Goal: Task Accomplishment & Management: Manage account settings

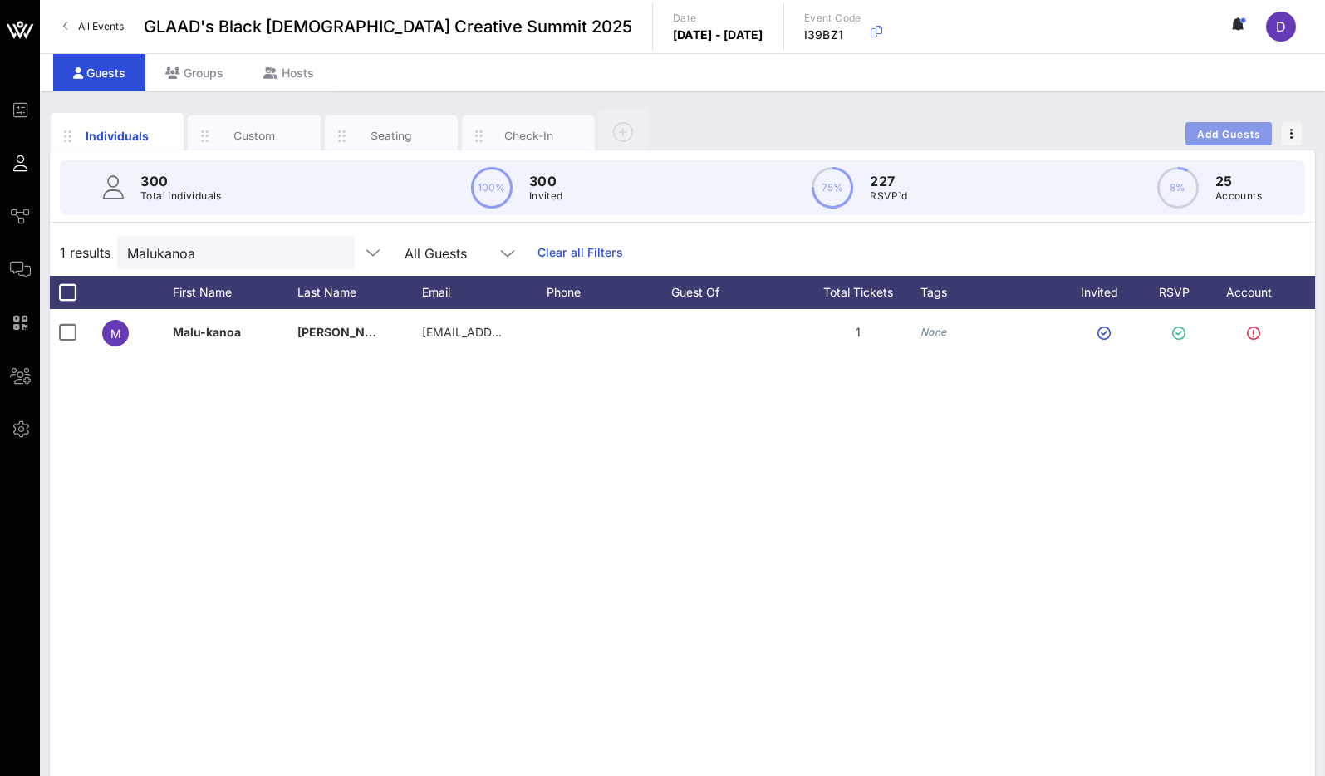
click at [1240, 134] on span "Add Guests" at bounding box center [1229, 134] width 66 height 12
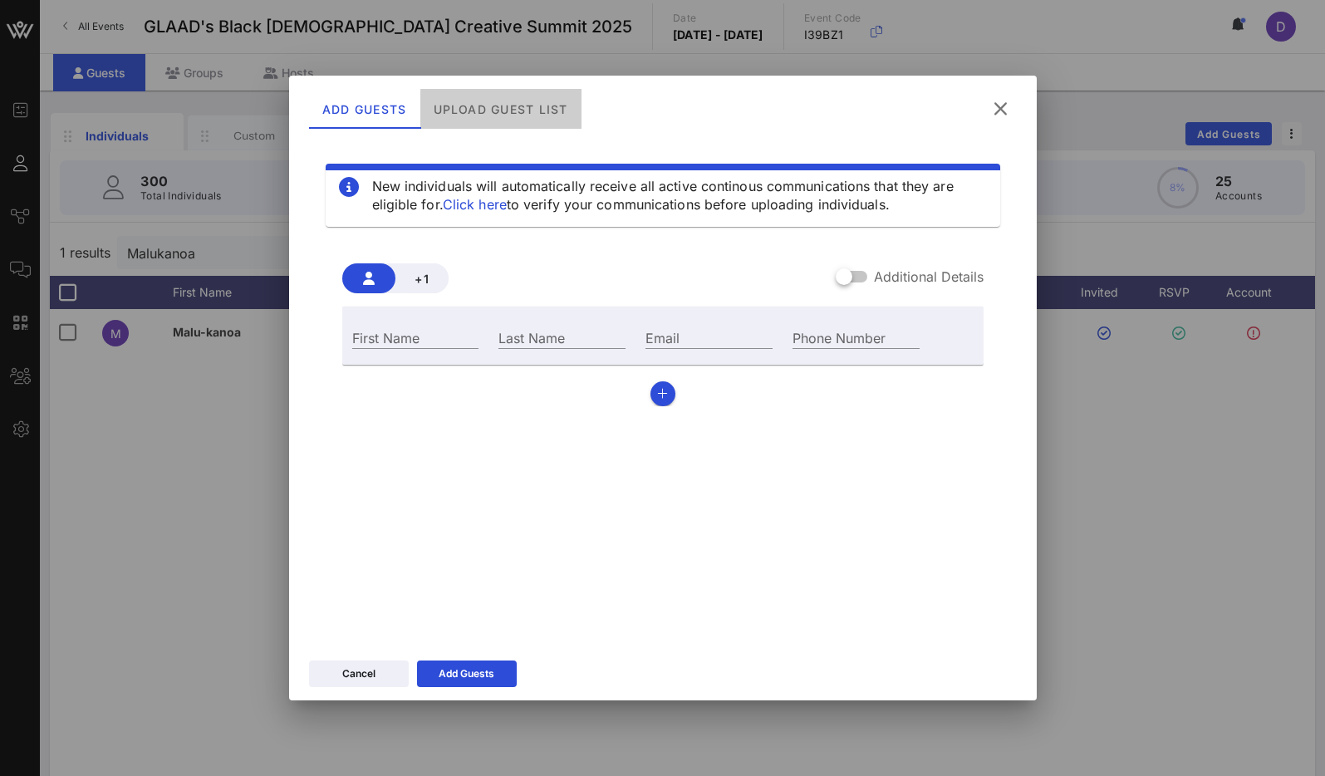
click at [481, 103] on div "Upload Guest List" at bounding box center [499, 109] width 161 height 40
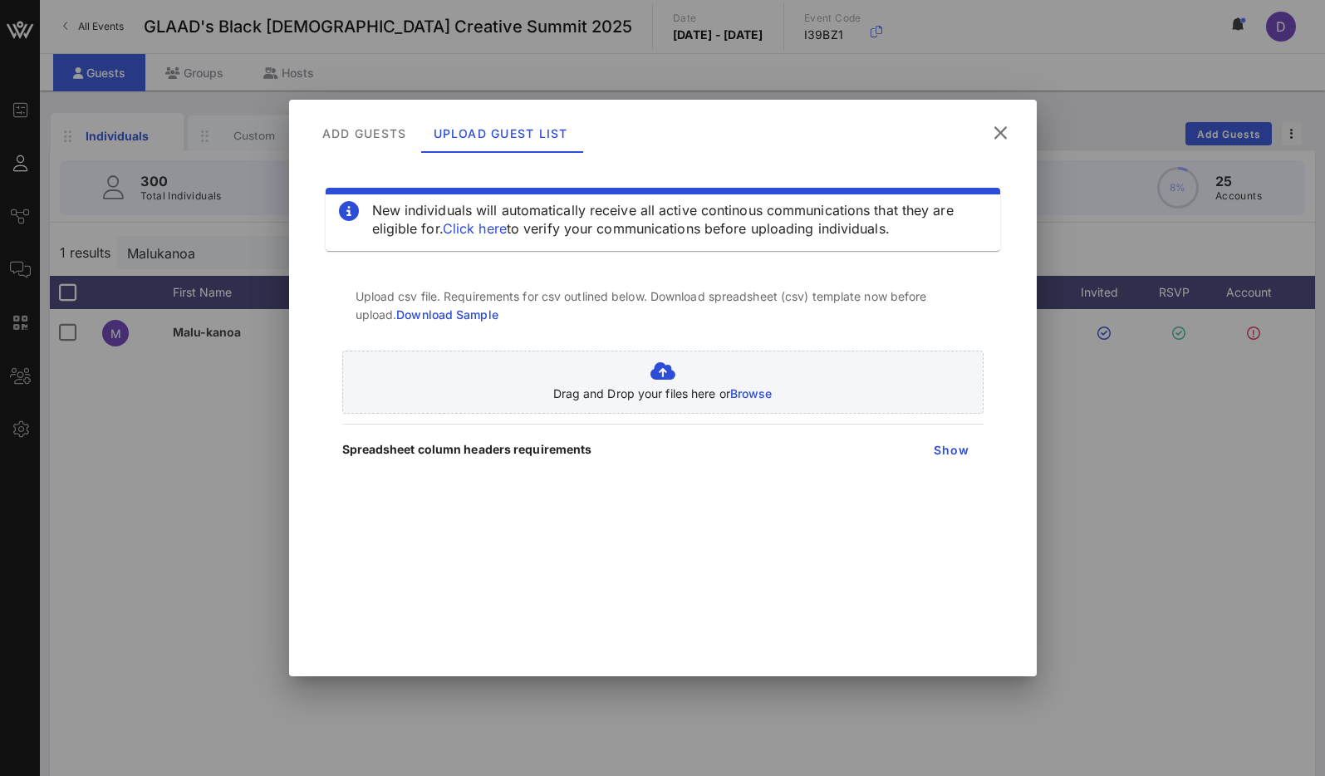
click at [471, 321] on link "Download Sample" at bounding box center [447, 314] width 102 height 14
click at [997, 131] on icon at bounding box center [1000, 133] width 22 height 20
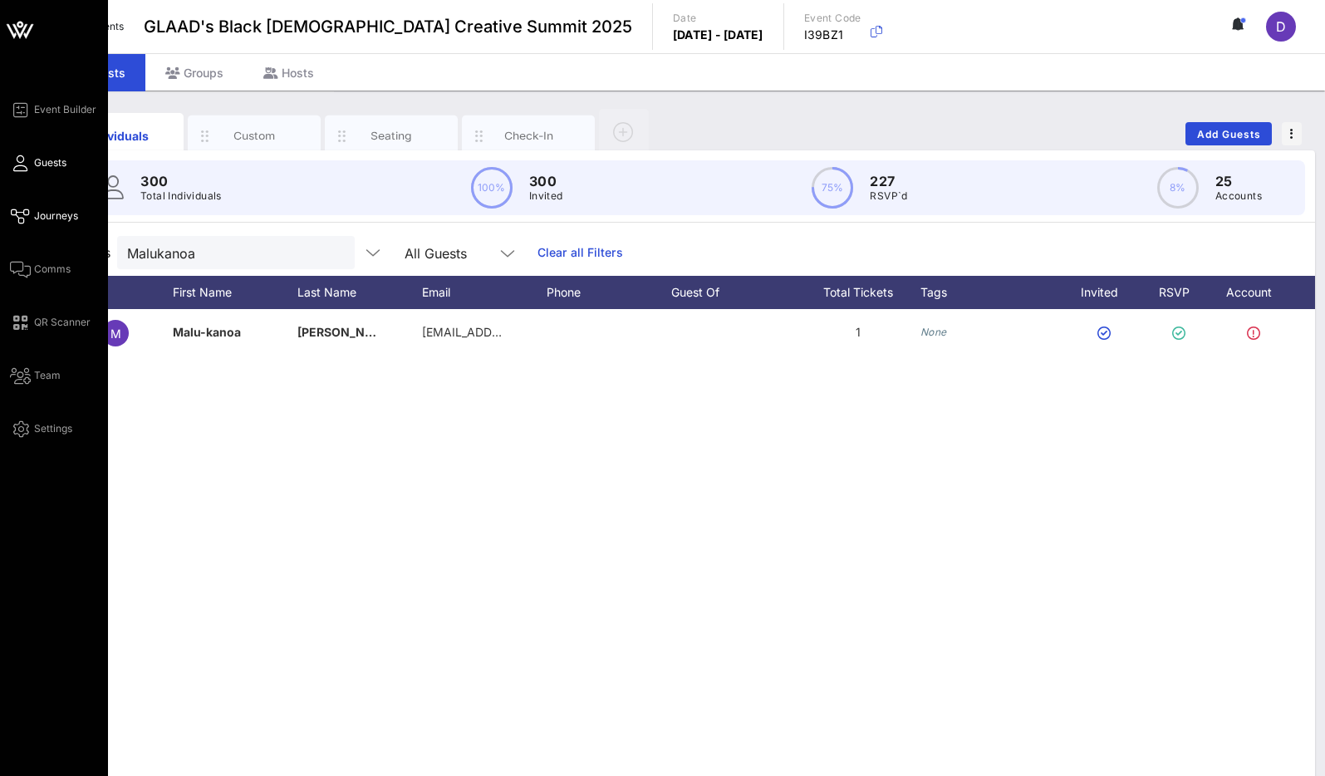
click at [29, 225] on link "Journeys" at bounding box center [44, 216] width 68 height 20
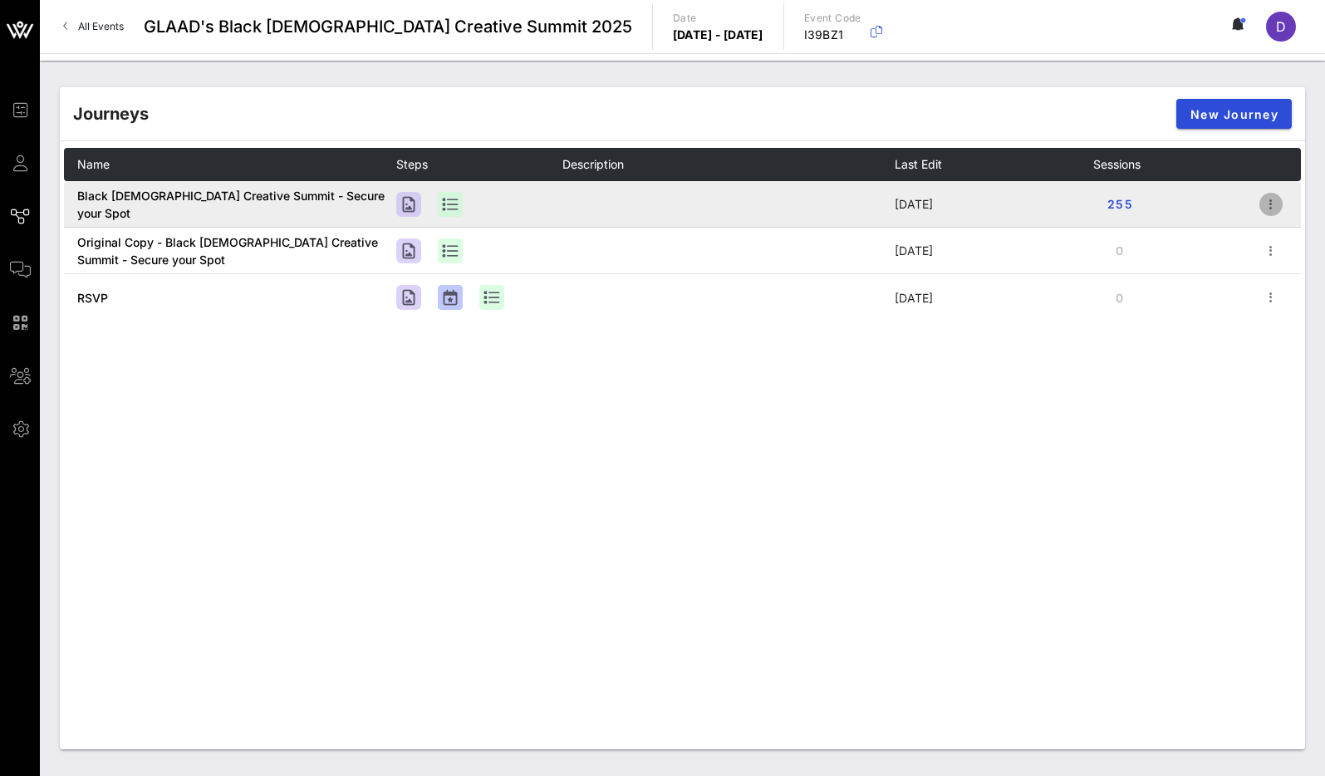
click at [1266, 203] on icon "button" at bounding box center [1271, 204] width 20 height 20
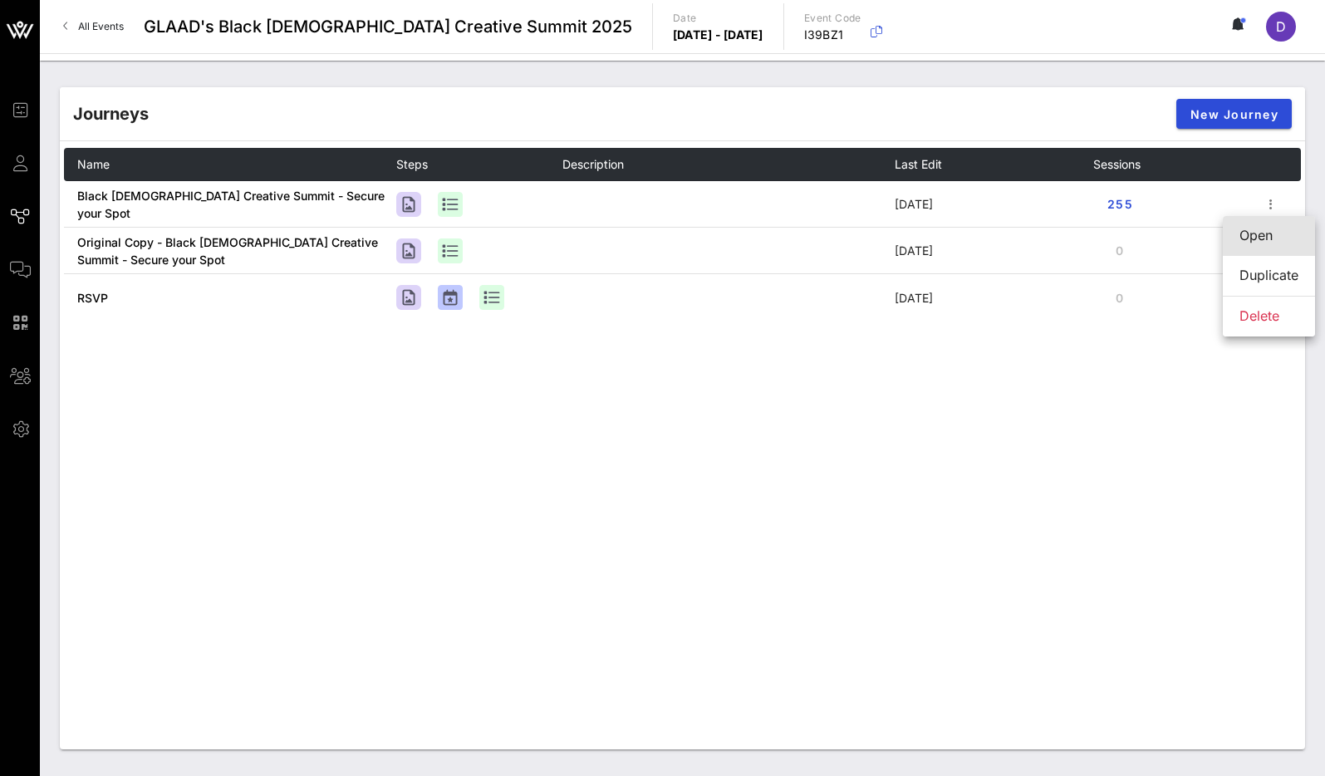
click at [1246, 231] on div "Open" at bounding box center [1268, 236] width 59 height 16
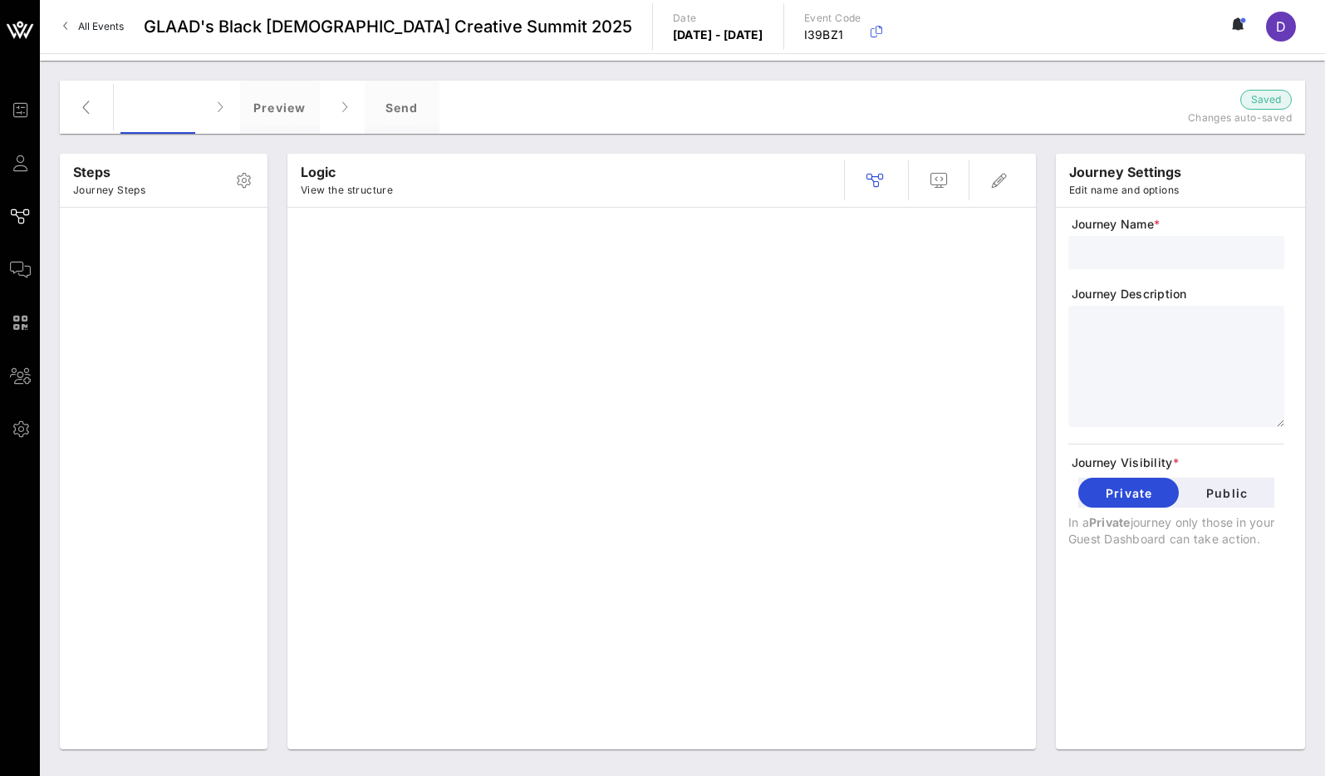
type input "Black [DEMOGRAPHIC_DATA] Creative Summit - Secure your Spot"
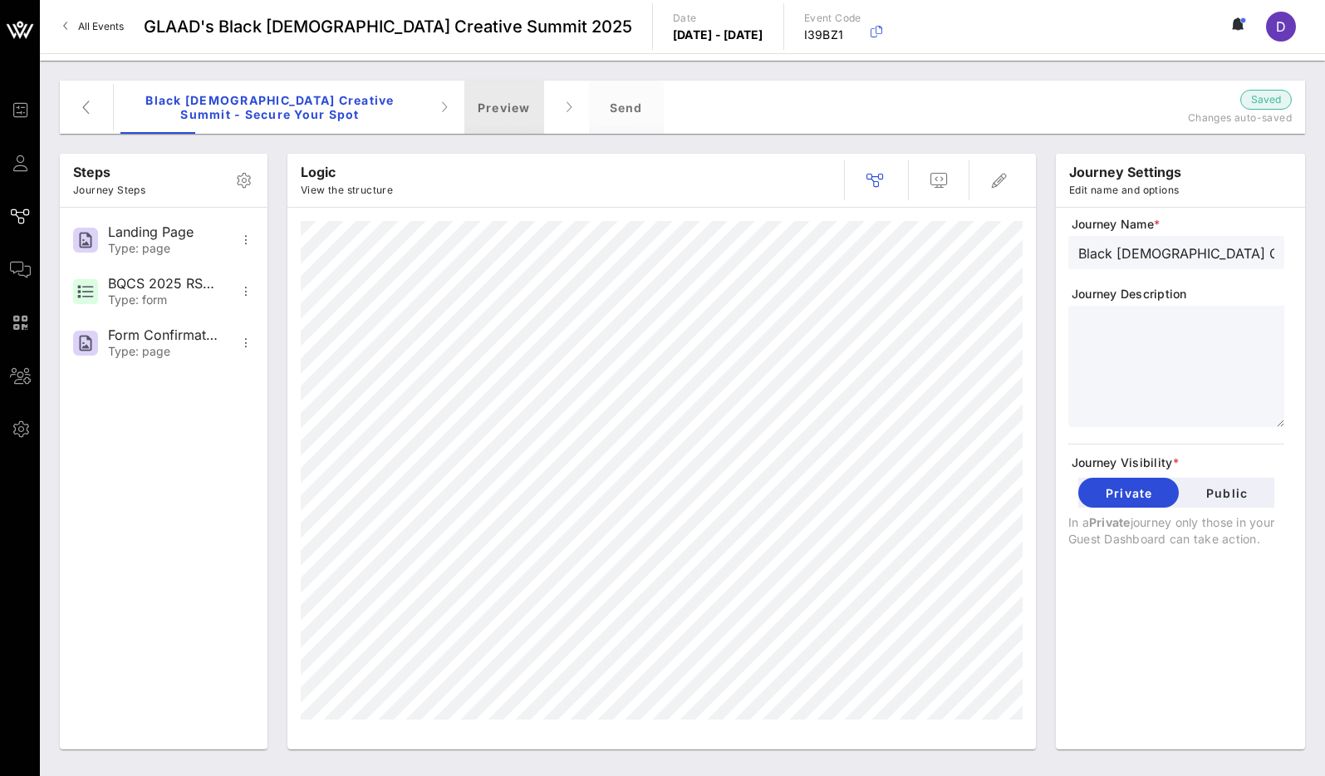
click at [509, 119] on div "Preview" at bounding box center [504, 107] width 80 height 53
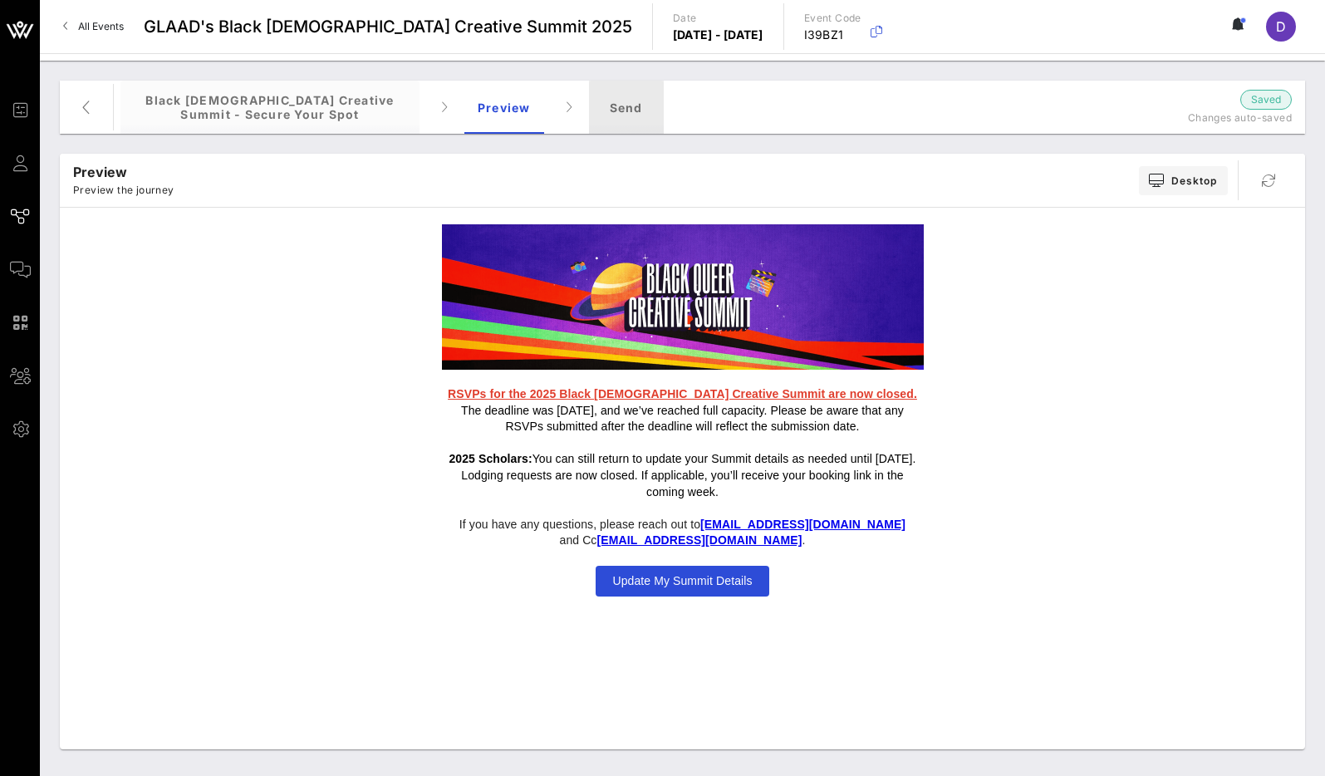
click at [612, 115] on div "Send" at bounding box center [626, 107] width 75 height 53
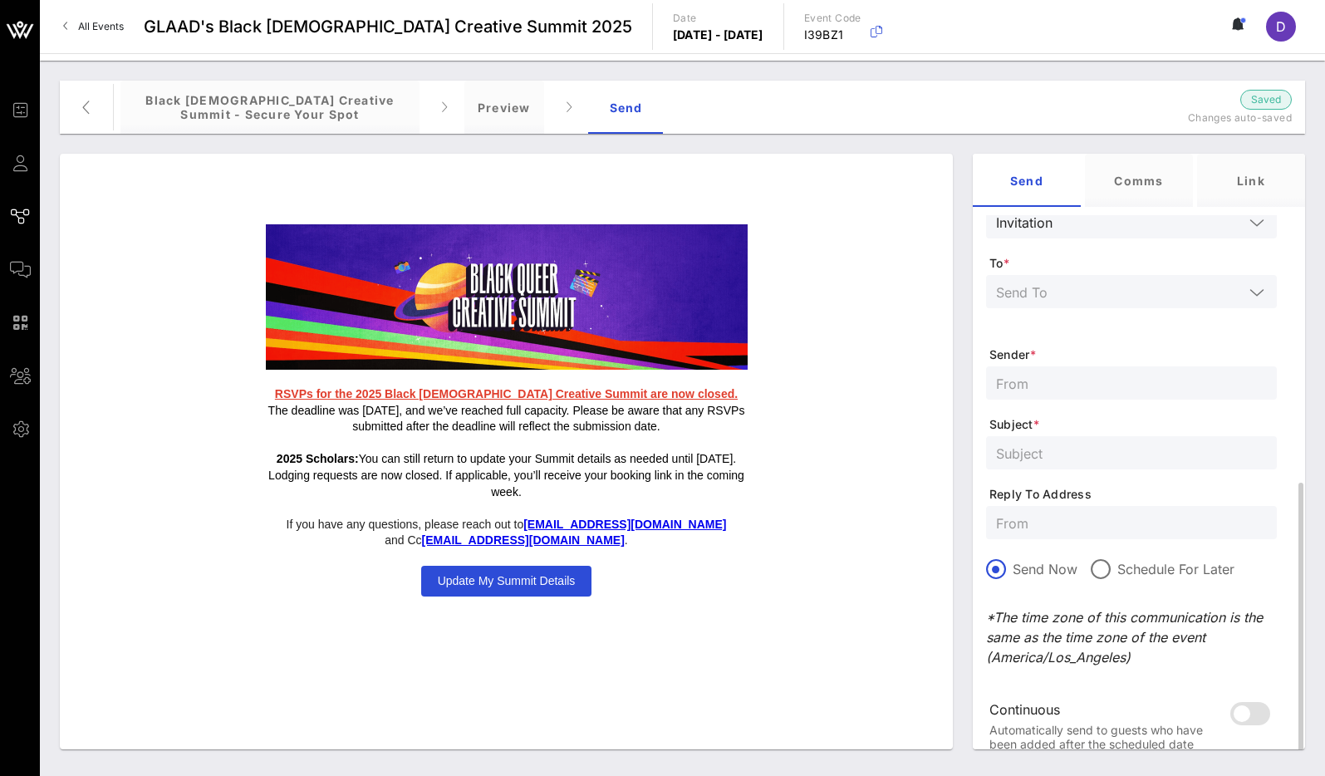
scroll to position [104, 0]
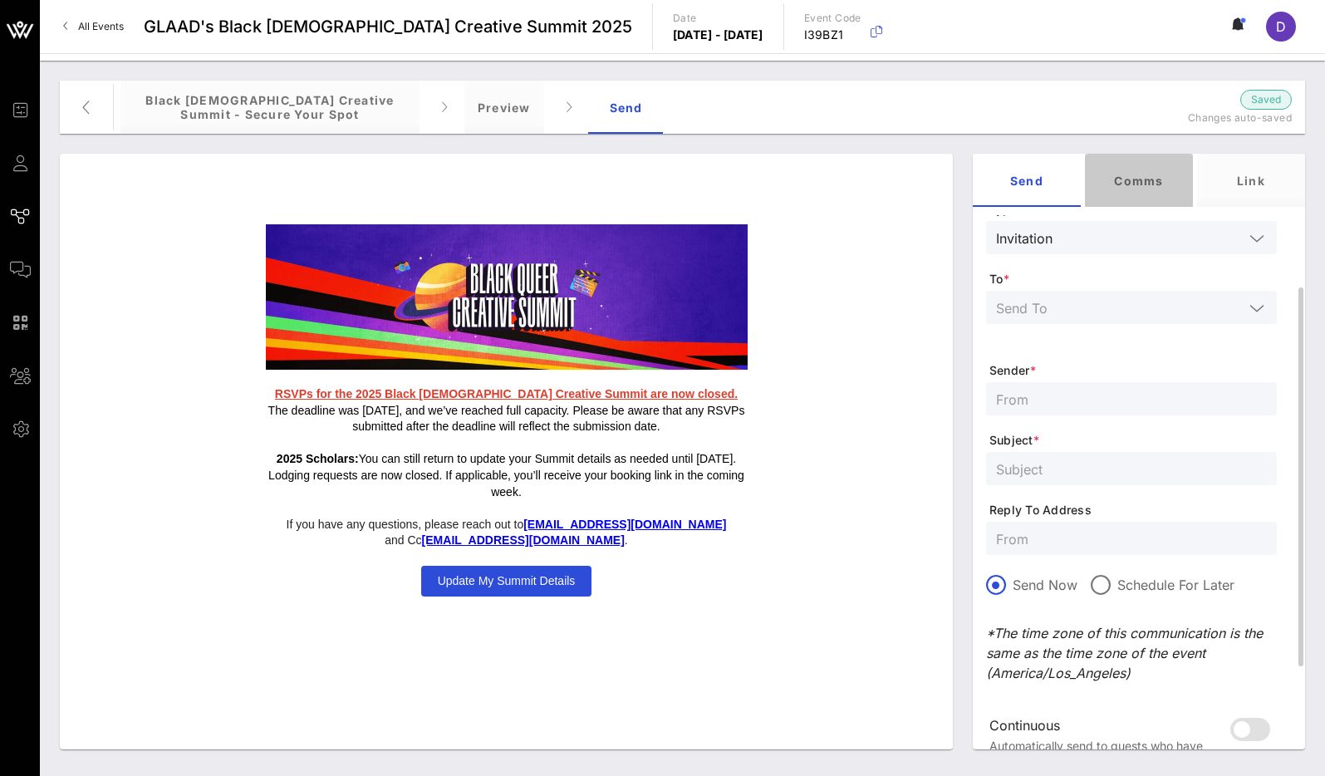
click at [1147, 185] on div "Comms" at bounding box center [1139, 180] width 108 height 53
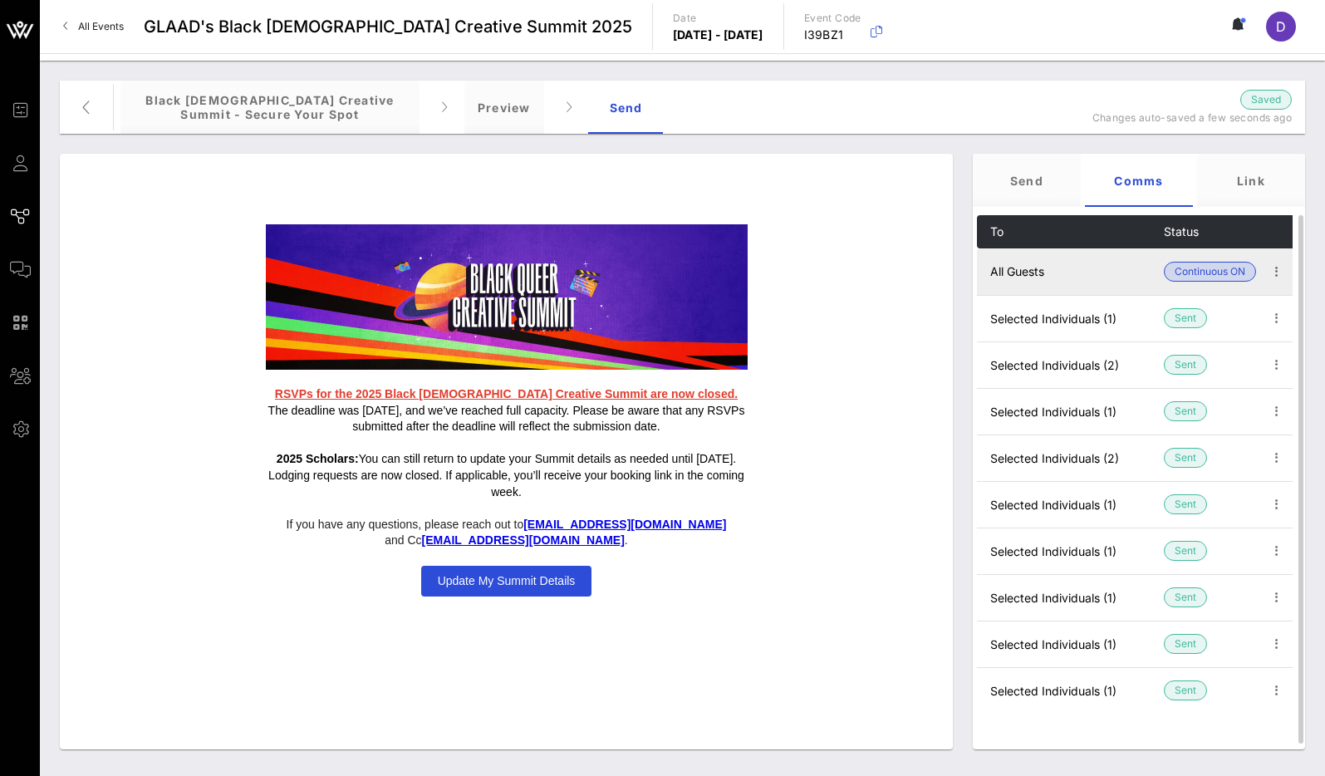
scroll to position [0, 18]
click at [1267, 270] on icon "button" at bounding box center [1271, 272] width 20 height 20
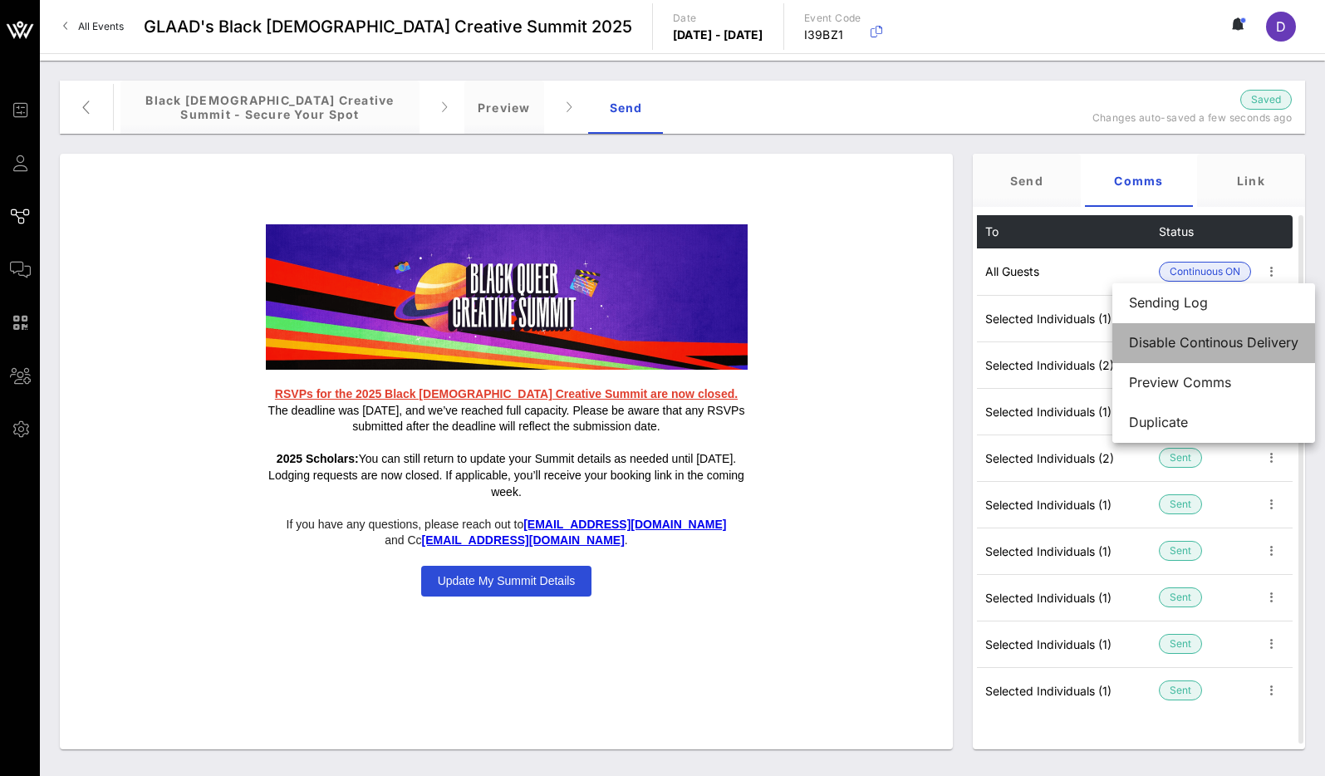
click at [1199, 350] on div "Disable Continous Delivery" at bounding box center [1213, 343] width 169 height 36
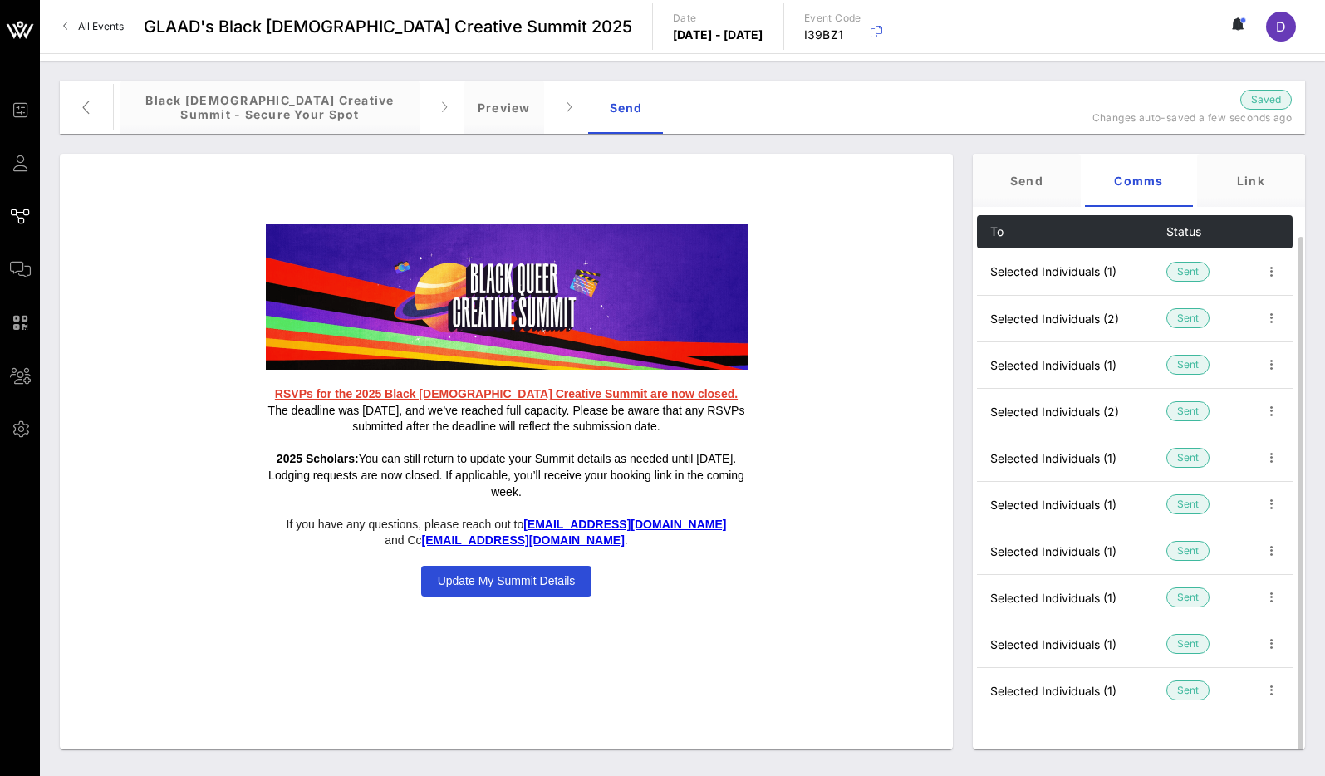
scroll to position [12, 0]
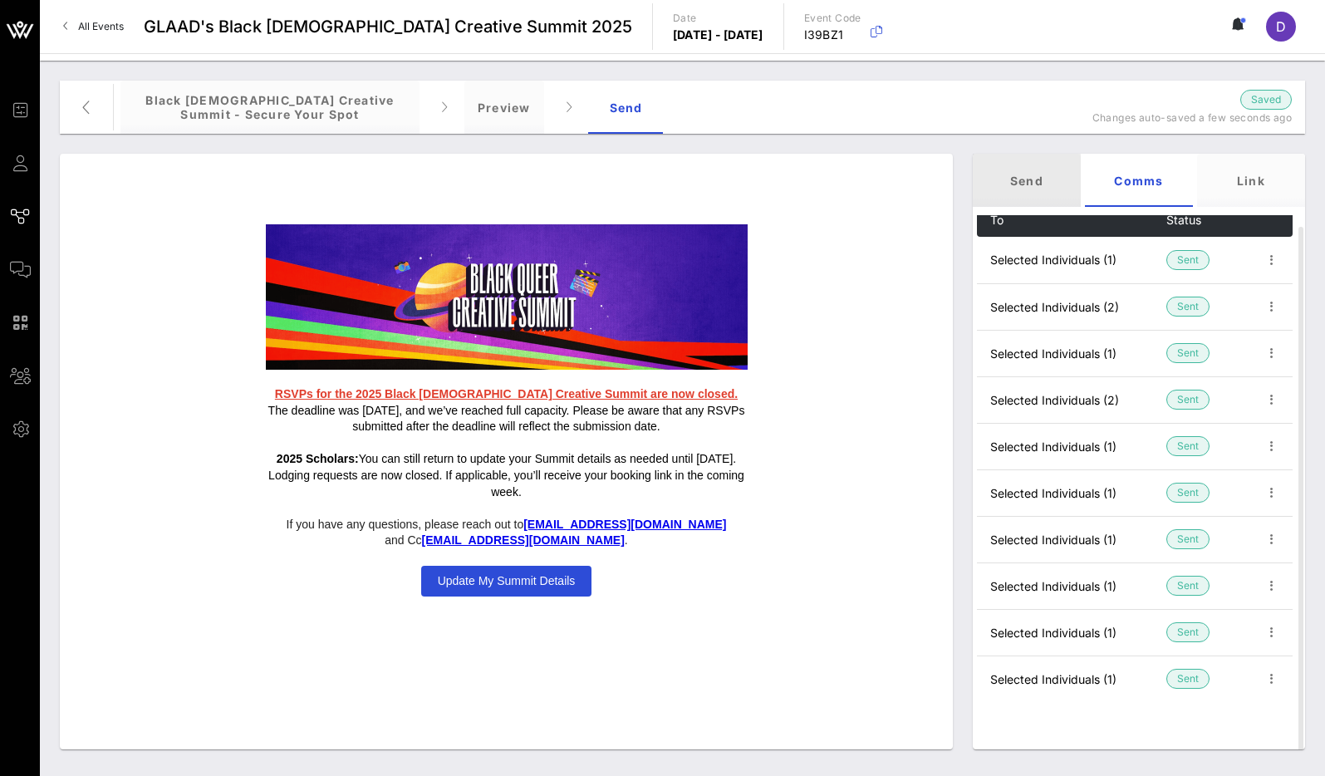
click at [1030, 188] on div "Send" at bounding box center [1026, 180] width 108 height 53
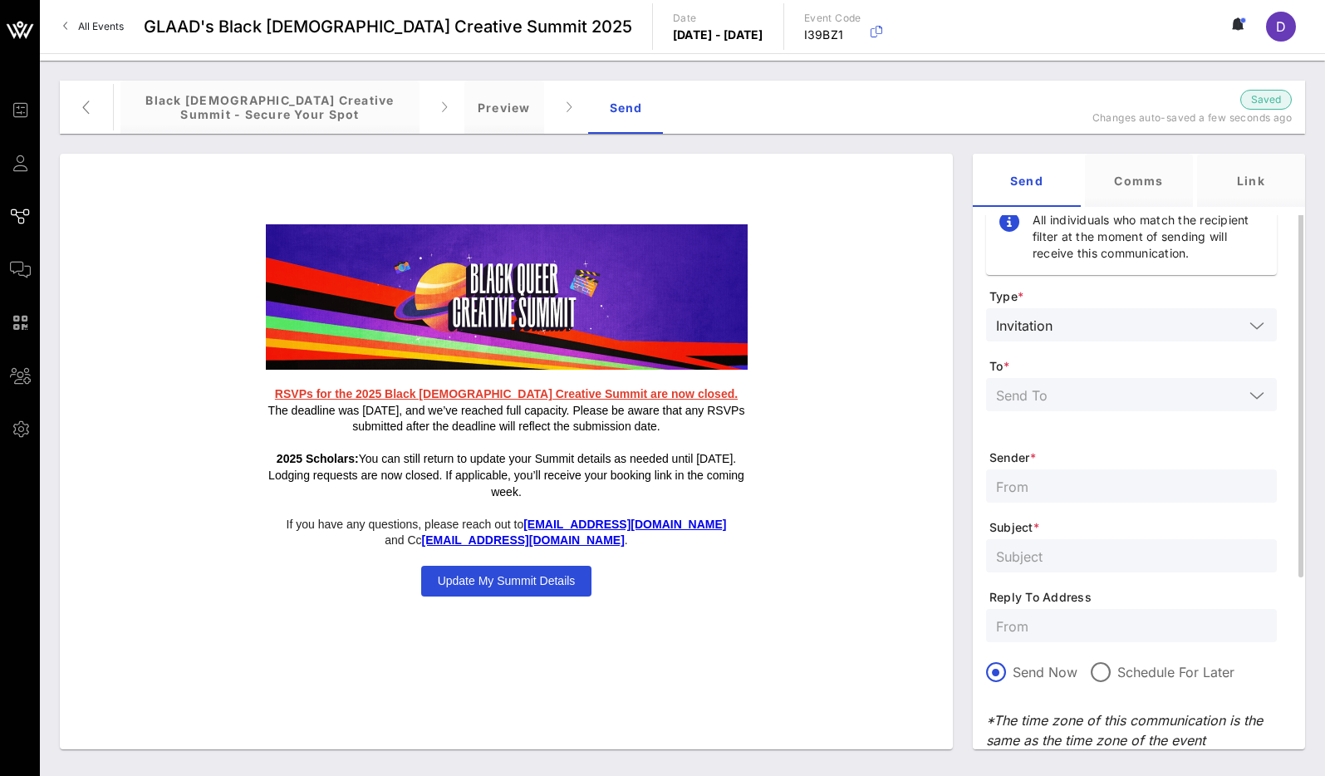
scroll to position [0, 0]
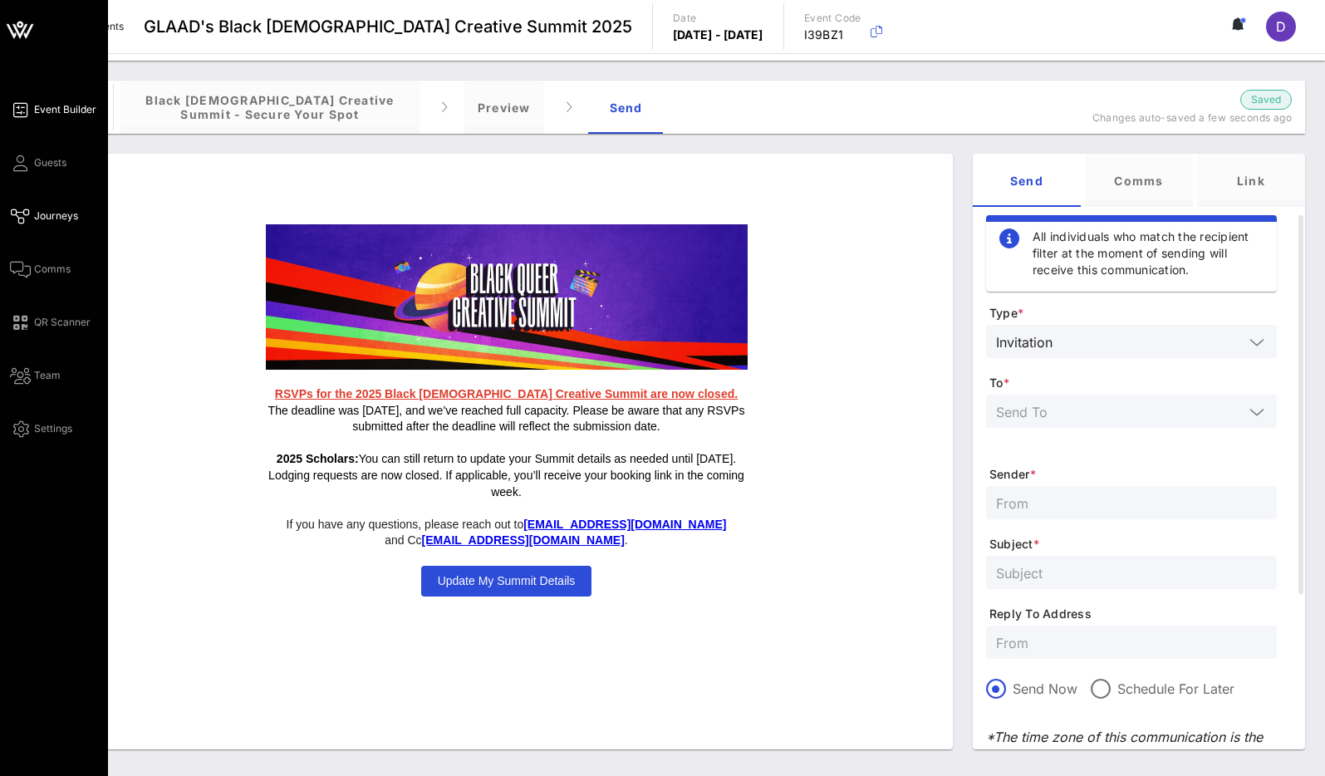
click at [54, 112] on span "Event Builder" at bounding box center [65, 109] width 62 height 15
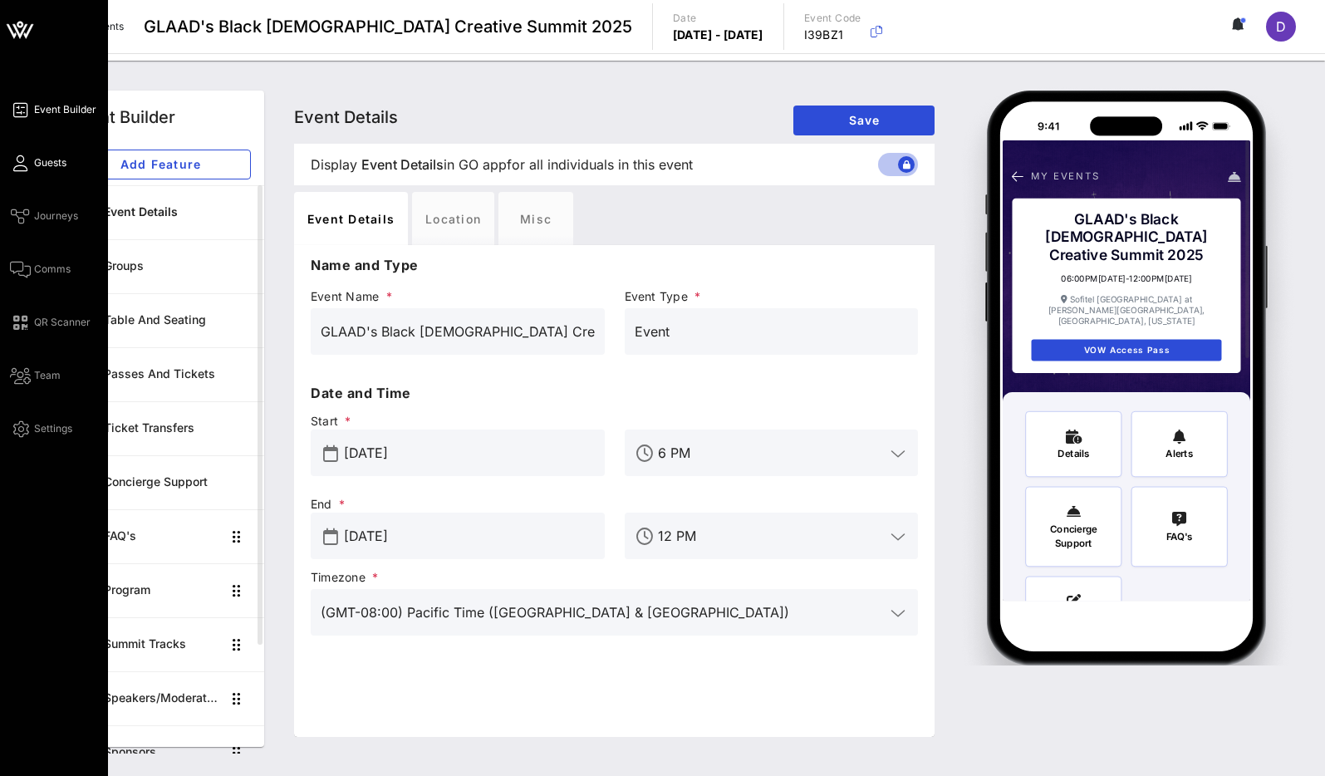
click at [25, 164] on icon at bounding box center [20, 163] width 21 height 2
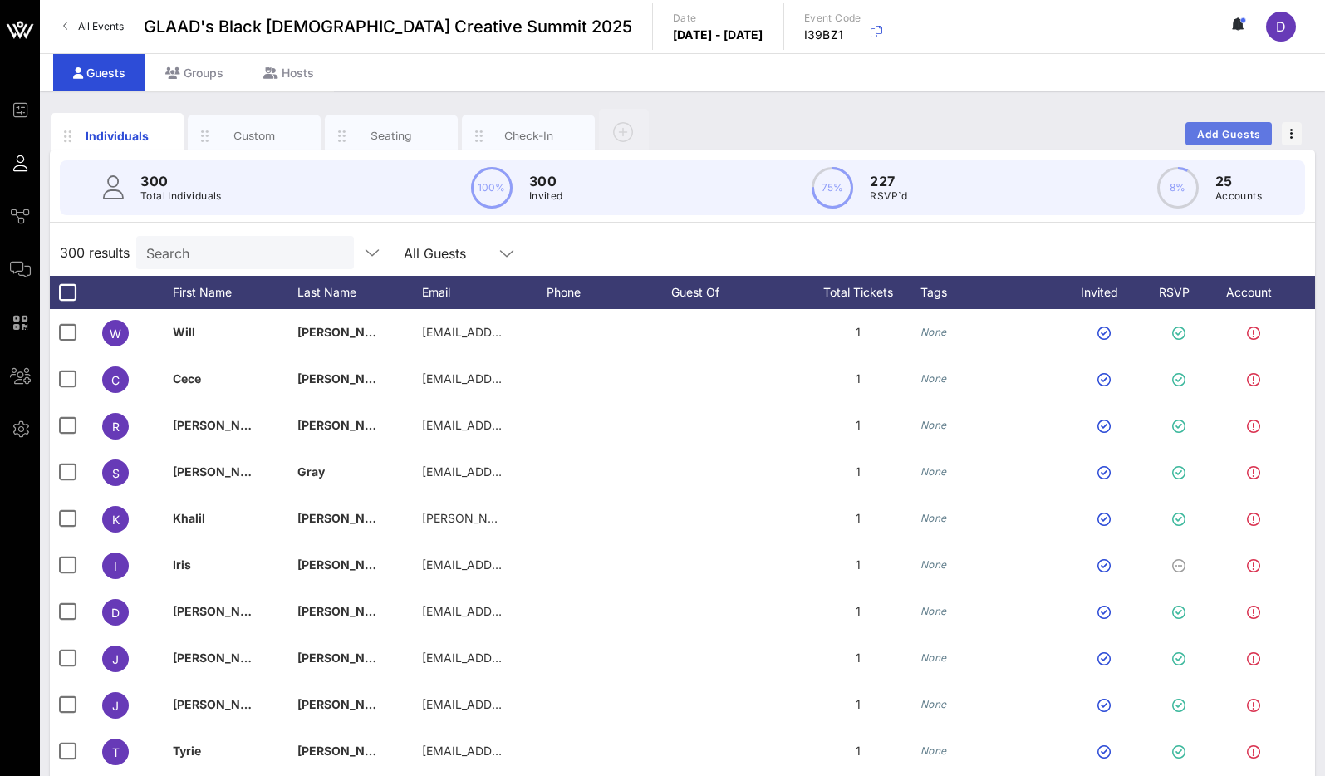
click at [1204, 136] on span "Add Guests" at bounding box center [1229, 134] width 66 height 12
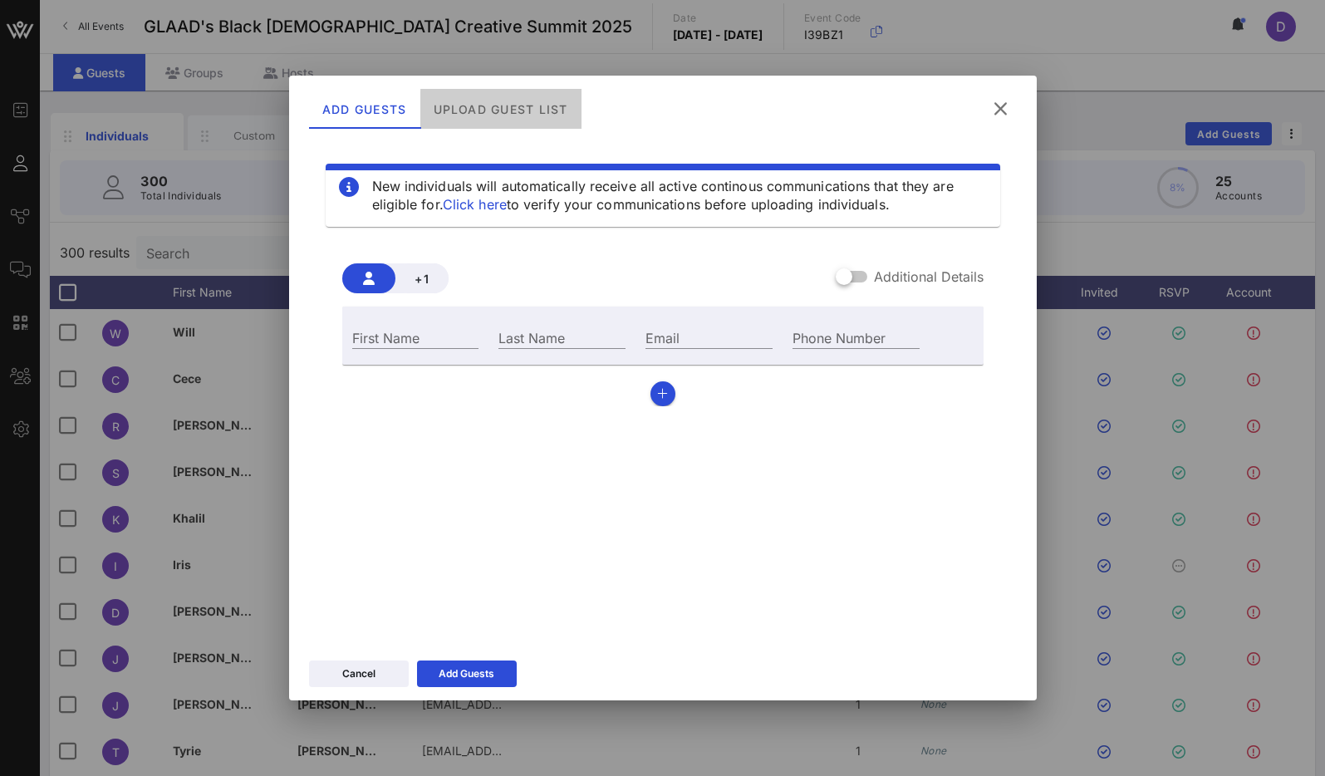
click at [490, 100] on div "Upload Guest List" at bounding box center [499, 109] width 161 height 40
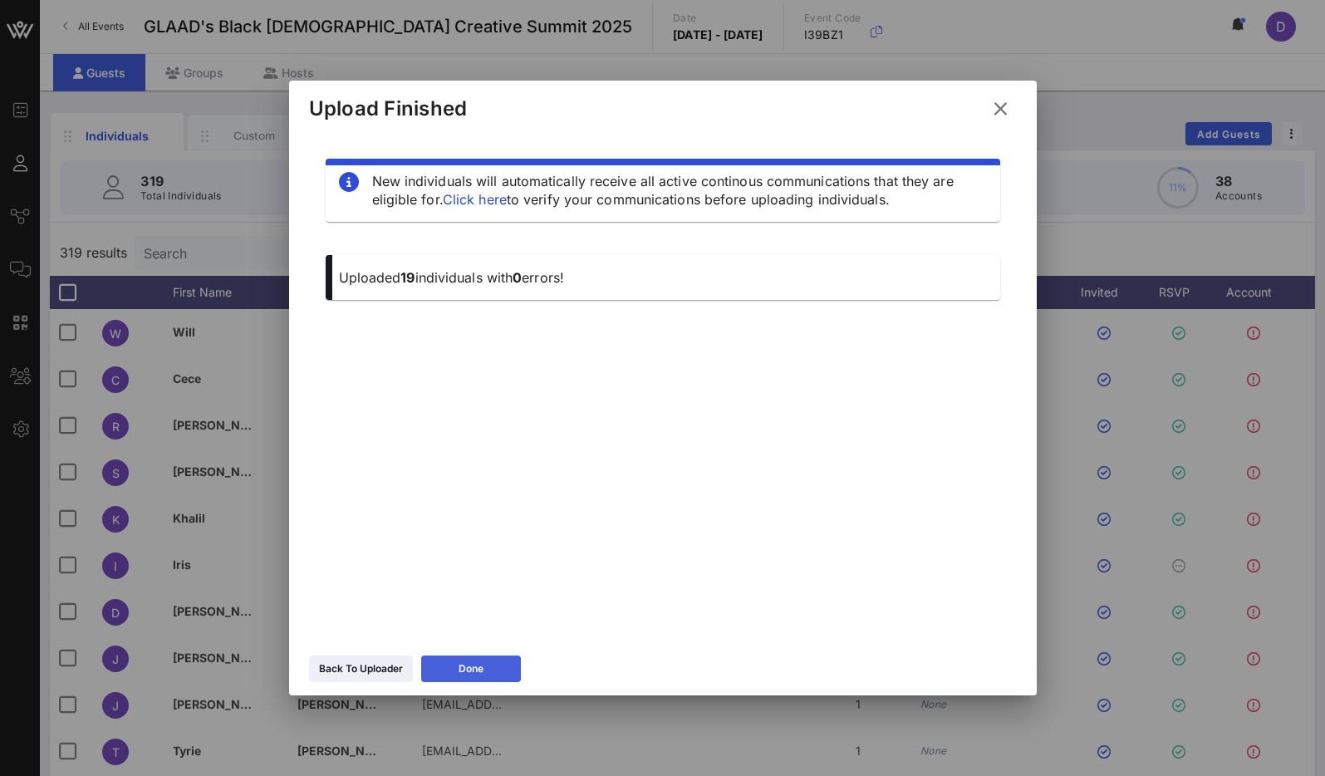
click at [487, 674] on button "Done" at bounding box center [471, 668] width 100 height 27
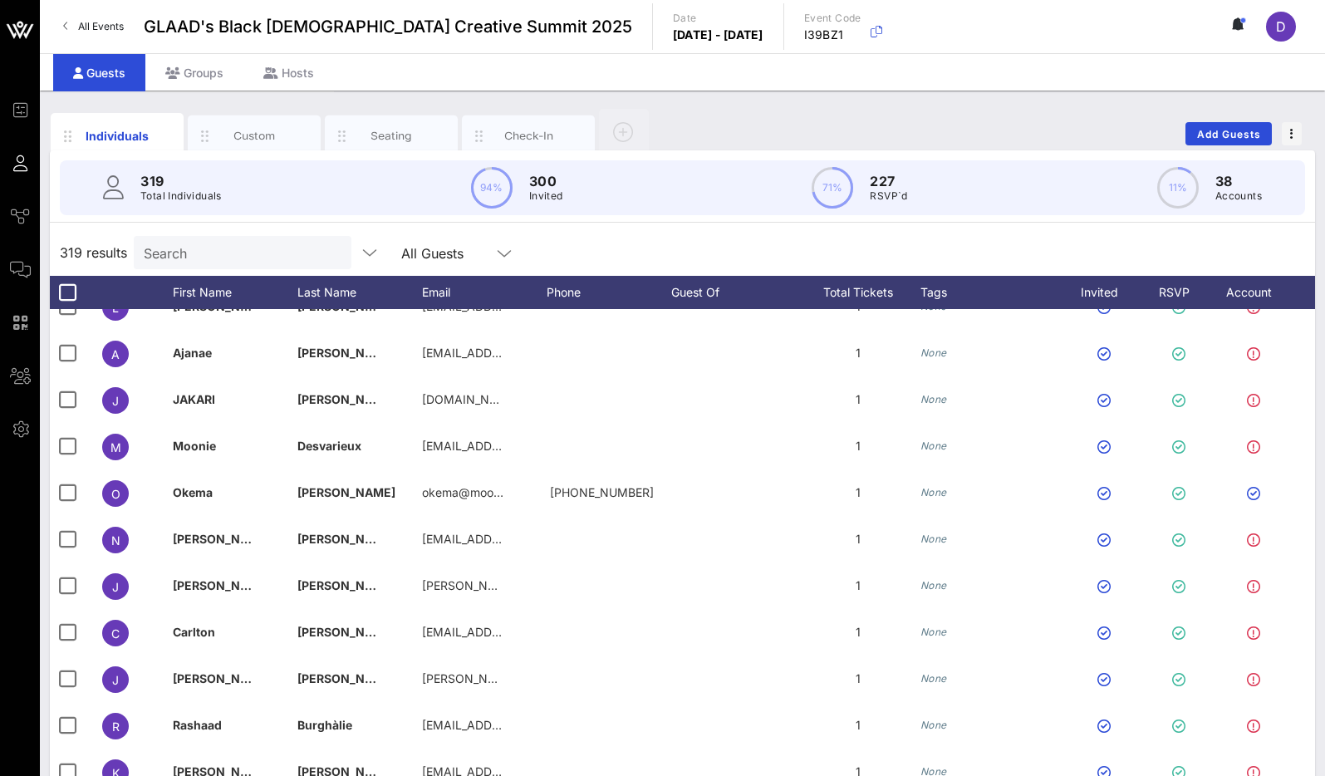
scroll to position [1015, 0]
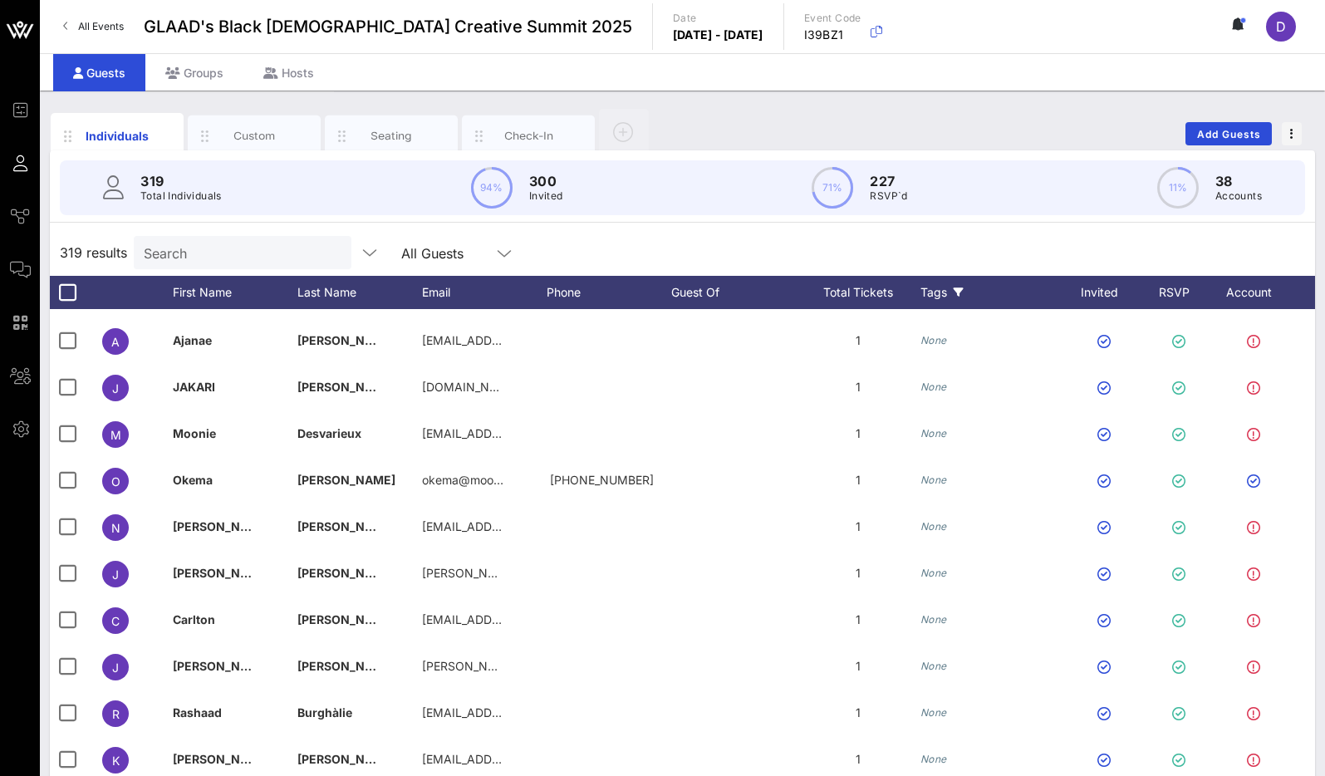
click at [943, 287] on div "Tags" at bounding box center [990, 292] width 141 height 33
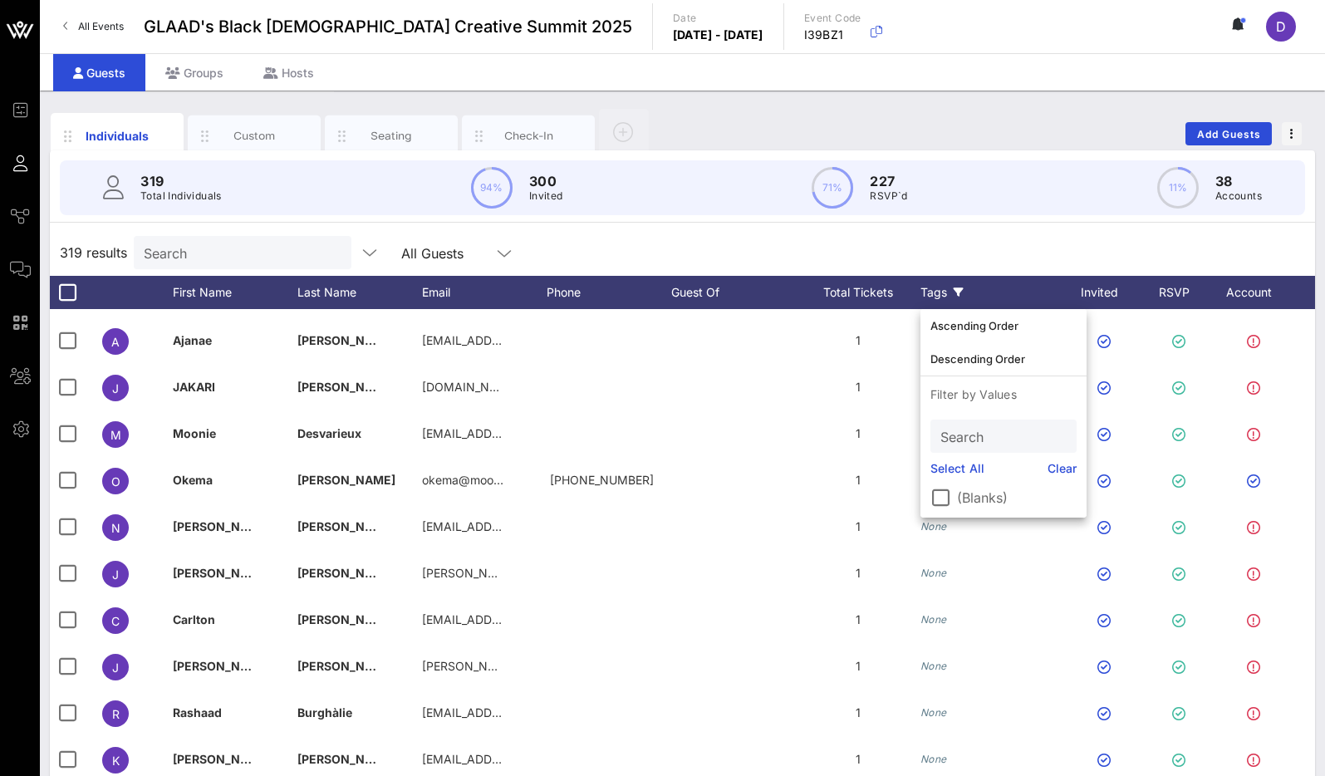
click at [941, 287] on div "Tags" at bounding box center [990, 292] width 141 height 33
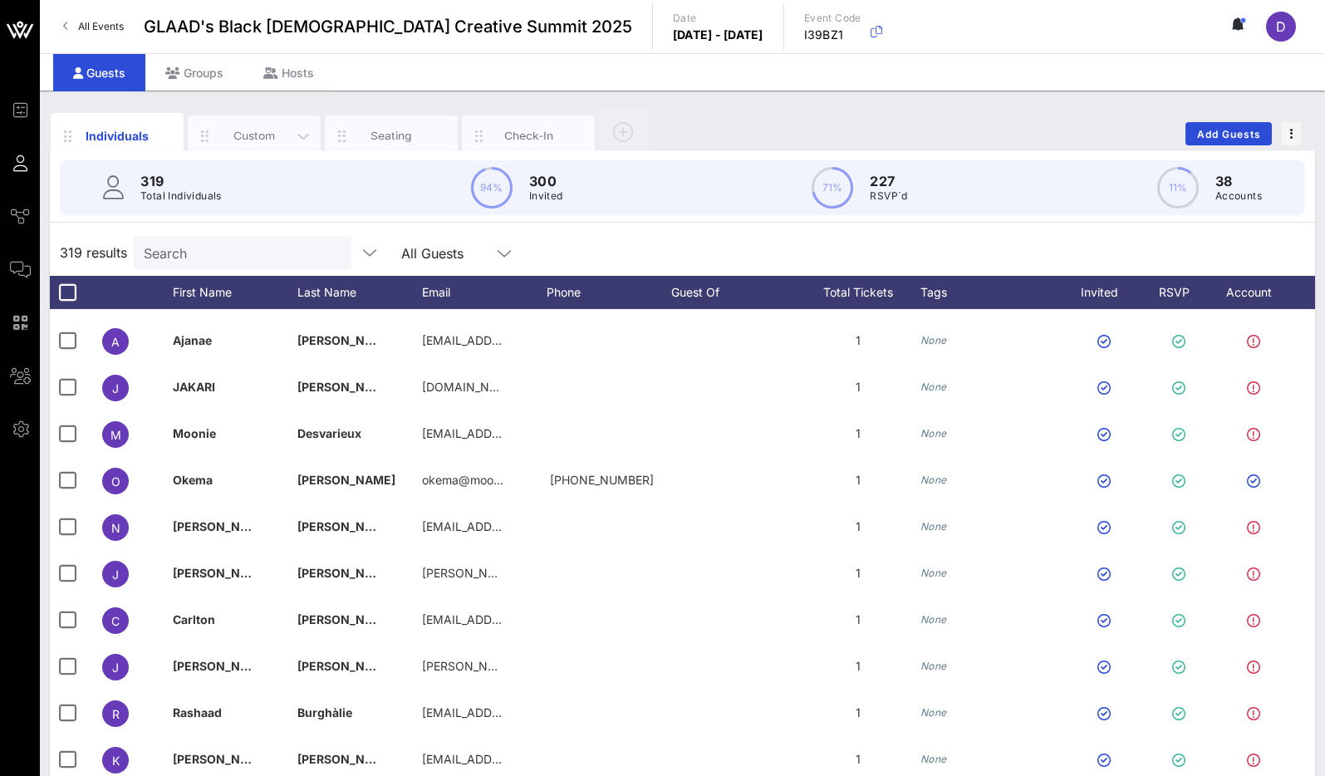
click at [264, 125] on div "Custom" at bounding box center [254, 136] width 133 height 42
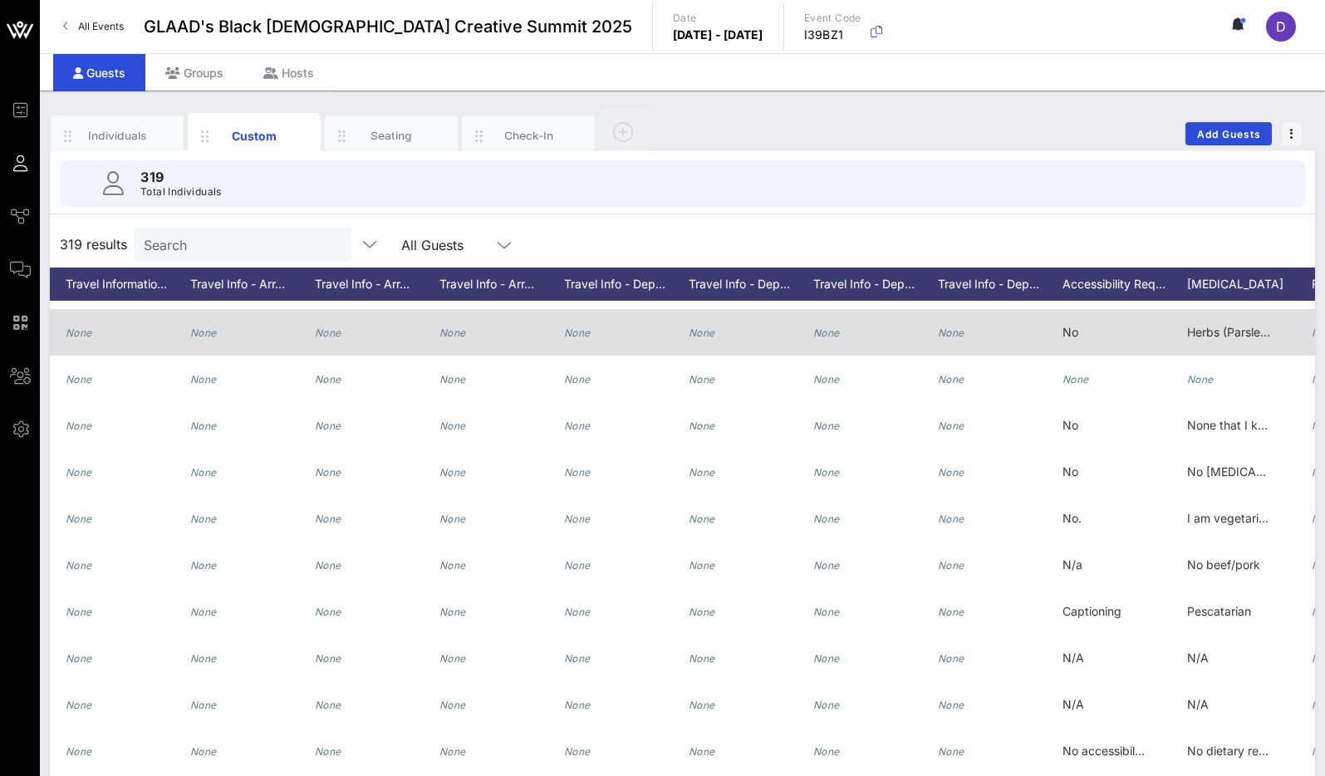
scroll to position [0, 0]
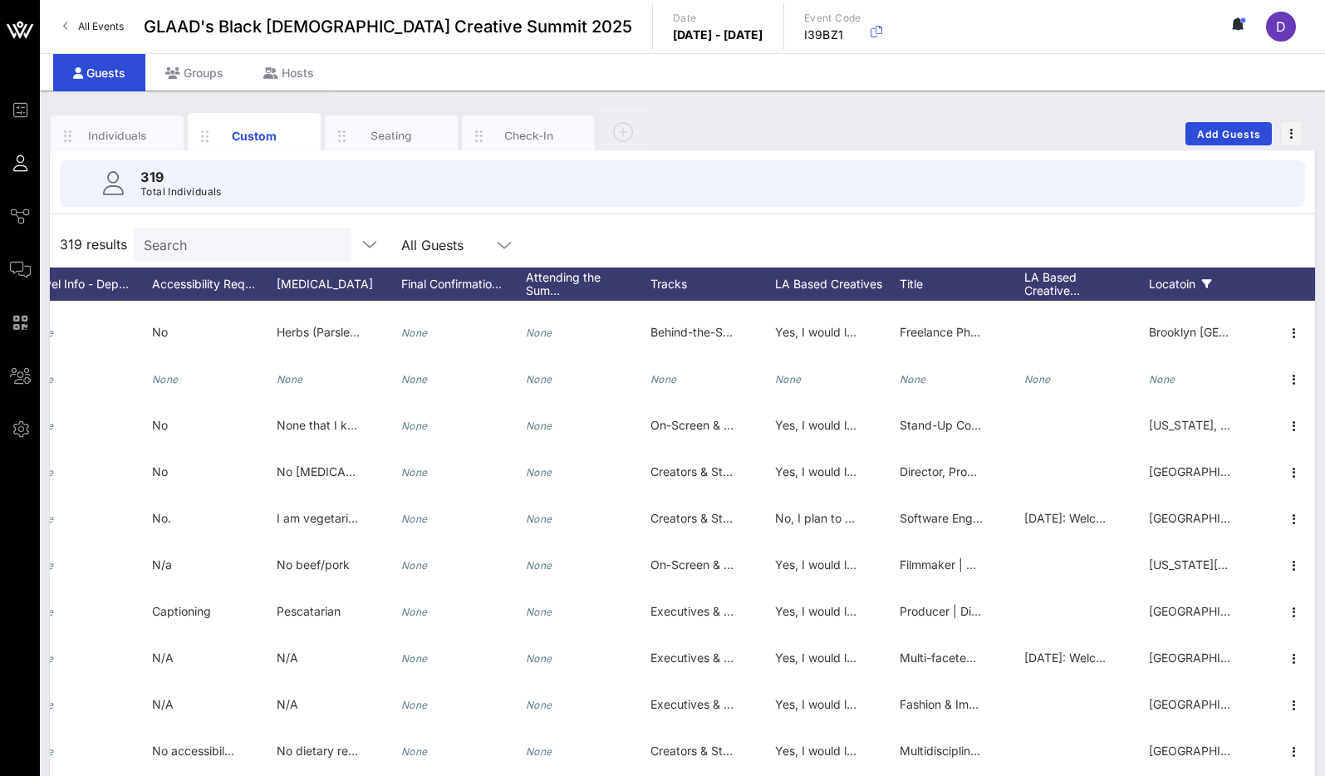
click at [1173, 281] on div "Locatoin" at bounding box center [1211, 283] width 125 height 33
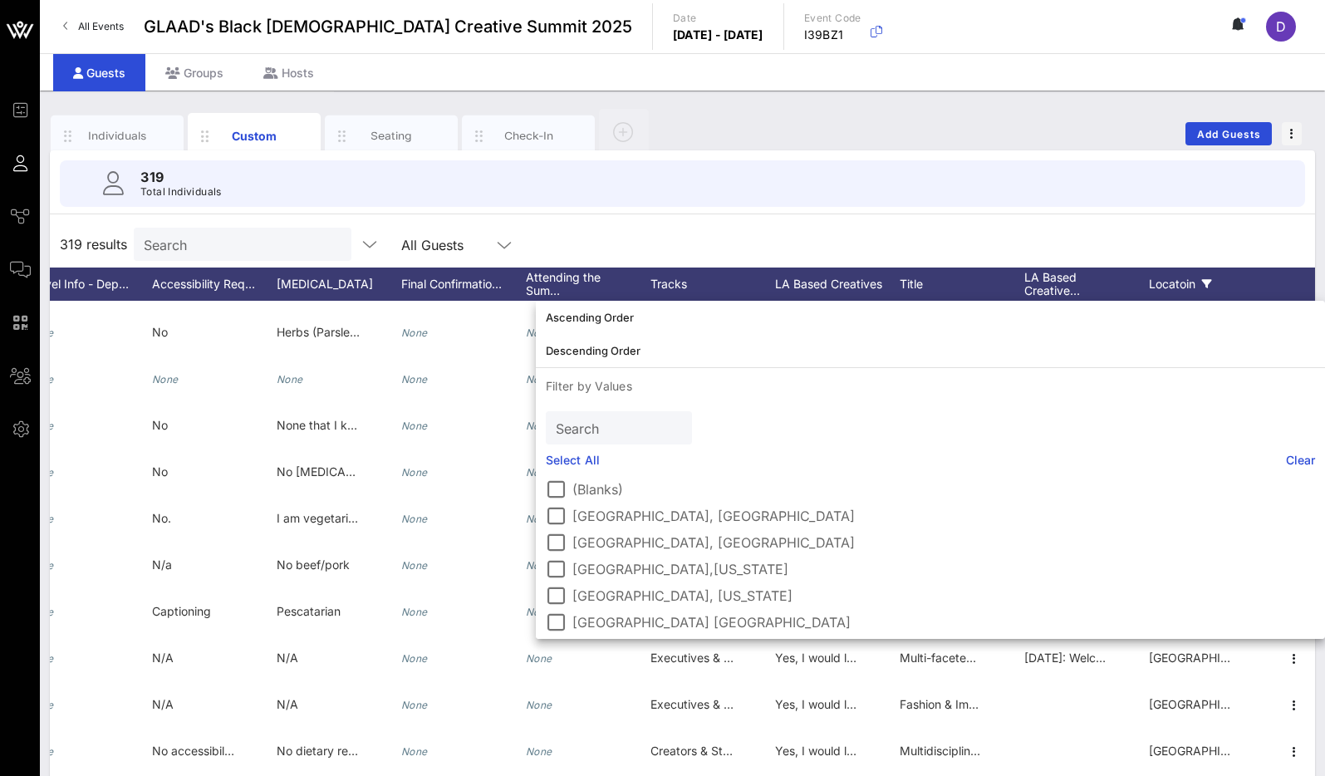
click at [1173, 280] on div "Locatoin" at bounding box center [1211, 283] width 125 height 33
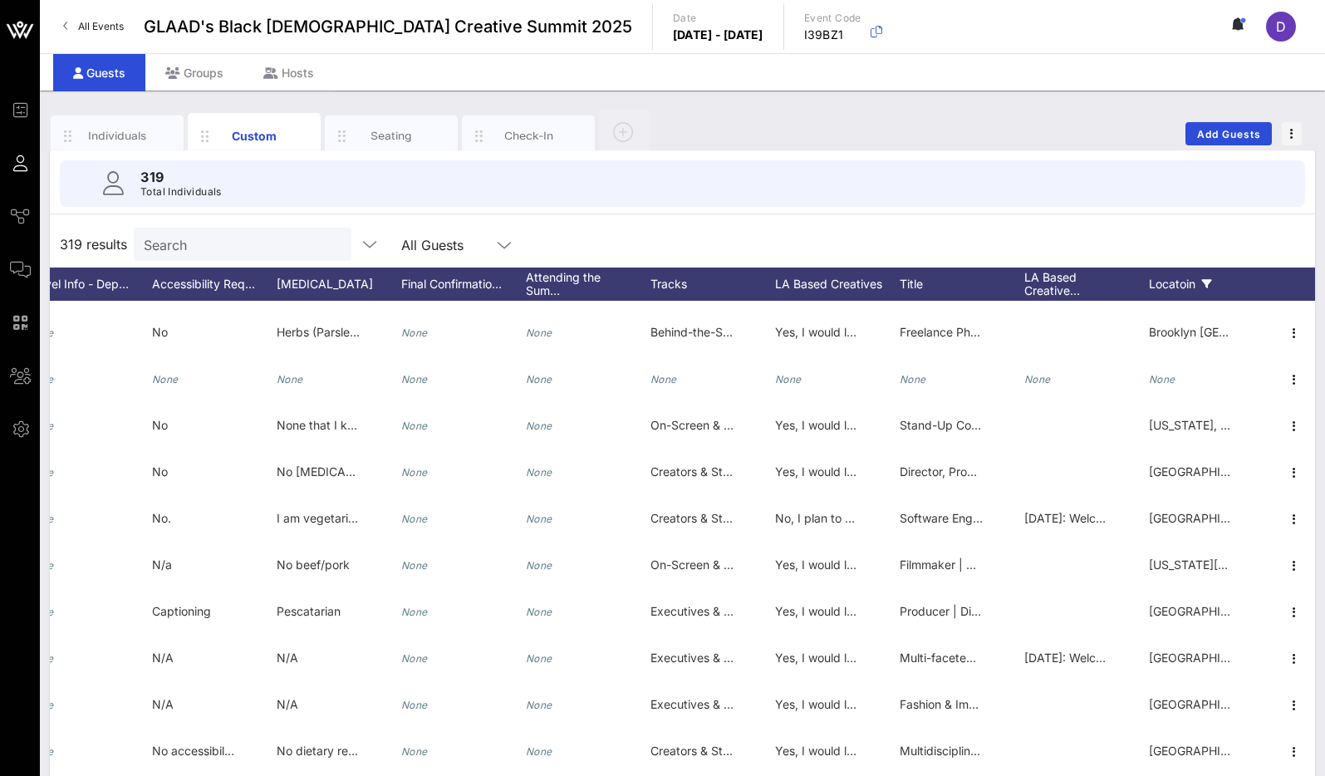
click at [1173, 280] on div "Locatoin" at bounding box center [1211, 283] width 125 height 33
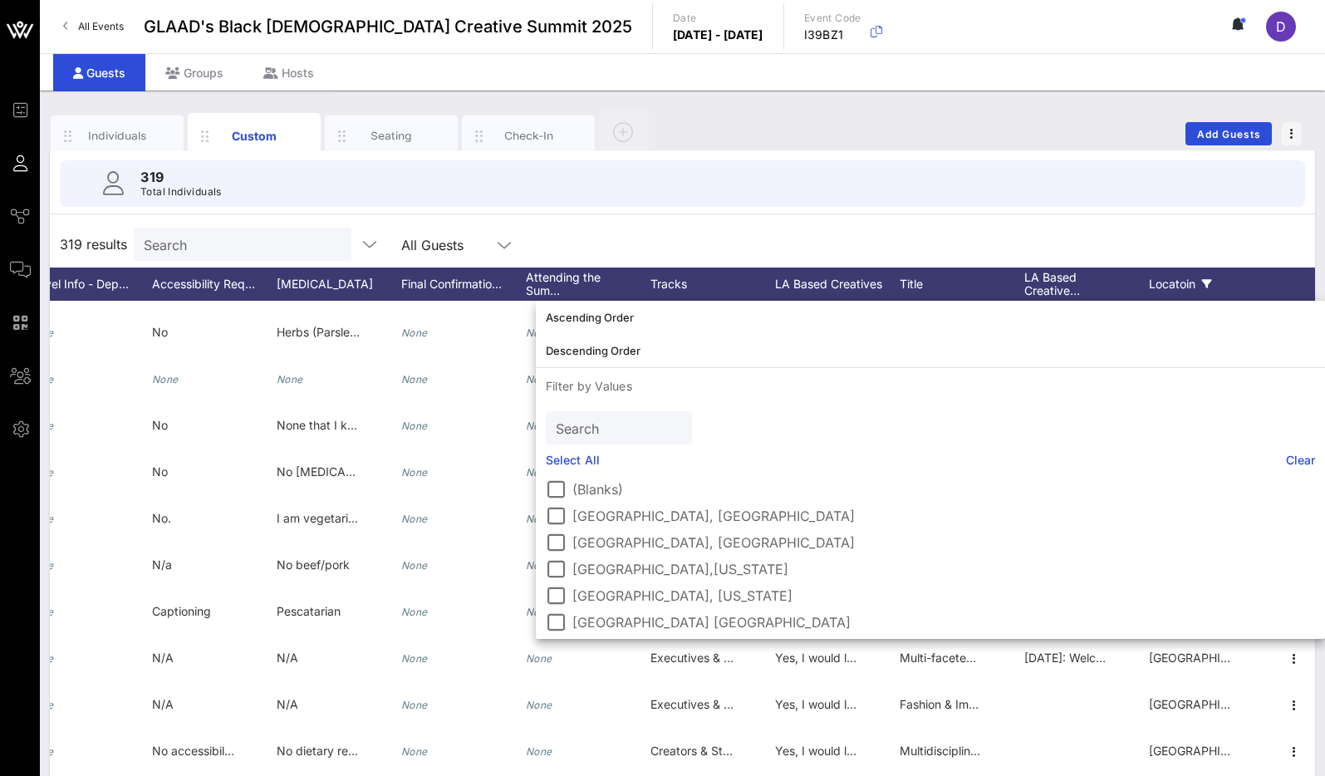
click at [1183, 285] on div "Locatoin" at bounding box center [1211, 283] width 125 height 33
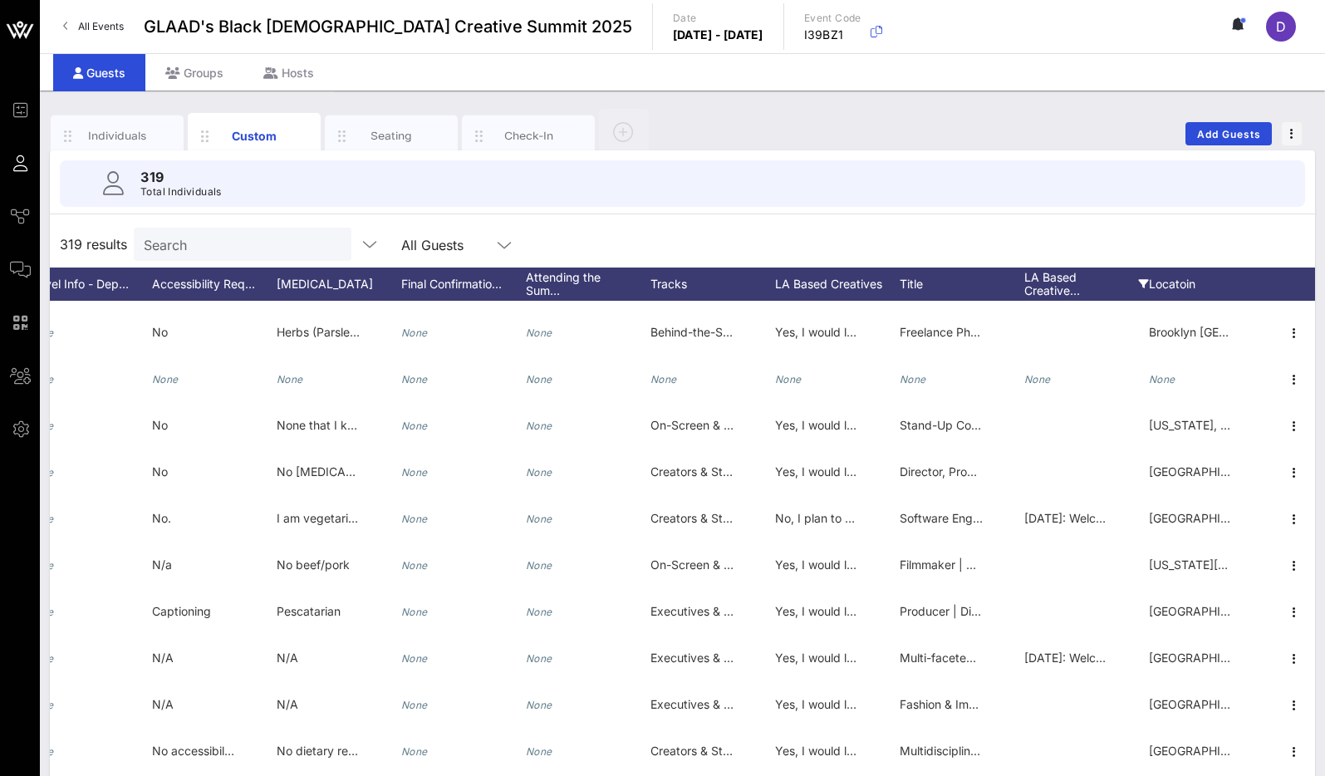
scroll to position [1015, 1831]
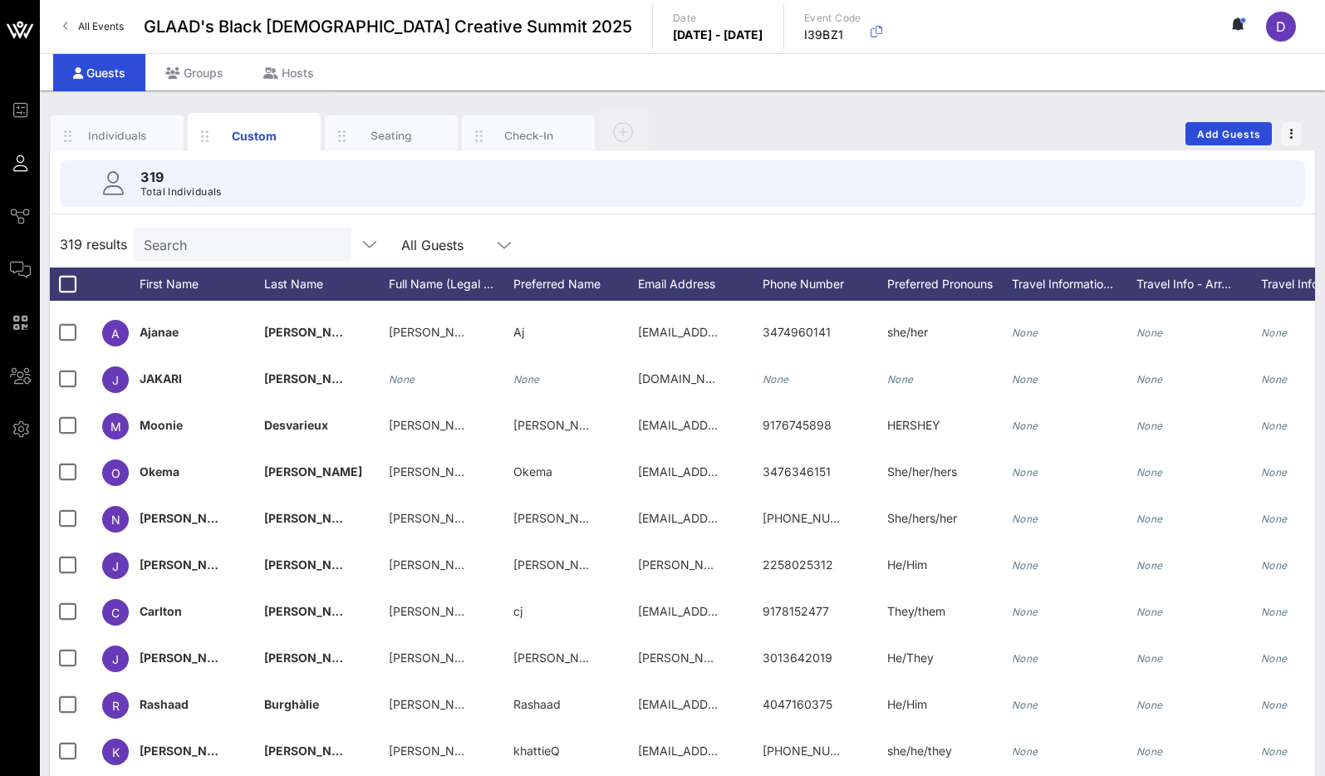
click at [186, 236] on input "Search" at bounding box center [241, 244] width 194 height 22
paste input "[EMAIL_ADDRESS][DOMAIN_NAME]"
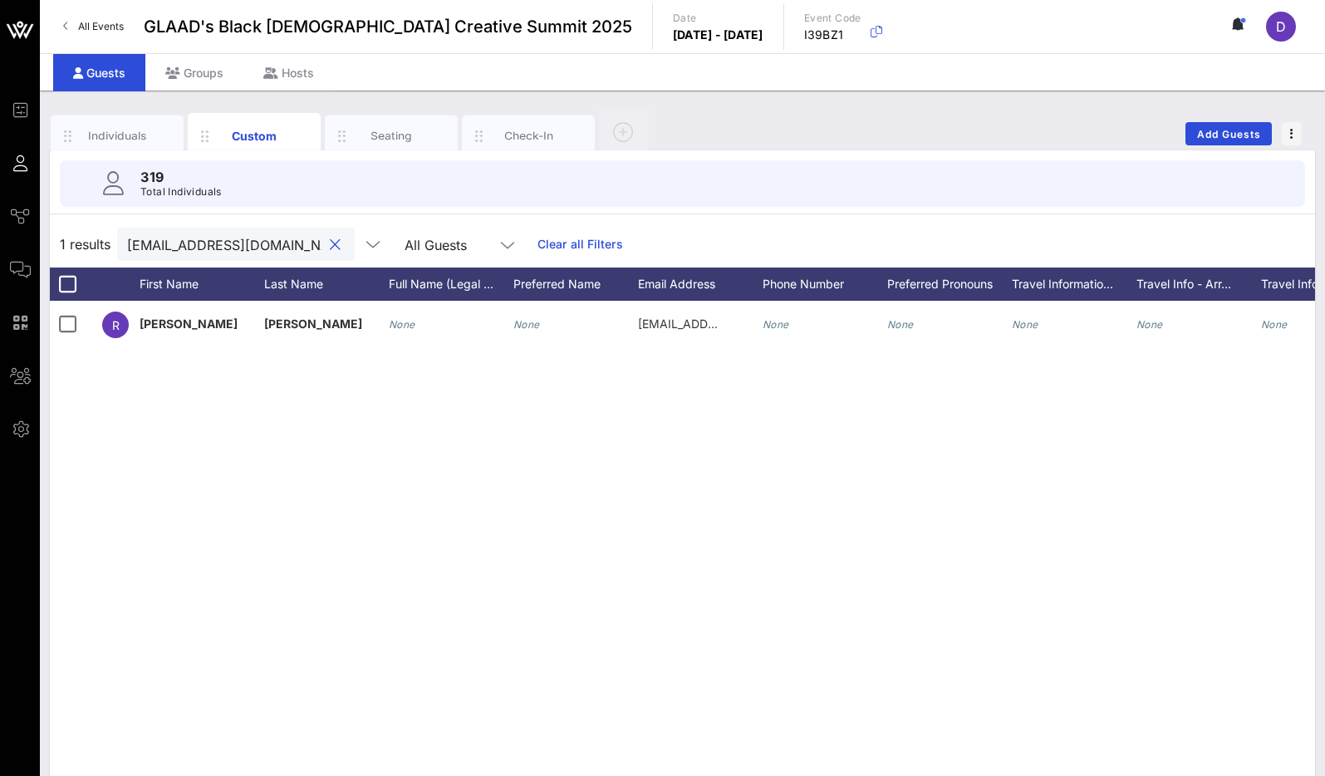
type input "[EMAIL_ADDRESS][DOMAIN_NAME]"
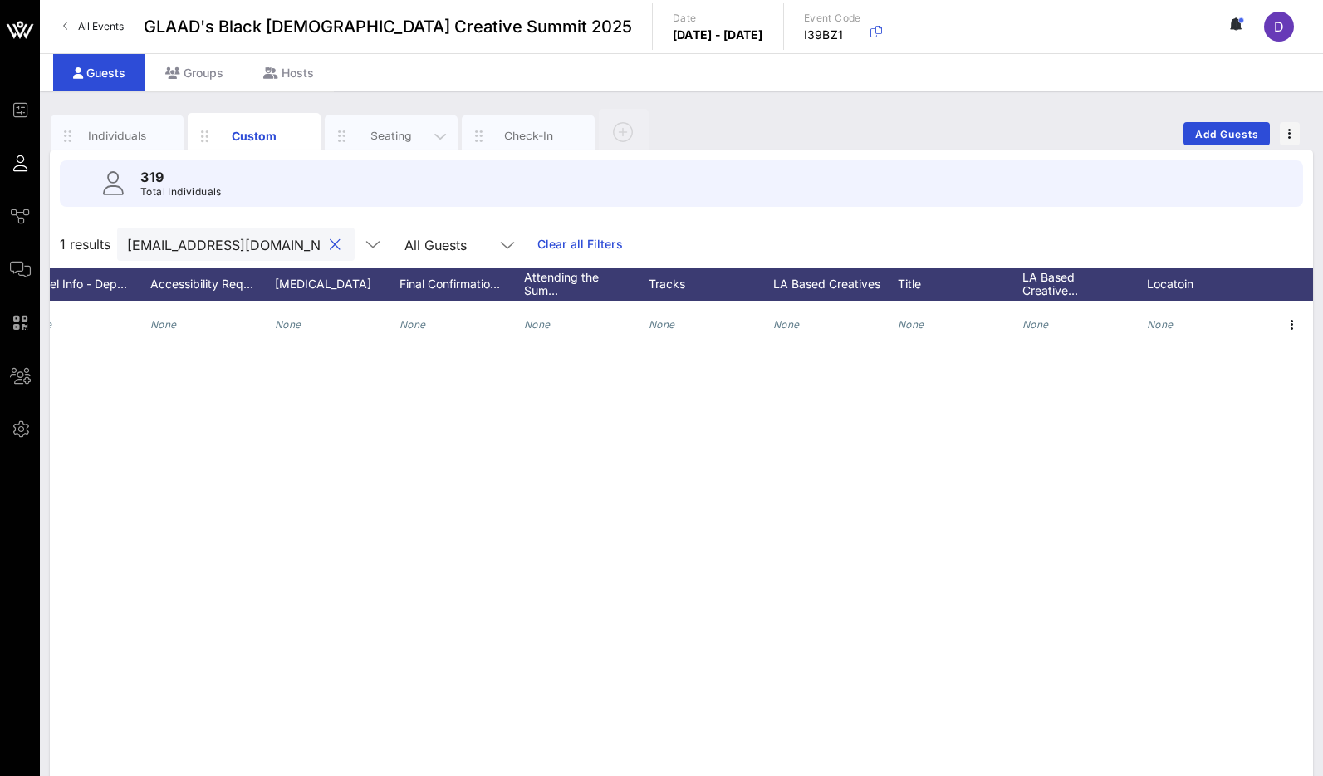
click at [380, 128] on div "Seating" at bounding box center [392, 136] width 74 height 16
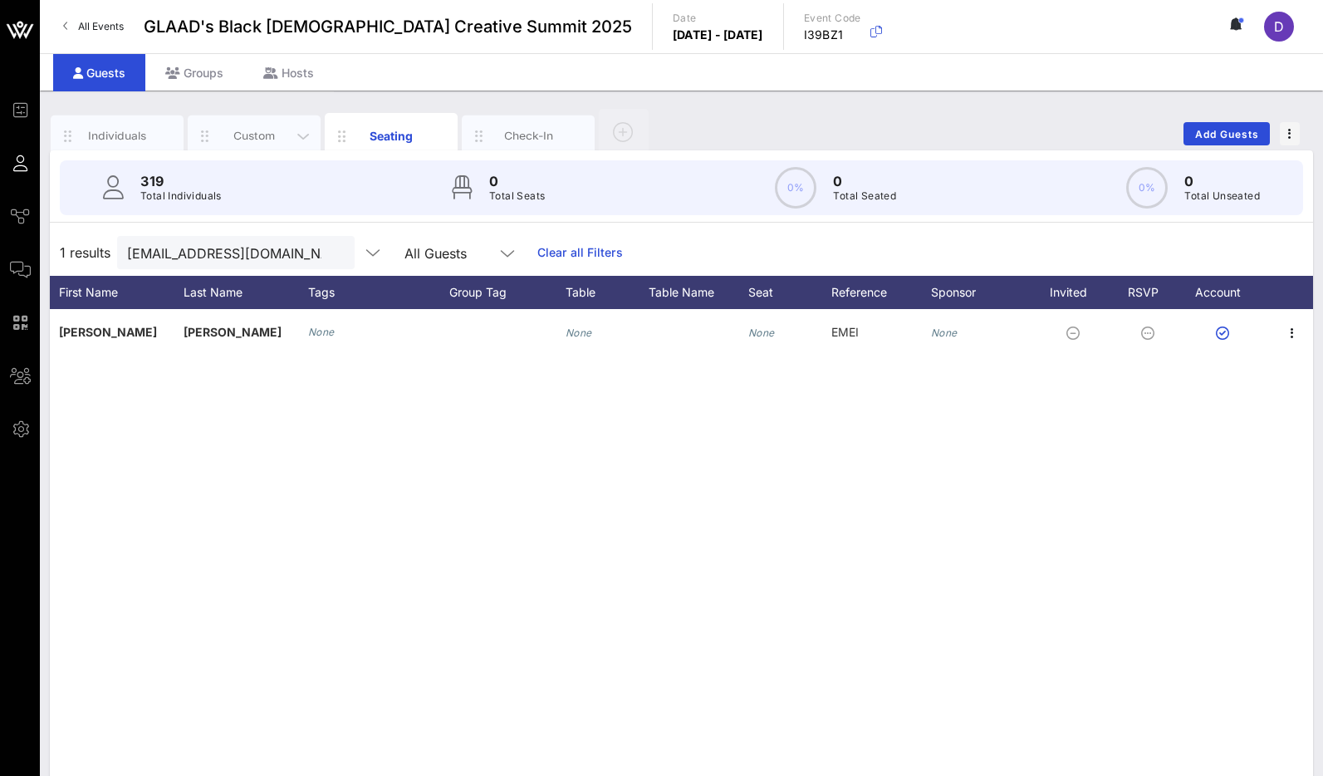
click at [271, 133] on div "Custom" at bounding box center [255, 136] width 74 height 16
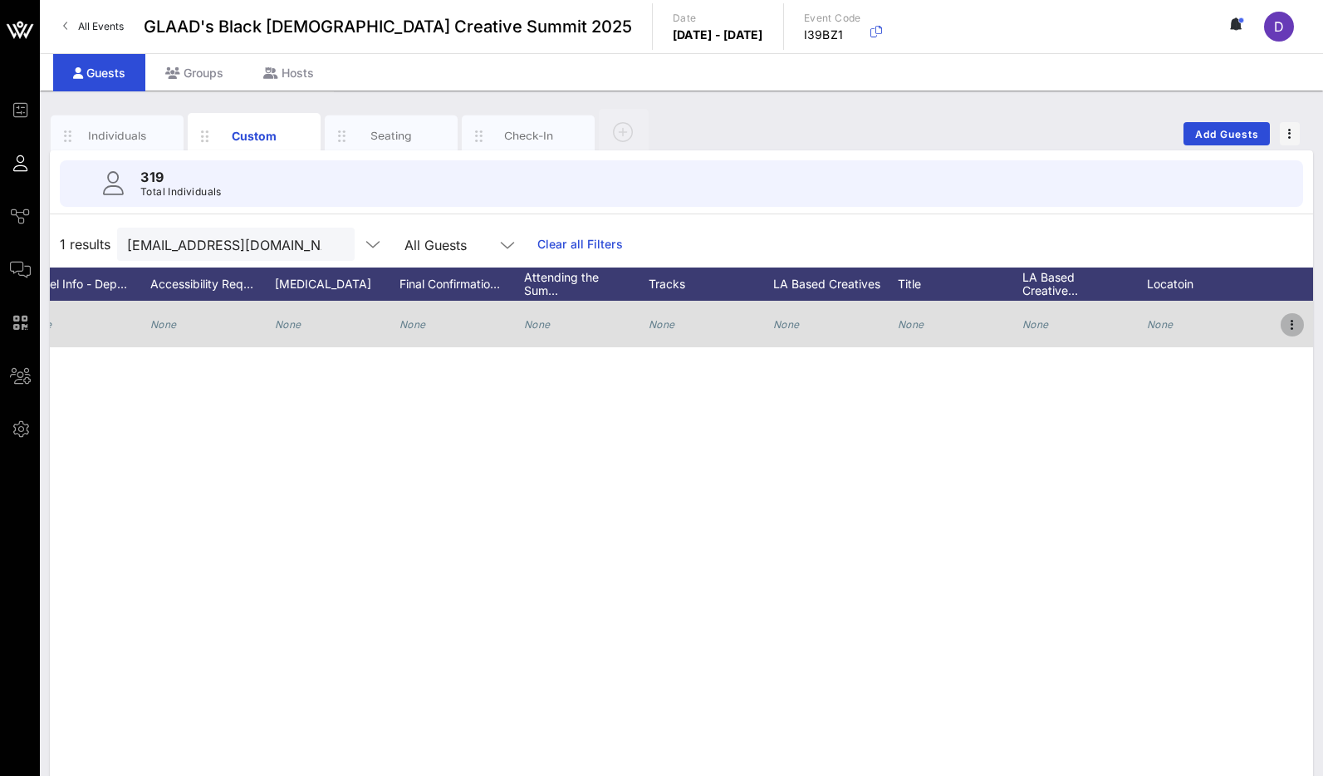
click at [1292, 326] on icon "button" at bounding box center [1292, 325] width 20 height 20
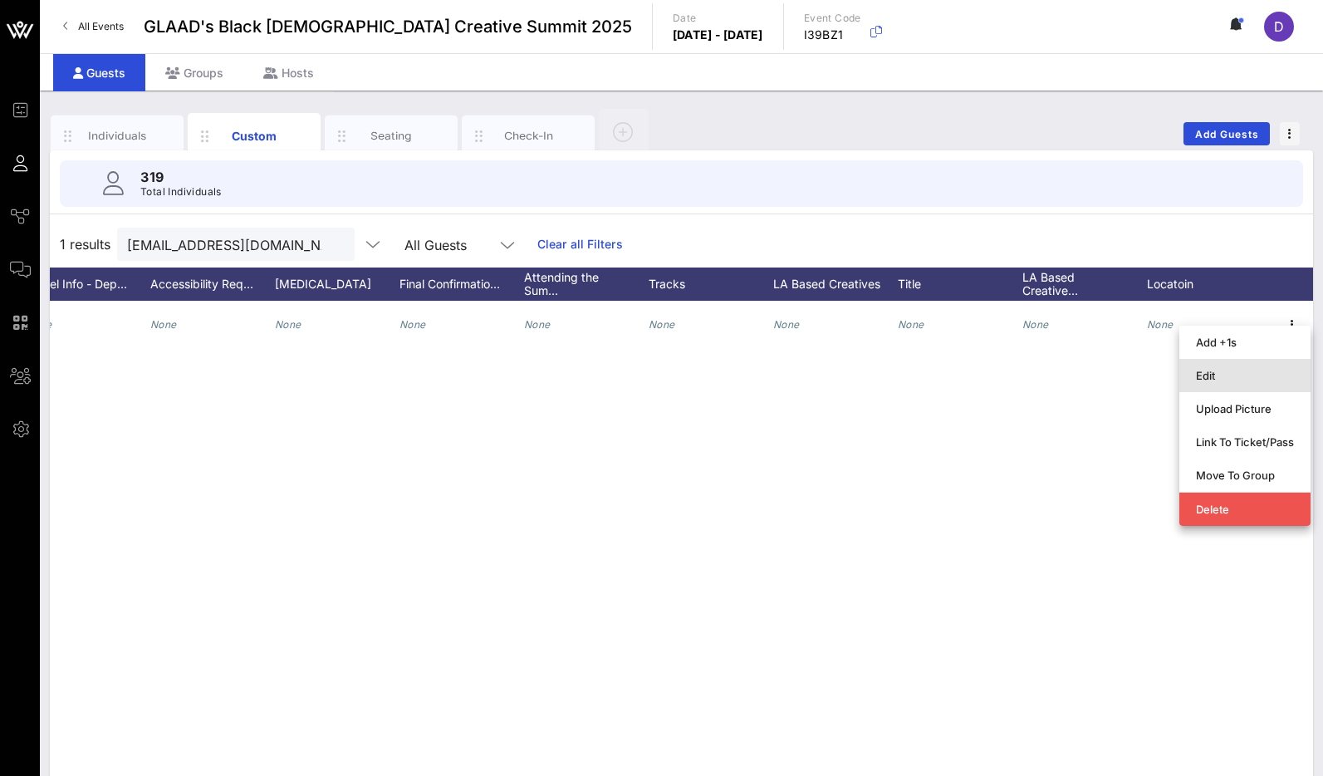
click at [1253, 371] on div "Edit" at bounding box center [1245, 375] width 98 height 13
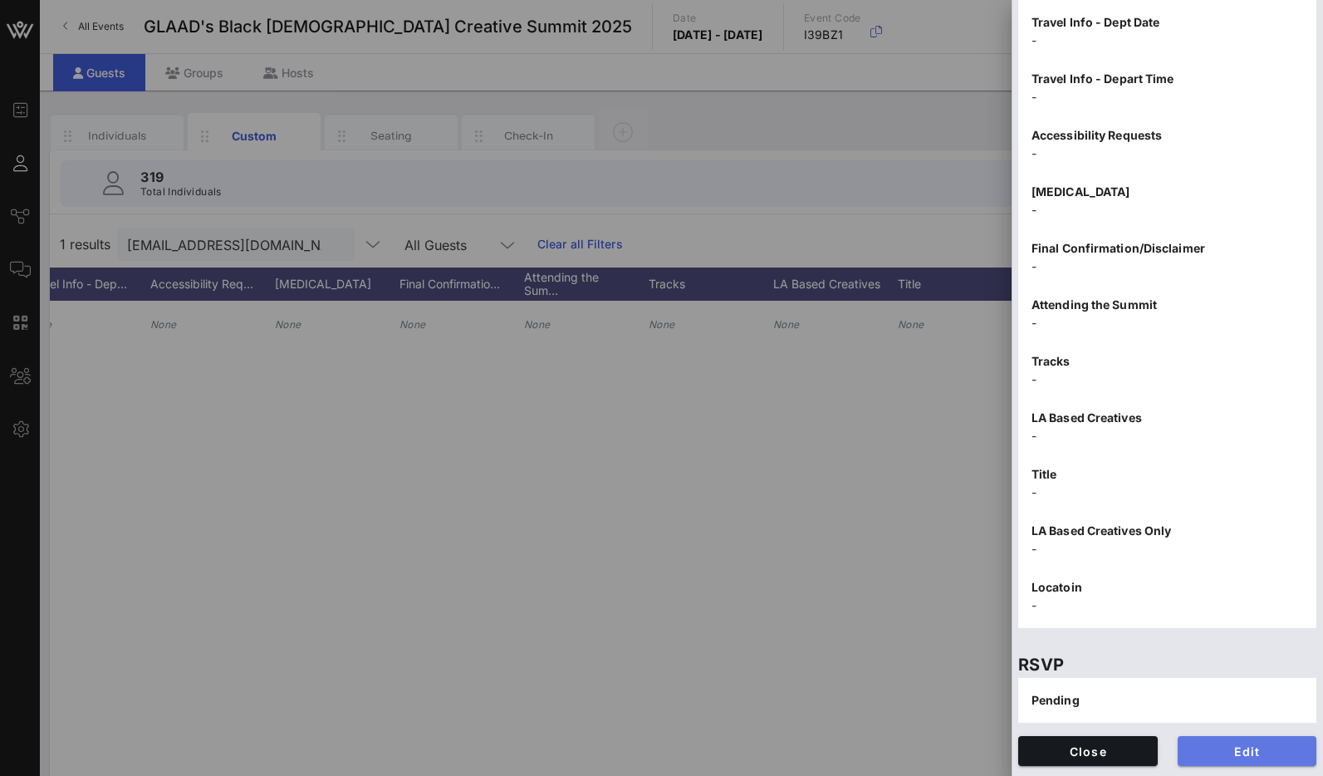
click at [1221, 744] on span "Edit" at bounding box center [1247, 751] width 113 height 14
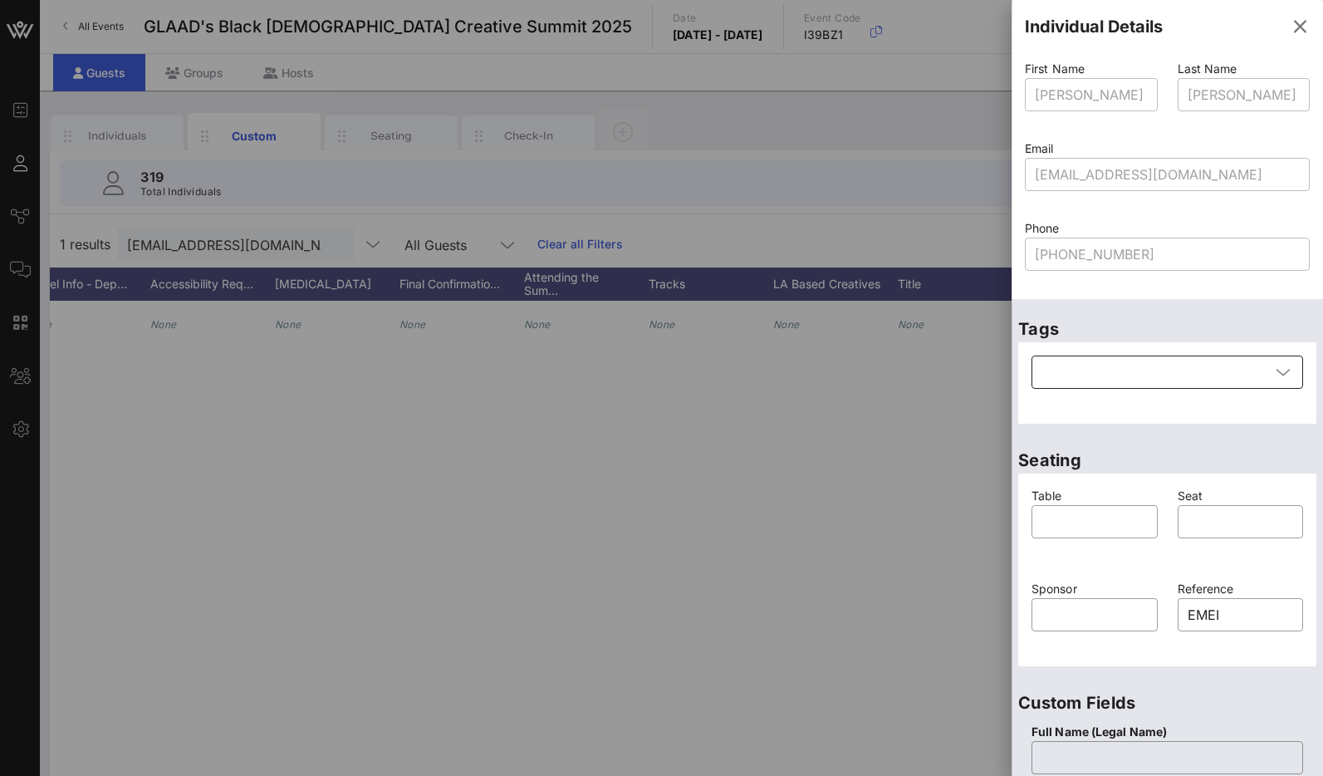
click at [1157, 383] on div at bounding box center [1155, 371] width 228 height 33
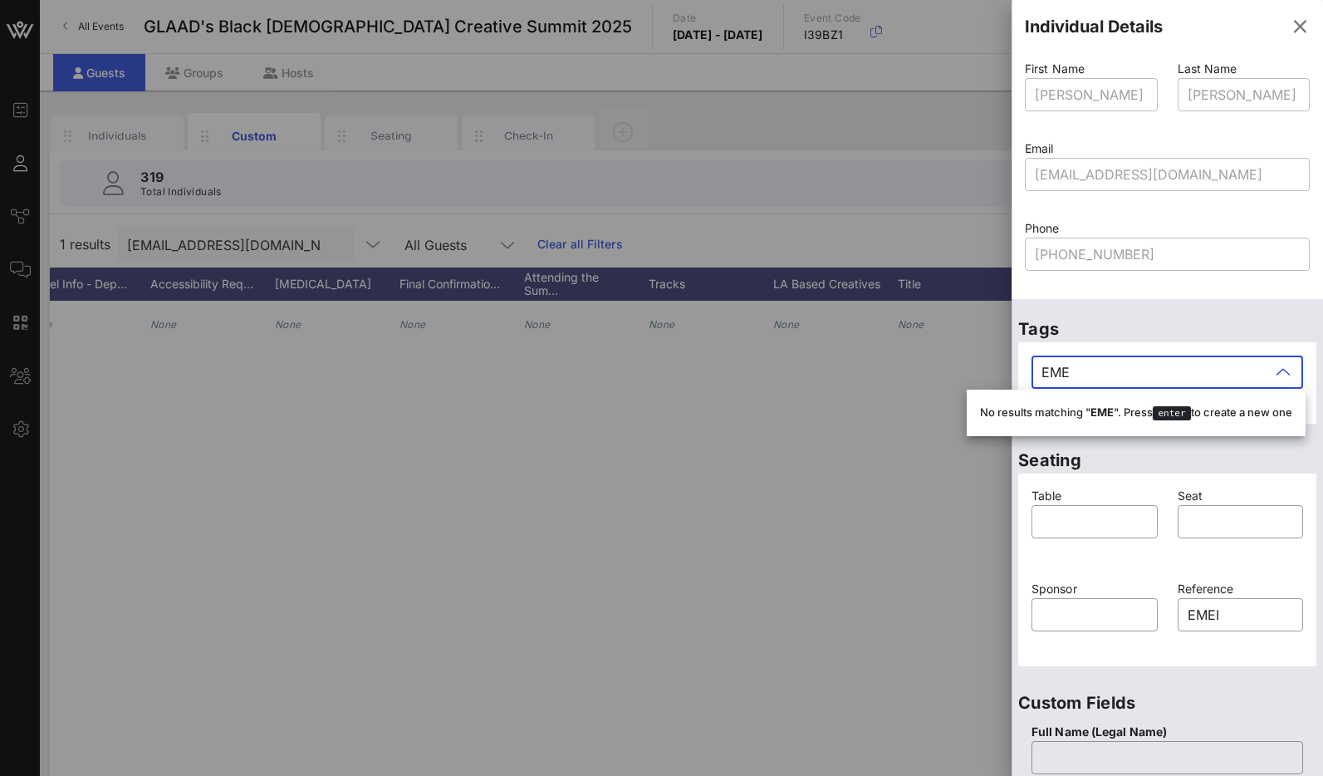
type input "EMEI"
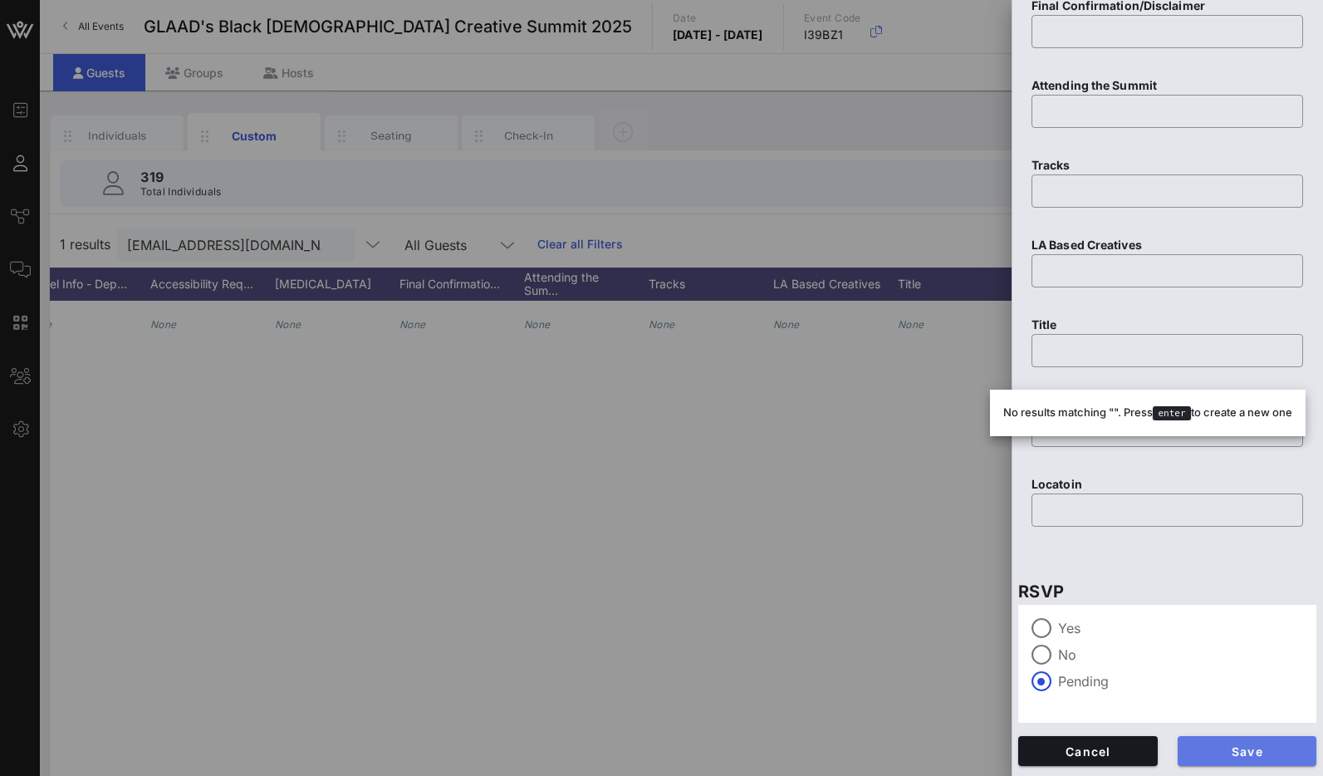
click at [1216, 752] on span "Save" at bounding box center [1247, 751] width 113 height 14
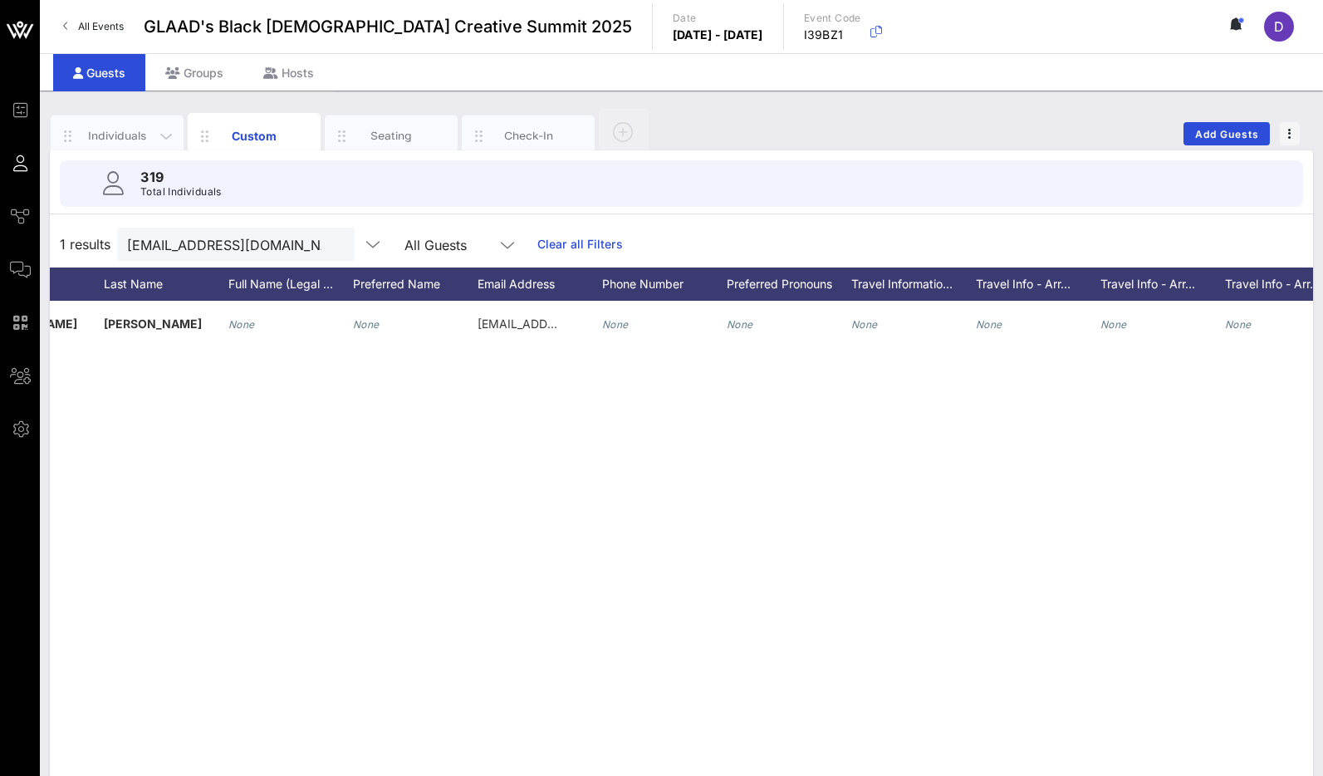
click at [143, 130] on div "Individuals" at bounding box center [118, 136] width 74 height 16
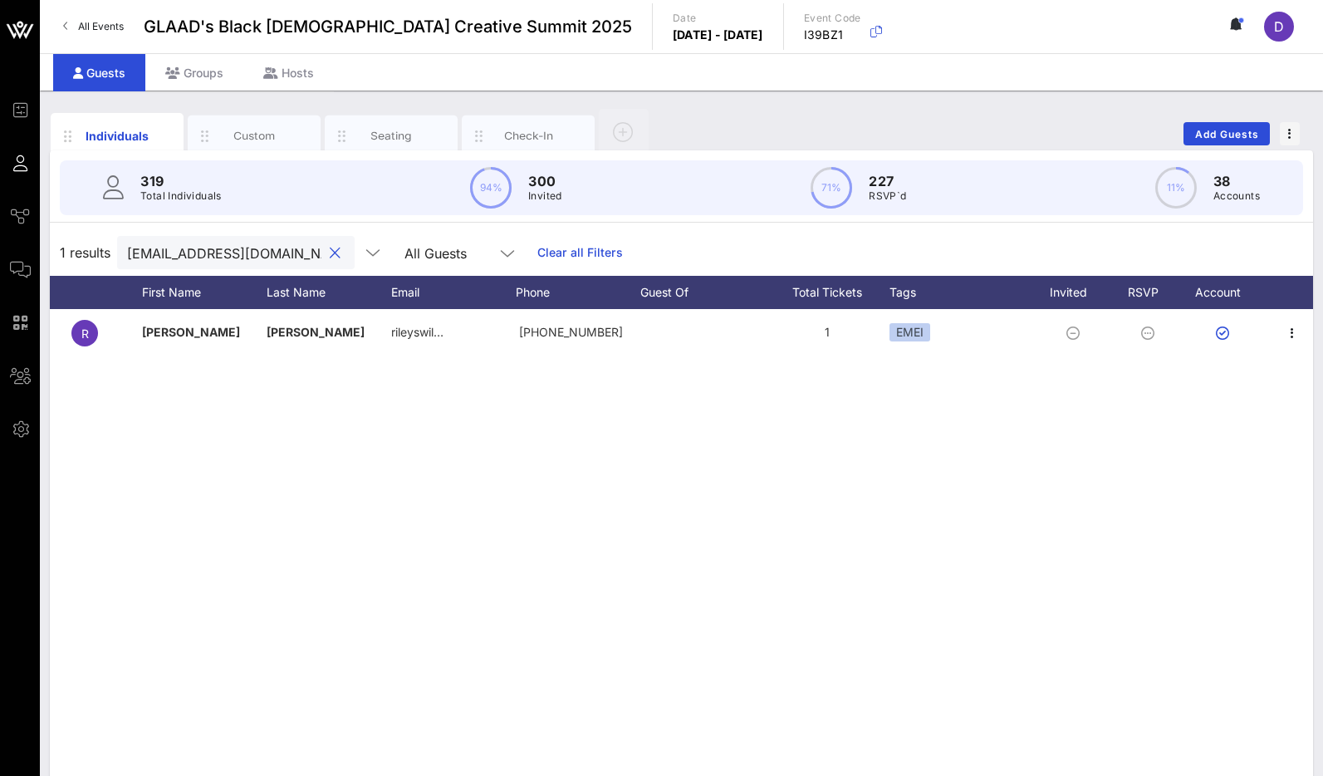
click at [240, 251] on input "[EMAIL_ADDRESS][DOMAIN_NAME]" at bounding box center [224, 253] width 194 height 22
click at [223, 254] on input "[EMAIL_ADDRESS][DOMAIN_NAME]" at bounding box center [224, 253] width 194 height 22
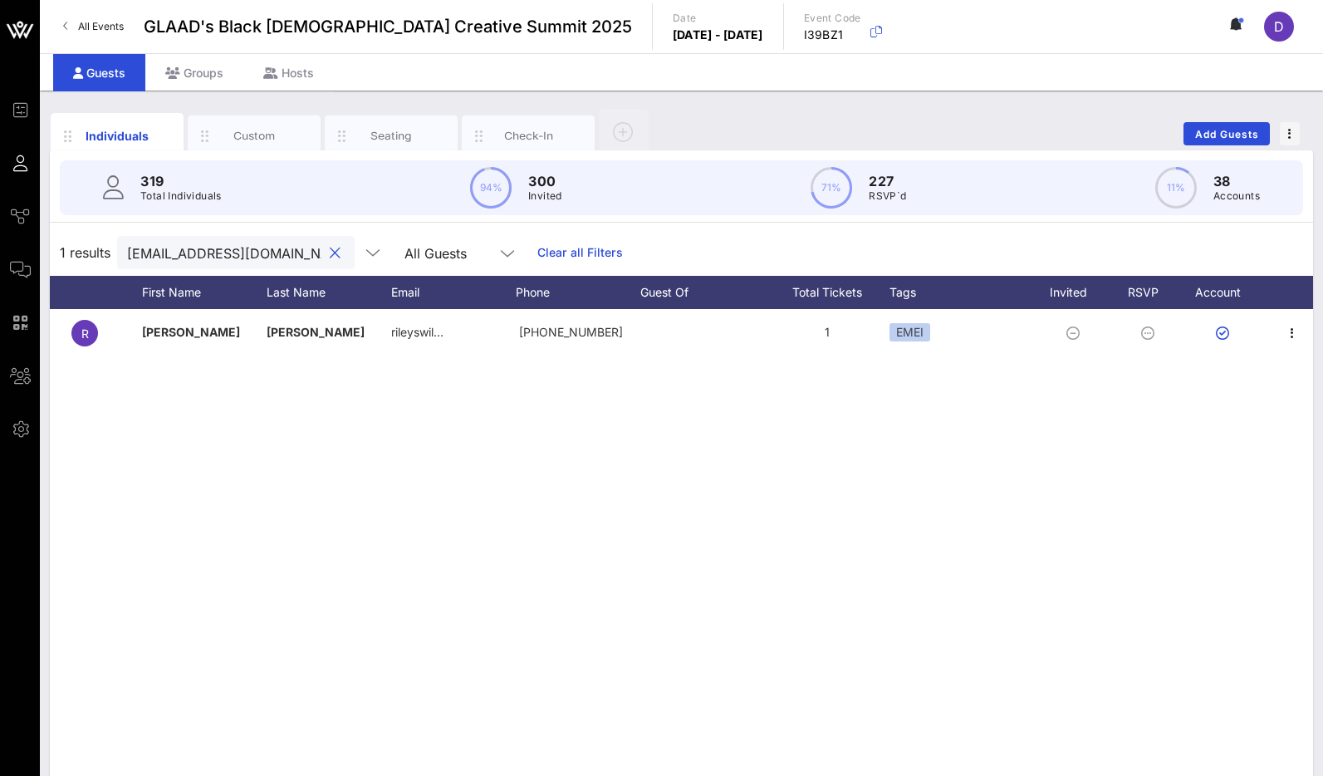
click at [223, 254] on input "[EMAIL_ADDRESS][DOMAIN_NAME]" at bounding box center [224, 253] width 194 height 22
paste input "book2amricky"
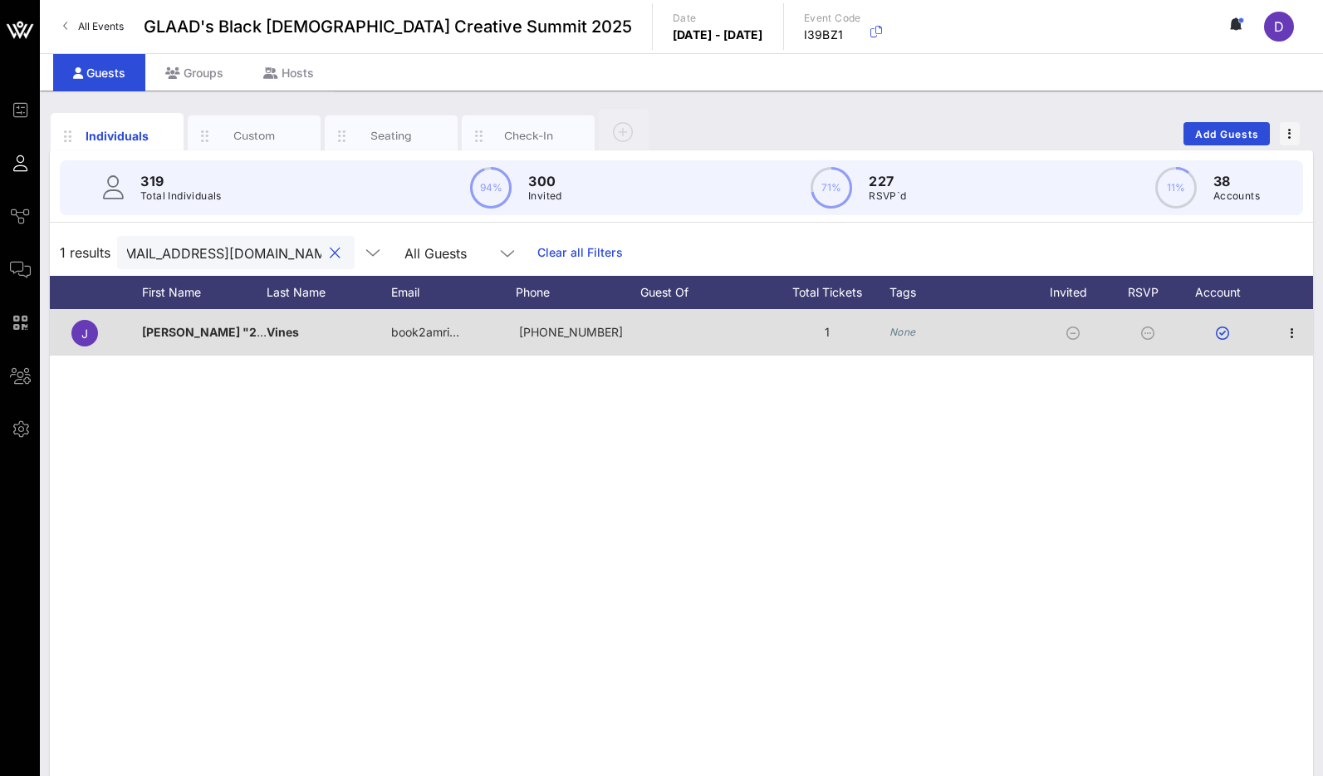
type input "[EMAIL_ADDRESS][DOMAIN_NAME]"
click at [908, 334] on icon "None" at bounding box center [902, 332] width 27 height 12
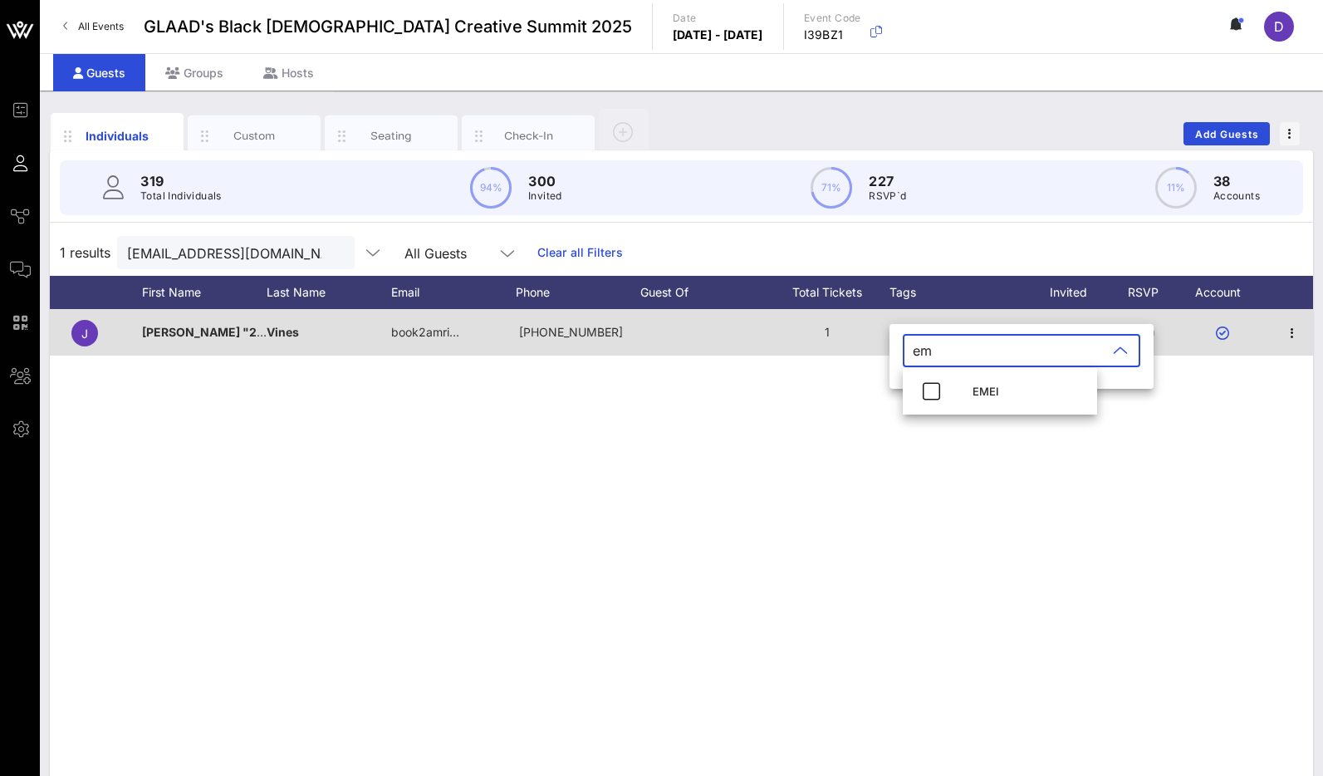
type input "e"
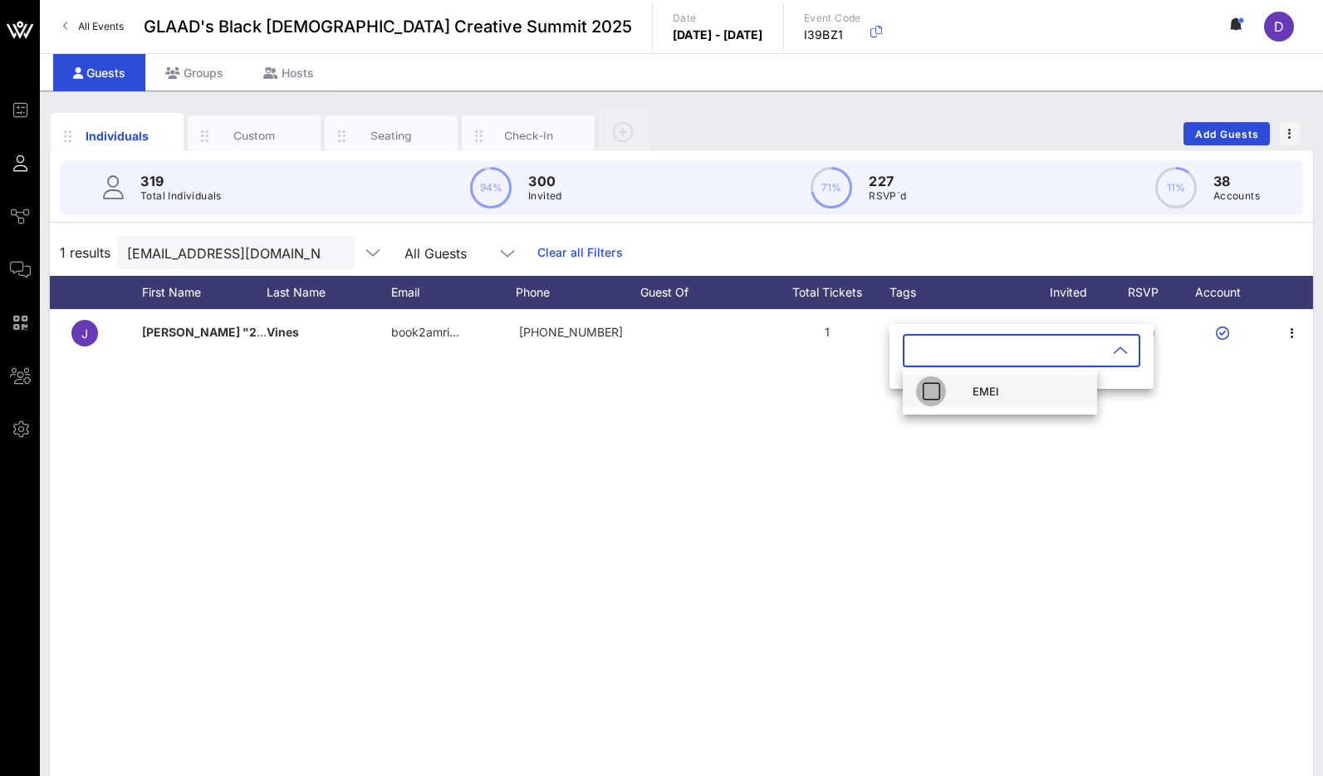
click at [926, 389] on icon "button" at bounding box center [931, 391] width 20 height 20
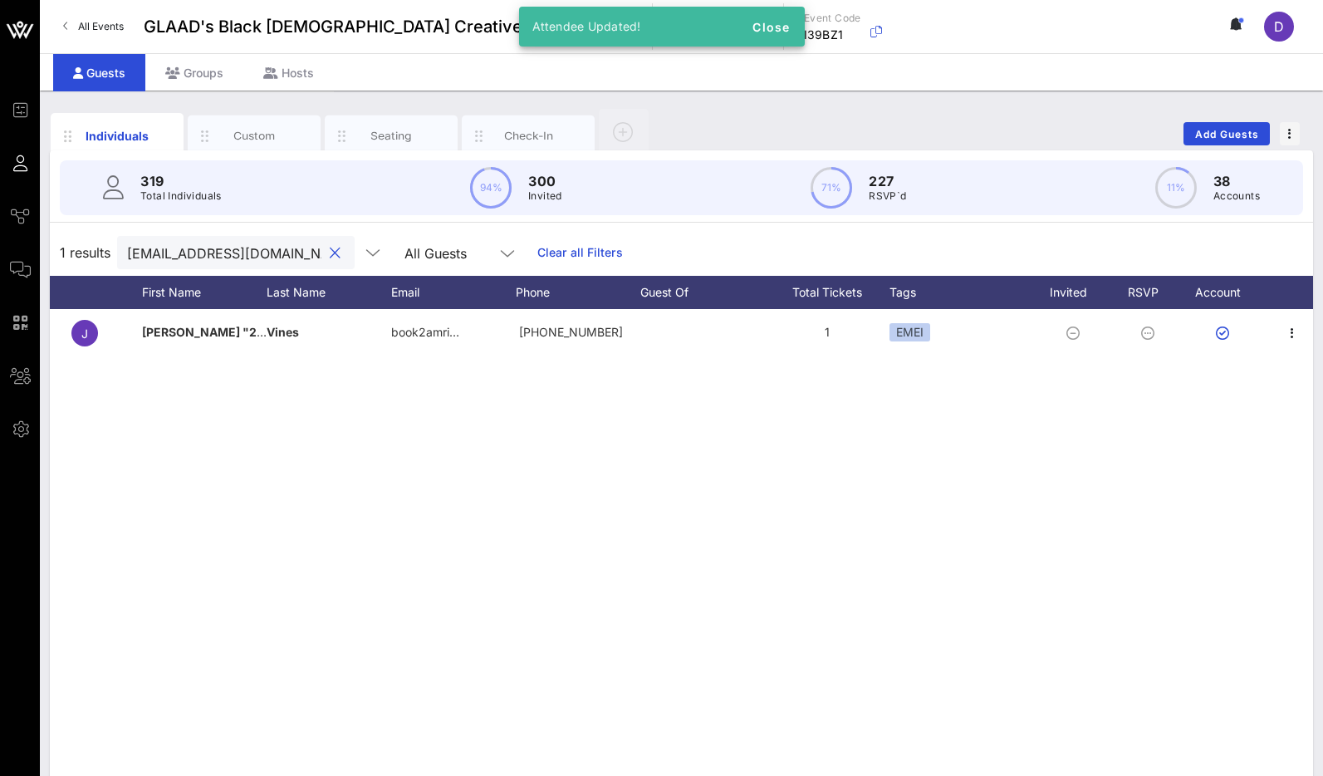
click at [236, 251] on input "[EMAIL_ADDRESS][DOMAIN_NAME]" at bounding box center [224, 253] width 194 height 22
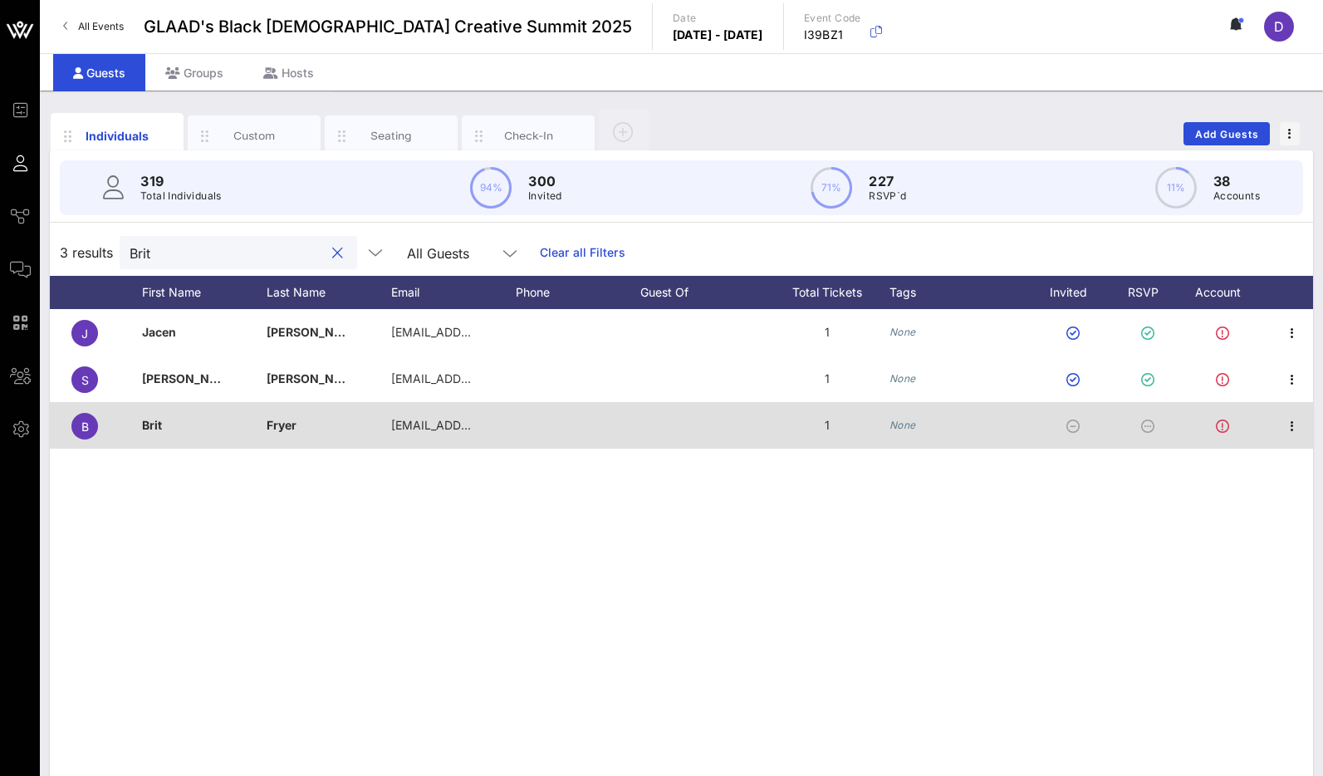
type input "Brit"
click at [908, 426] on icon "None" at bounding box center [902, 425] width 27 height 12
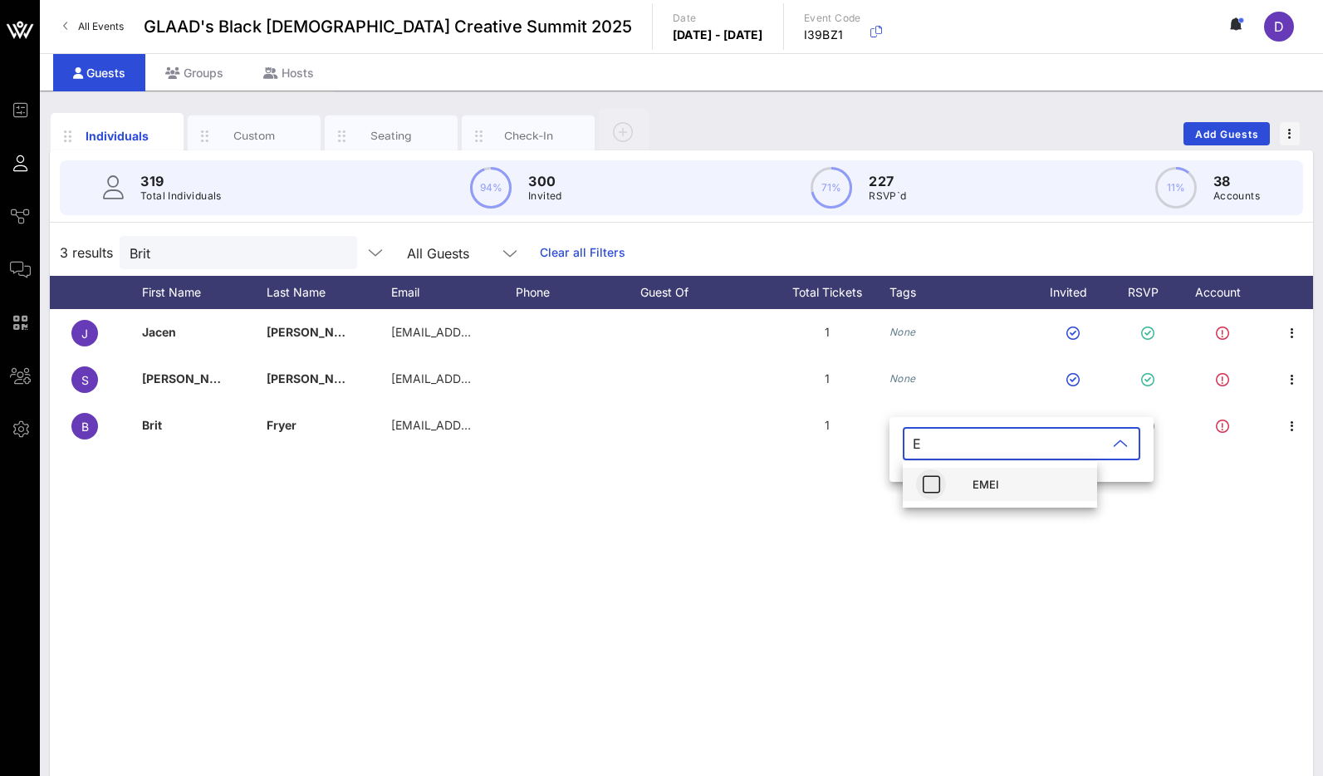
type input "E"
click at [923, 489] on icon "button" at bounding box center [931, 484] width 20 height 20
click at [201, 218] on div "319 Total Individuals 94% 300 Invited 71% 227 RSVP`d 11% 38 Accounts" at bounding box center [681, 187] width 1283 height 75
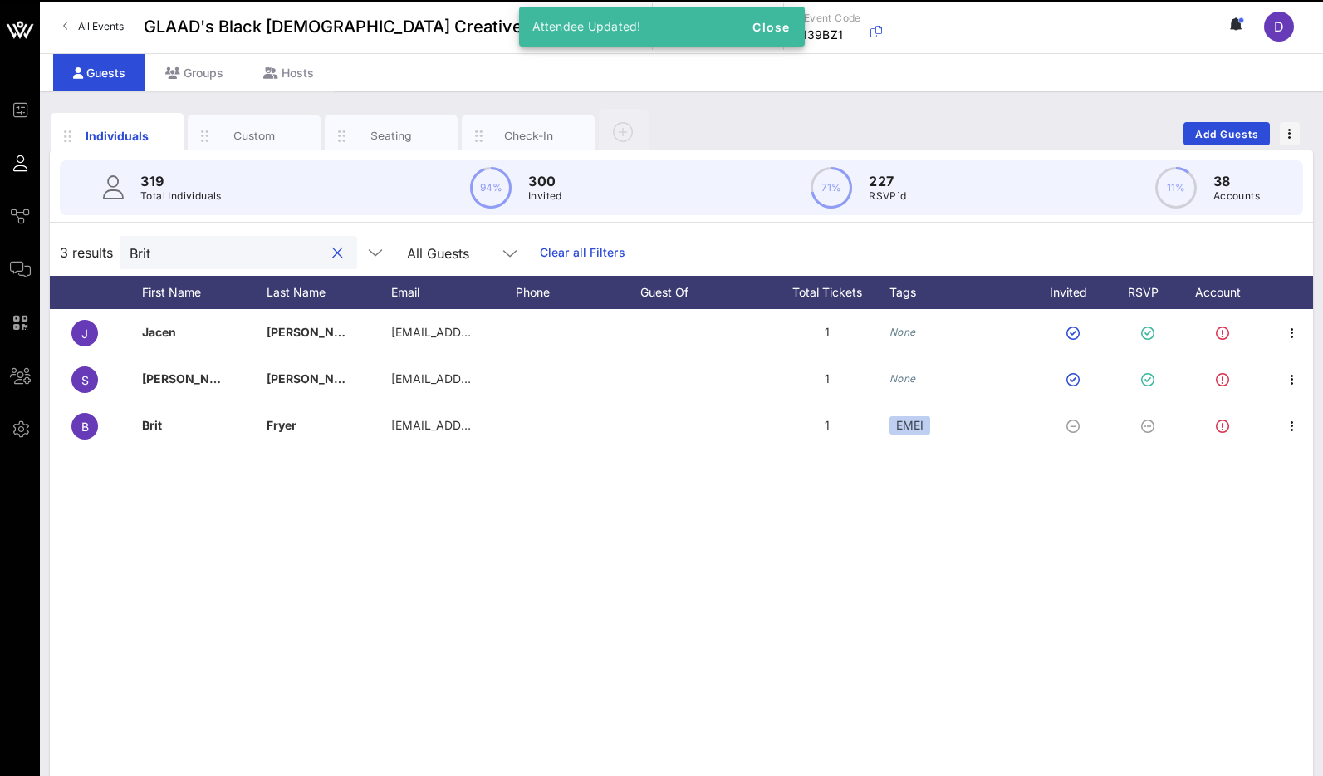
click at [193, 242] on input "Brit" at bounding box center [227, 253] width 194 height 22
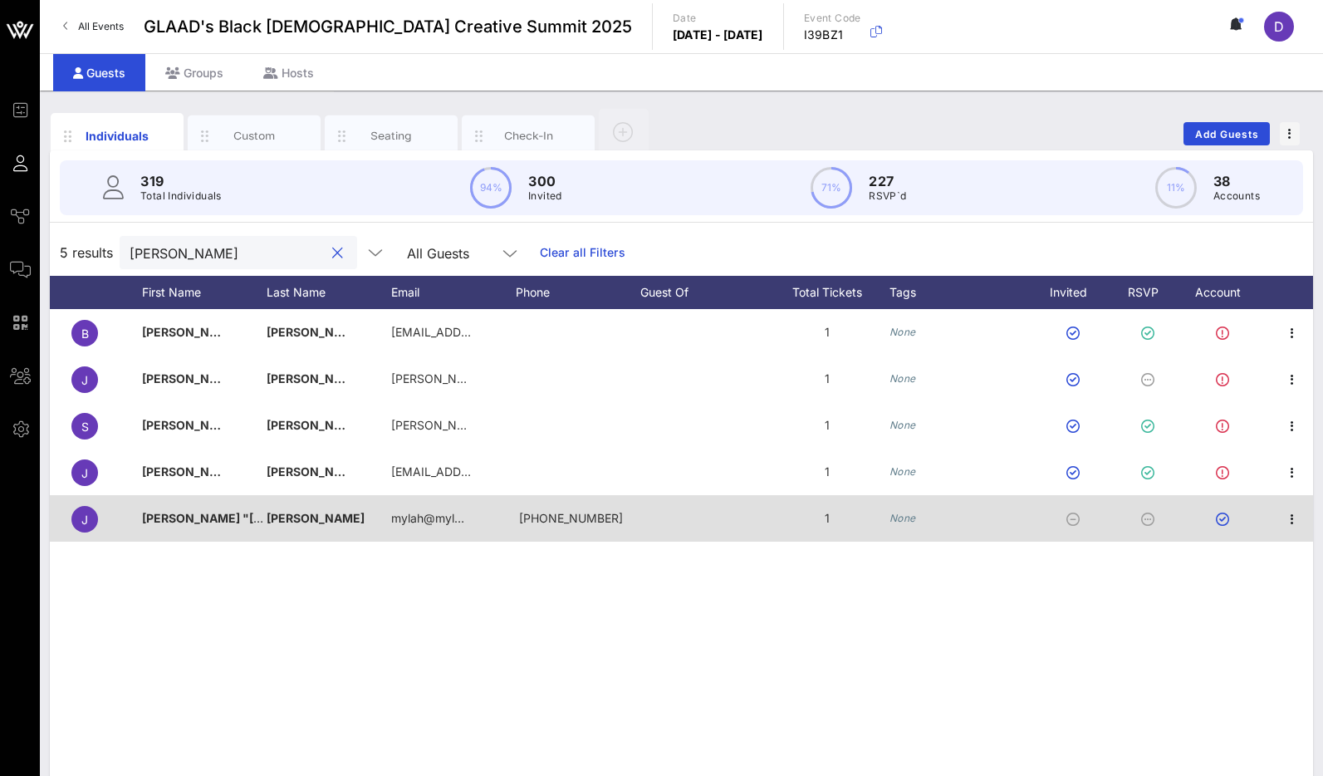
click at [907, 508] on div "None" at bounding box center [959, 518] width 141 height 47
click at [913, 523] on icon "None" at bounding box center [902, 518] width 27 height 12
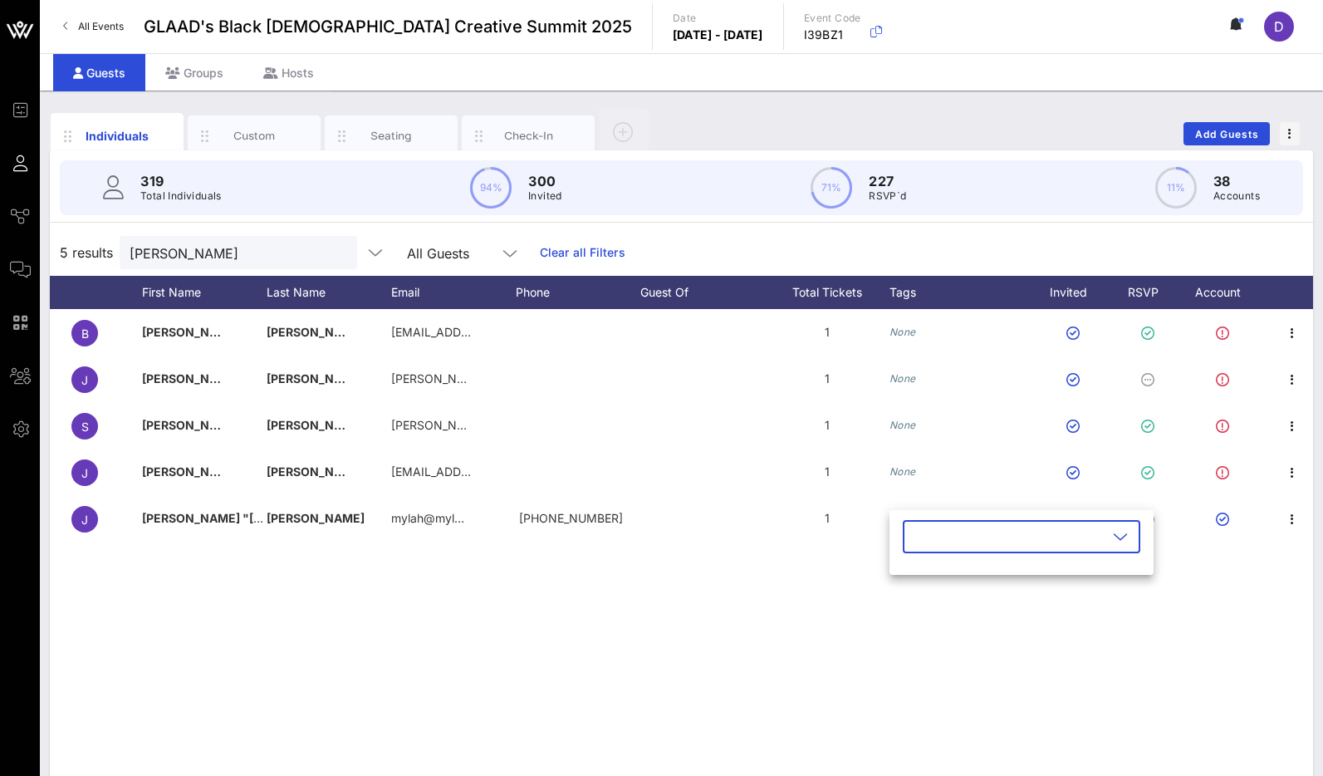
click at [913, 548] on input "text" at bounding box center [1010, 536] width 194 height 27
click at [963, 593] on div "EMEI" at bounding box center [1000, 577] width 194 height 33
click at [208, 244] on input "[PERSON_NAME]" at bounding box center [227, 253] width 194 height 22
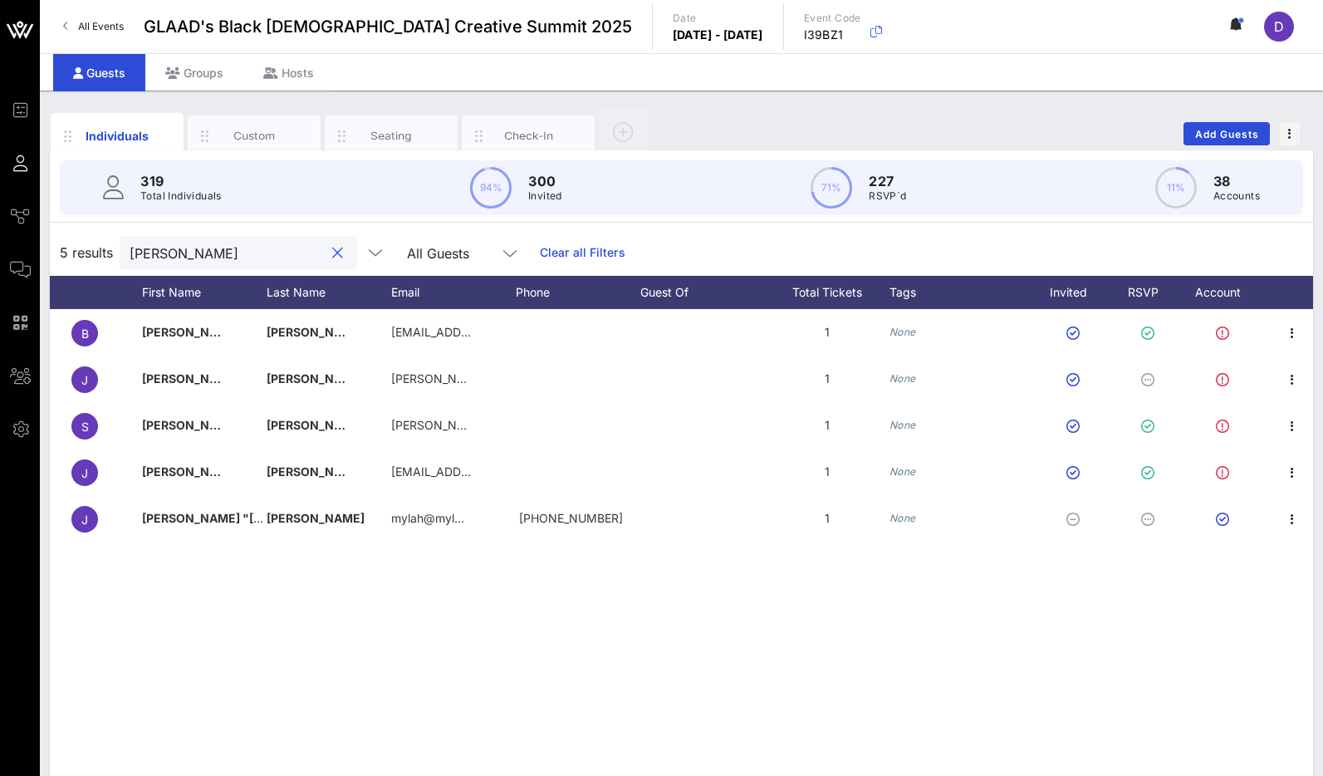
click at [208, 244] on input "[PERSON_NAME]" at bounding box center [227, 253] width 194 height 22
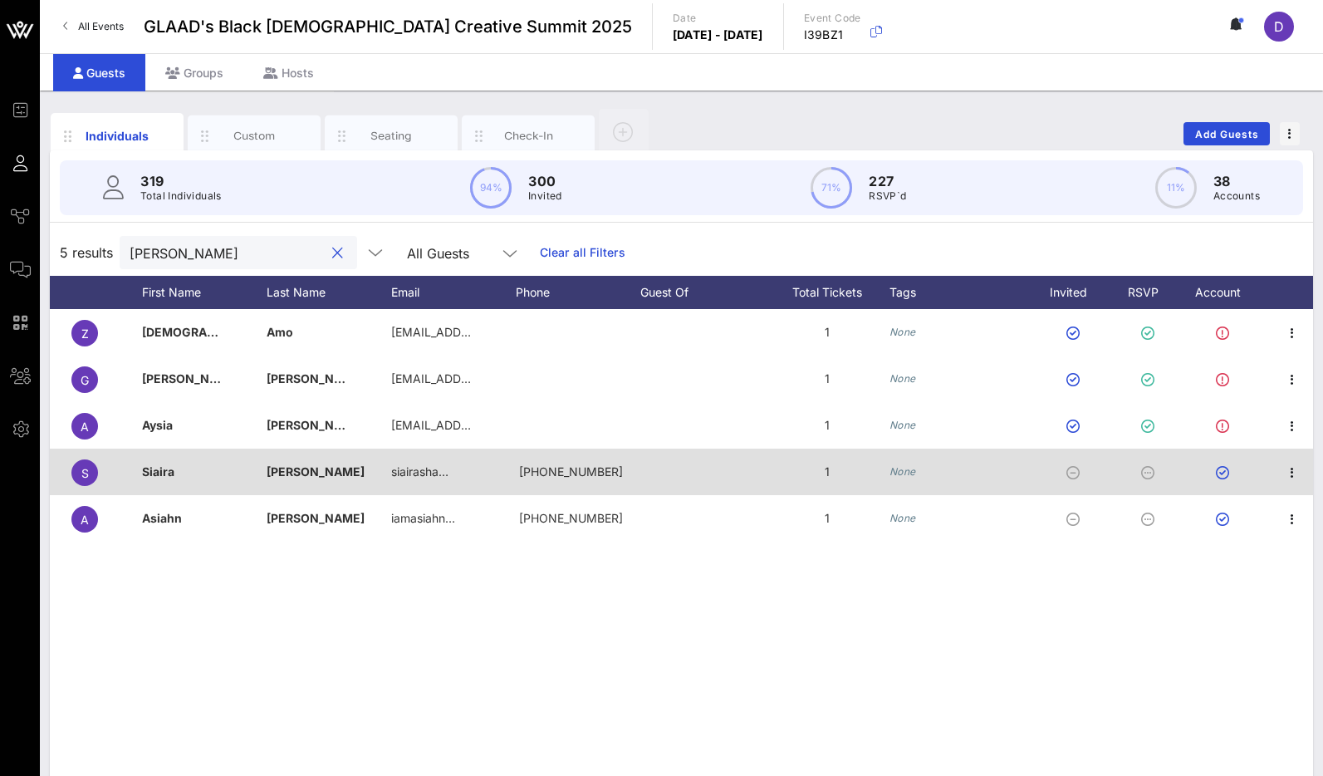
click at [916, 476] on div "None" at bounding box center [959, 471] width 141 height 47
click at [899, 471] on icon "None" at bounding box center [902, 471] width 27 height 12
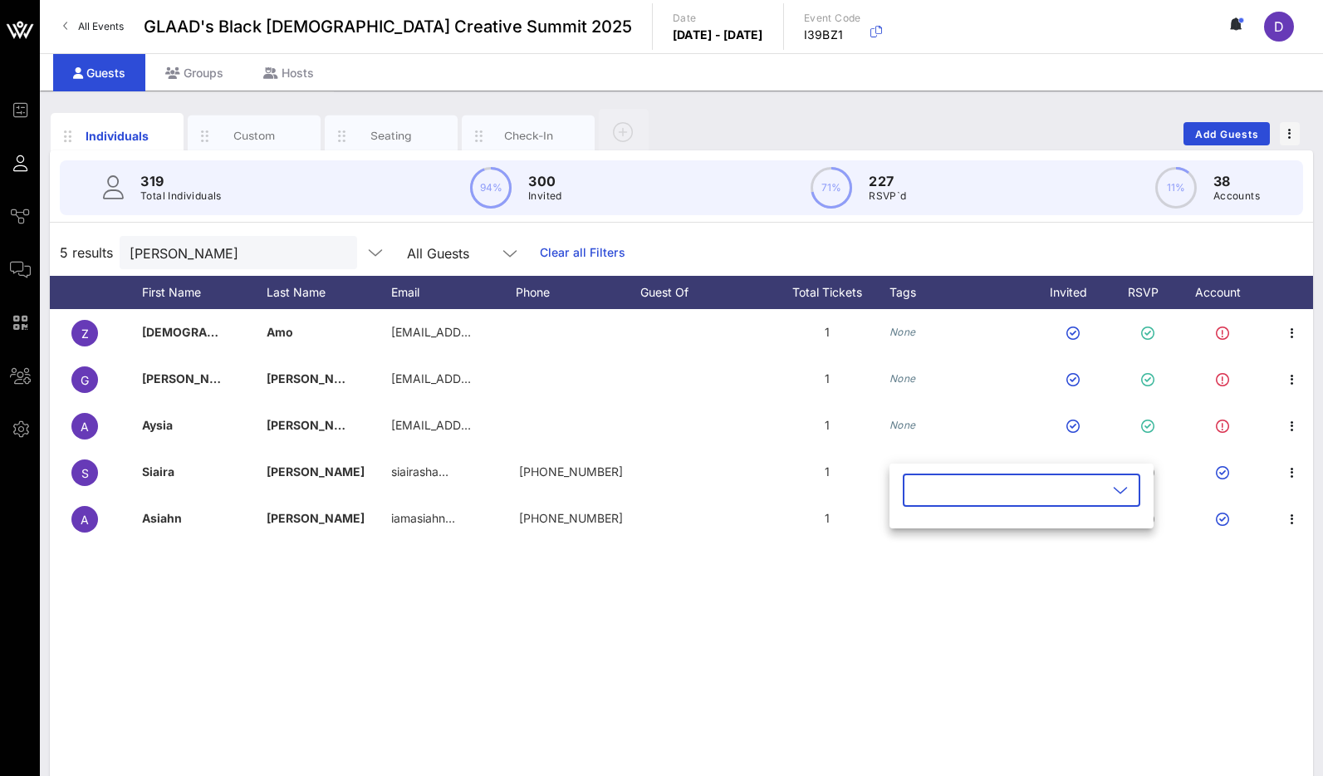
click at [980, 485] on input "text" at bounding box center [1010, 490] width 194 height 27
click at [984, 526] on div "EMEI" at bounding box center [1027, 530] width 111 height 13
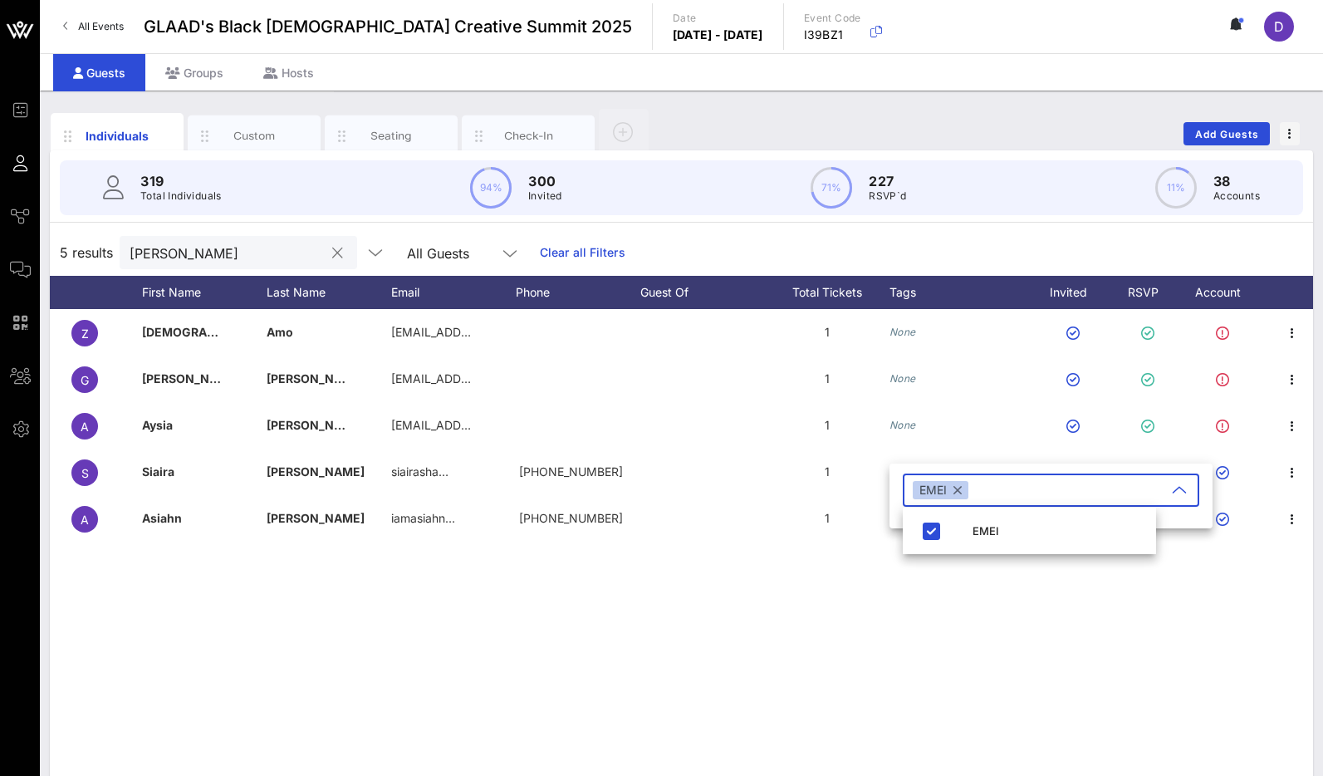
click at [261, 247] on input "[PERSON_NAME]" at bounding box center [227, 253] width 194 height 22
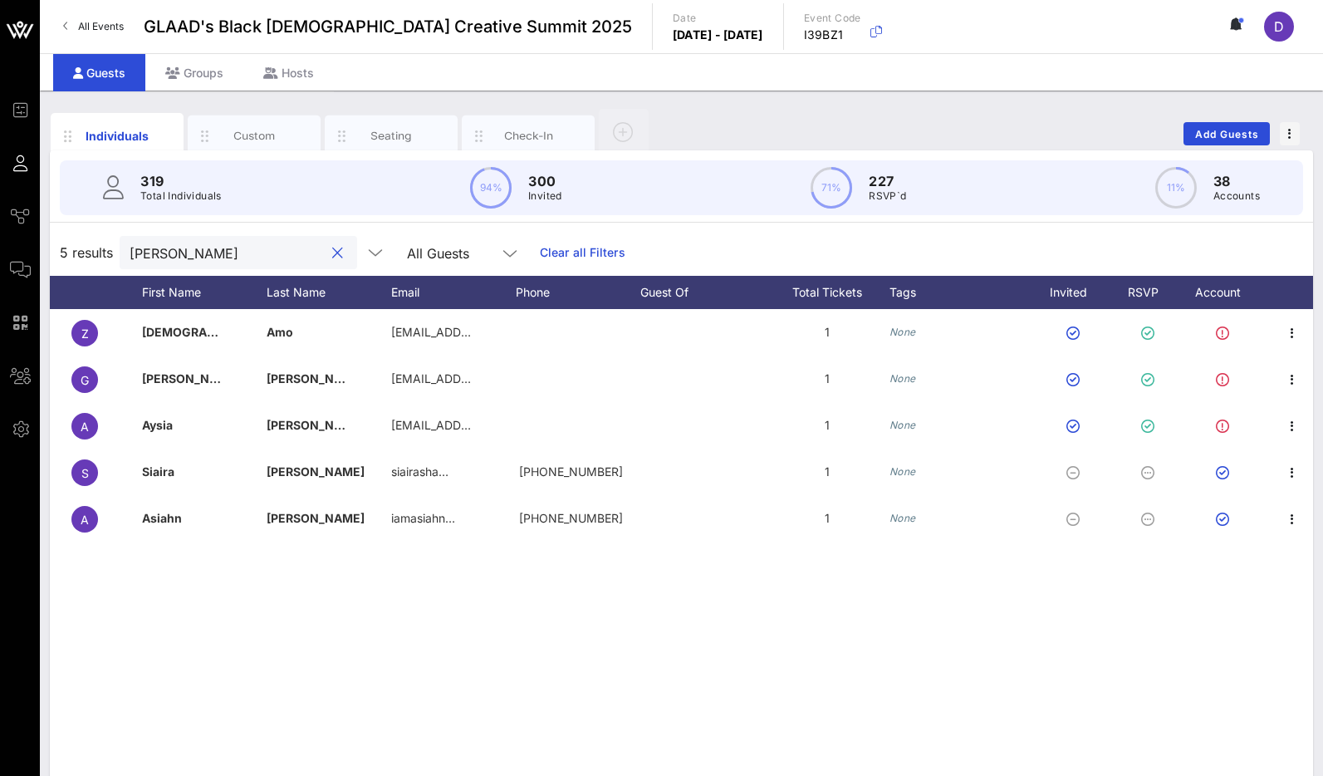
click at [261, 247] on input "[PERSON_NAME]" at bounding box center [227, 253] width 194 height 22
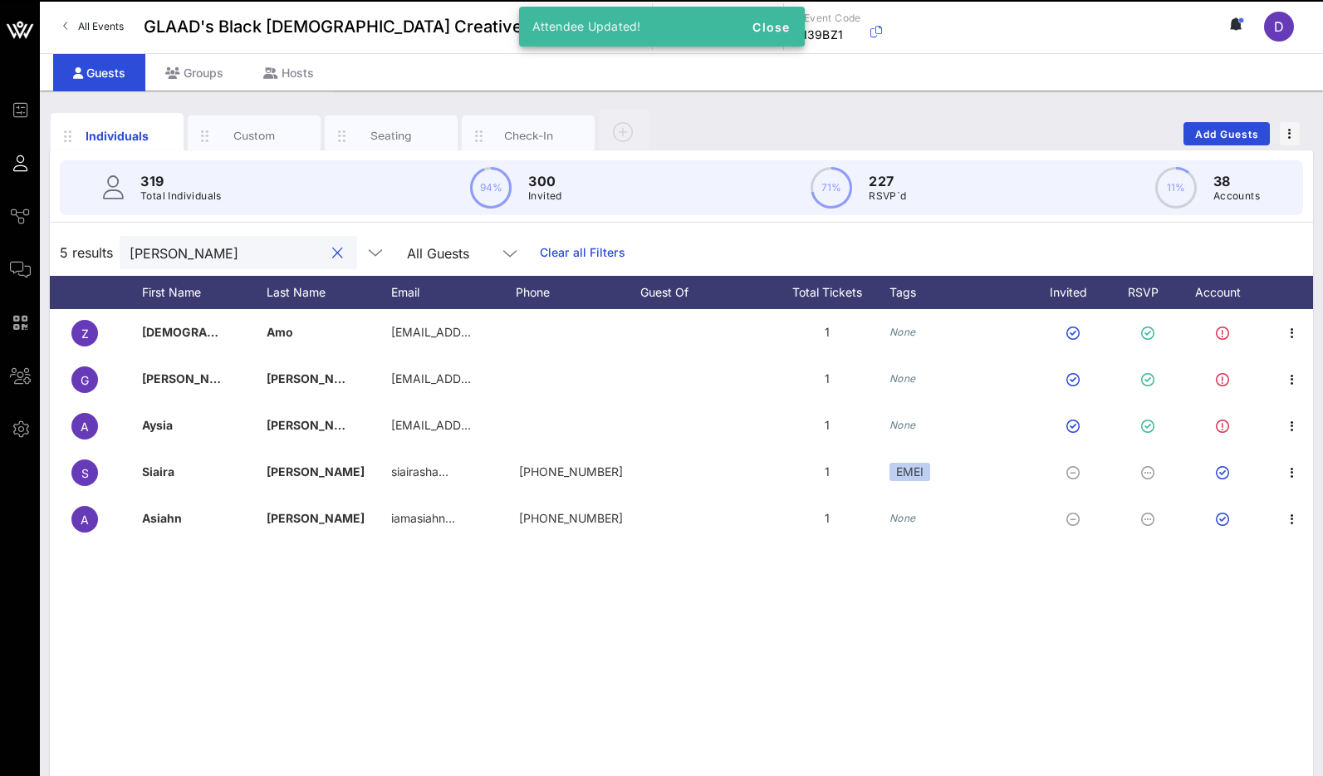
click at [261, 247] on input "[PERSON_NAME]" at bounding box center [227, 253] width 194 height 22
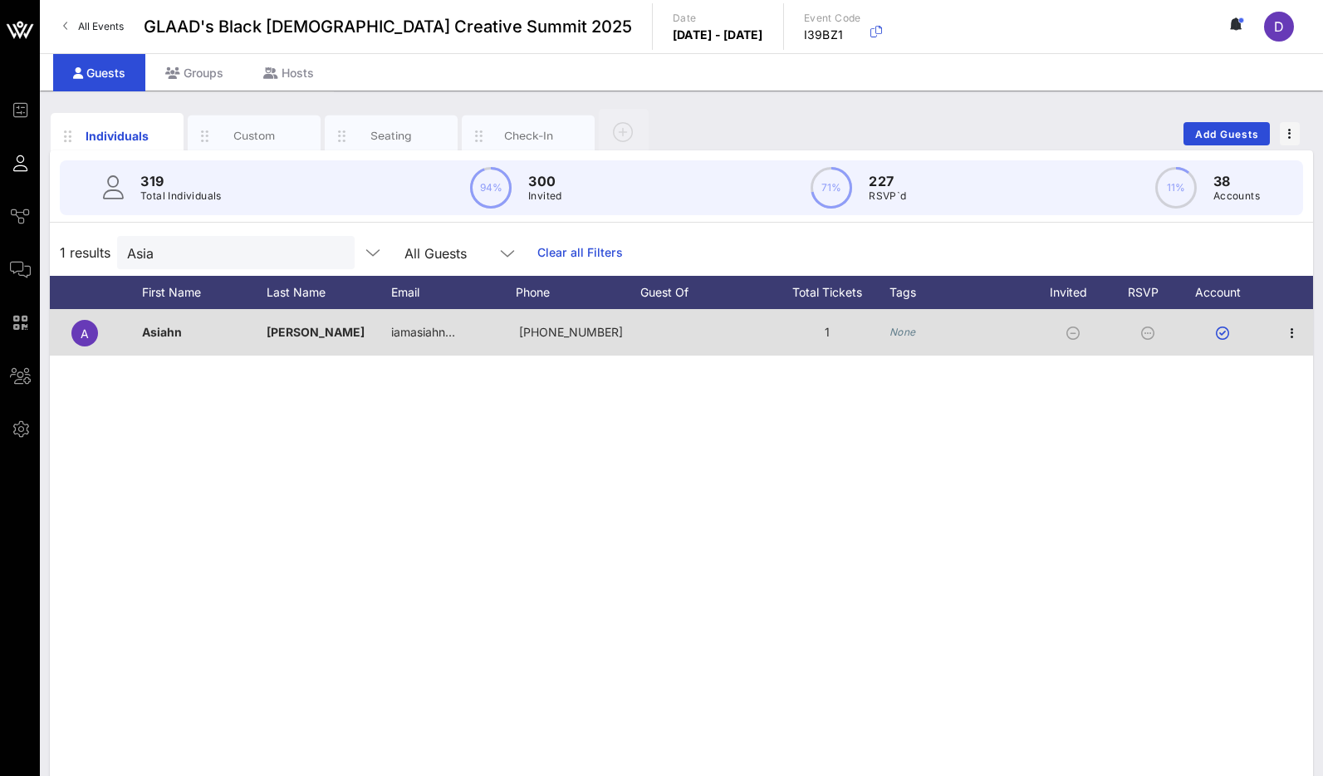
click at [905, 335] on icon "None" at bounding box center [902, 332] width 27 height 12
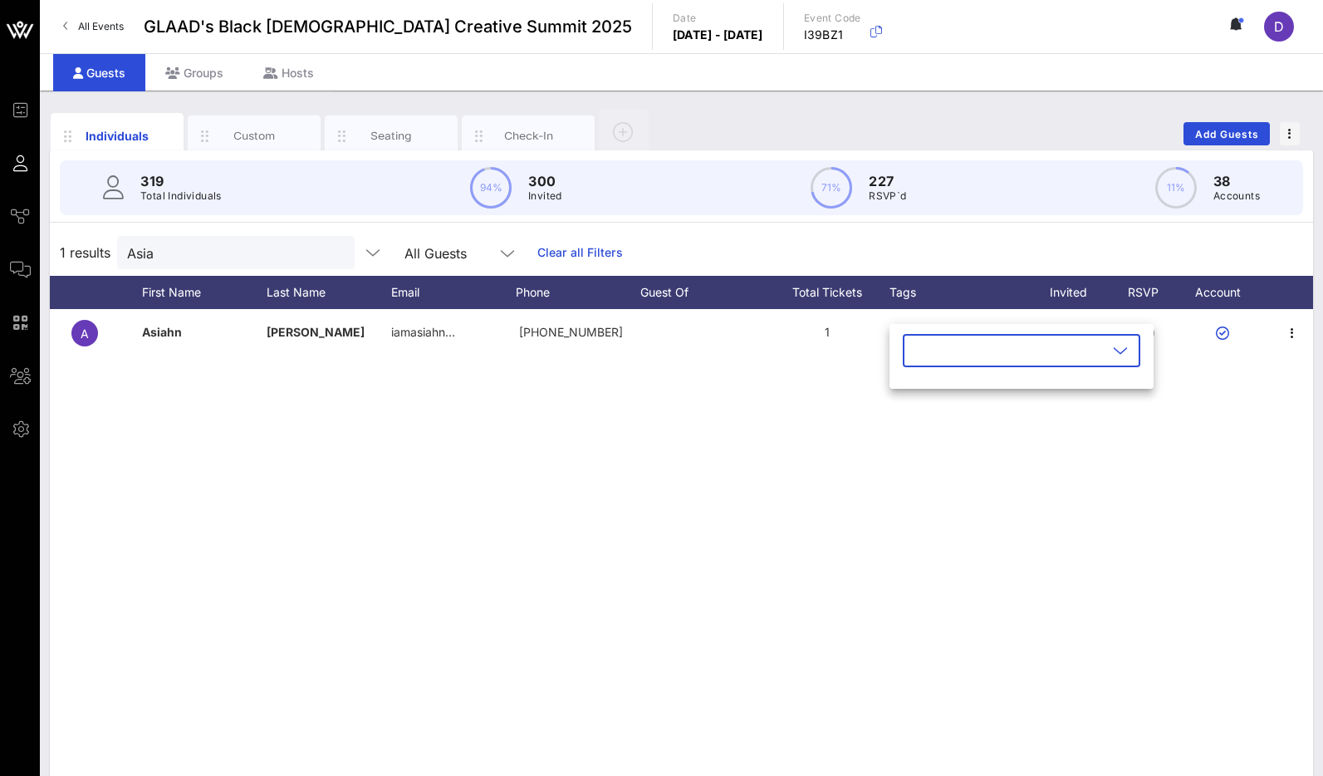
click at [935, 346] on input "text" at bounding box center [1010, 350] width 194 height 27
click at [941, 392] on span "button" at bounding box center [931, 391] width 30 height 20
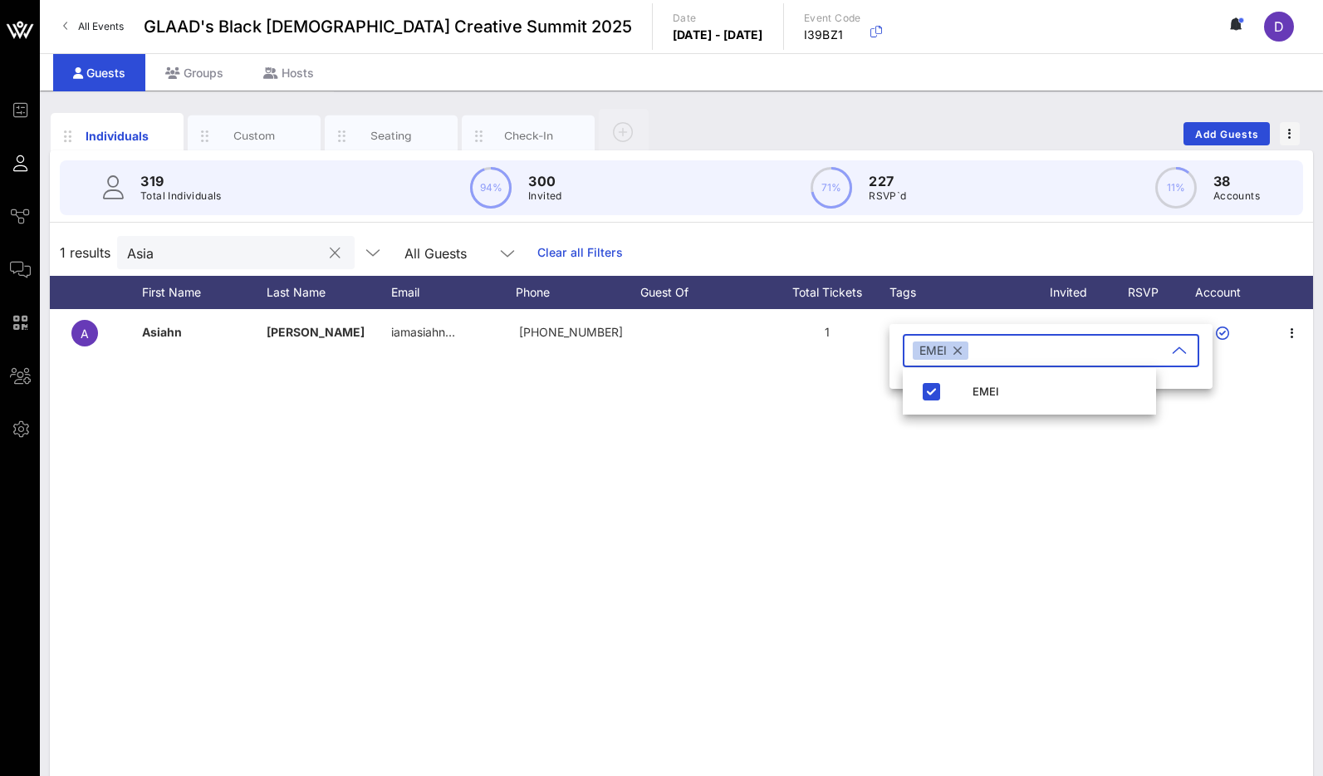
click at [220, 262] on input "Asia" at bounding box center [224, 253] width 194 height 22
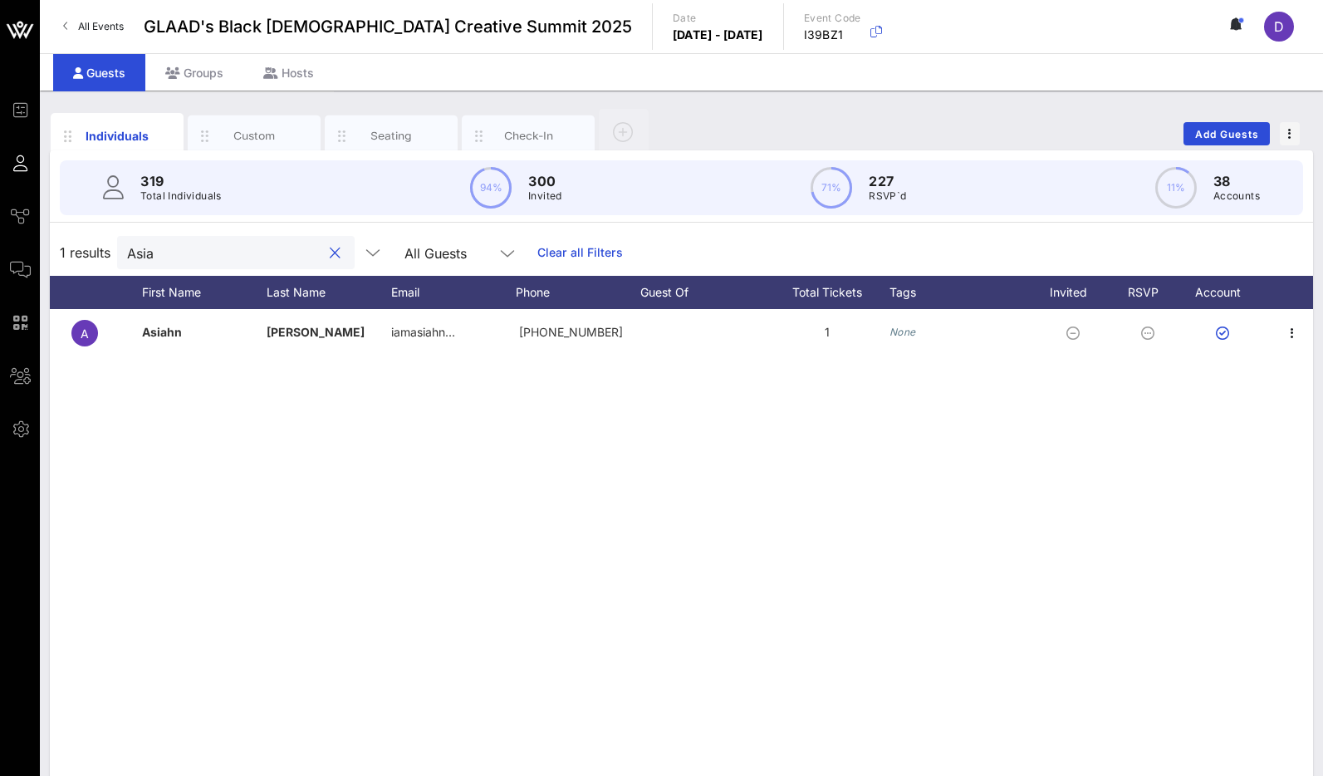
click at [220, 262] on input "Asia" at bounding box center [224, 253] width 194 height 22
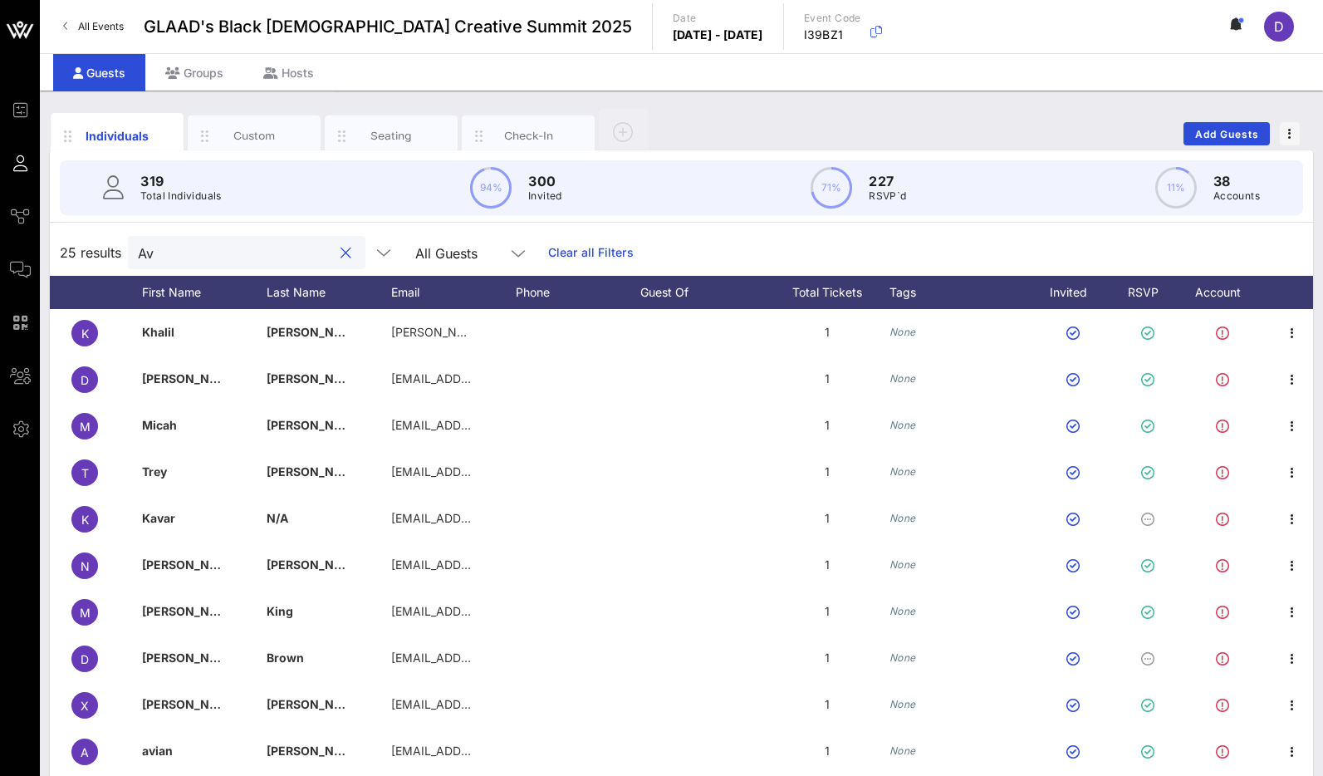
type input "A"
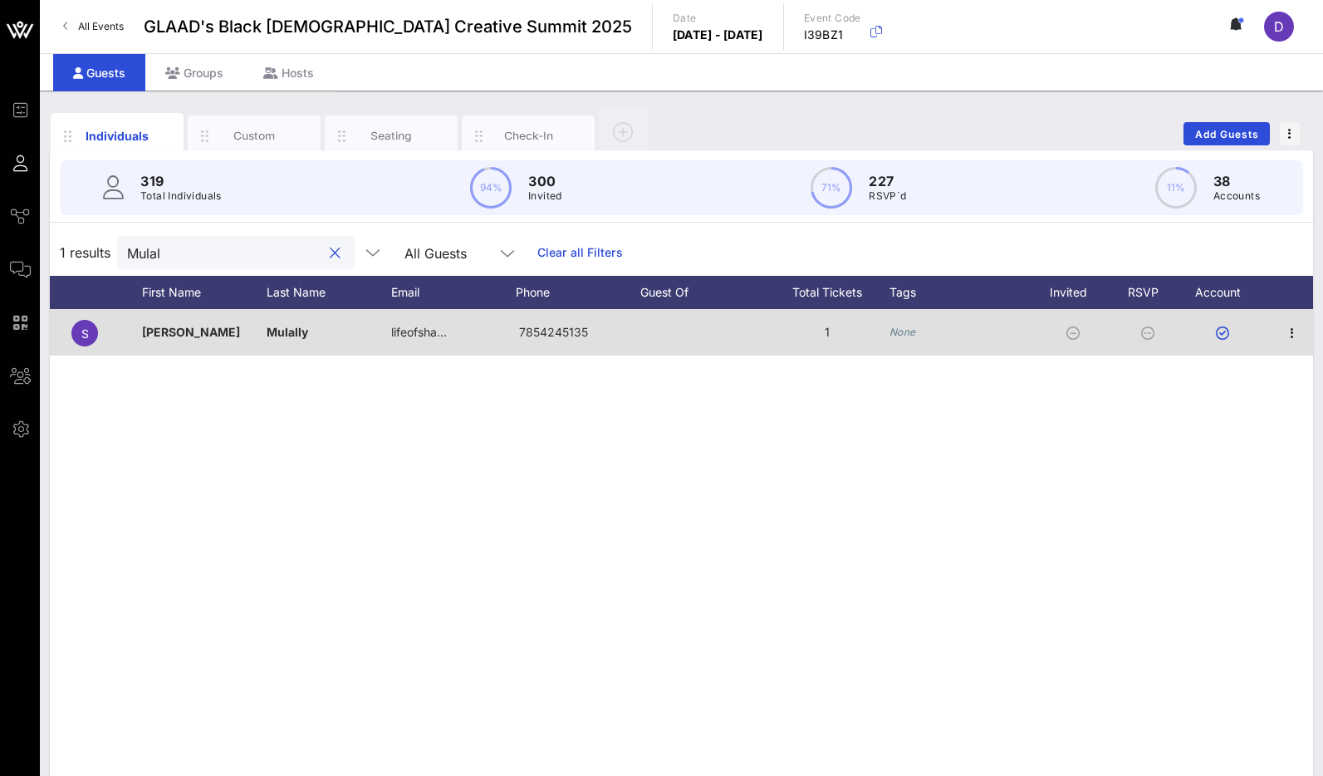
type input "Mulal"
click at [903, 331] on icon "None" at bounding box center [902, 332] width 27 height 12
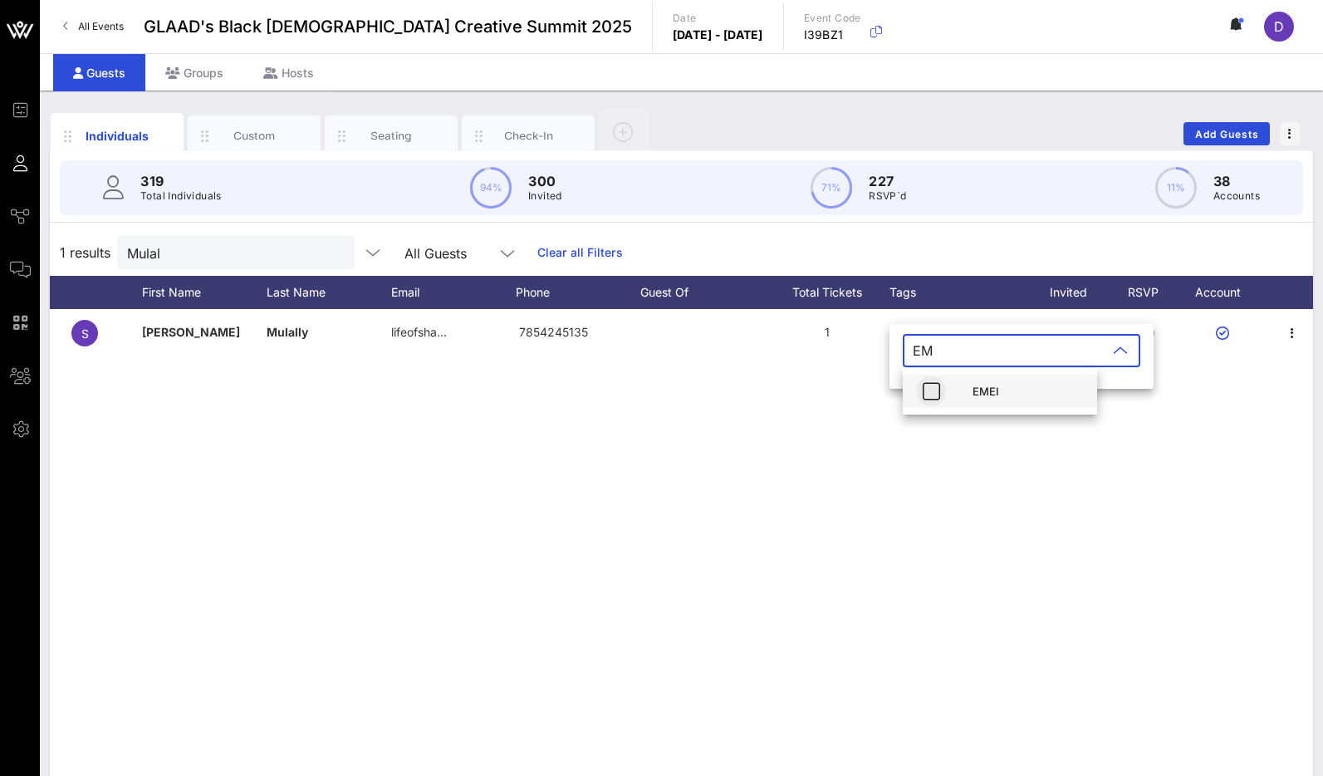
type input "EM"
click at [934, 389] on icon "button" at bounding box center [931, 391] width 20 height 20
click at [272, 260] on input "Mulal" at bounding box center [224, 253] width 194 height 22
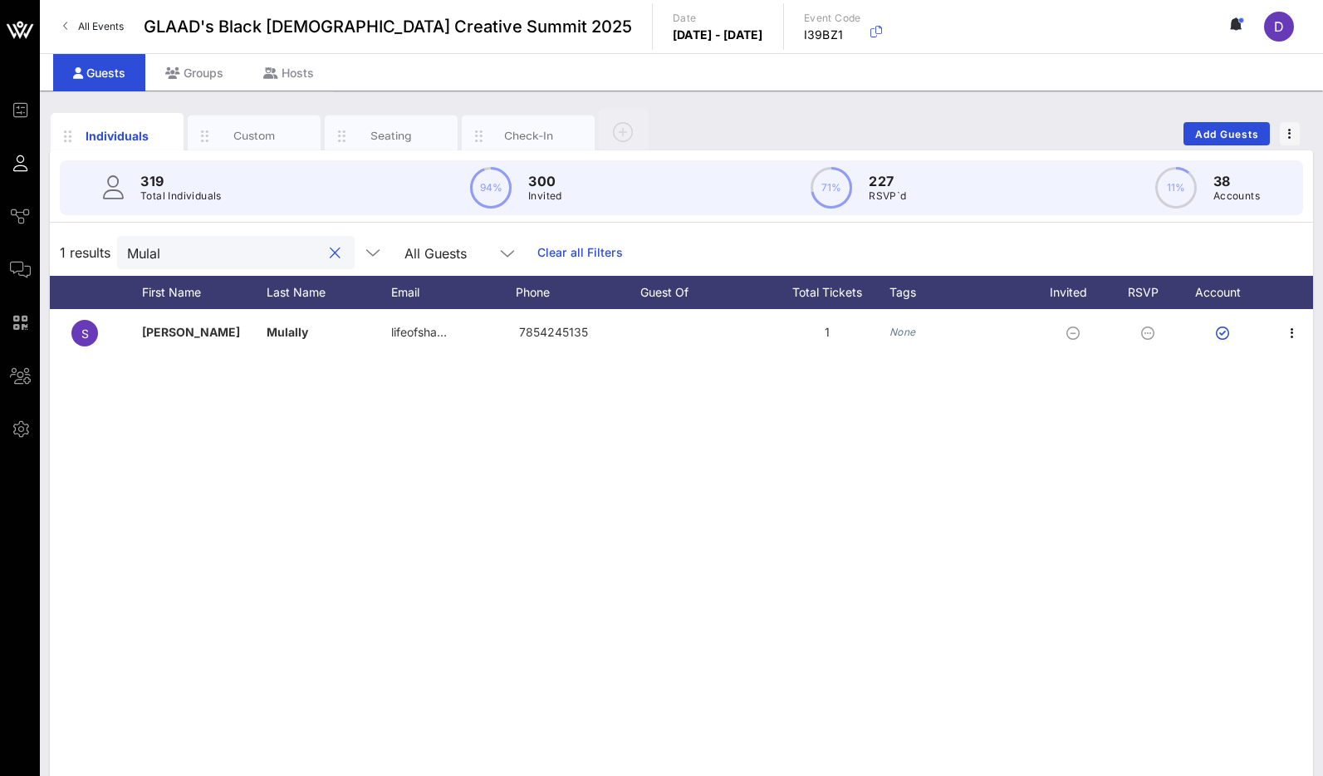
click at [272, 260] on input "Mulal" at bounding box center [224, 253] width 194 height 22
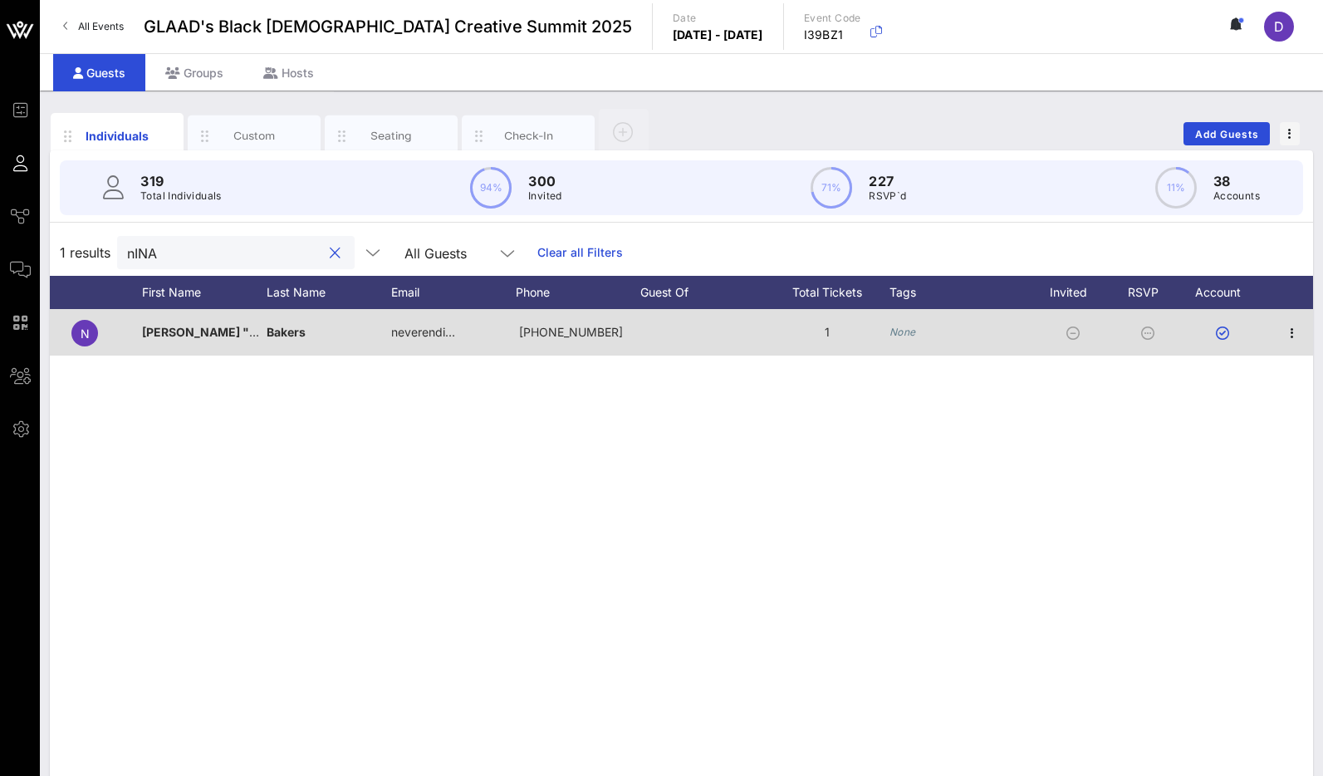
type input "nINA"
click at [915, 331] on icon "None" at bounding box center [902, 332] width 27 height 12
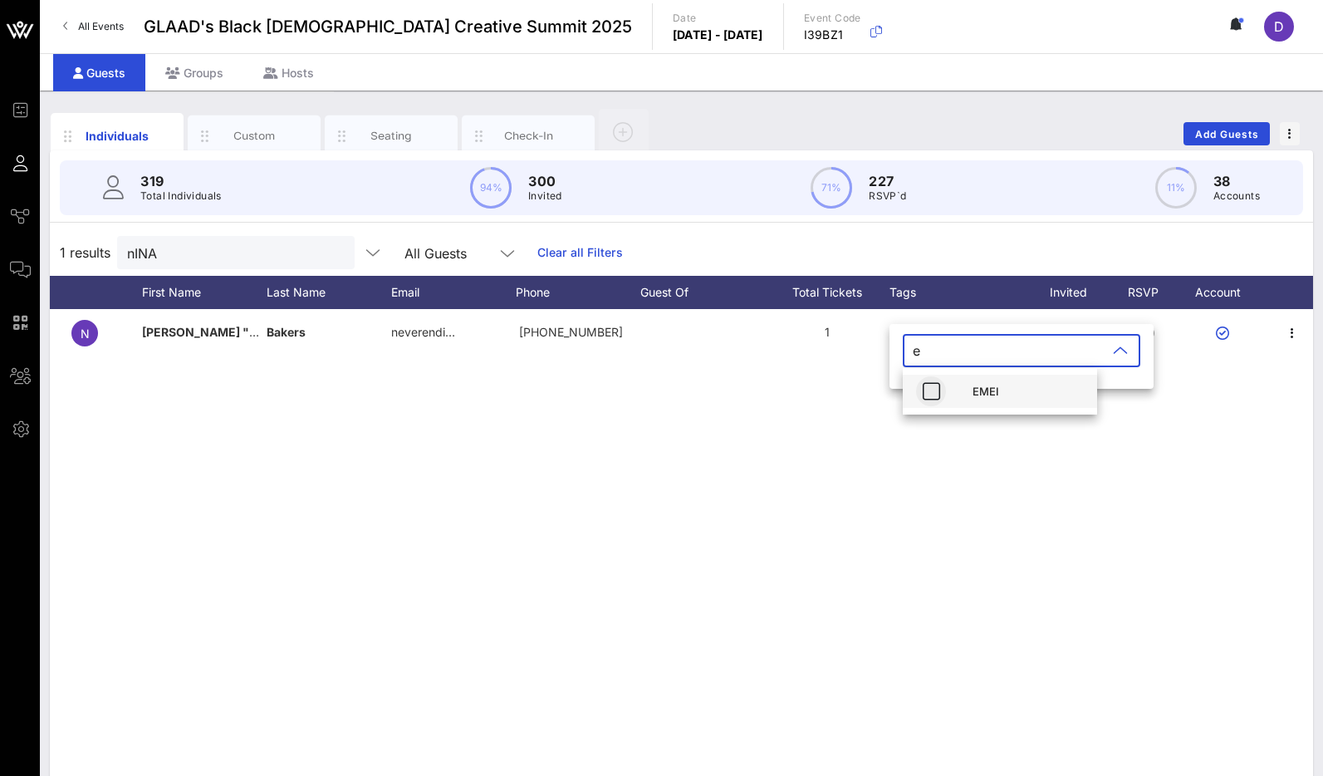
type input "e"
click at [922, 389] on icon "button" at bounding box center [931, 391] width 20 height 20
click at [217, 265] on div "nINA" at bounding box center [224, 252] width 194 height 33
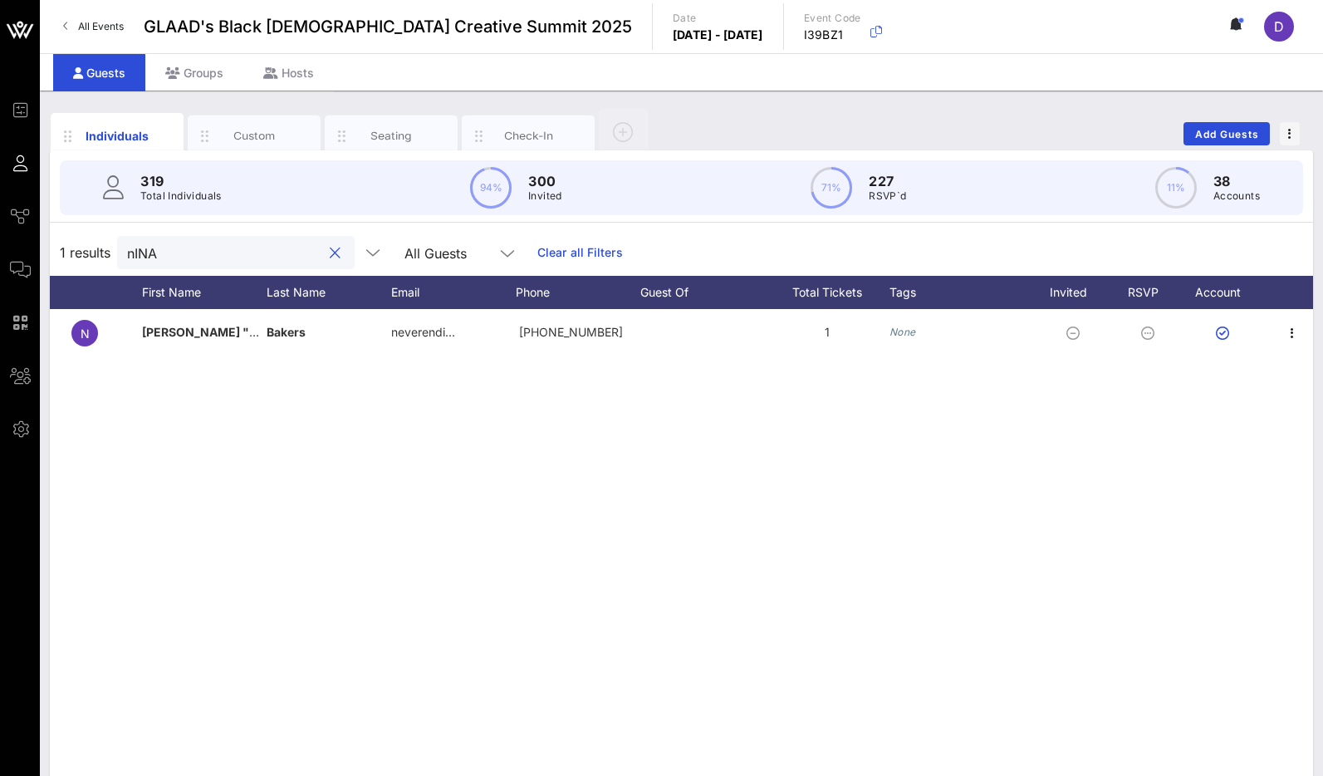
click at [217, 265] on div "nINA" at bounding box center [224, 252] width 194 height 33
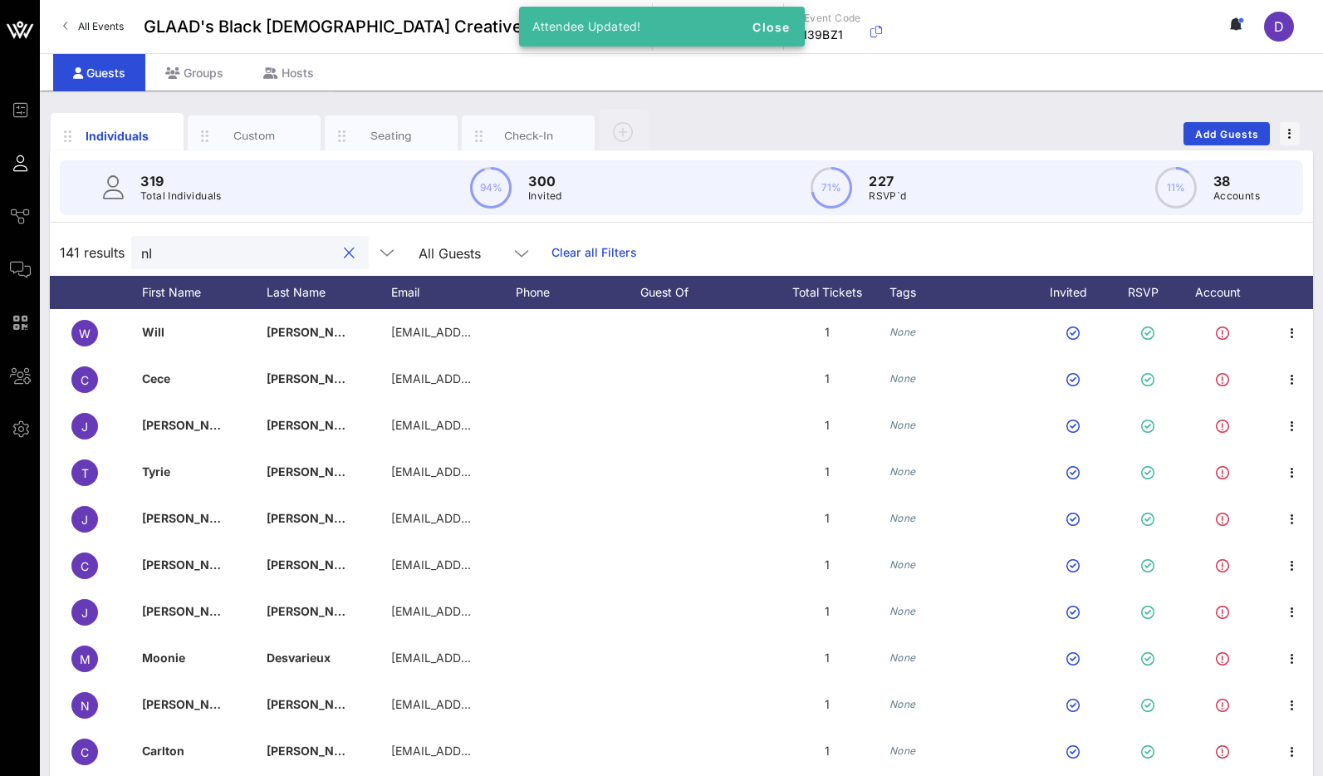
type input "n"
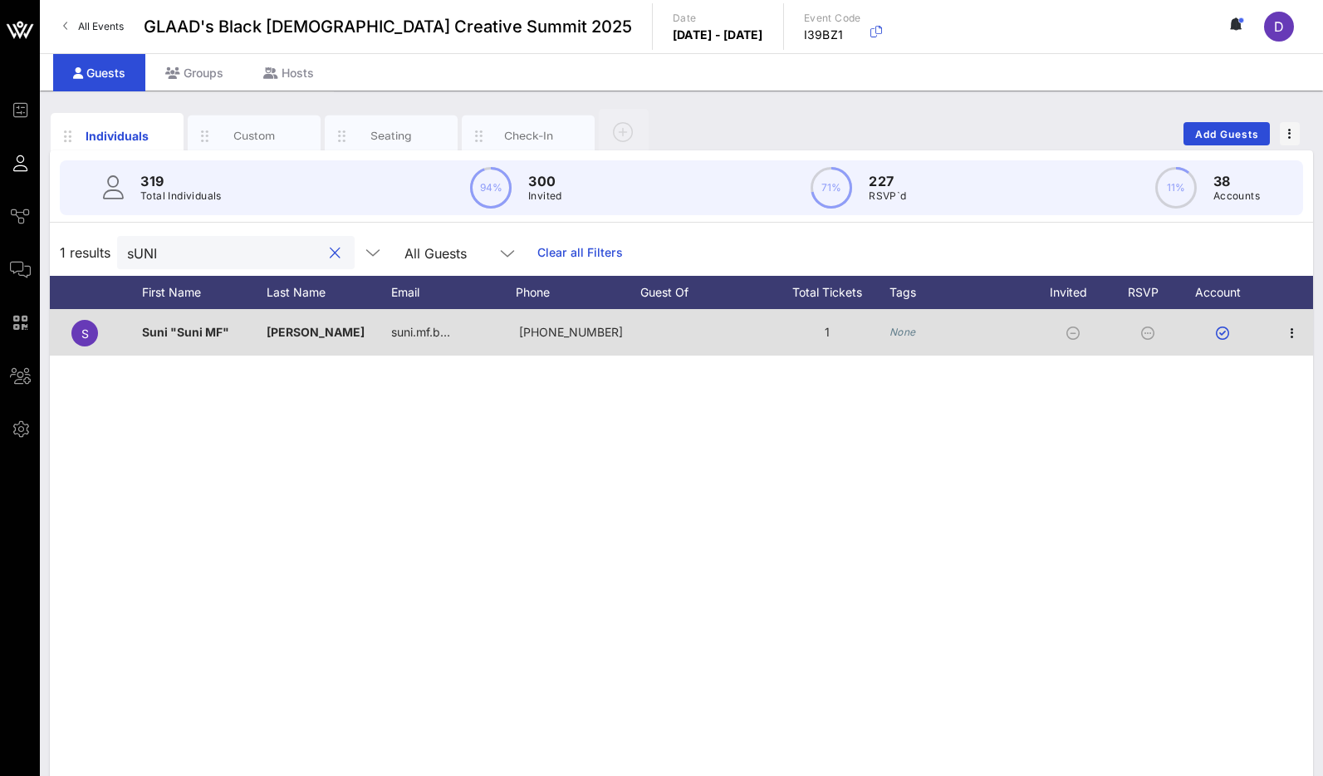
type input "sUNI"
click at [899, 325] on div "None" at bounding box center [902, 332] width 27 height 17
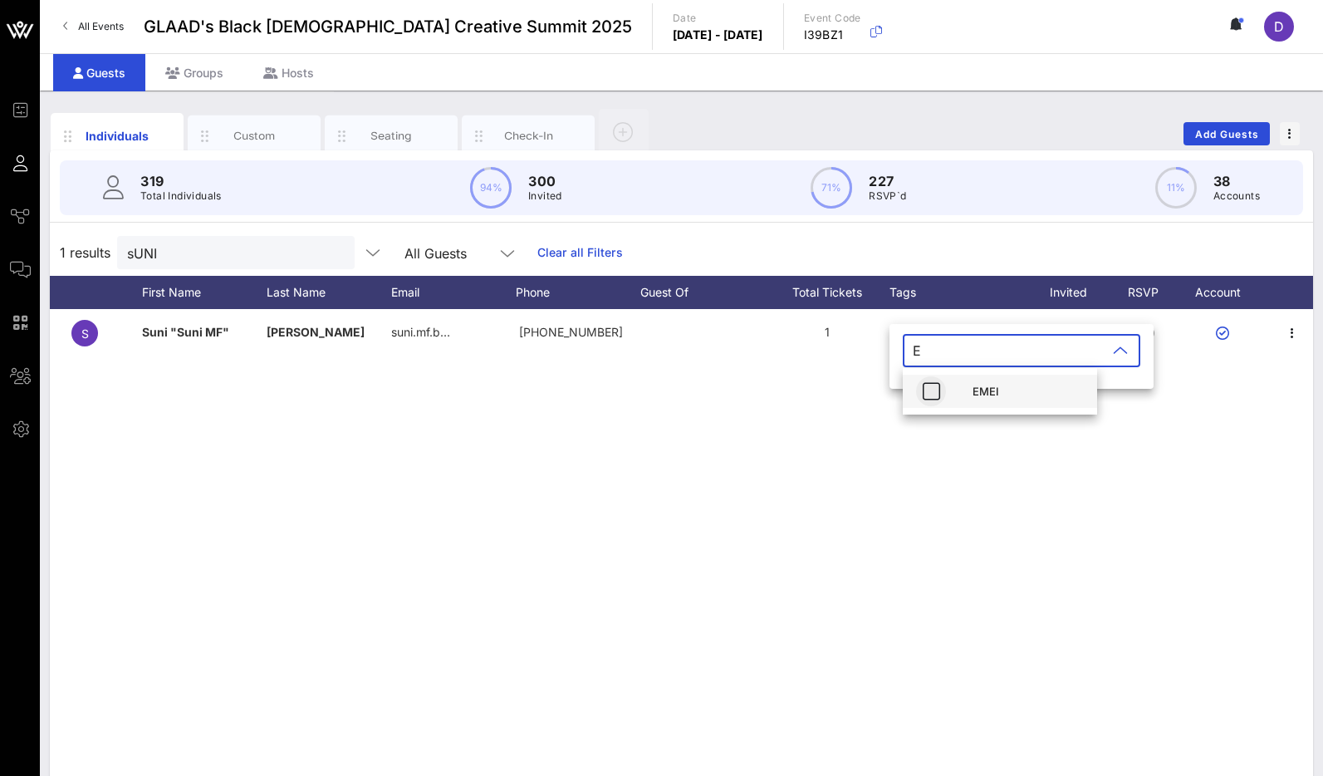
type input "E"
click at [929, 395] on icon "button" at bounding box center [931, 391] width 20 height 20
click at [226, 252] on input "sUNI" at bounding box center [224, 253] width 194 height 22
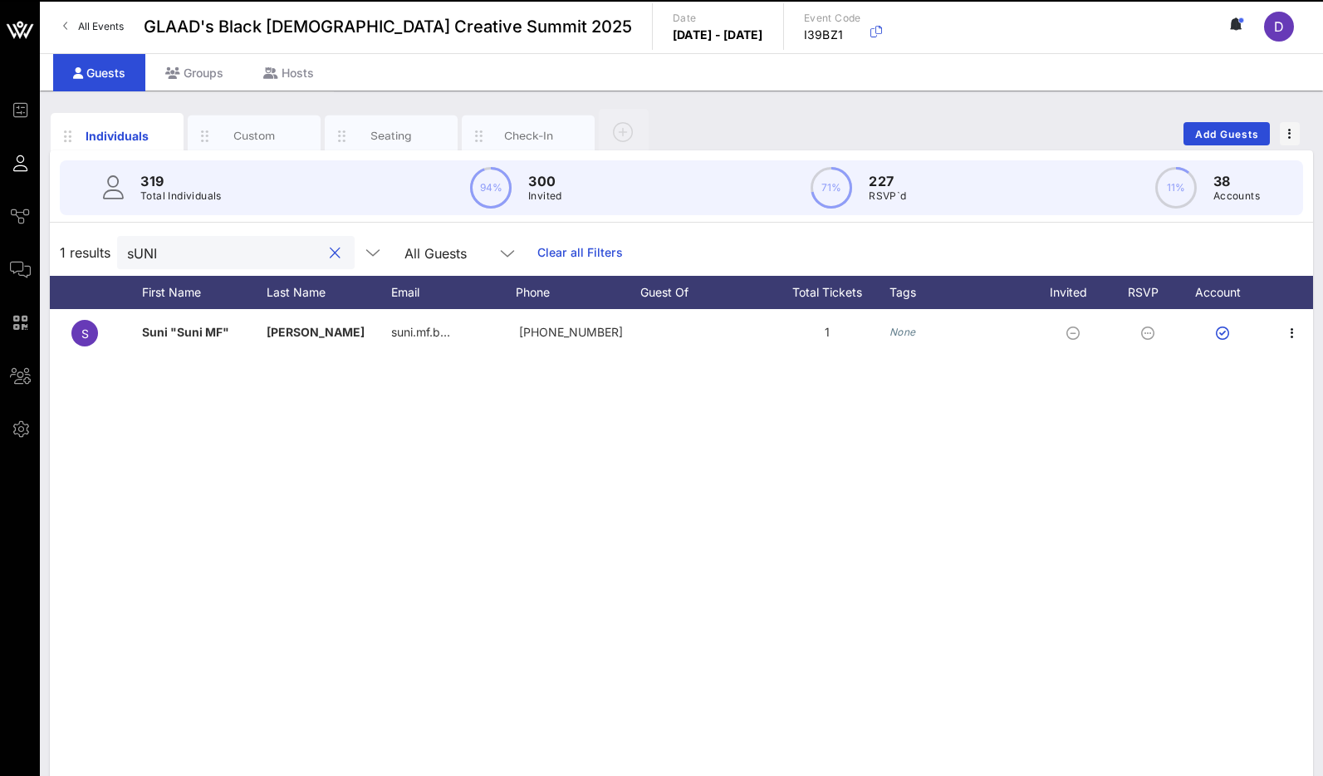
click at [226, 252] on input "sUNI" at bounding box center [224, 253] width 194 height 22
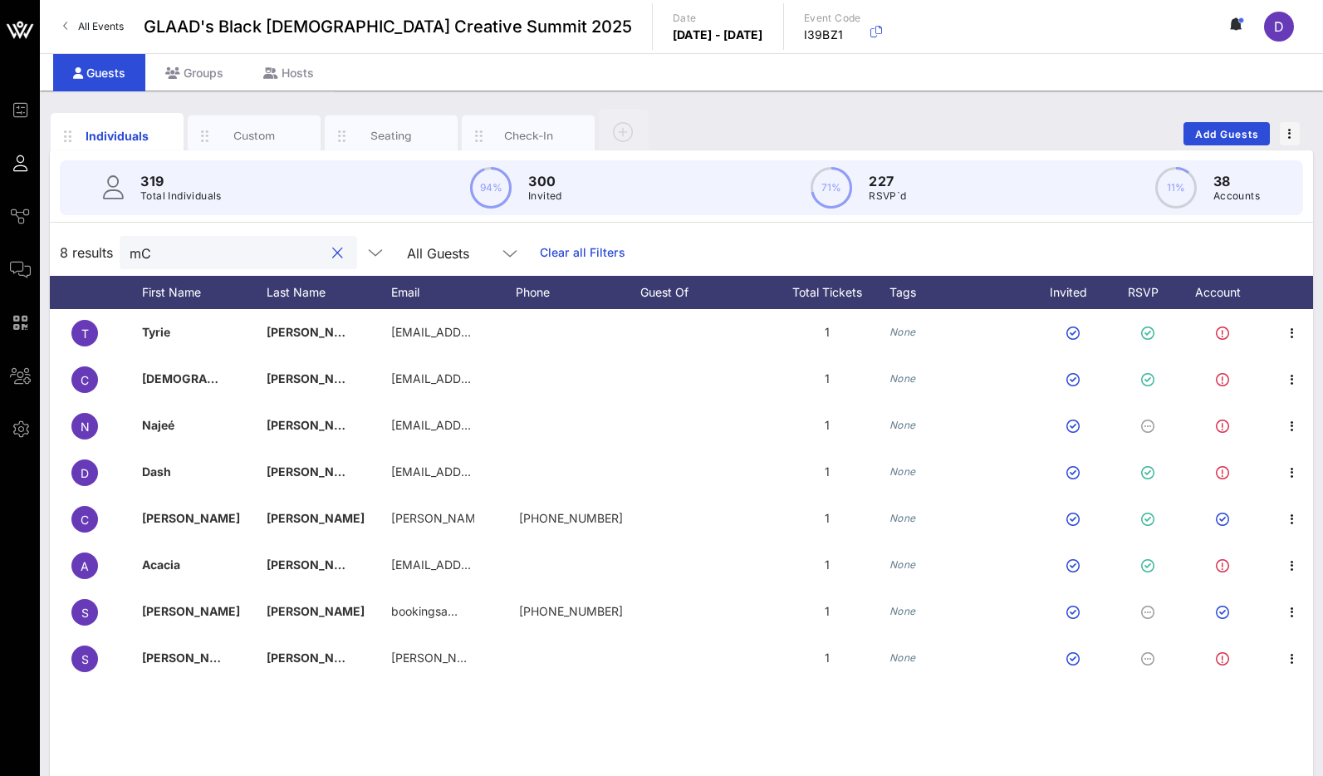
click at [163, 247] on input "mC" at bounding box center [227, 253] width 194 height 22
click at [184, 256] on input "Suni" at bounding box center [227, 253] width 194 height 22
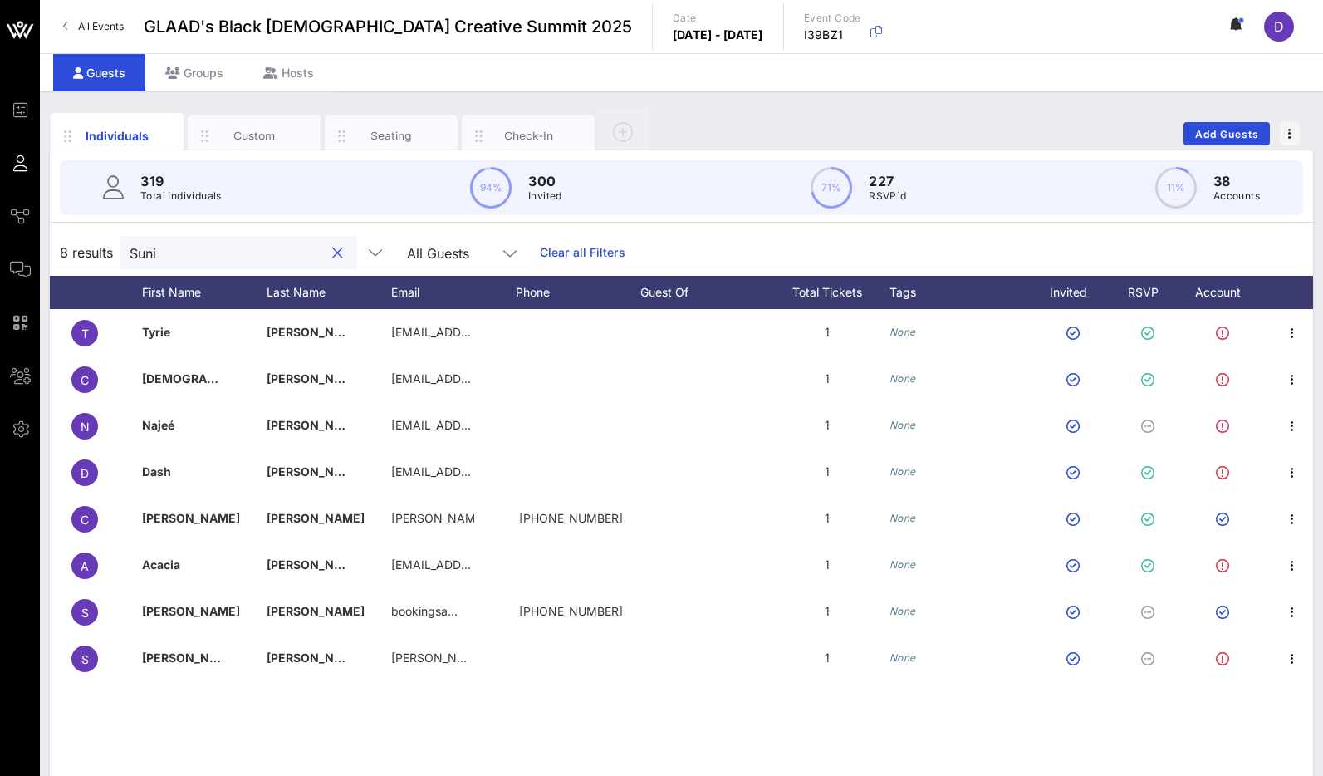
click at [184, 256] on input "Suni" at bounding box center [227, 253] width 194 height 22
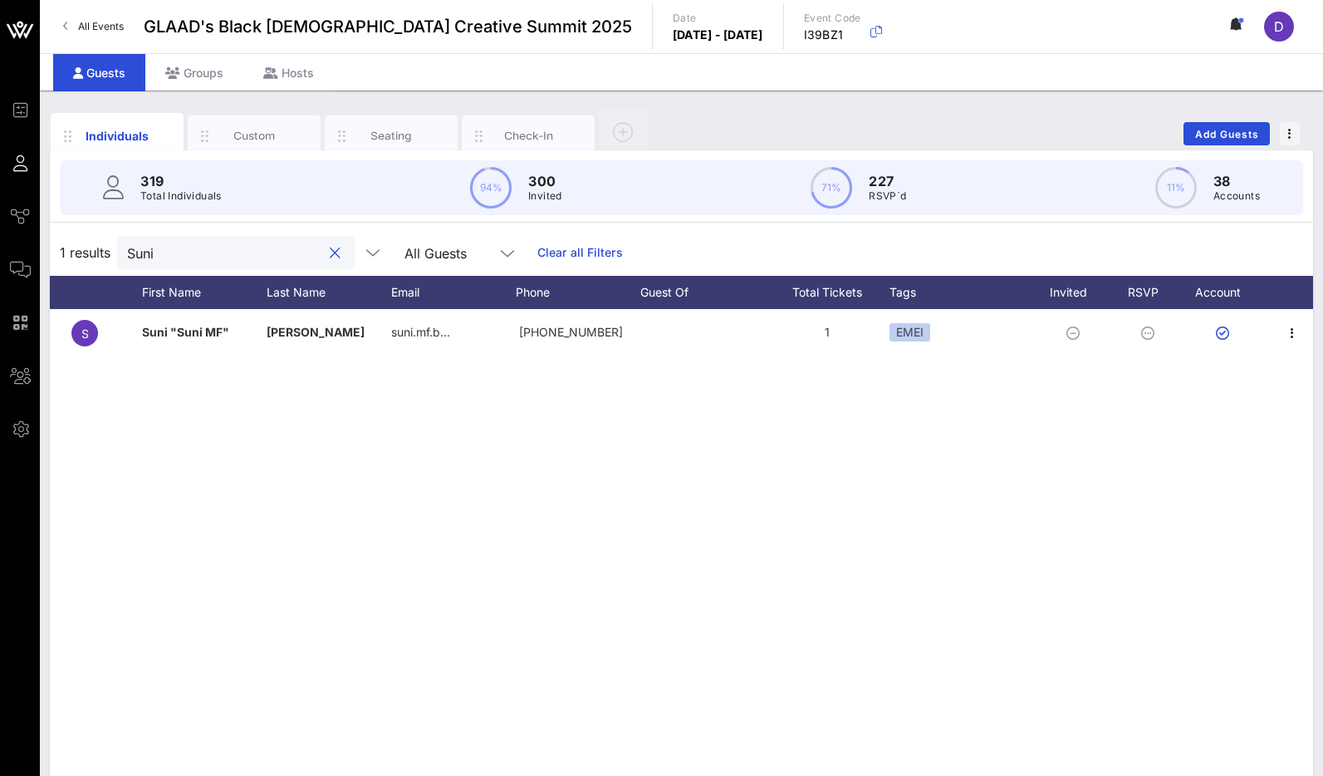
click at [184, 256] on input "Suni" at bounding box center [224, 253] width 194 height 22
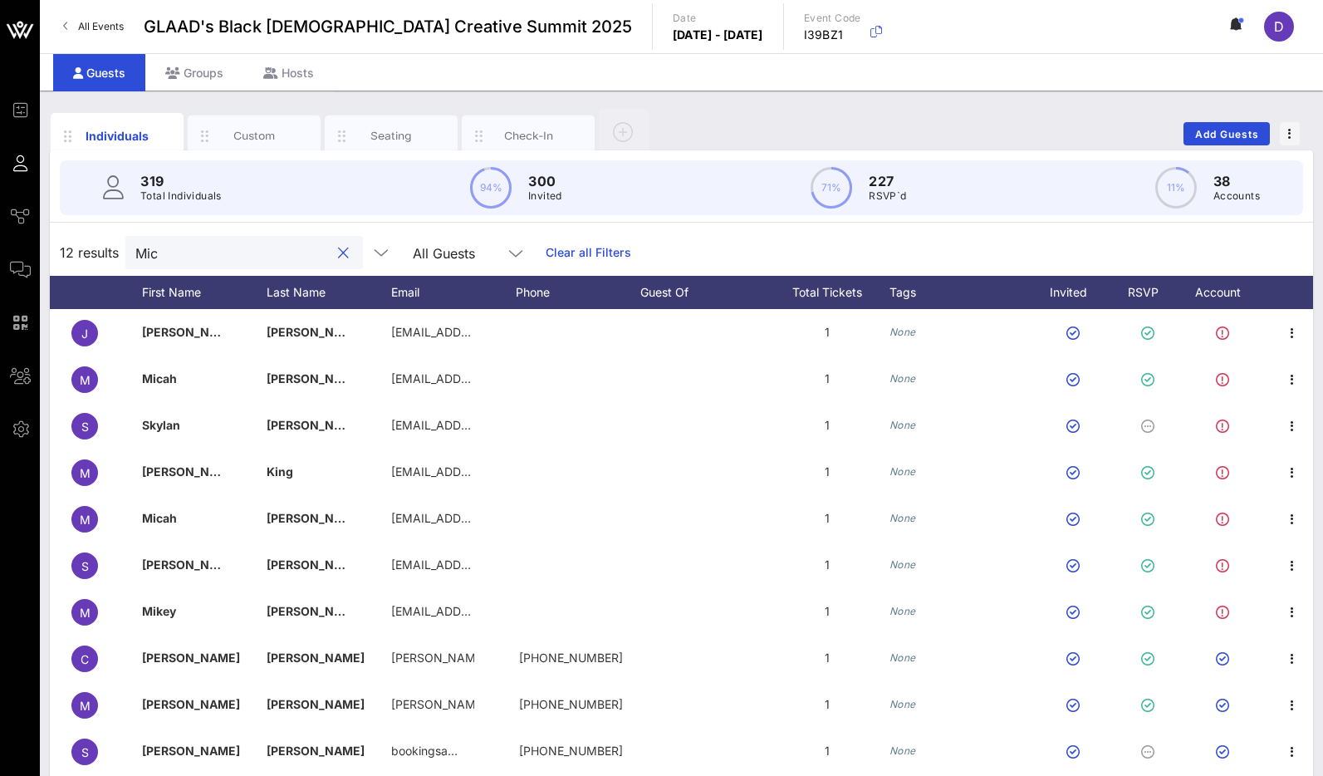
click at [198, 250] on input "Mic" at bounding box center [232, 253] width 194 height 22
paste input "[US_STATE][EMAIL_ADDRESS][DOMAIN_NAME]"
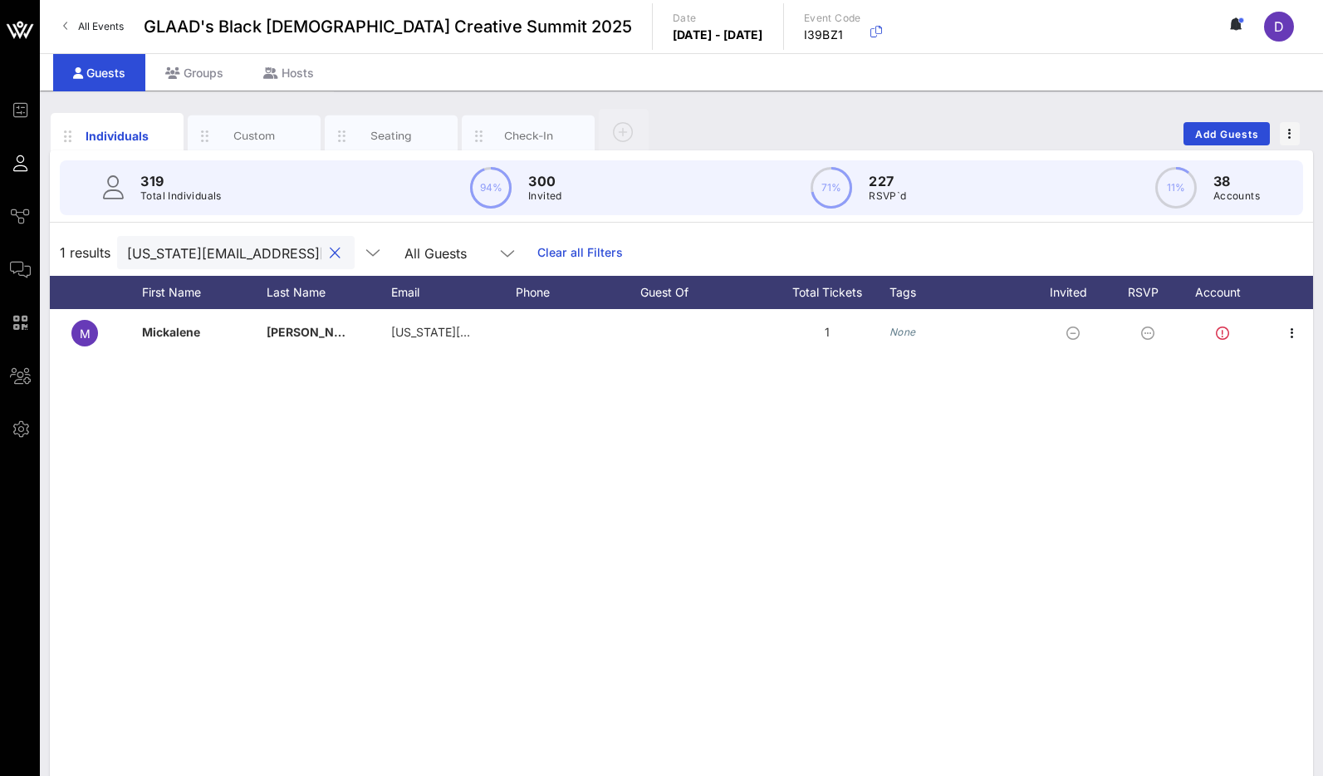
scroll to position [0, 51]
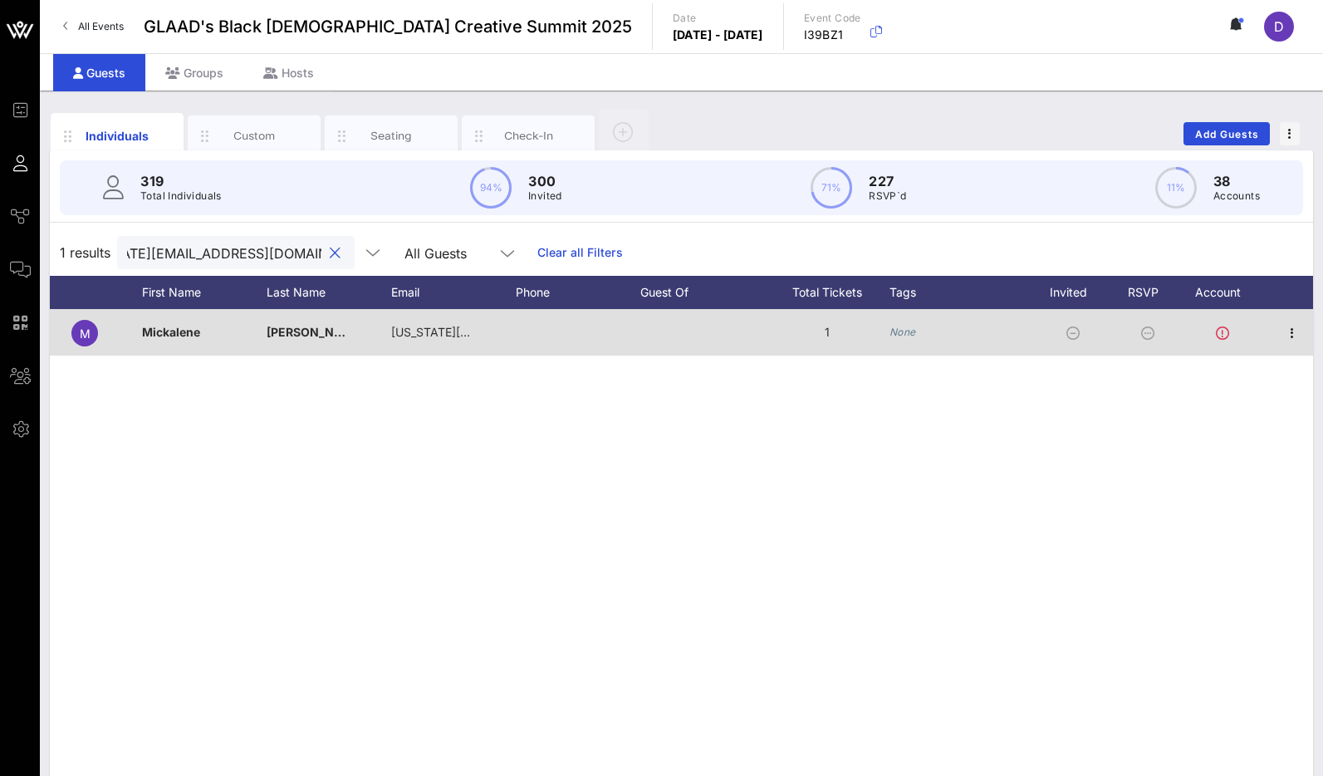
type input "[US_STATE][EMAIL_ADDRESS][DOMAIN_NAME]"
click at [907, 327] on icon "None" at bounding box center [902, 332] width 27 height 12
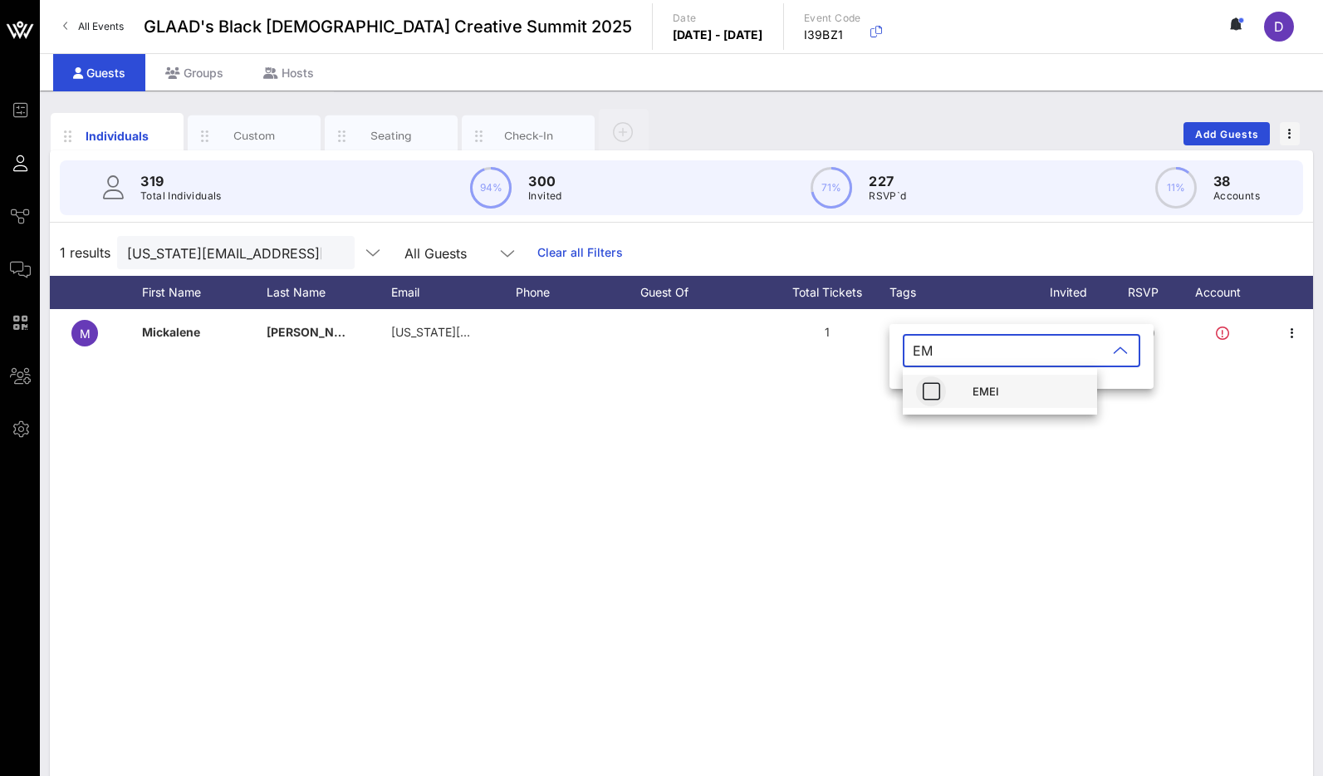
type input "EM"
click at [933, 392] on icon "button" at bounding box center [931, 391] width 20 height 20
click at [213, 253] on input "[US_STATE][EMAIL_ADDRESS][DOMAIN_NAME]" at bounding box center [224, 253] width 194 height 22
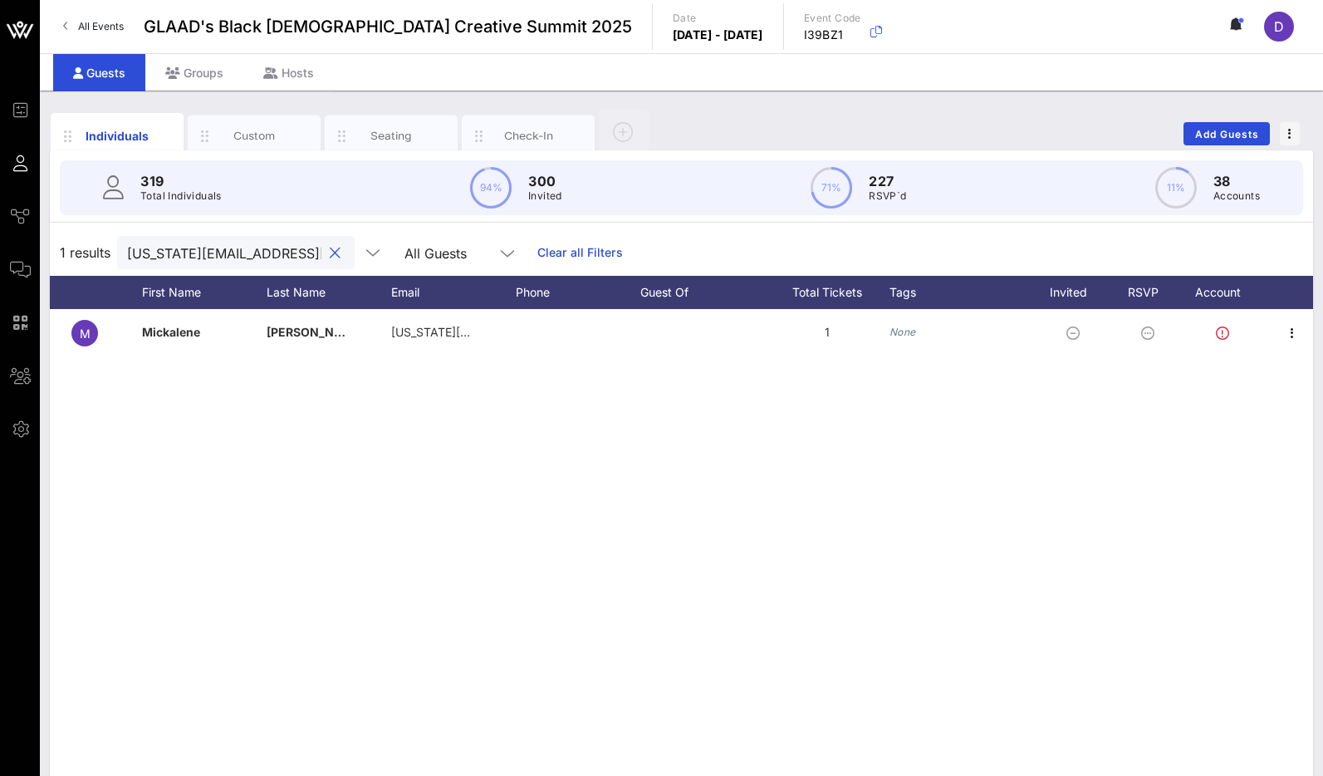
click at [213, 253] on input "[US_STATE][EMAIL_ADDRESS][DOMAIN_NAME]" at bounding box center [224, 253] width 194 height 22
click at [185, 252] on input "[US_STATE][EMAIL_ADDRESS][DOMAIN_NAME]" at bounding box center [224, 253] width 194 height 22
paste input "[EMAIL_ADDRESS]"
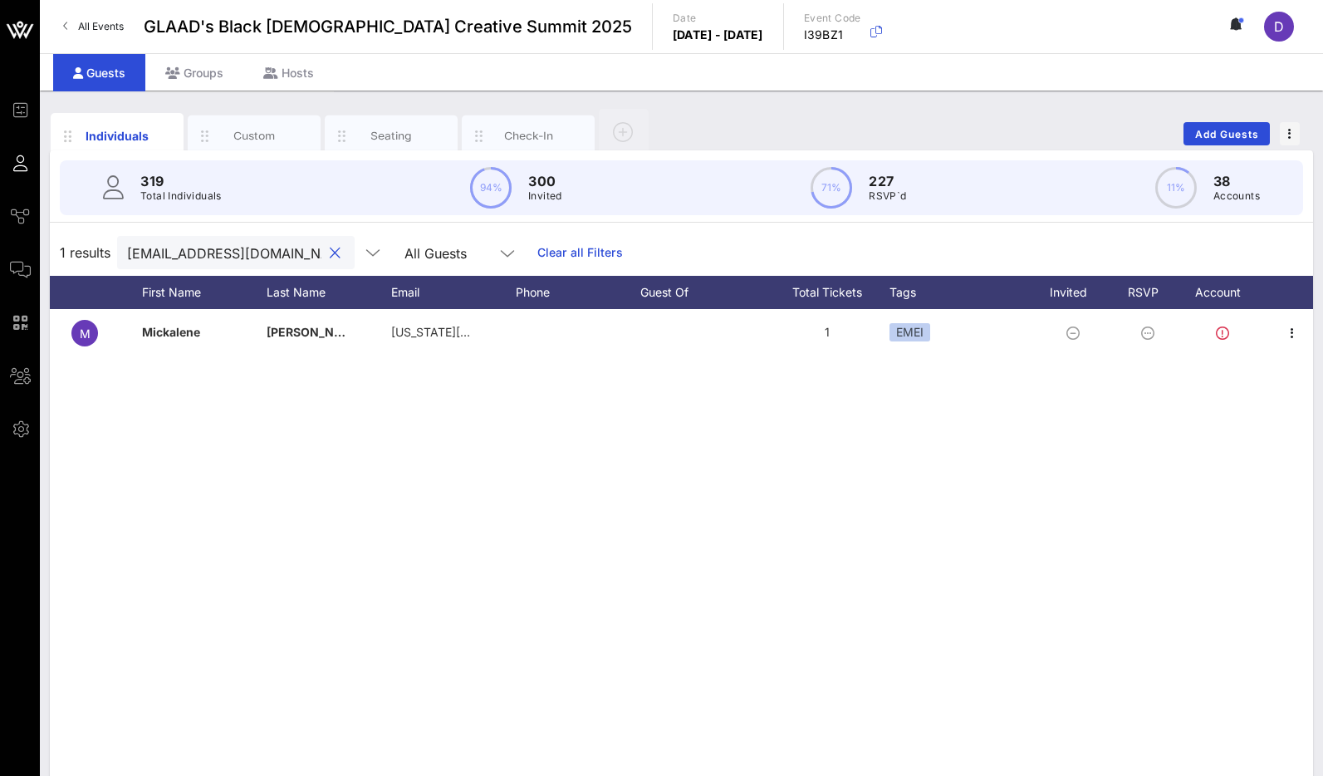
scroll to position [0, 22]
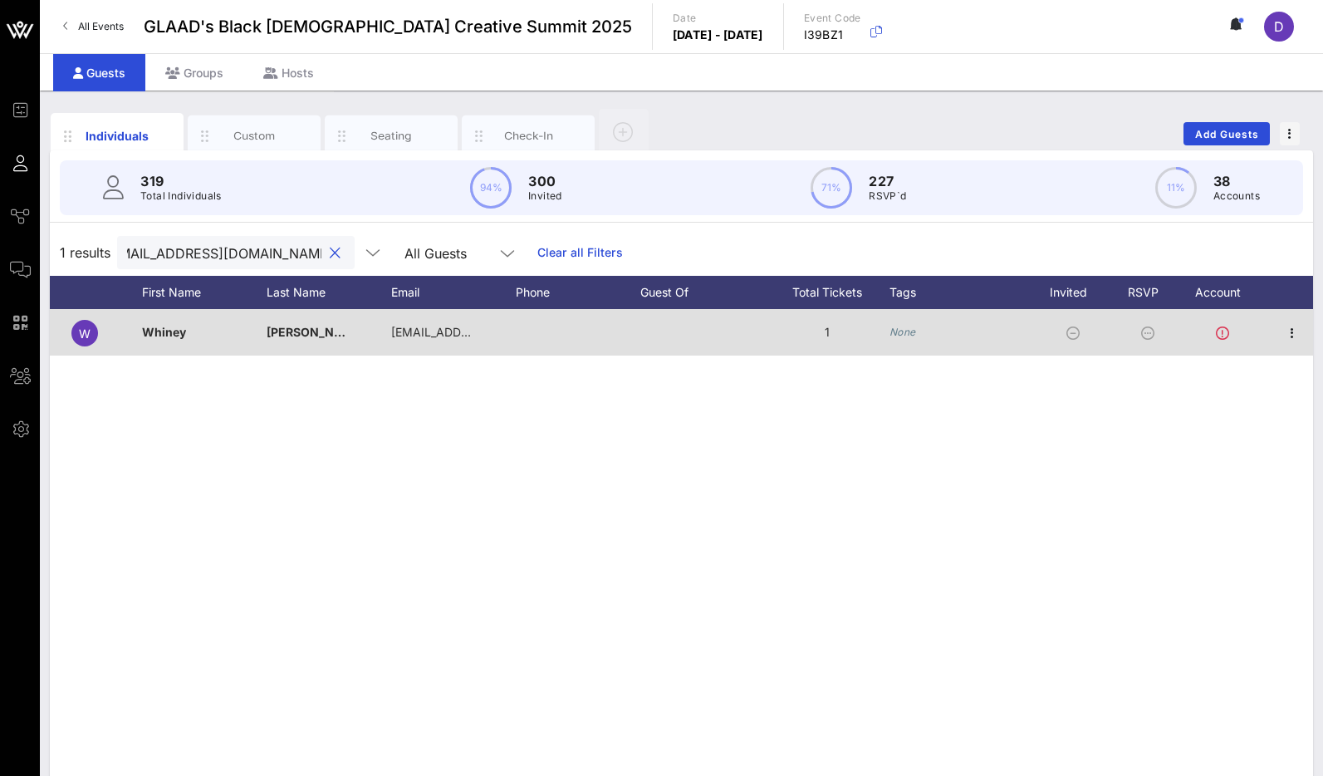
type input "[EMAIL_ADDRESS][DOMAIN_NAME]"
click at [904, 331] on icon "None" at bounding box center [902, 332] width 27 height 12
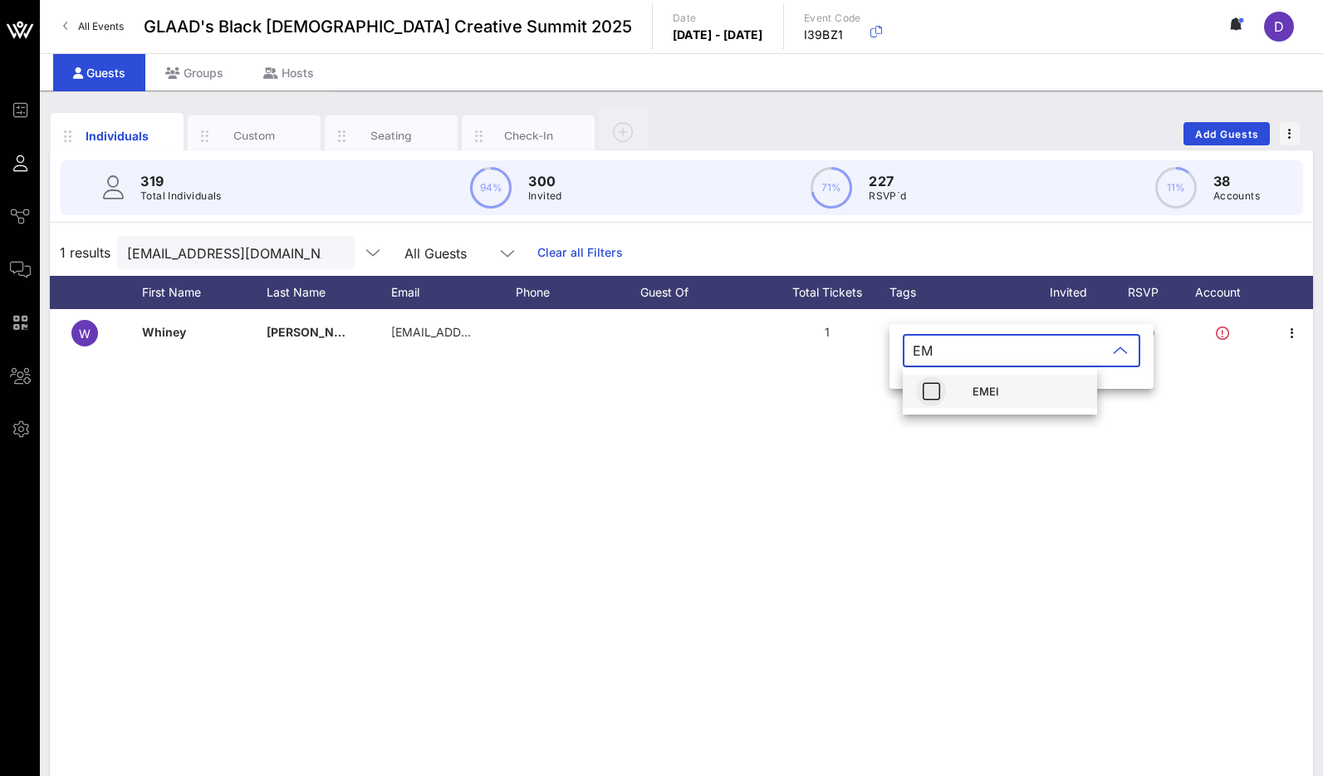
type input "EM"
click at [924, 389] on icon "button" at bounding box center [931, 391] width 20 height 20
click at [165, 252] on input "[EMAIL_ADDRESS][DOMAIN_NAME]" at bounding box center [224, 253] width 194 height 22
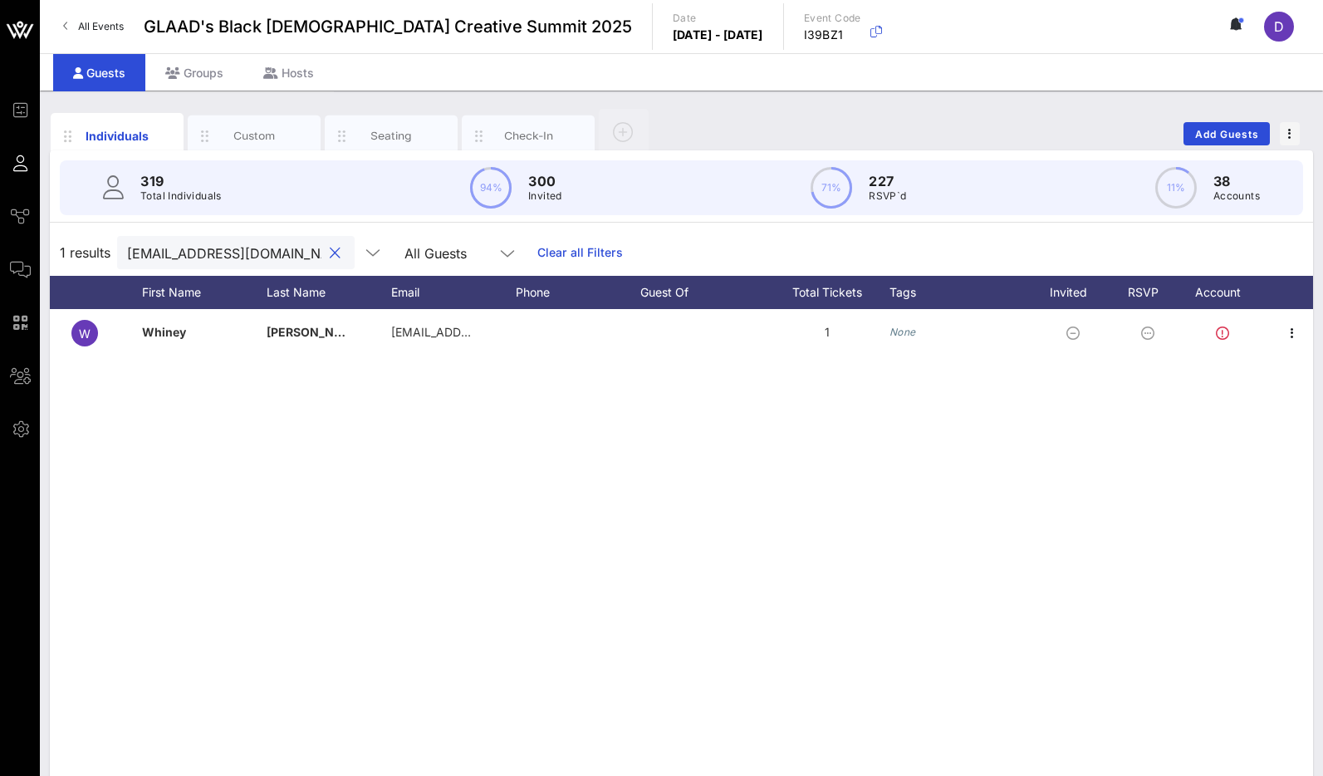
click at [165, 252] on input "[EMAIL_ADDRESS][DOMAIN_NAME]" at bounding box center [224, 253] width 194 height 22
paste input "contact@damezmusic"
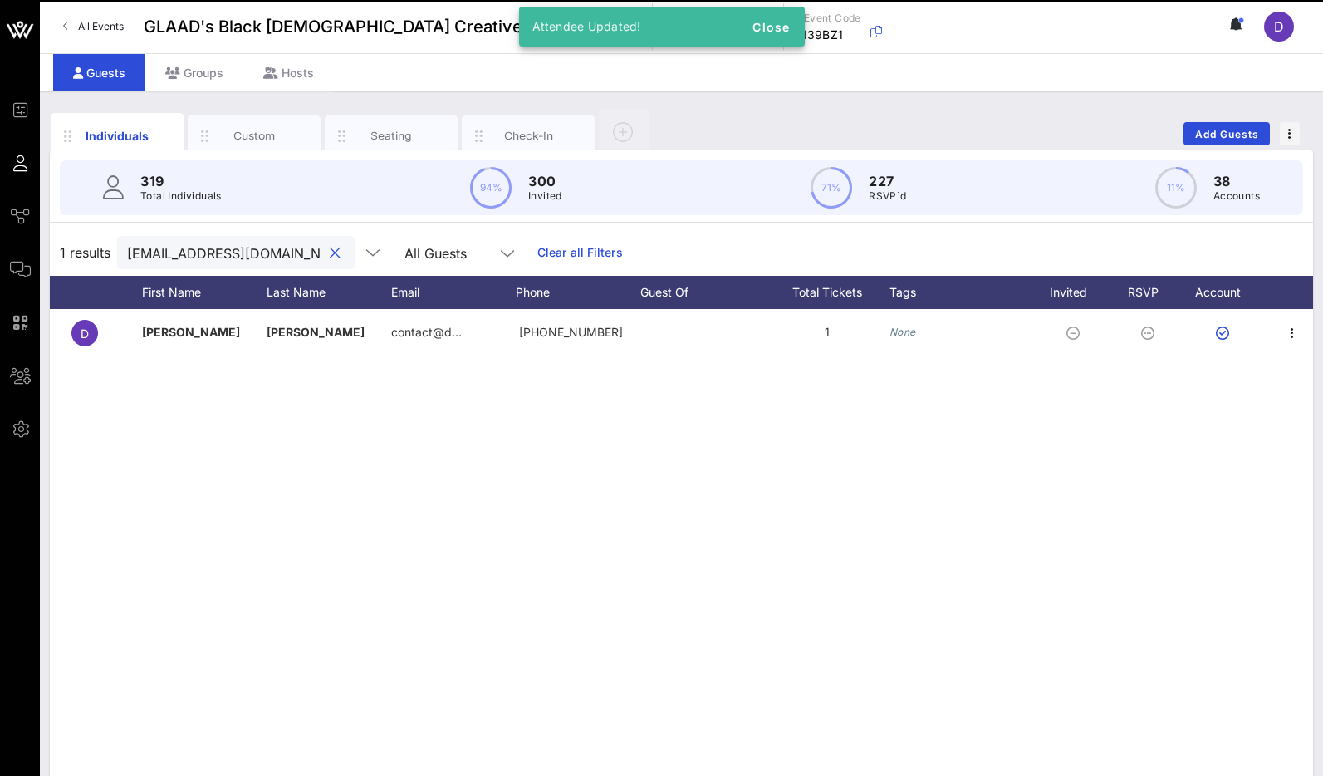
scroll to position [0, 20]
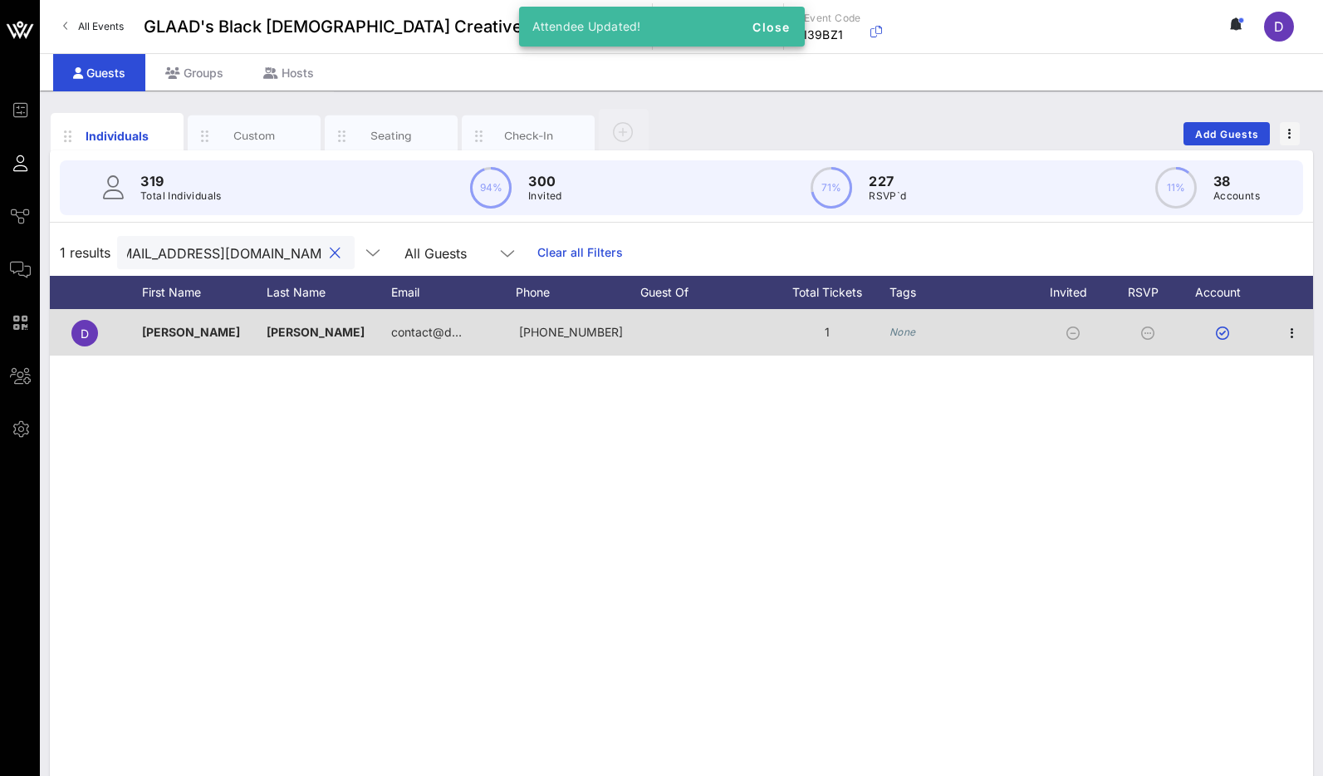
type input "[EMAIL_ADDRESS][DOMAIN_NAME]"
click at [915, 333] on icon "None" at bounding box center [902, 332] width 27 height 12
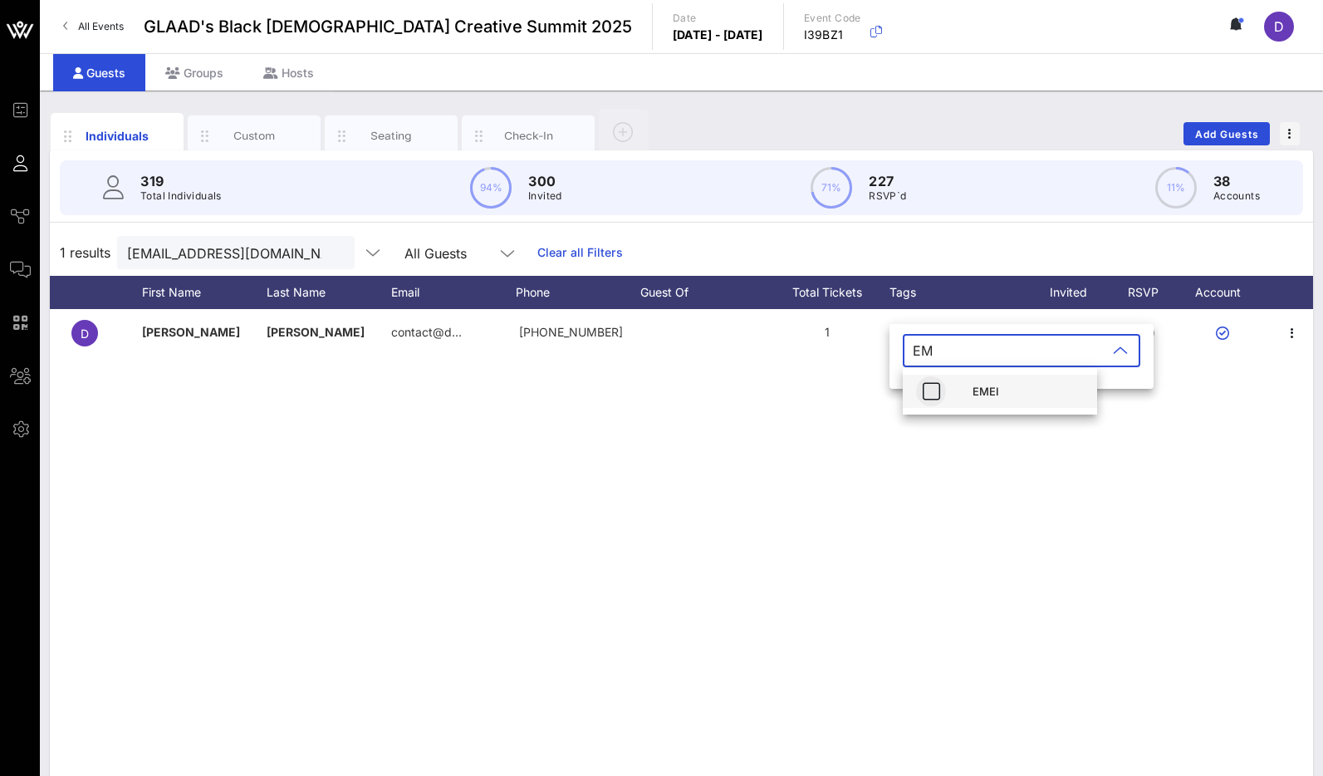
type input "EM"
click at [923, 392] on icon "button" at bounding box center [931, 391] width 20 height 20
click at [249, 247] on input "[EMAIL_ADDRESS][DOMAIN_NAME]" at bounding box center [224, 253] width 194 height 22
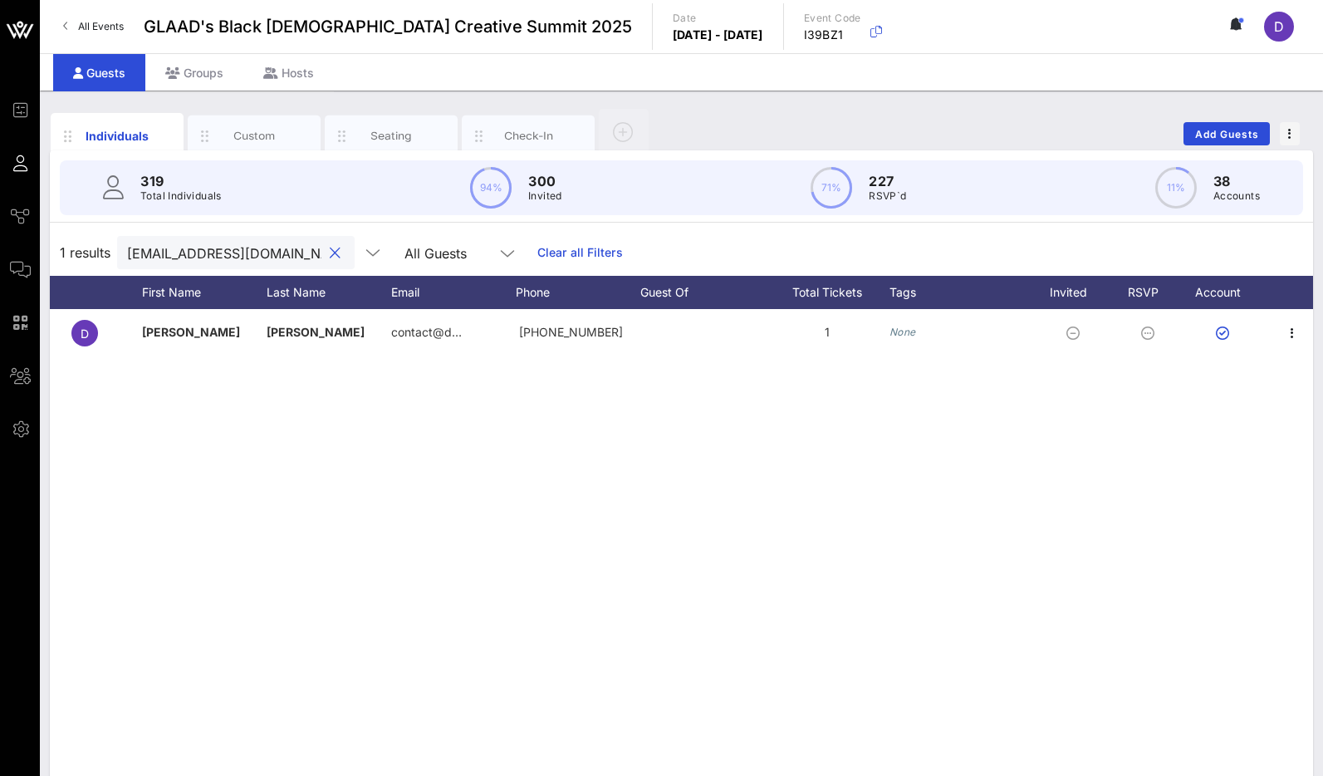
click at [249, 247] on input "[EMAIL_ADDRESS][DOMAIN_NAME]" at bounding box center [224, 253] width 194 height 22
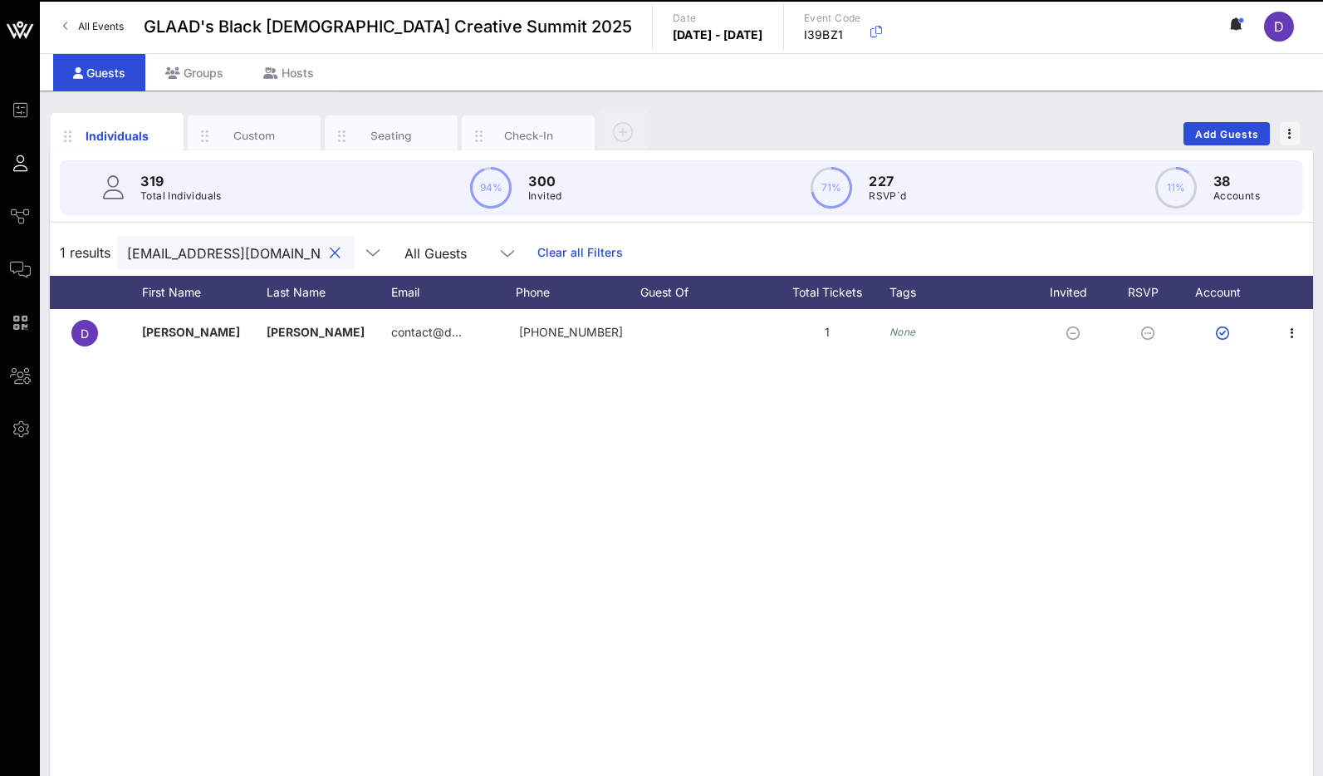
paste input "[EMAIL_ADDRESS]"
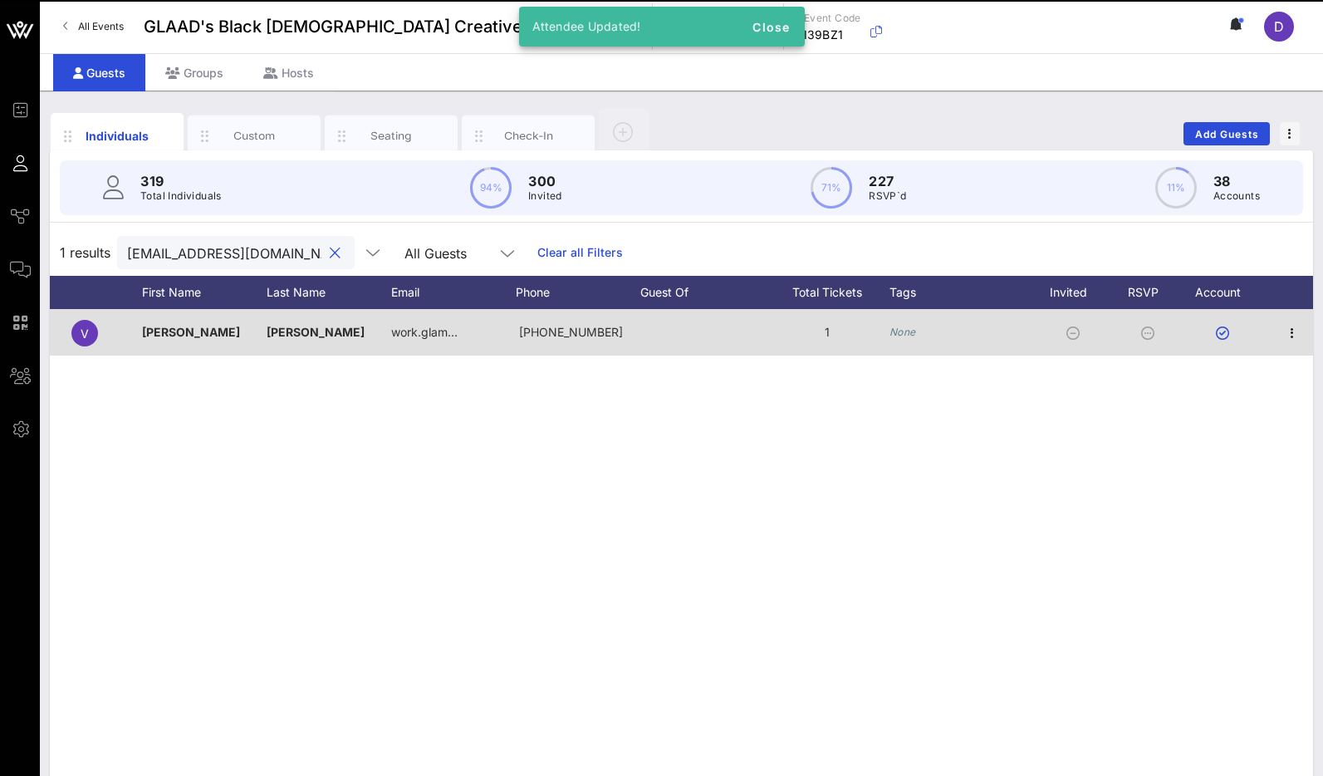
scroll to position [0, 46]
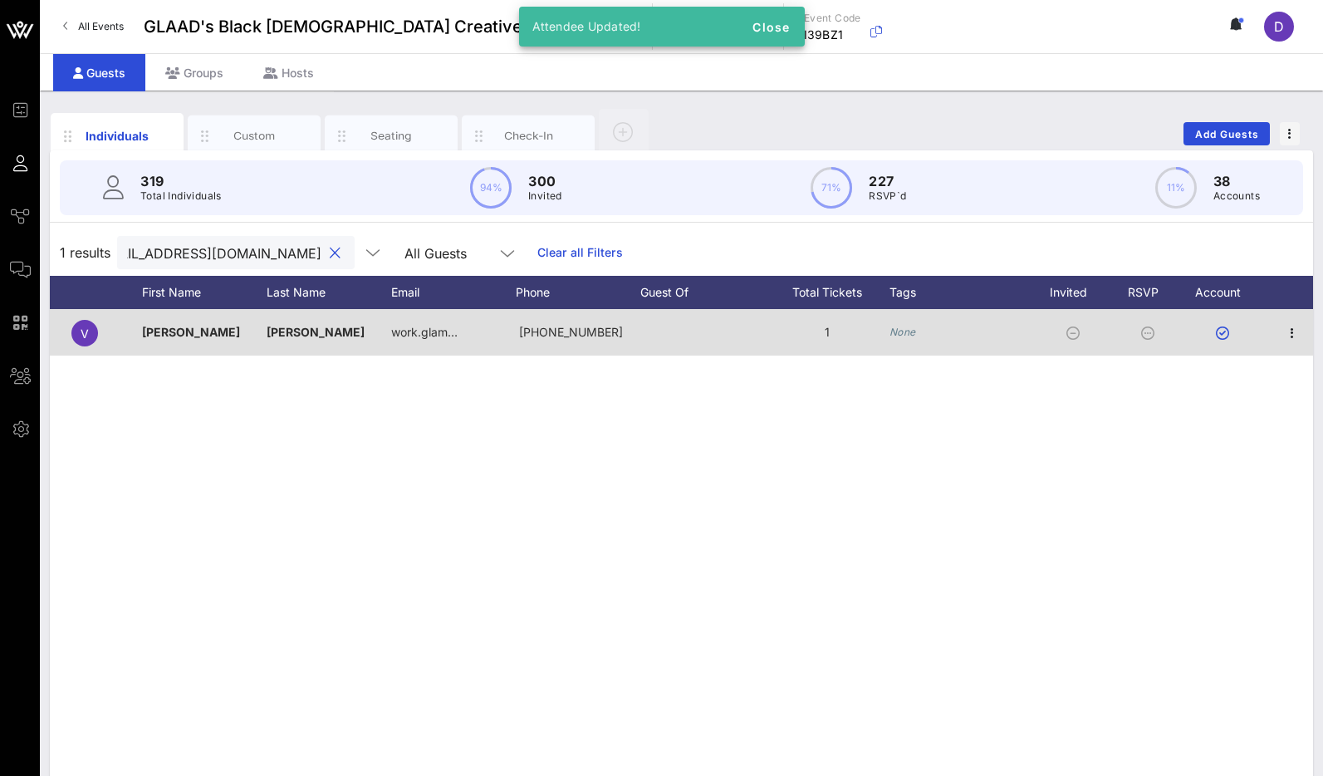
type input "[EMAIL_ADDRESS][DOMAIN_NAME]"
click at [902, 339] on div "None" at bounding box center [902, 332] width 27 height 17
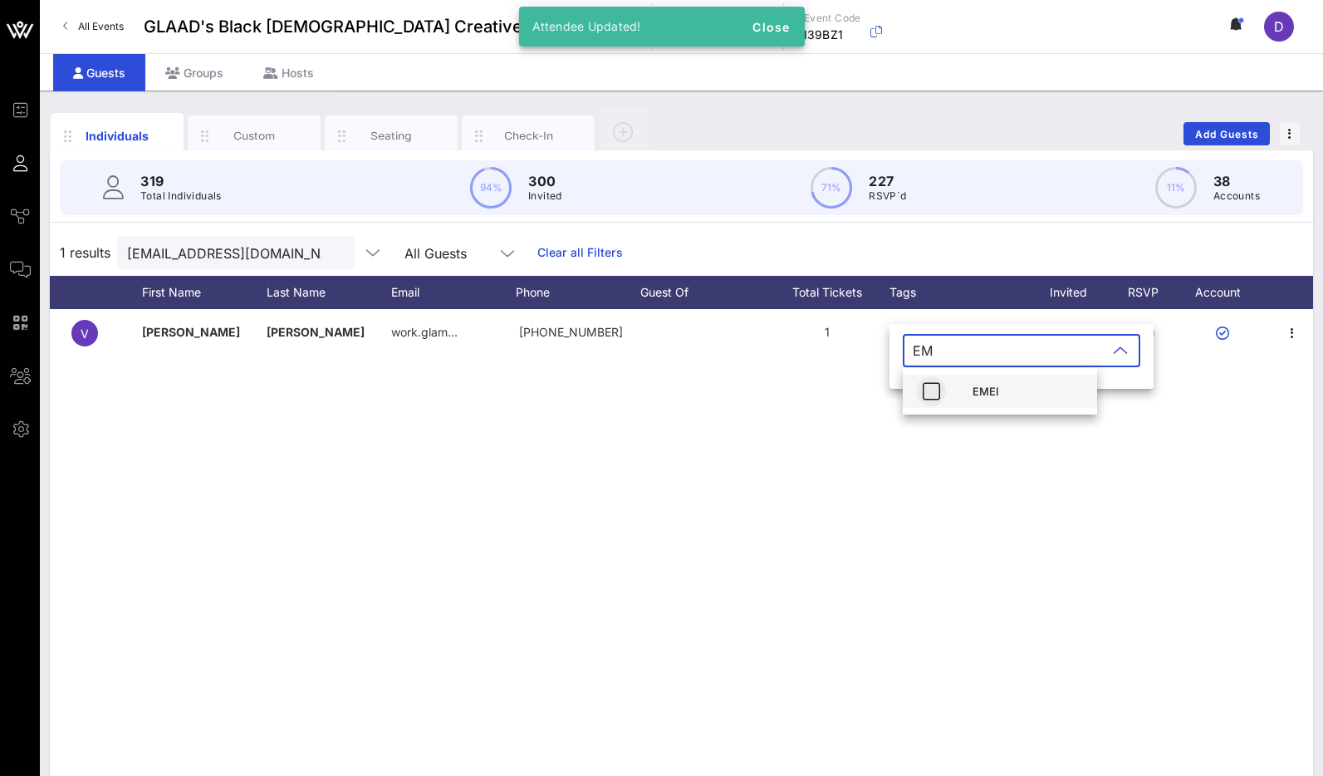
type input "EM"
click at [928, 392] on icon "button" at bounding box center [931, 391] width 20 height 20
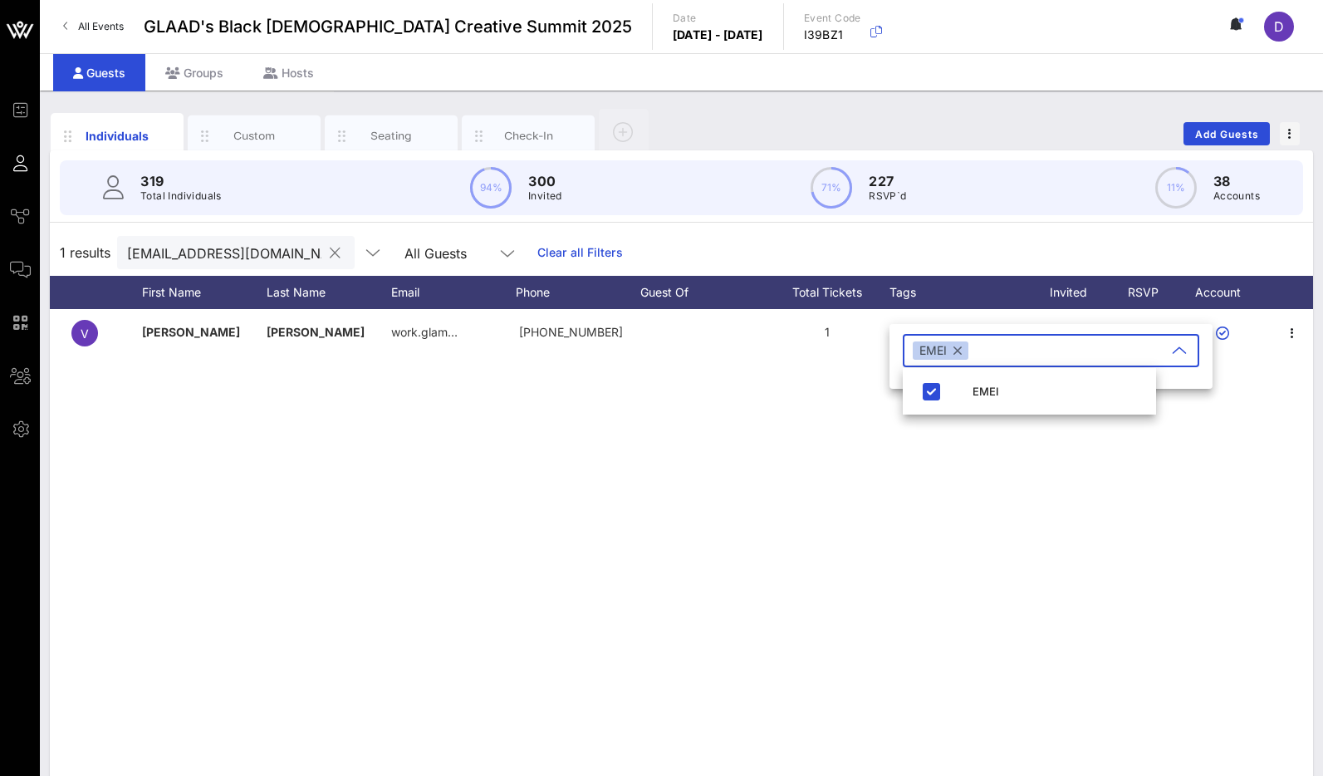
click at [213, 251] on input "[EMAIL_ADDRESS][DOMAIN_NAME]" at bounding box center [224, 253] width 194 height 22
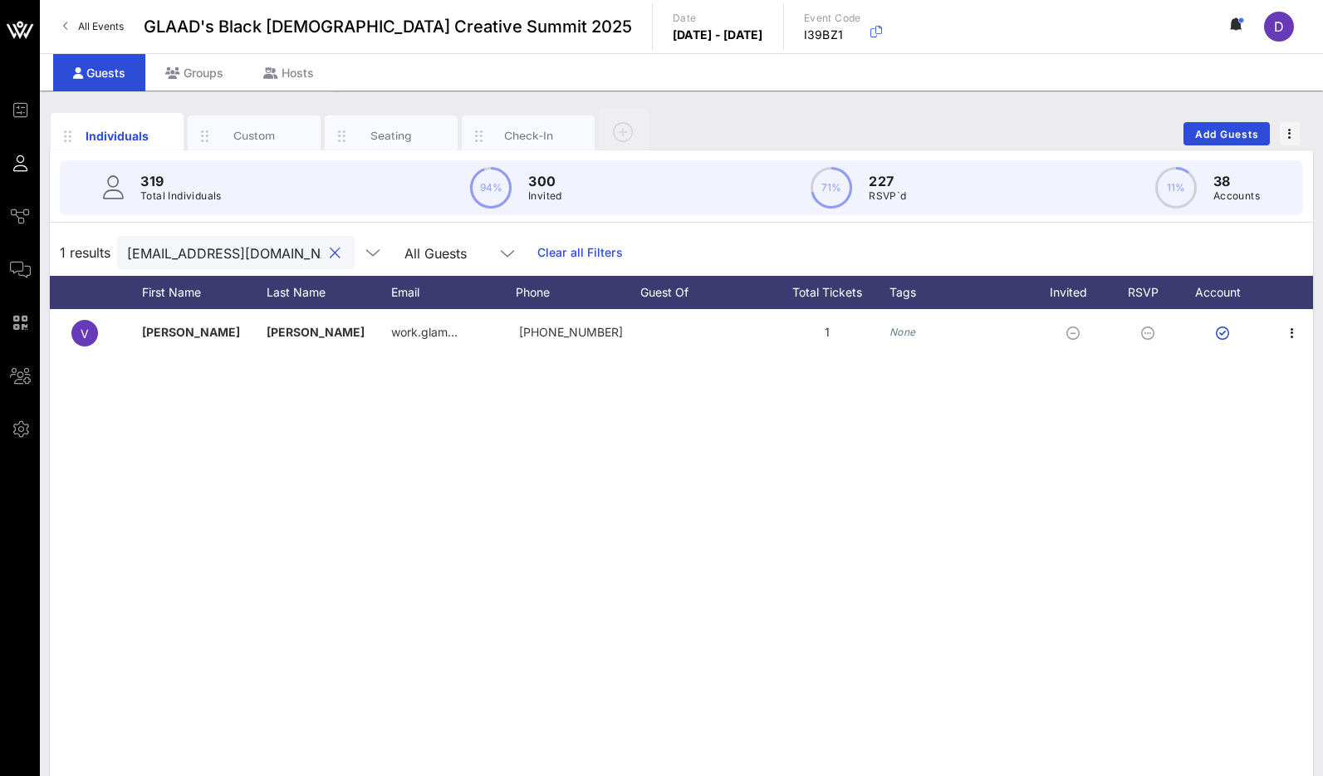
click at [213, 251] on input "[EMAIL_ADDRESS][DOMAIN_NAME]" at bounding box center [224, 253] width 194 height 22
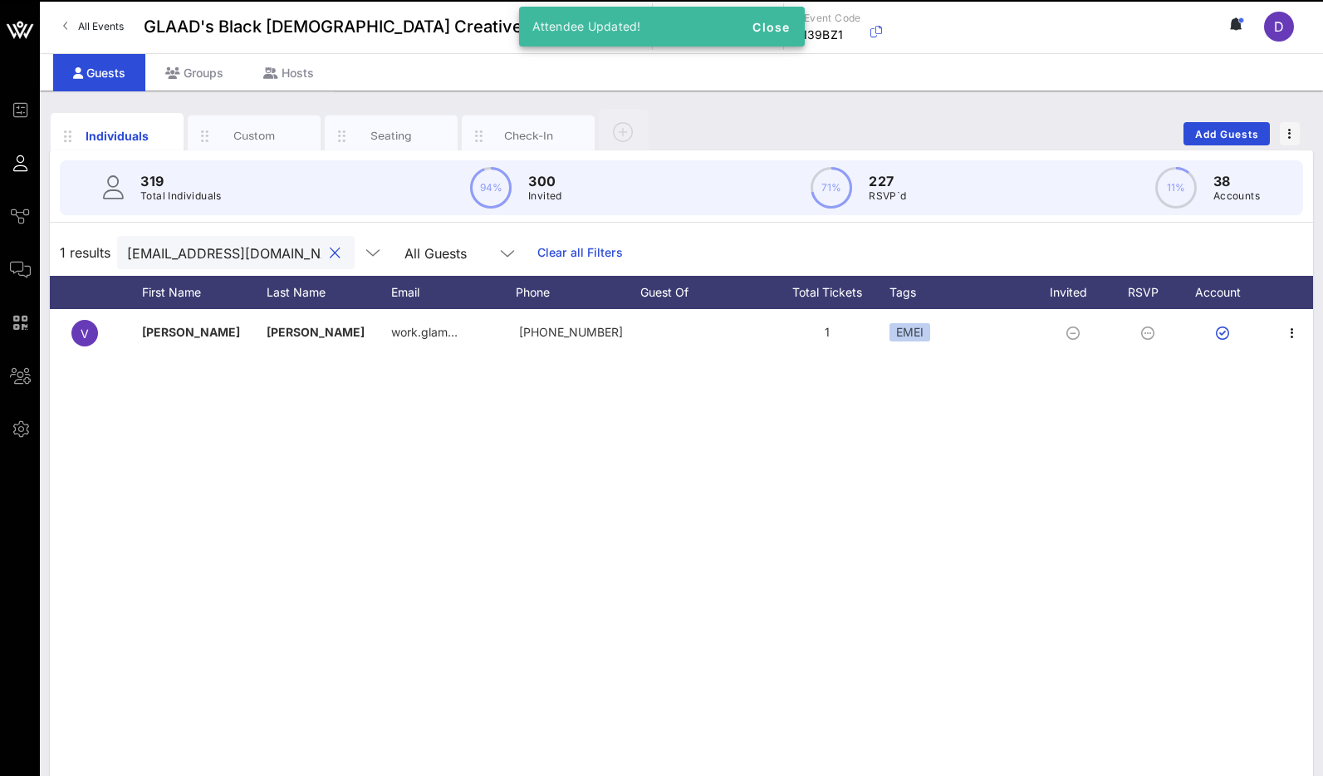
paste input "laquann@laquanndawson"
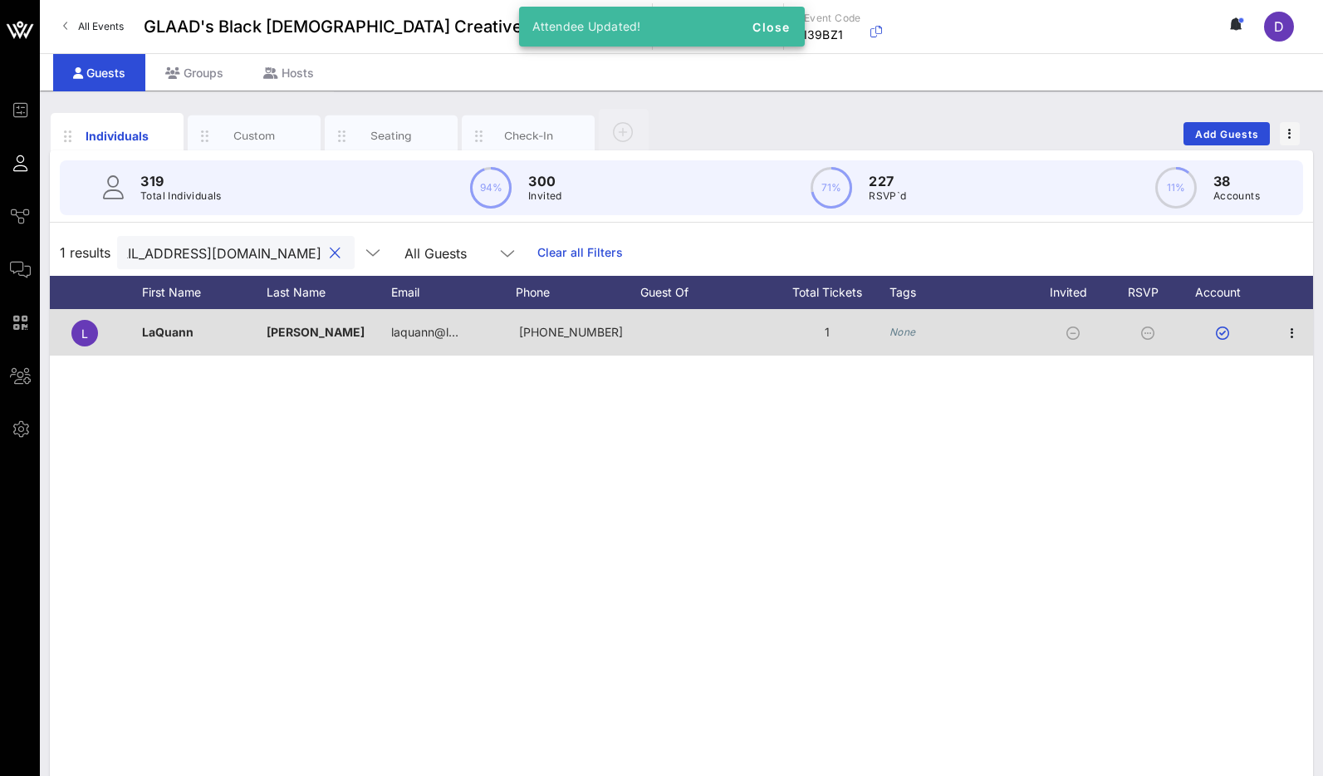
type input "[EMAIL_ADDRESS][DOMAIN_NAME]"
click at [904, 335] on icon "None" at bounding box center [902, 332] width 27 height 12
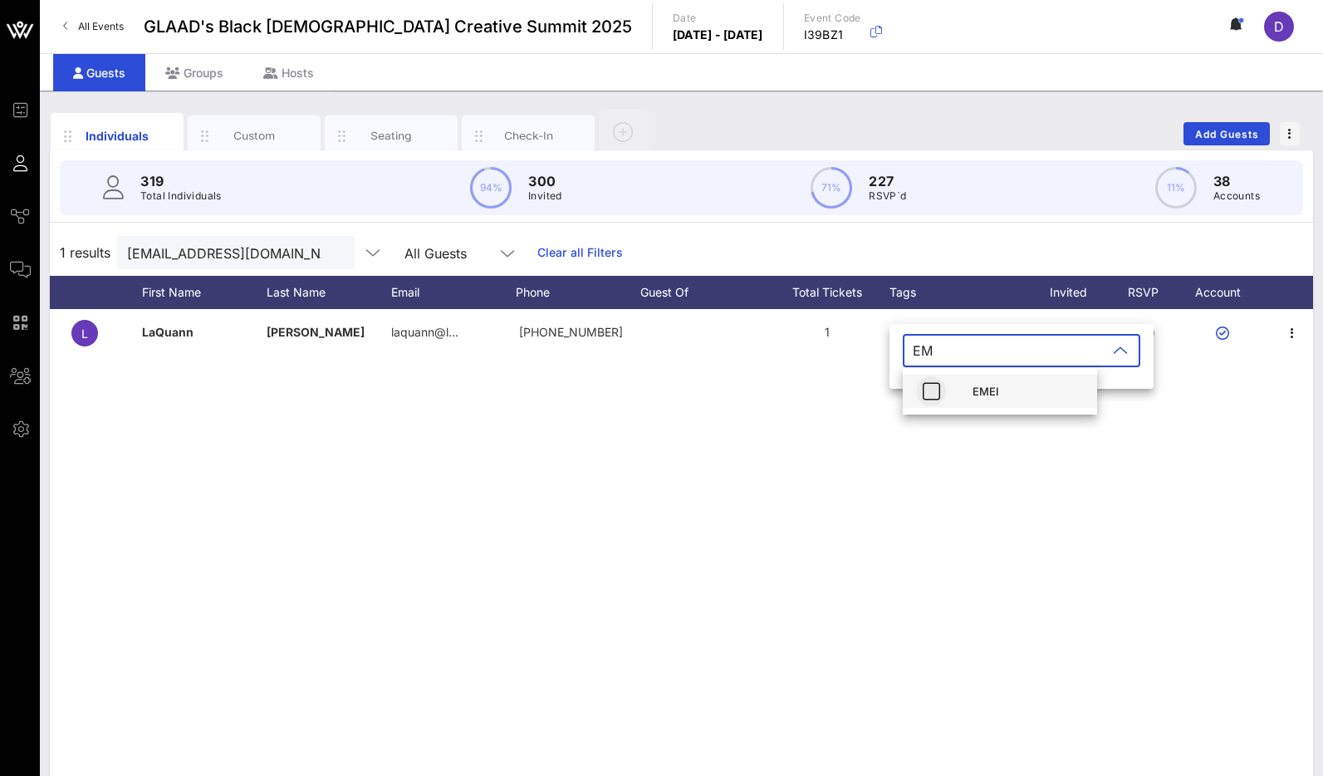
type input "EM"
click at [923, 392] on icon "button" at bounding box center [931, 391] width 20 height 20
click at [226, 258] on input "[EMAIL_ADDRESS][DOMAIN_NAME]" at bounding box center [224, 253] width 194 height 22
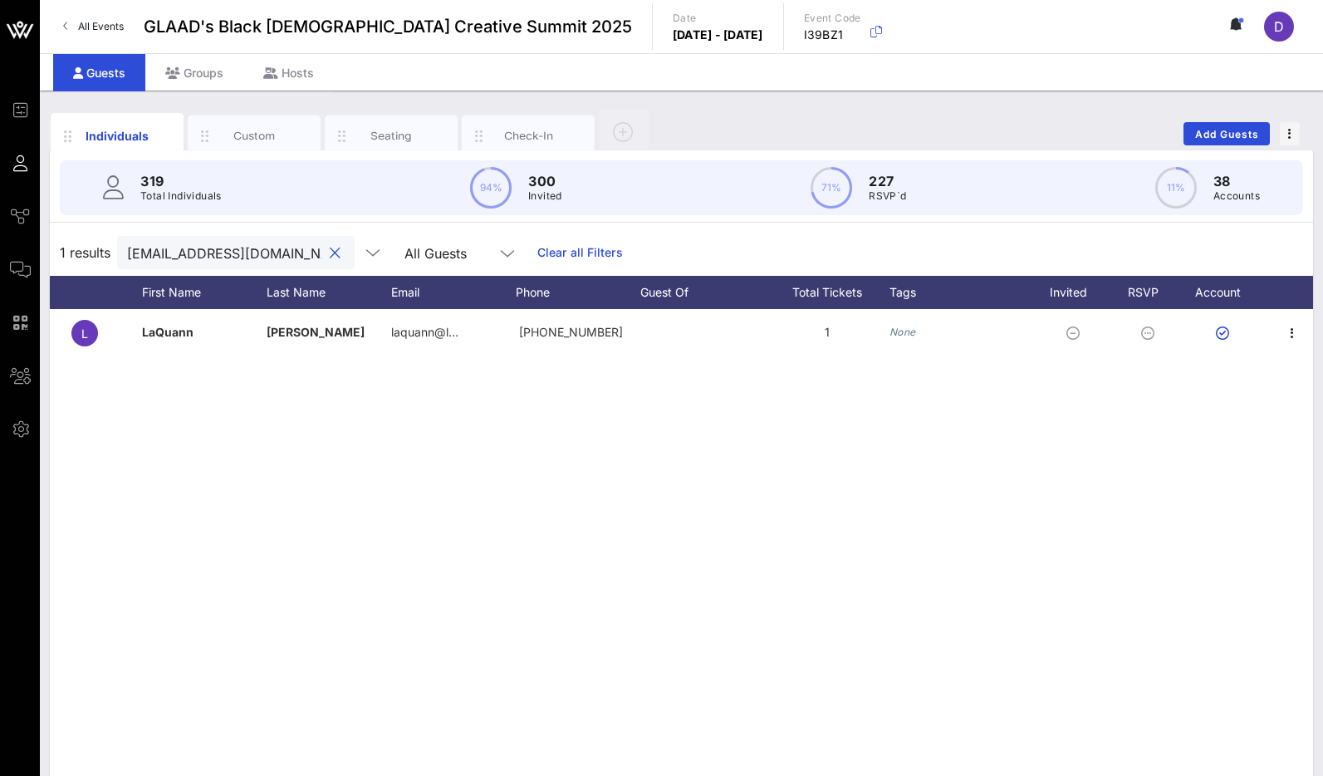
click at [226, 258] on input "[EMAIL_ADDRESS][DOMAIN_NAME]" at bounding box center [224, 253] width 194 height 22
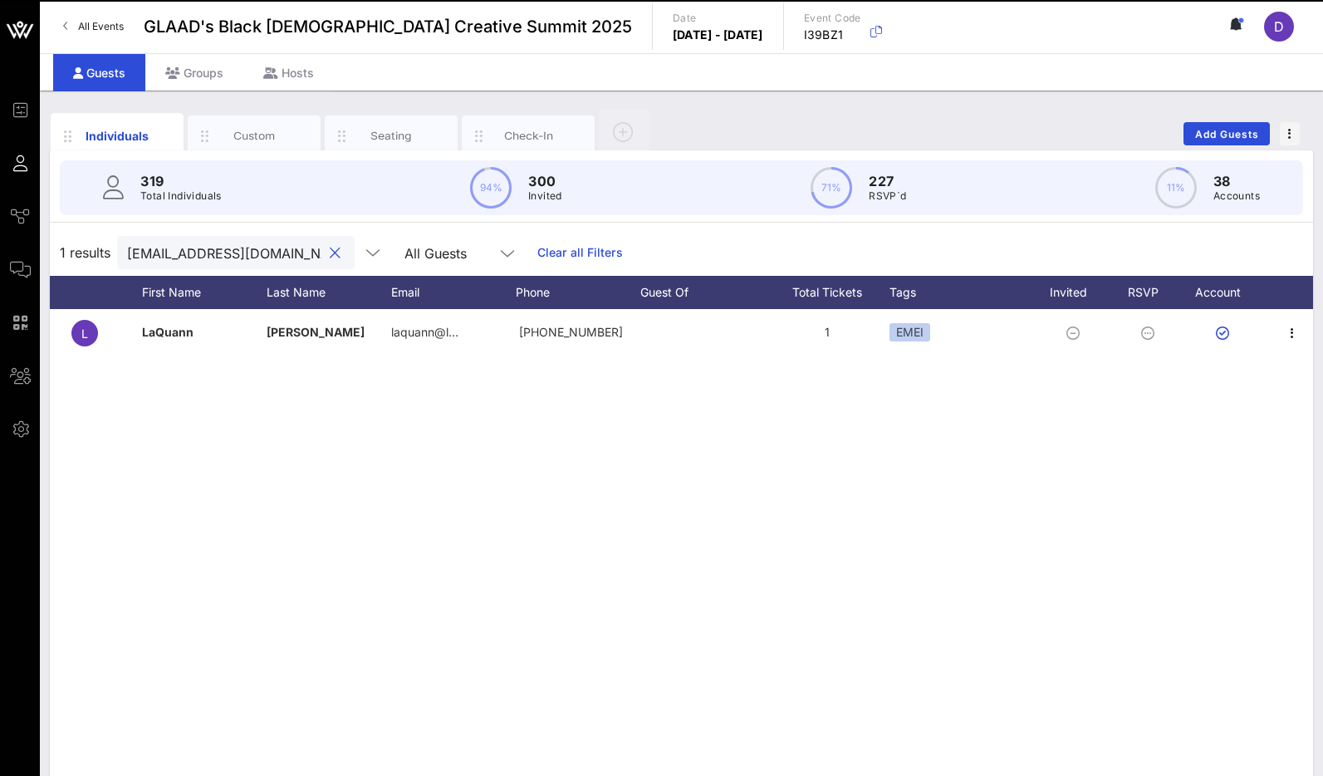
paste input "[EMAIL_ADDRESS][DOMAIN_NAME]"
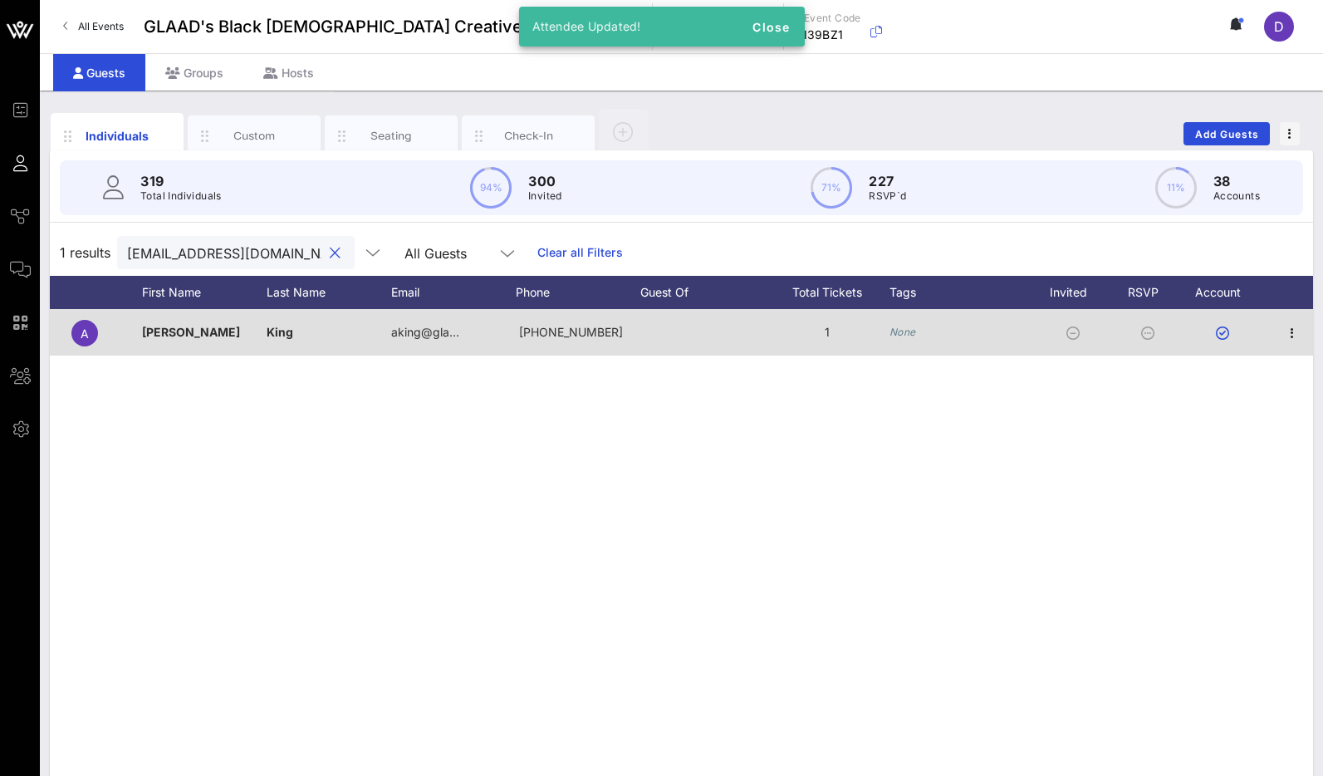
type input "[EMAIL_ADDRESS][DOMAIN_NAME]"
click at [911, 332] on icon "None" at bounding box center [902, 332] width 27 height 12
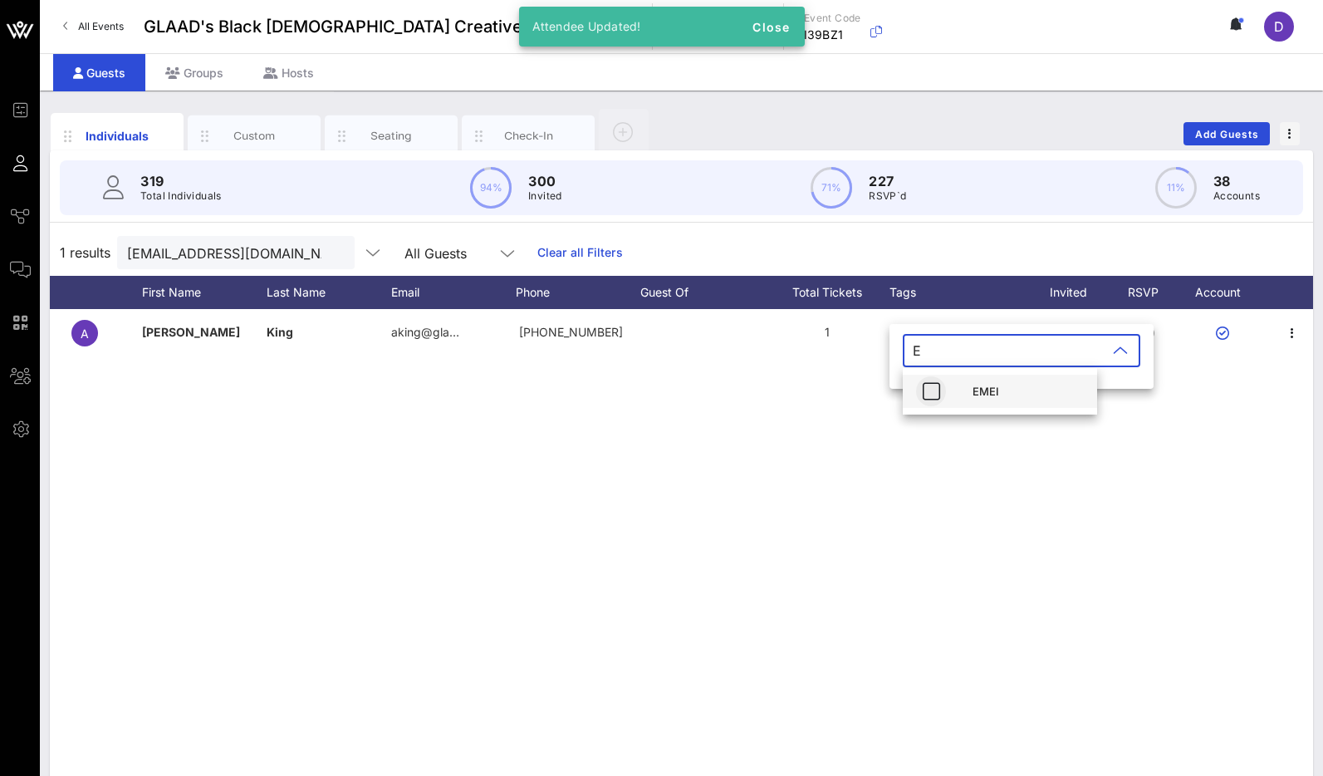
type input "E"
click at [923, 385] on icon "button" at bounding box center [931, 391] width 20 height 20
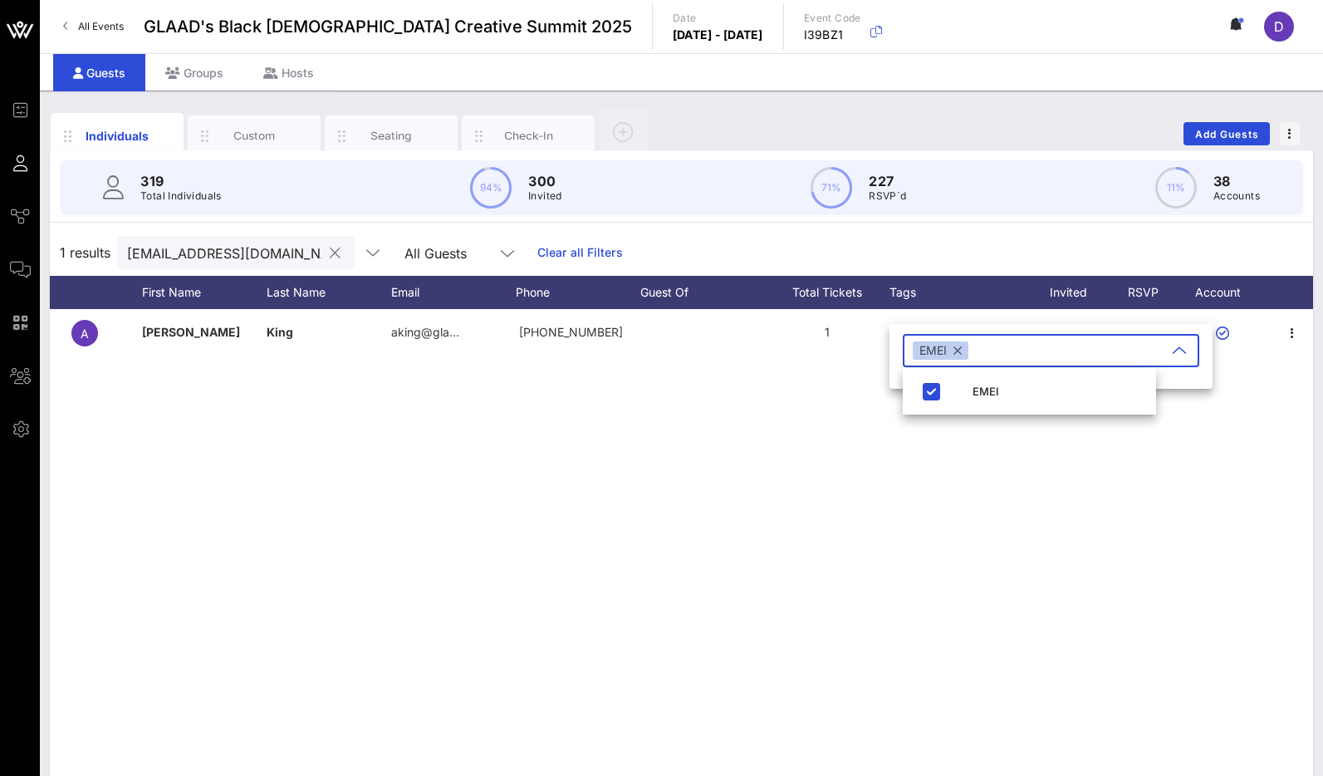
click at [194, 256] on input "[EMAIL_ADDRESS][DOMAIN_NAME]" at bounding box center [224, 253] width 194 height 22
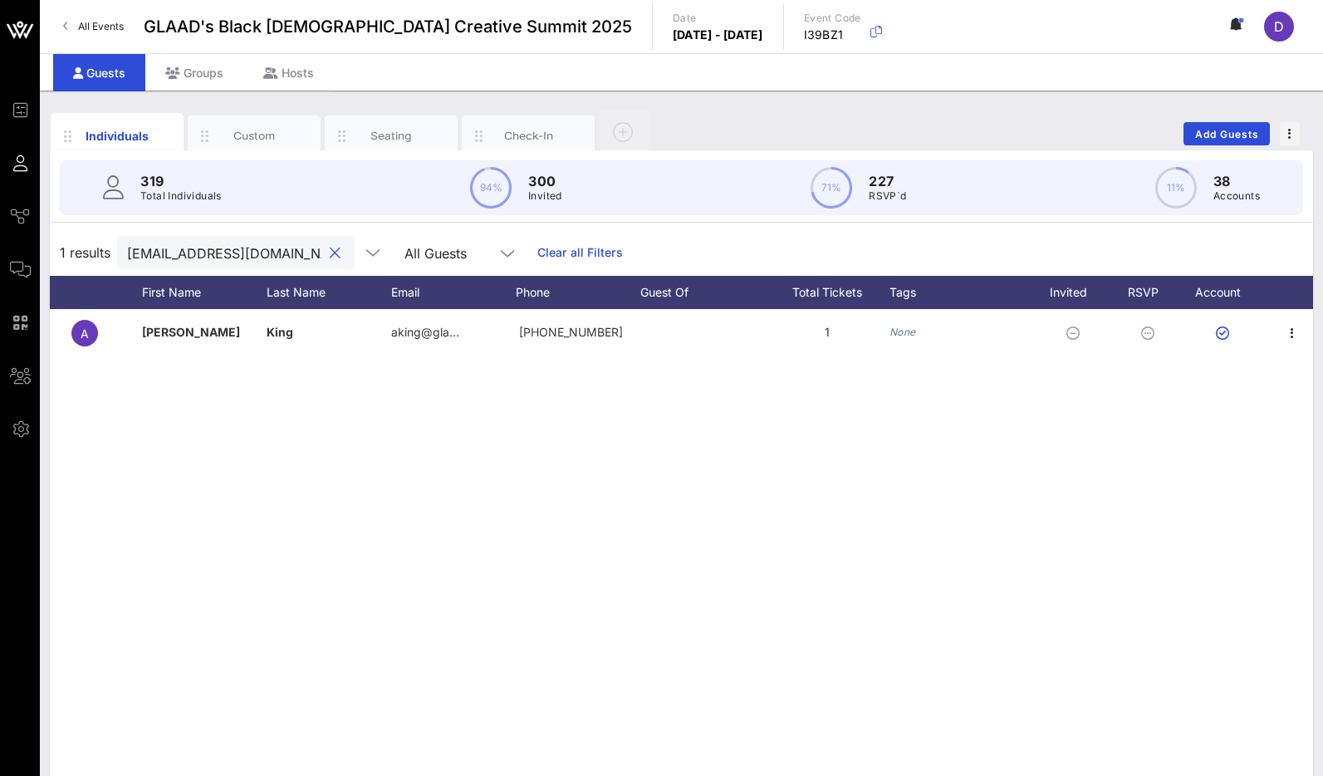
click at [194, 256] on input "[EMAIL_ADDRESS][DOMAIN_NAME]" at bounding box center [224, 253] width 194 height 22
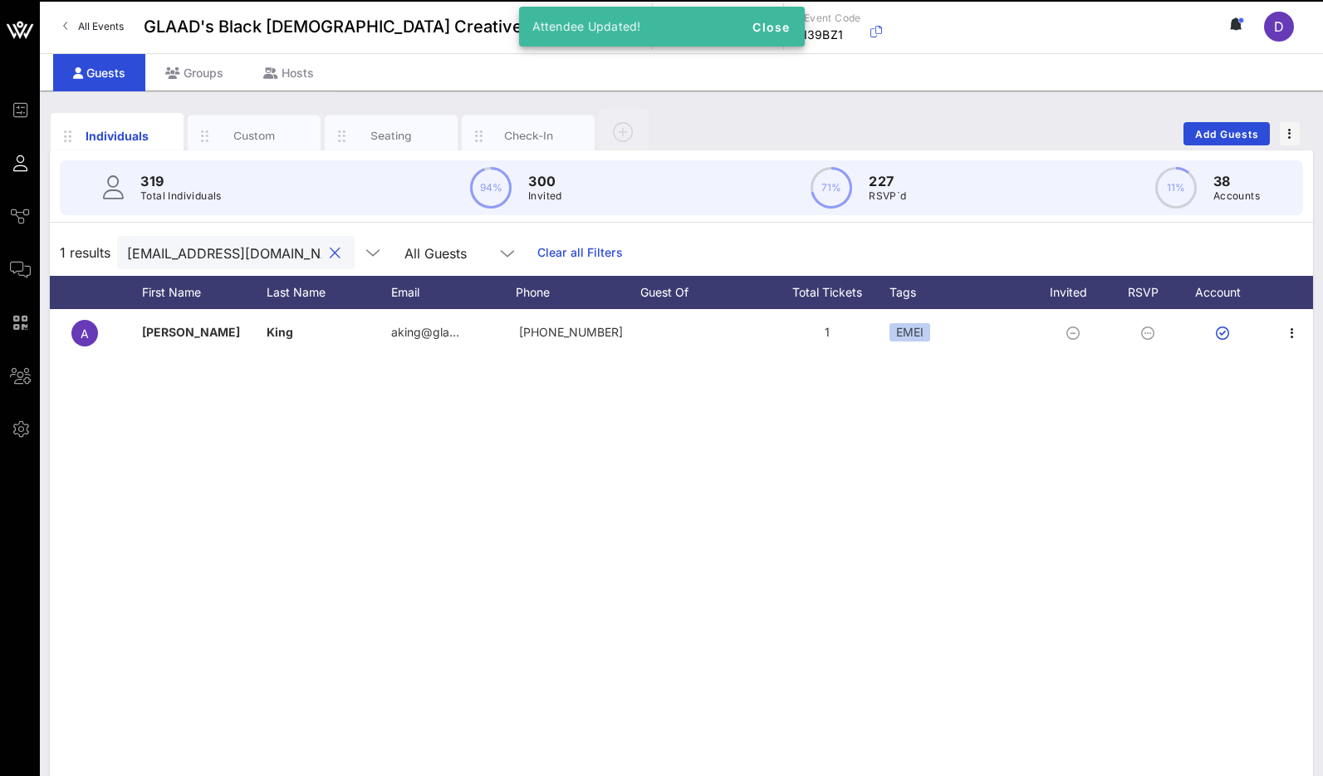
paste input "[PERSON_NAME][EMAIL_ADDRESS][DOMAIN_NAME]"
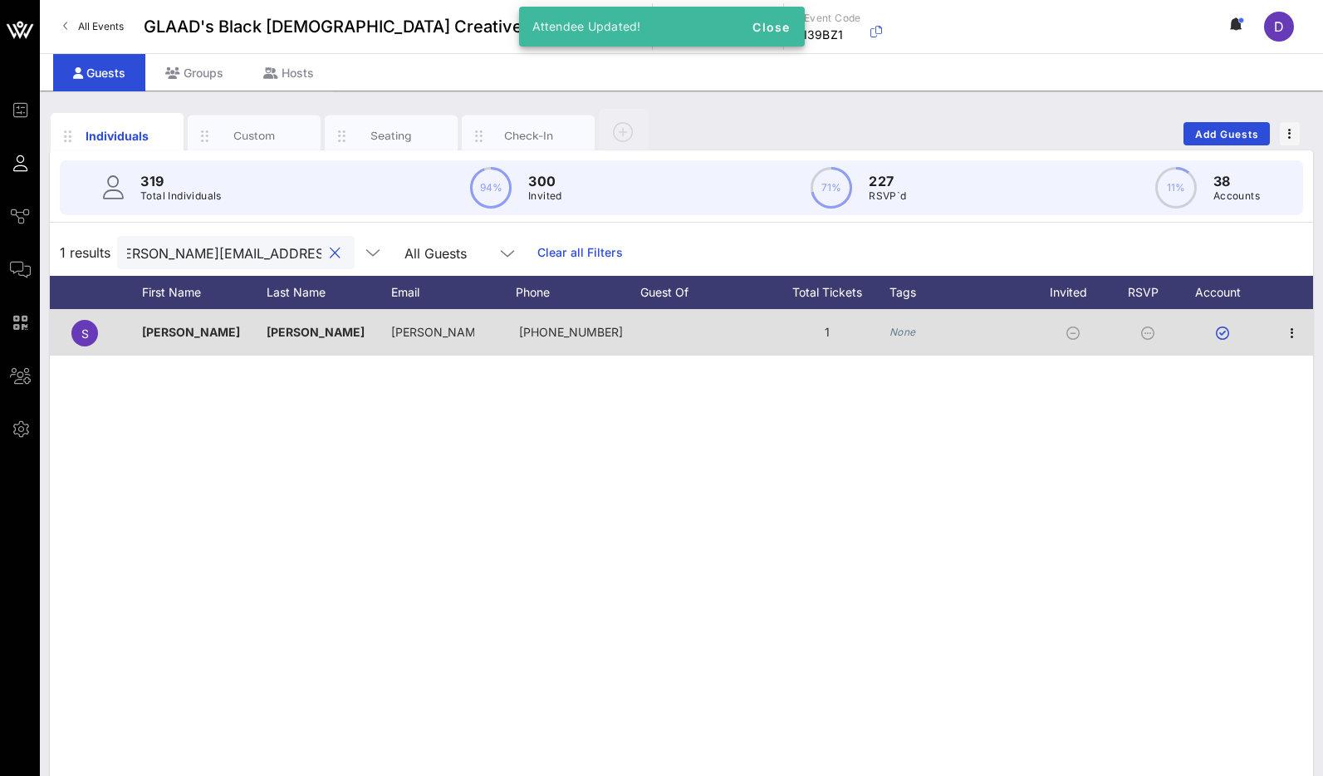
type input "[PERSON_NAME][EMAIL_ADDRESS][DOMAIN_NAME]"
click at [899, 330] on icon "None" at bounding box center [902, 332] width 27 height 12
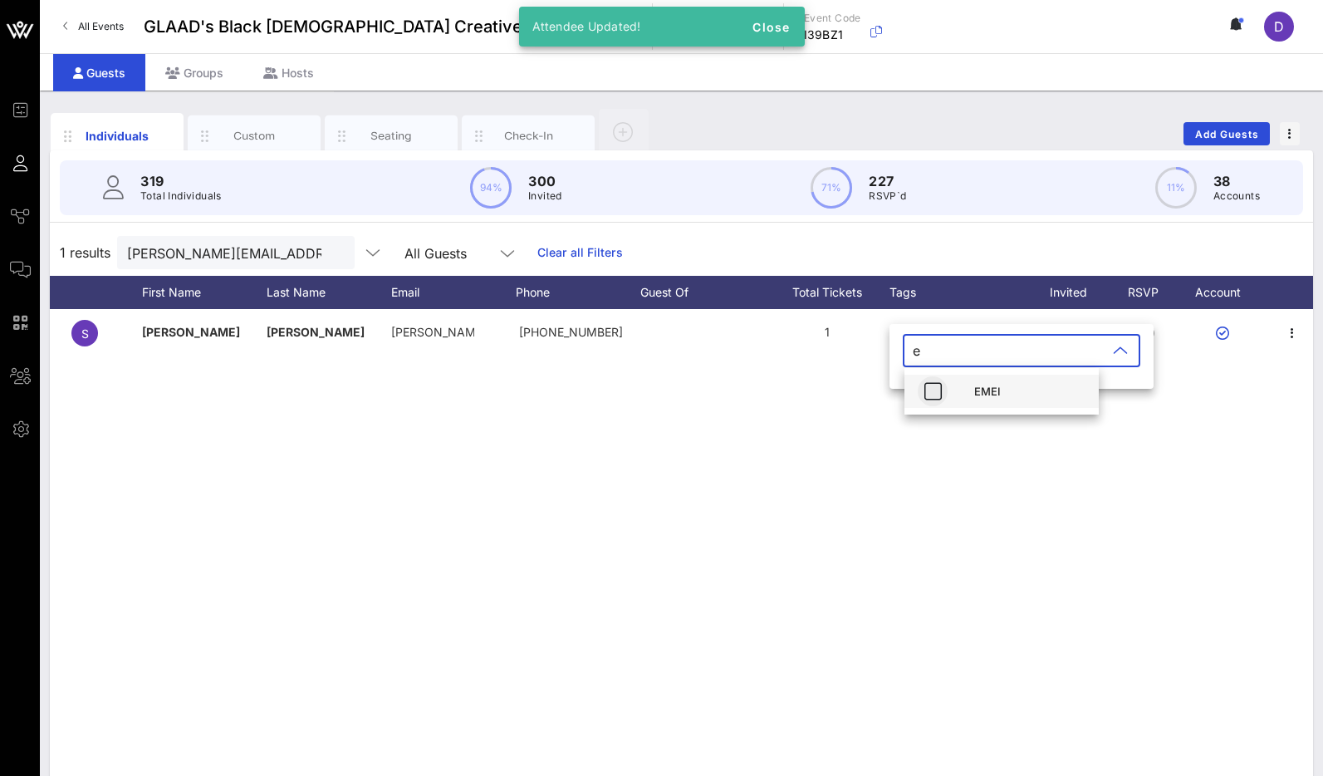
type input "e"
click at [938, 395] on icon "button" at bounding box center [933, 391] width 20 height 20
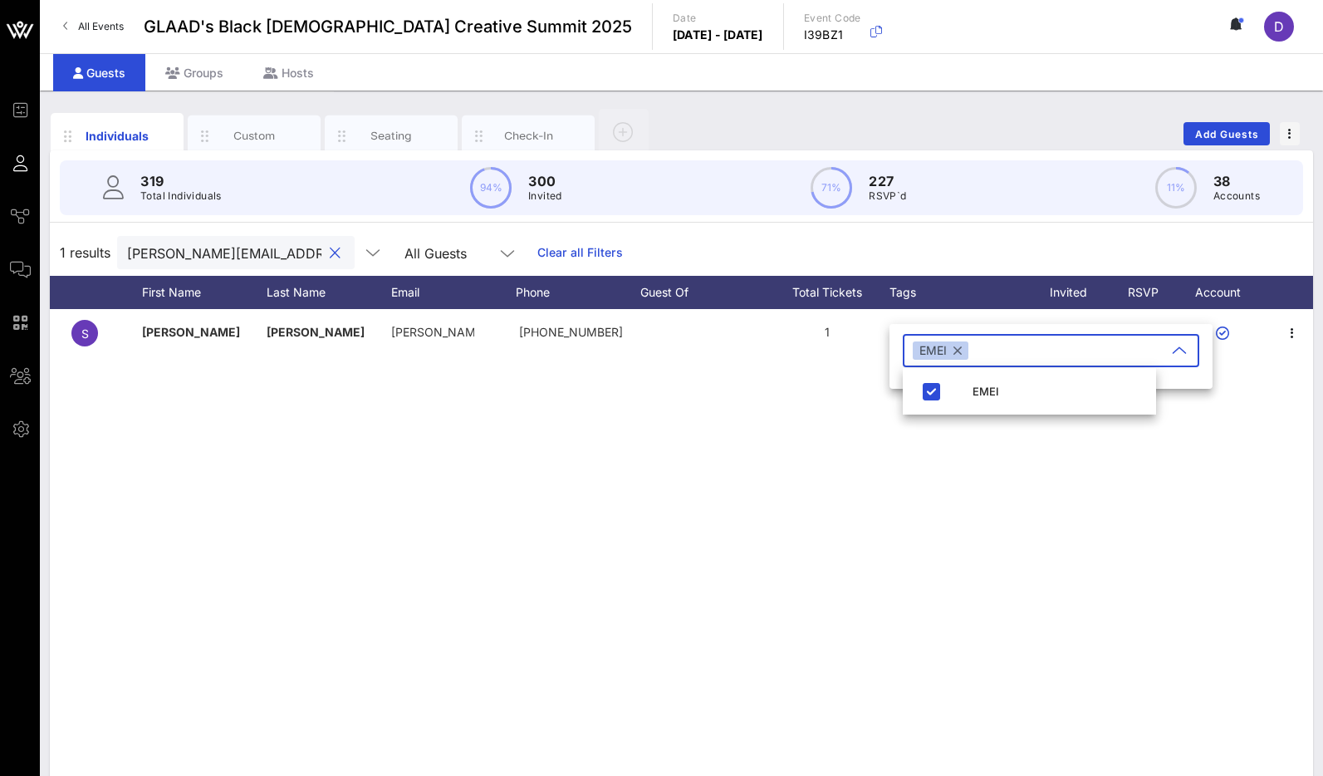
click at [206, 253] on input "[PERSON_NAME][EMAIL_ADDRESS][DOMAIN_NAME]" at bounding box center [224, 253] width 194 height 22
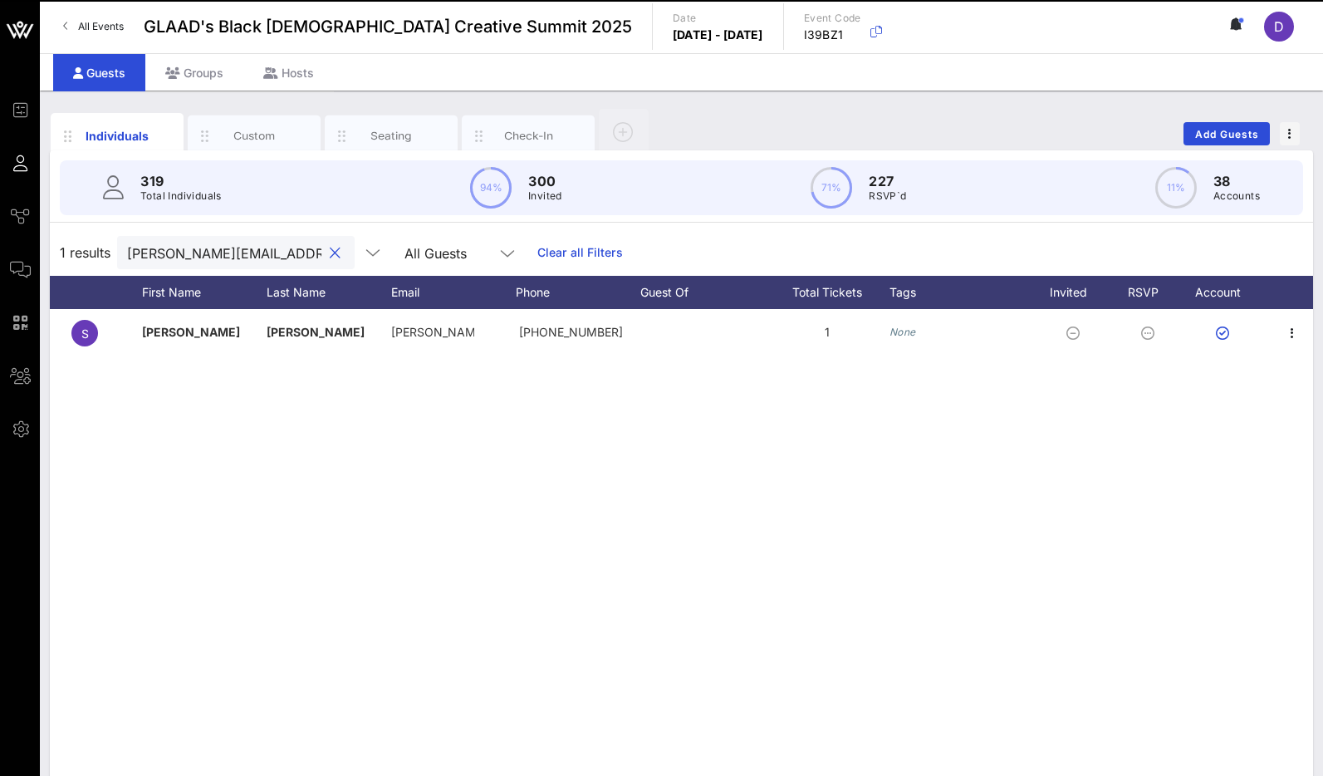
click at [206, 253] on input "[PERSON_NAME][EMAIL_ADDRESS][DOMAIN_NAME]" at bounding box center [224, 253] width 194 height 22
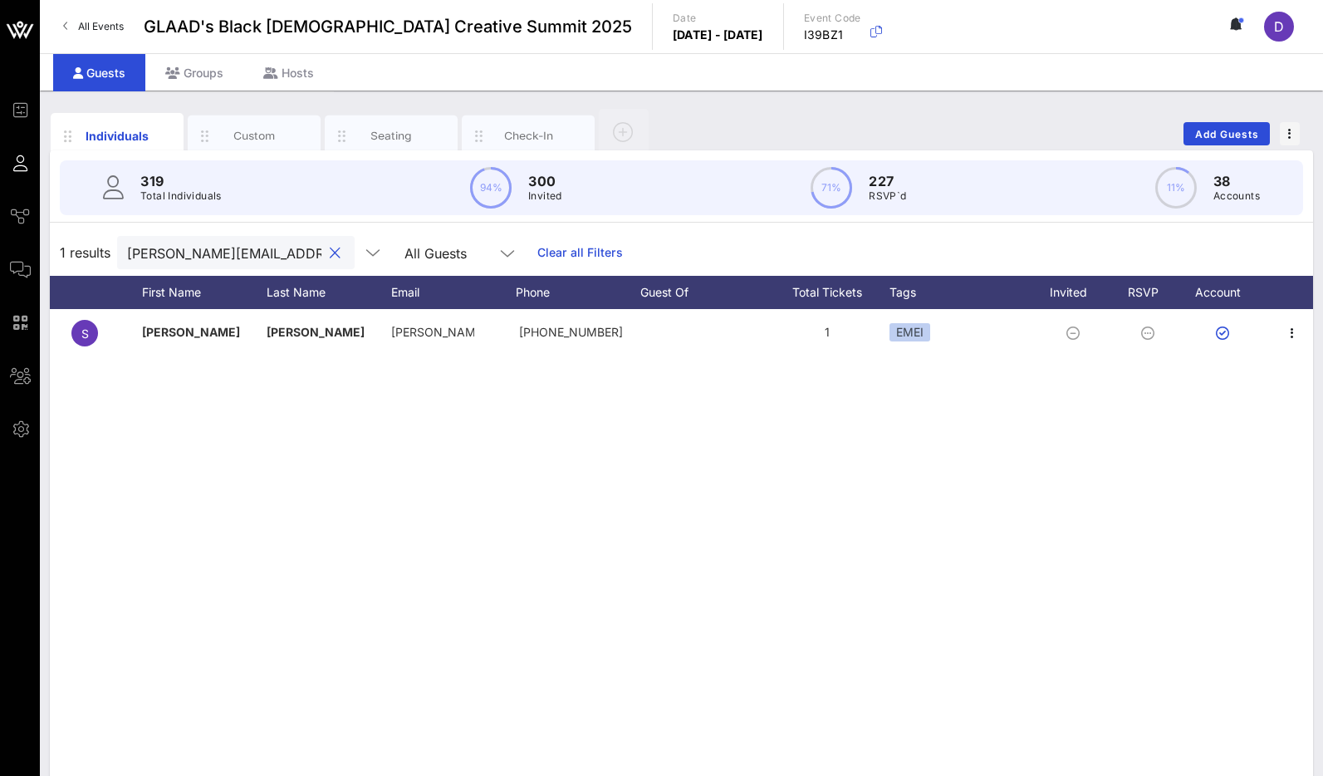
click at [188, 248] on input "[PERSON_NAME][EMAIL_ADDRESS][DOMAIN_NAME]" at bounding box center [224, 253] width 194 height 22
paste input "[EMAIL_ADDRESS][DOMAIN_NAME]"
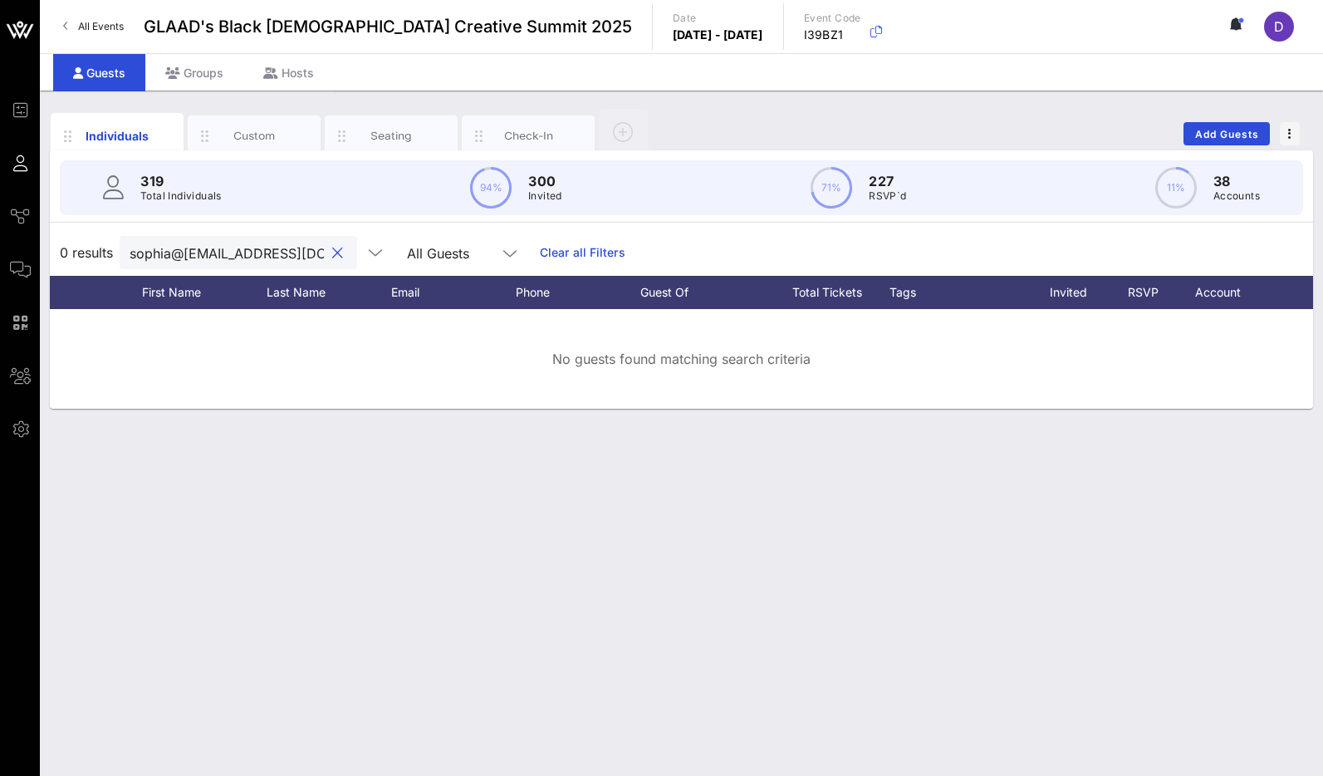
scroll to position [0, 47]
click at [213, 256] on input "sophia@[EMAIL_ADDRESS][DOMAIN_NAME]" at bounding box center [227, 253] width 194 height 22
paste input "[EMAIL_ADDRESS]"
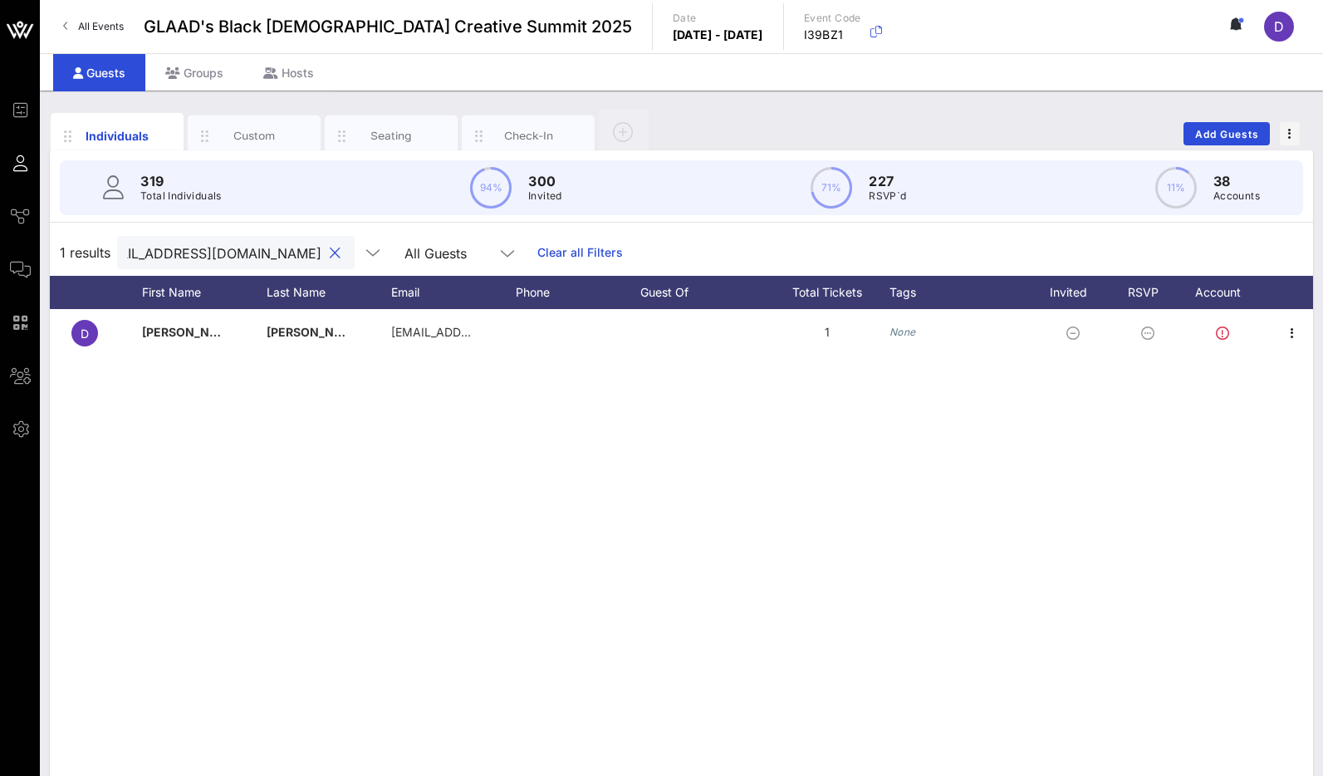
scroll to position [0, 0]
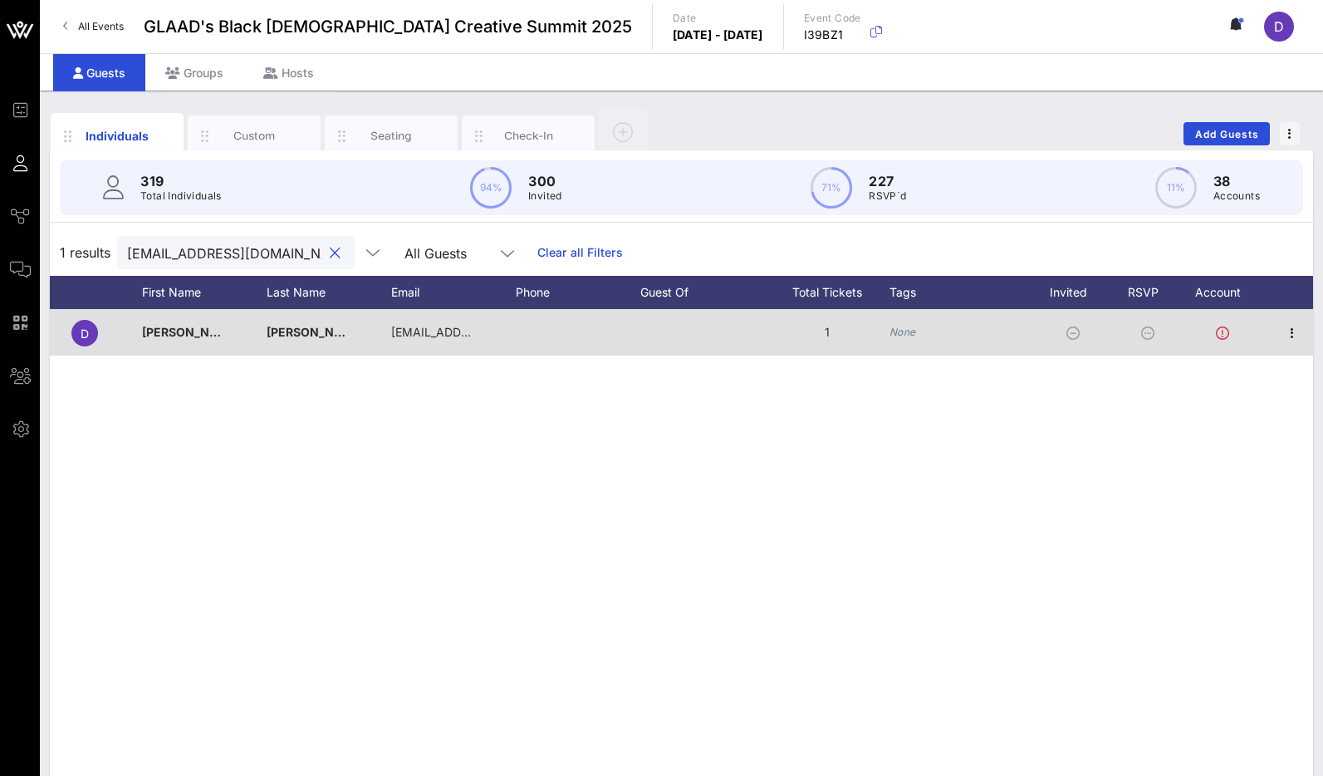
type input "[EMAIL_ADDRESS][DOMAIN_NAME]"
click at [907, 331] on icon "None" at bounding box center [902, 332] width 27 height 12
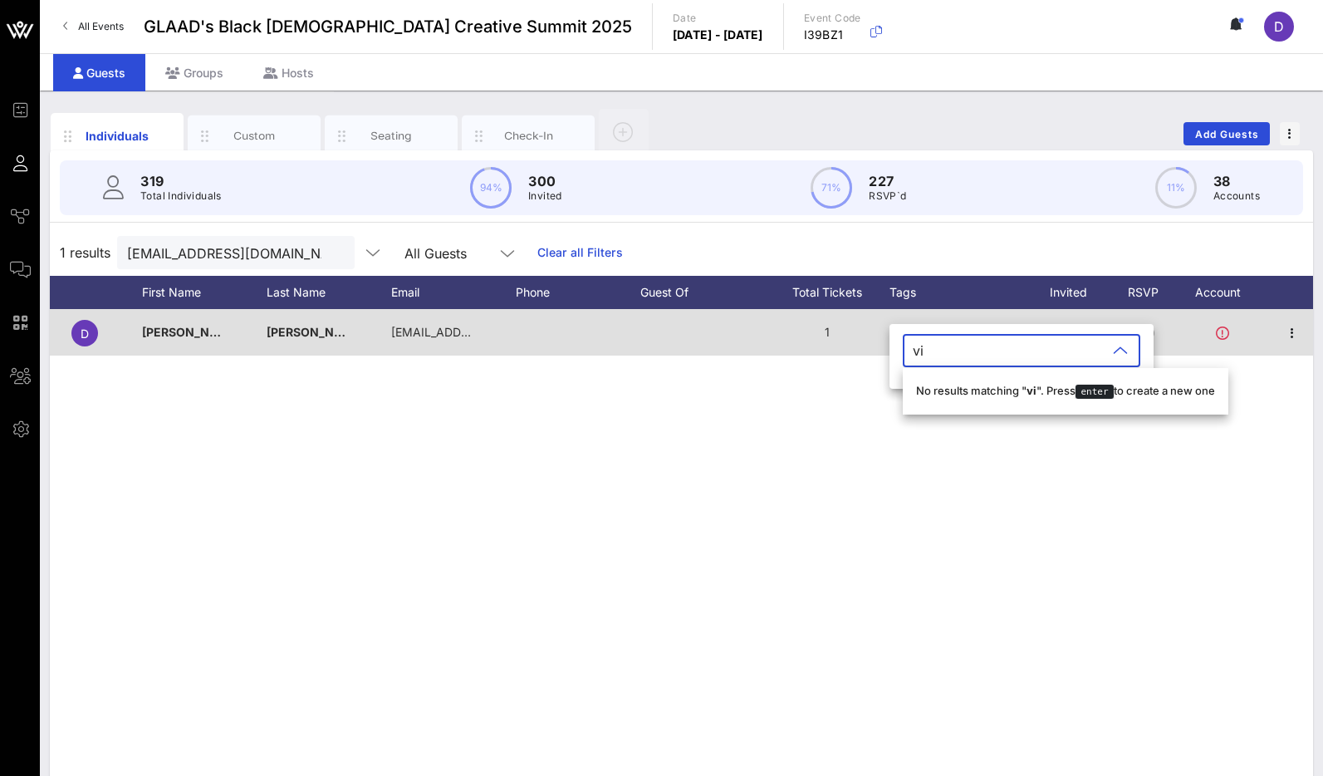
type input "v"
type input "VIP"
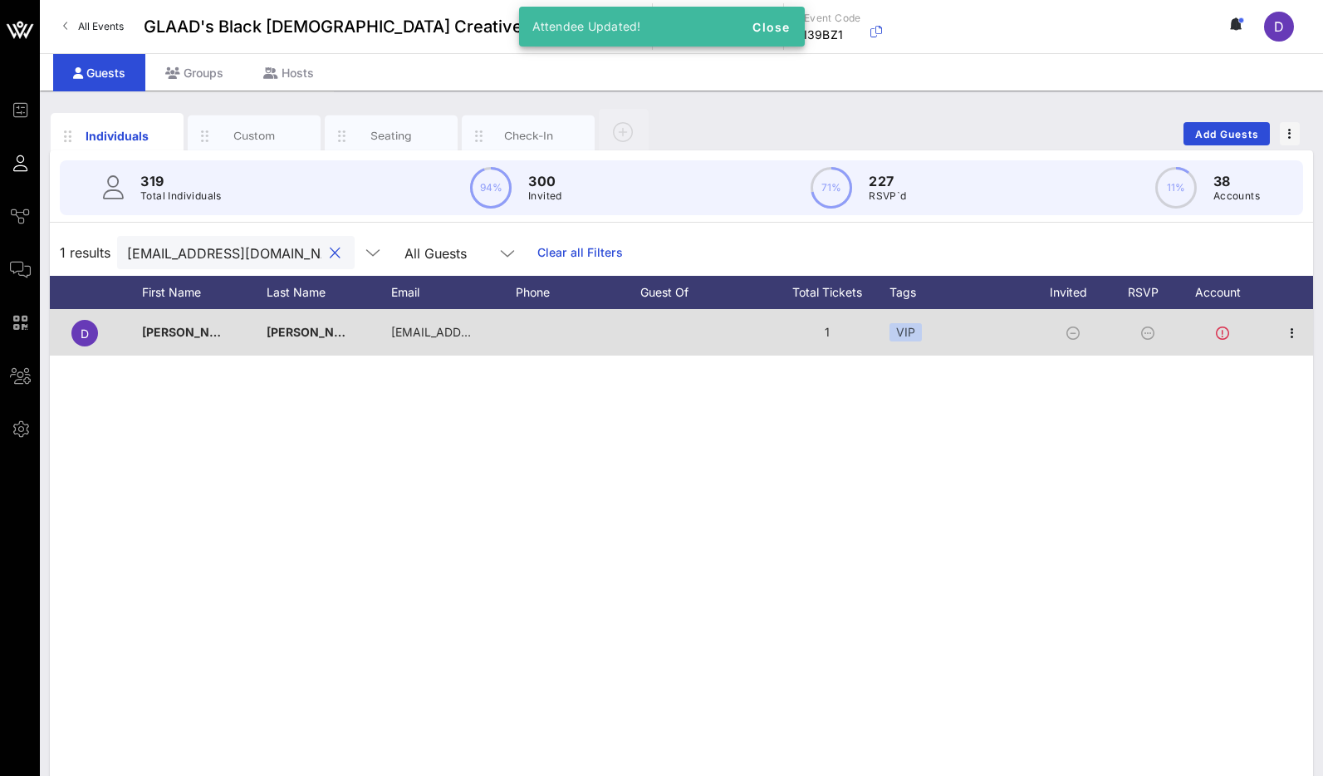
click at [233, 255] on input "[EMAIL_ADDRESS][DOMAIN_NAME]" at bounding box center [224, 253] width 194 height 22
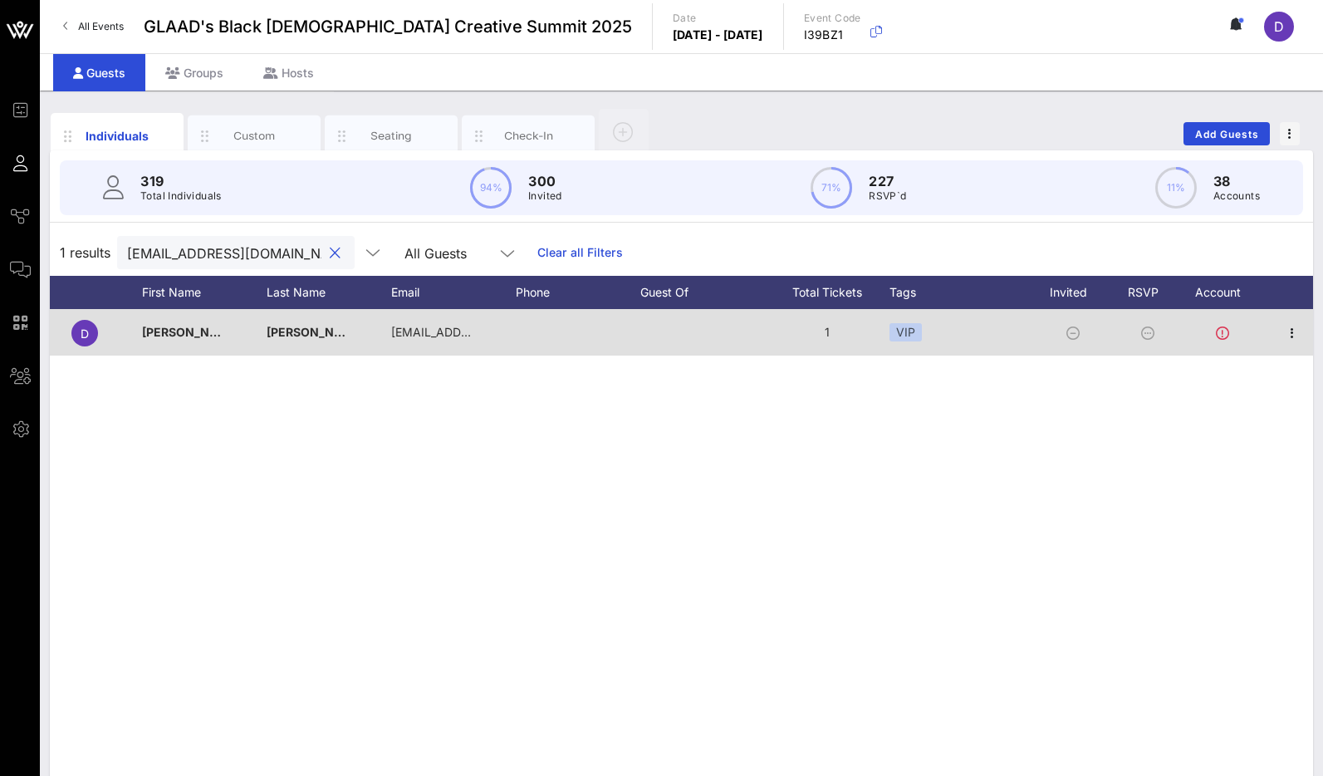
click at [159, 242] on input "[EMAIL_ADDRESS][DOMAIN_NAME]" at bounding box center [224, 253] width 194 height 22
paste input "sidra@6andline"
type input "[EMAIL_ADDRESS][DOMAIN_NAME]"
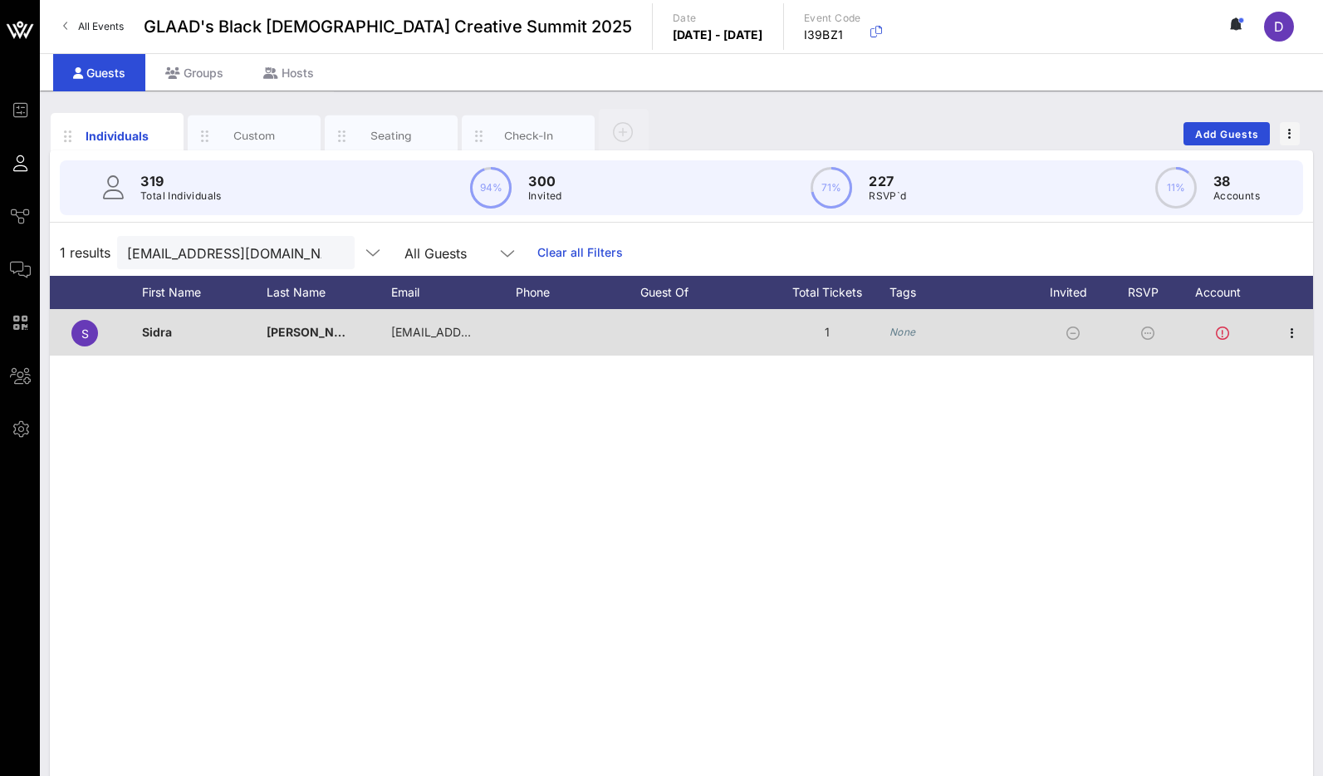
click at [913, 335] on icon "None" at bounding box center [902, 332] width 27 height 12
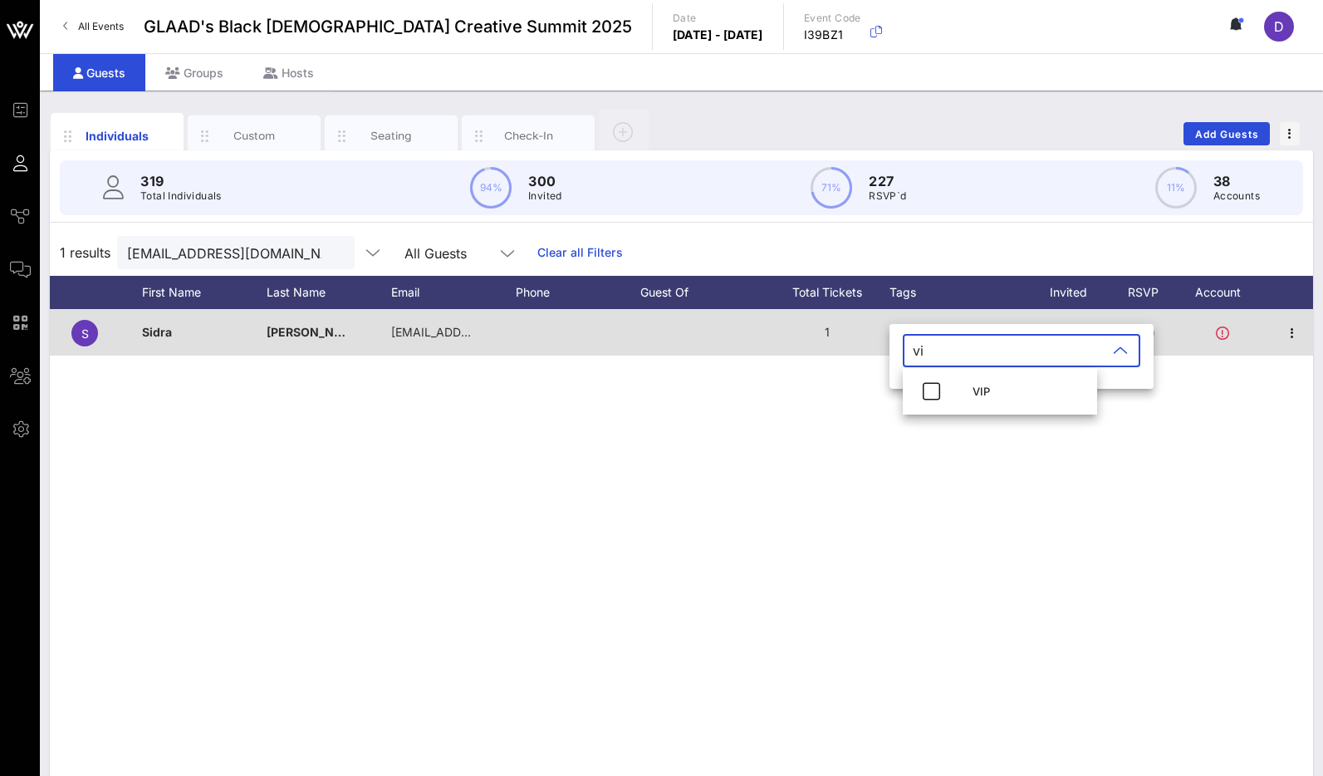
type input "v"
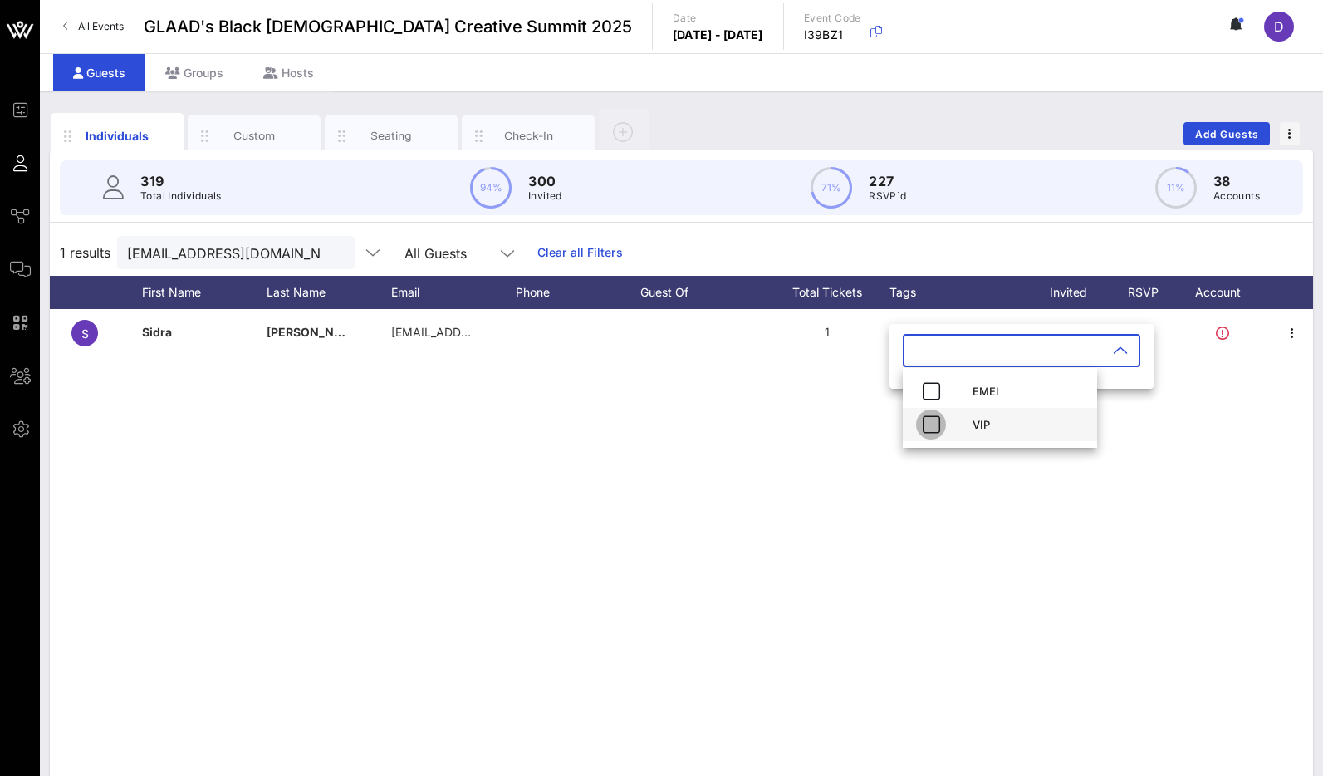
click at [929, 433] on icon "button" at bounding box center [931, 424] width 20 height 20
click at [158, 250] on input "[EMAIL_ADDRESS][DOMAIN_NAME]" at bounding box center [224, 253] width 194 height 22
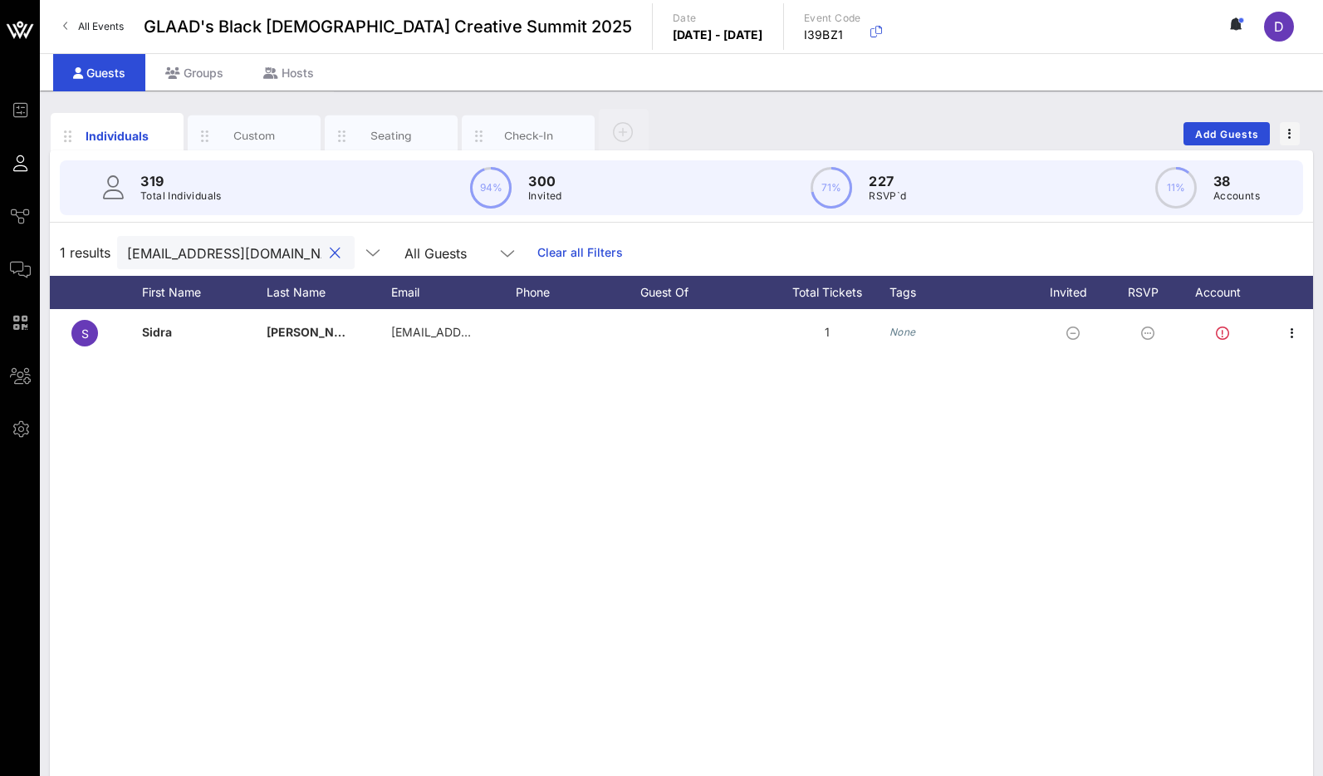
click at [158, 250] on input "[EMAIL_ADDRESS][DOMAIN_NAME]" at bounding box center [224, 253] width 194 height 22
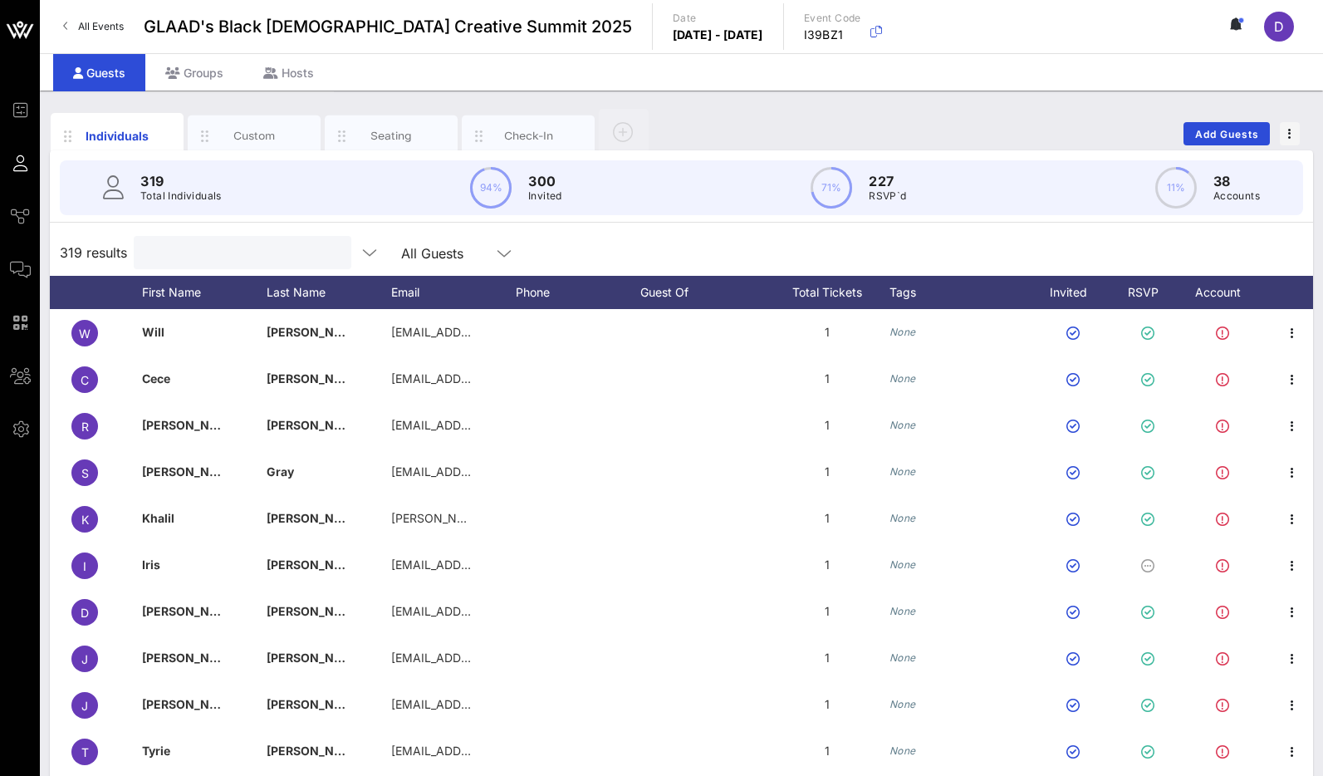
click at [203, 254] on input "text" at bounding box center [241, 253] width 194 height 22
paste input "[EMAIL_ADDRESS][DOMAIN_NAME]"
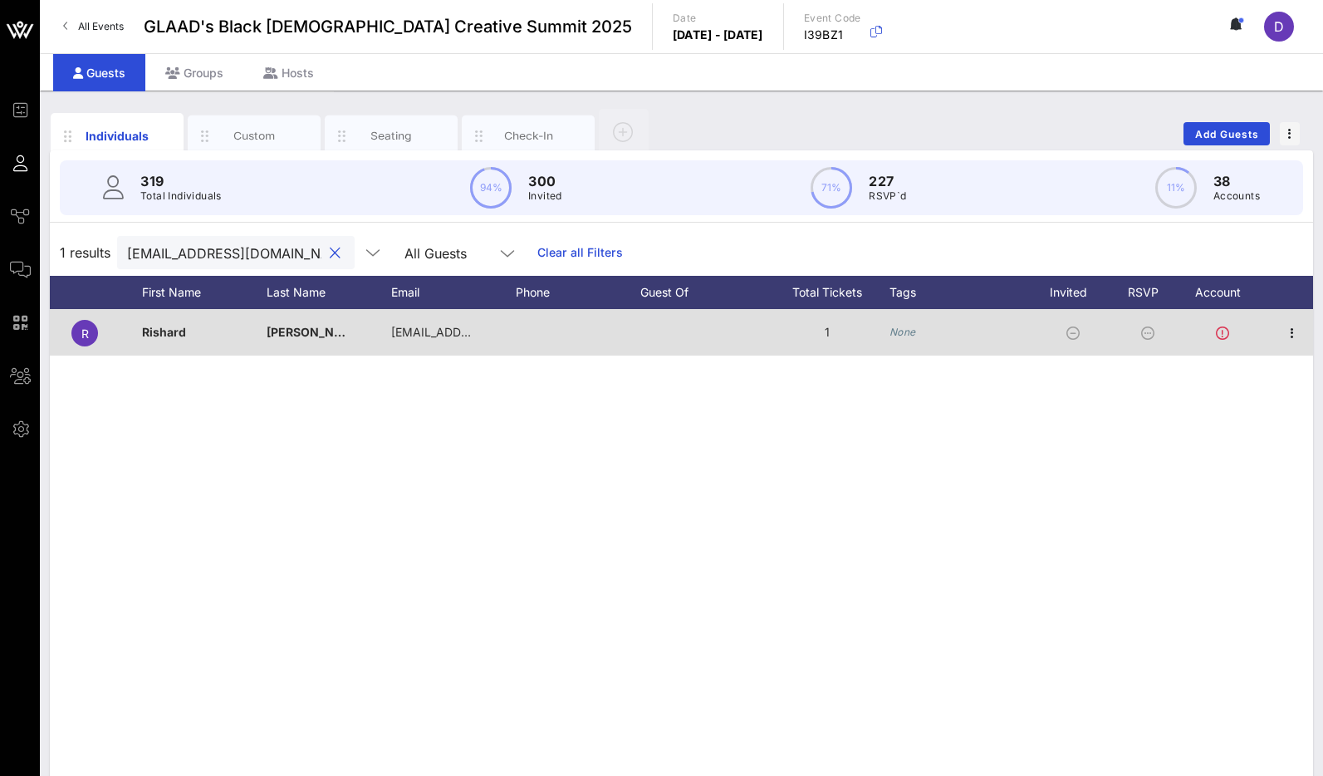
type input "[EMAIL_ADDRESS][DOMAIN_NAME]"
click at [904, 321] on div "None" at bounding box center [959, 332] width 141 height 47
click at [904, 331] on icon "None" at bounding box center [902, 332] width 27 height 12
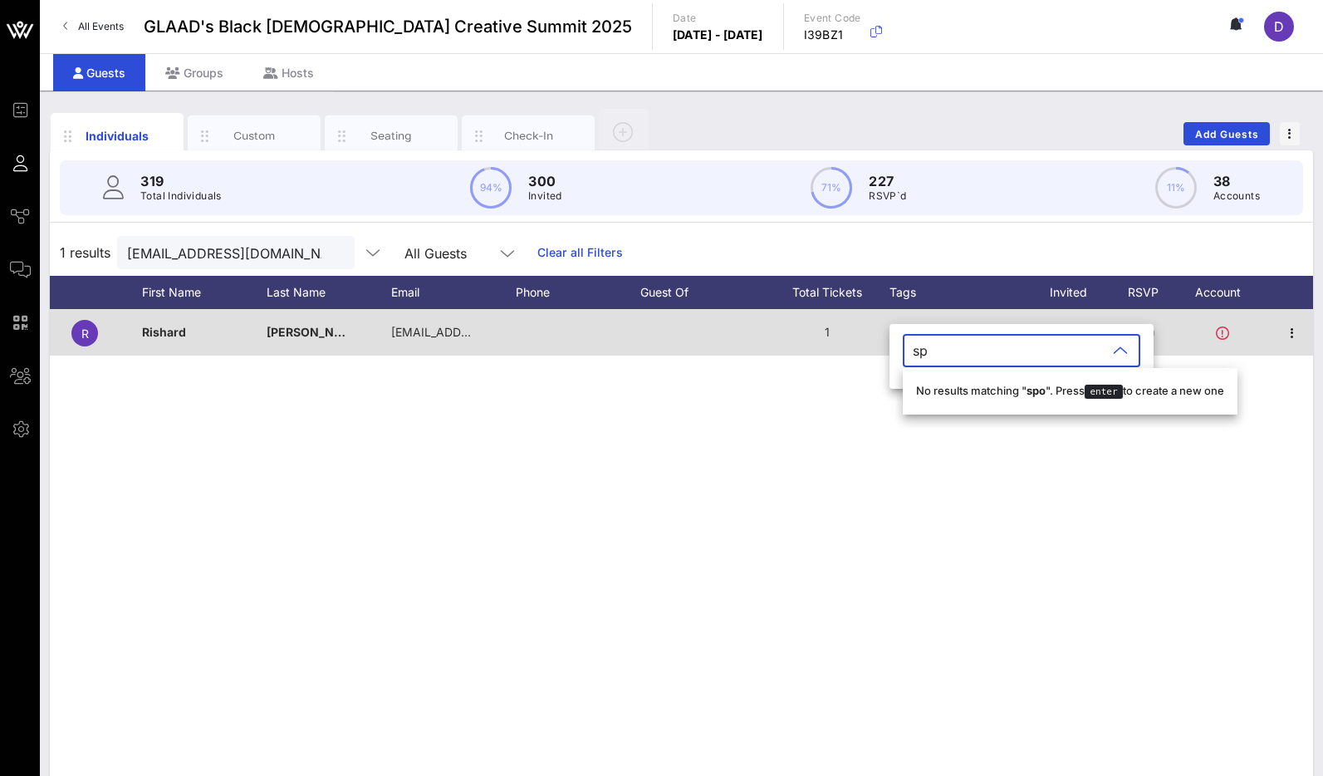
type input "s"
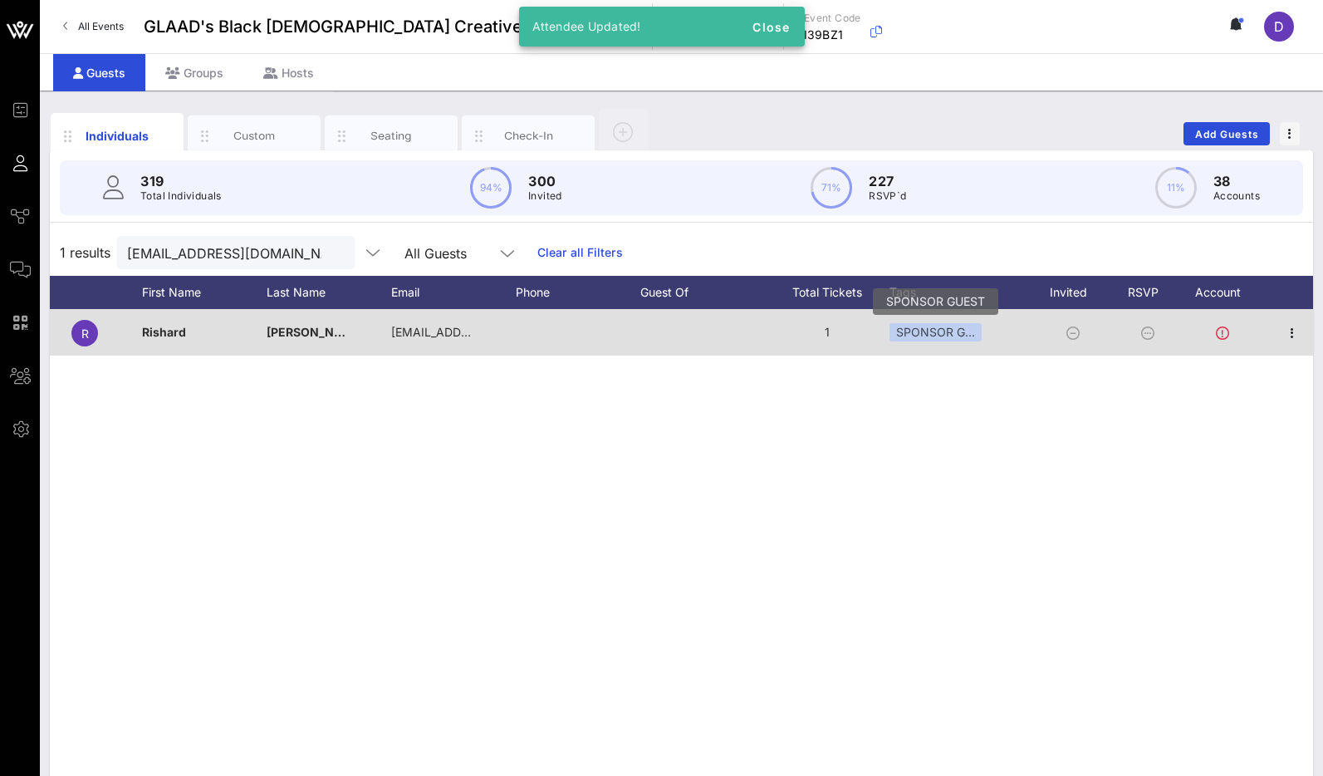
click at [967, 331] on div "SPONSOR G…" at bounding box center [935, 332] width 92 height 18
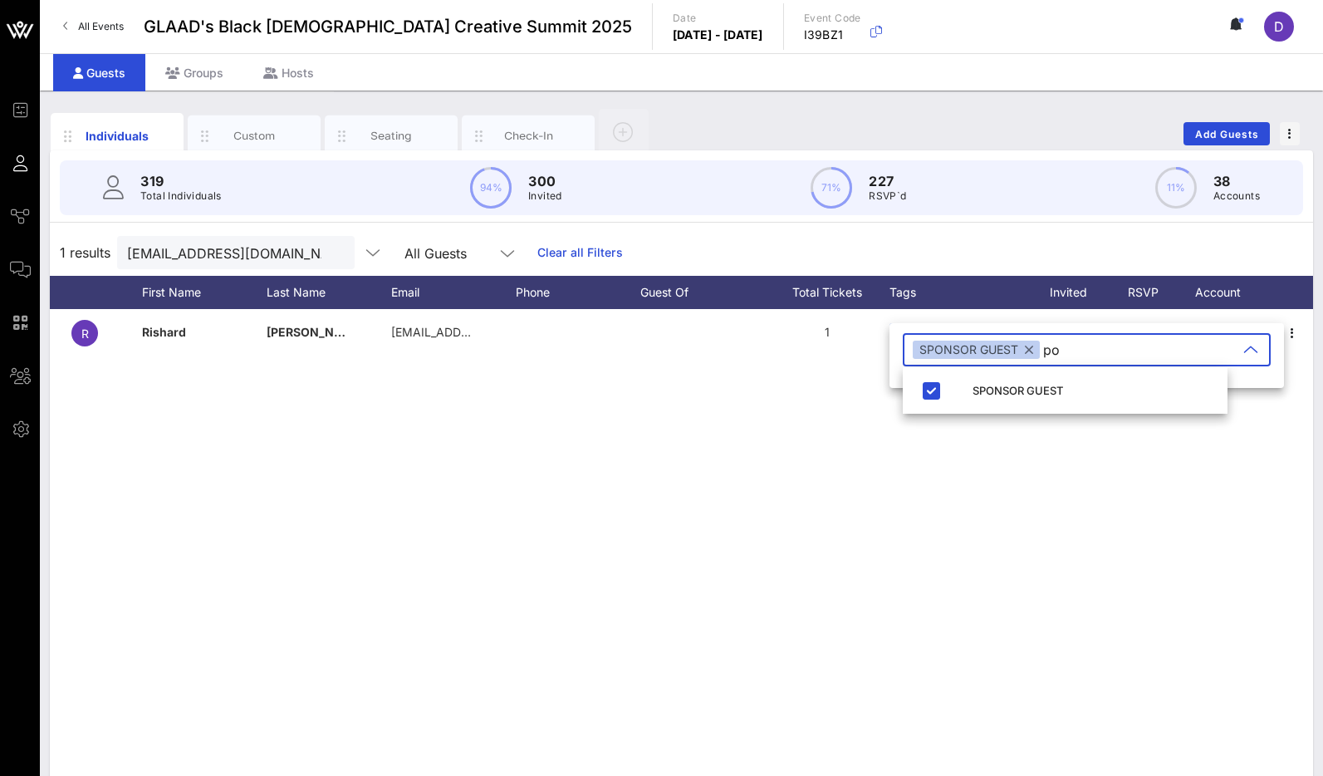
type input "p"
type input "PopCulture Collab"
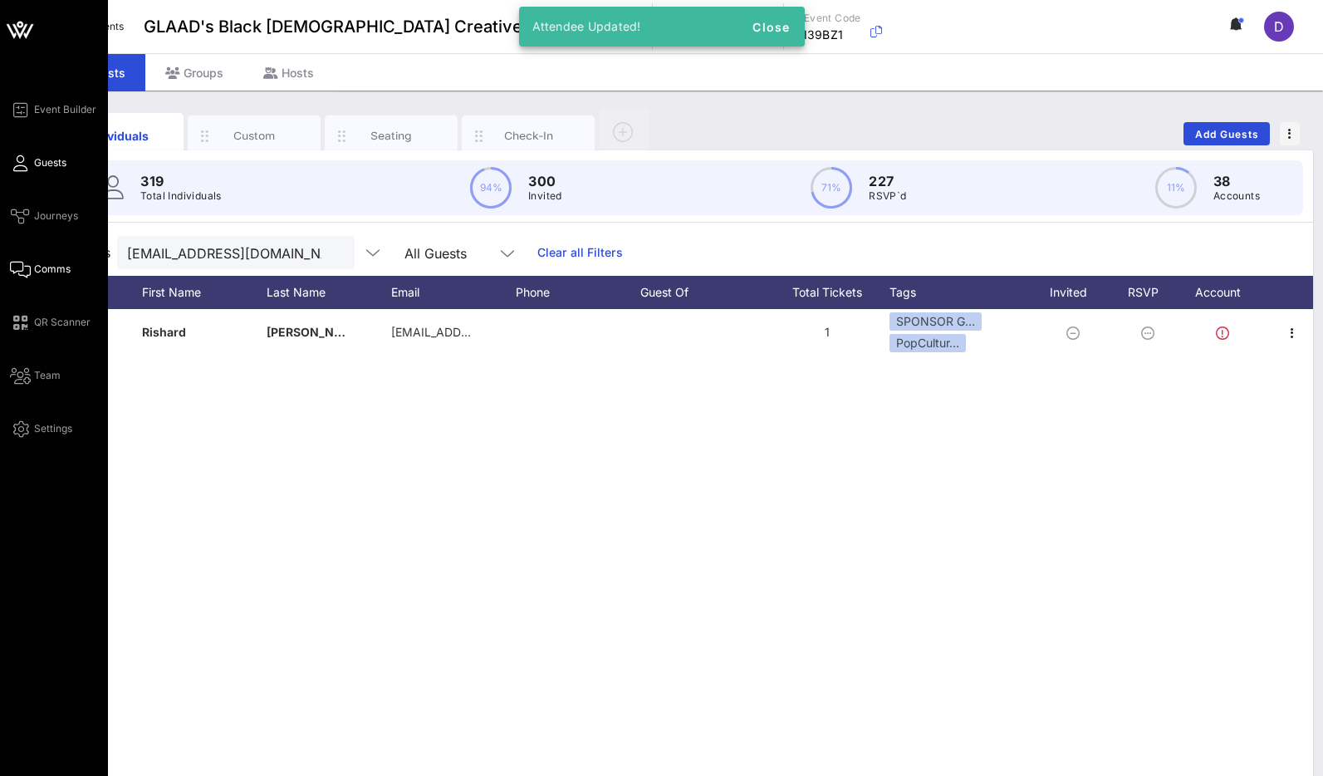
click at [49, 269] on span "Comms" at bounding box center [52, 269] width 37 height 15
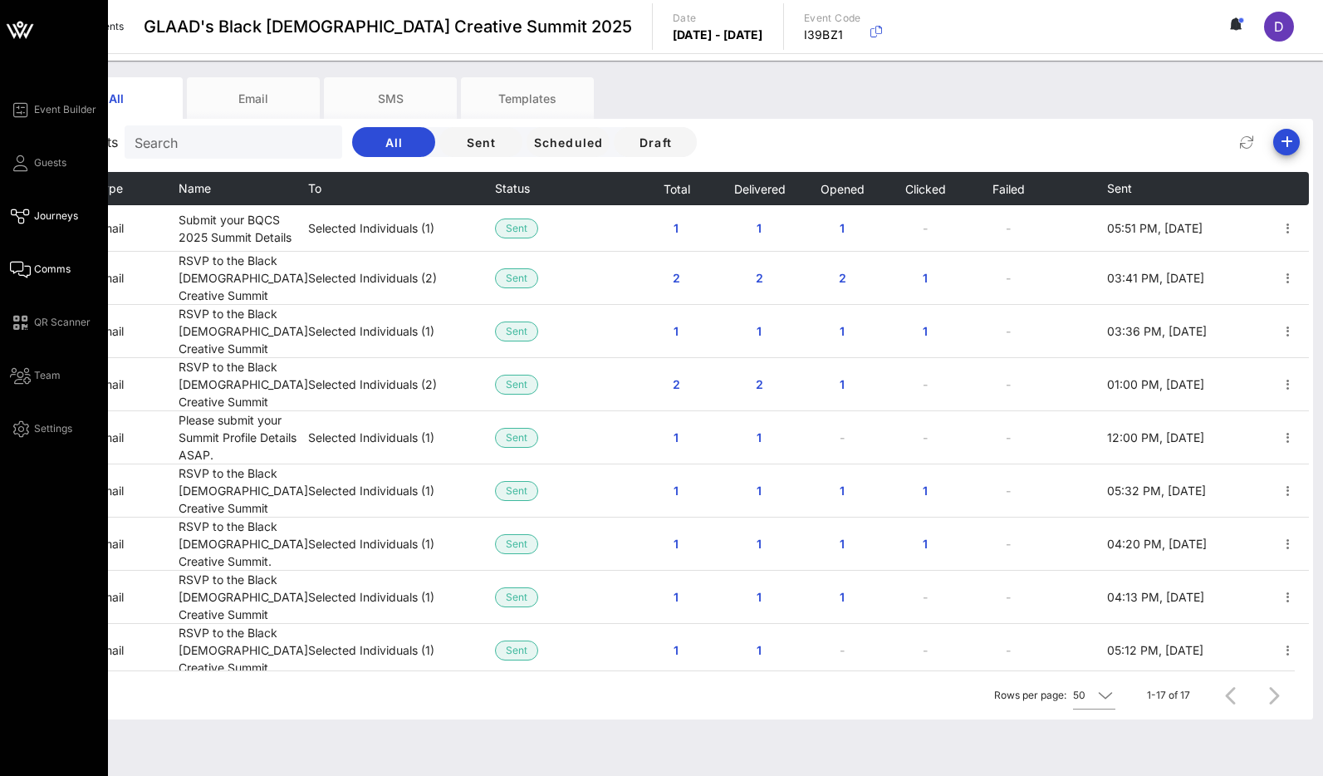
click at [39, 211] on span "Journeys" at bounding box center [56, 215] width 44 height 15
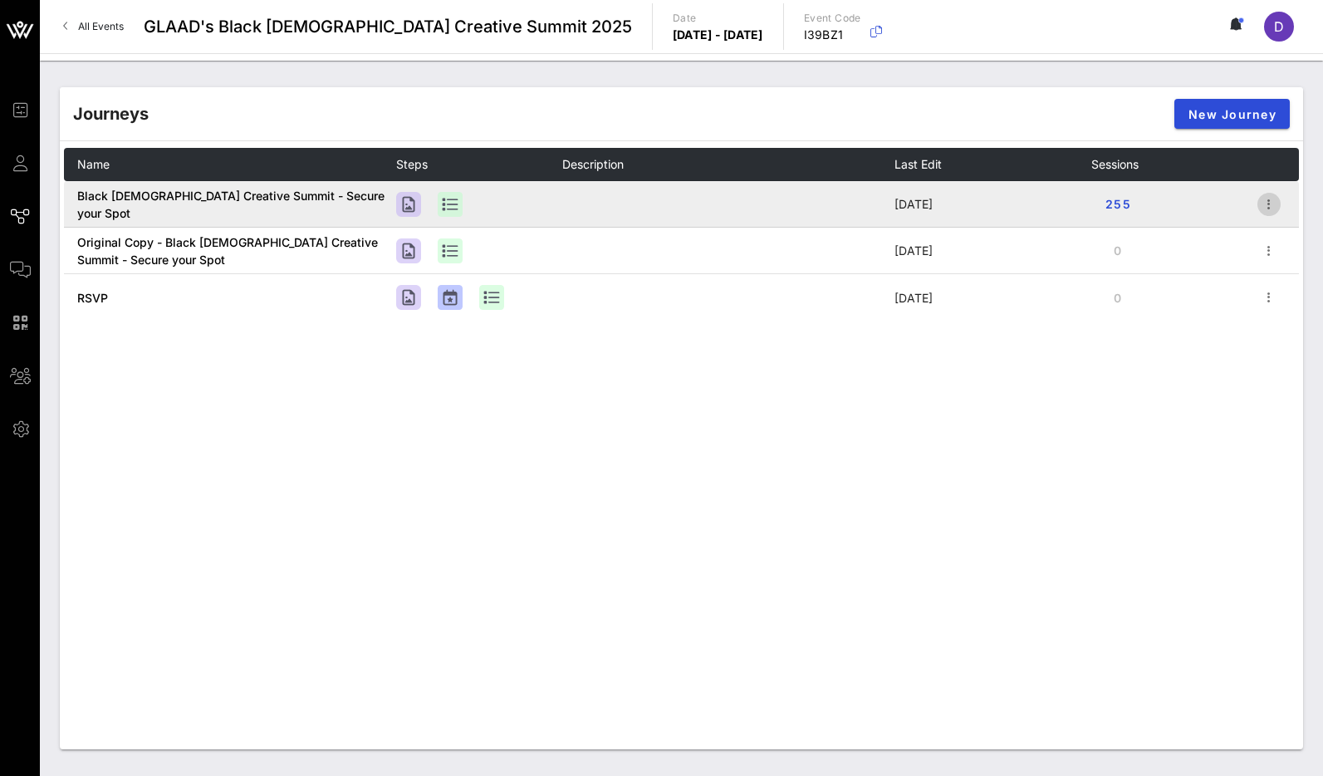
click at [1272, 210] on icon "button" at bounding box center [1269, 204] width 20 height 20
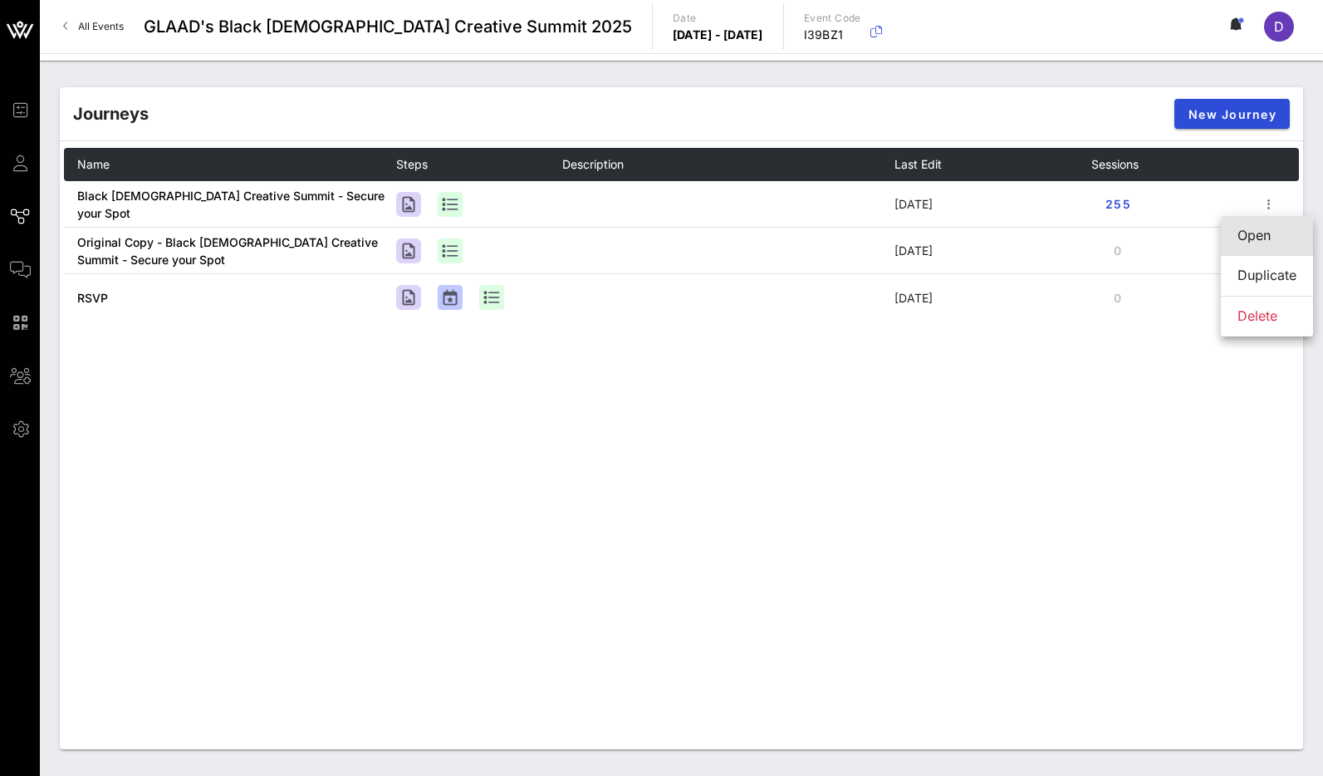
click at [1262, 236] on div "Open" at bounding box center [1266, 236] width 59 height 16
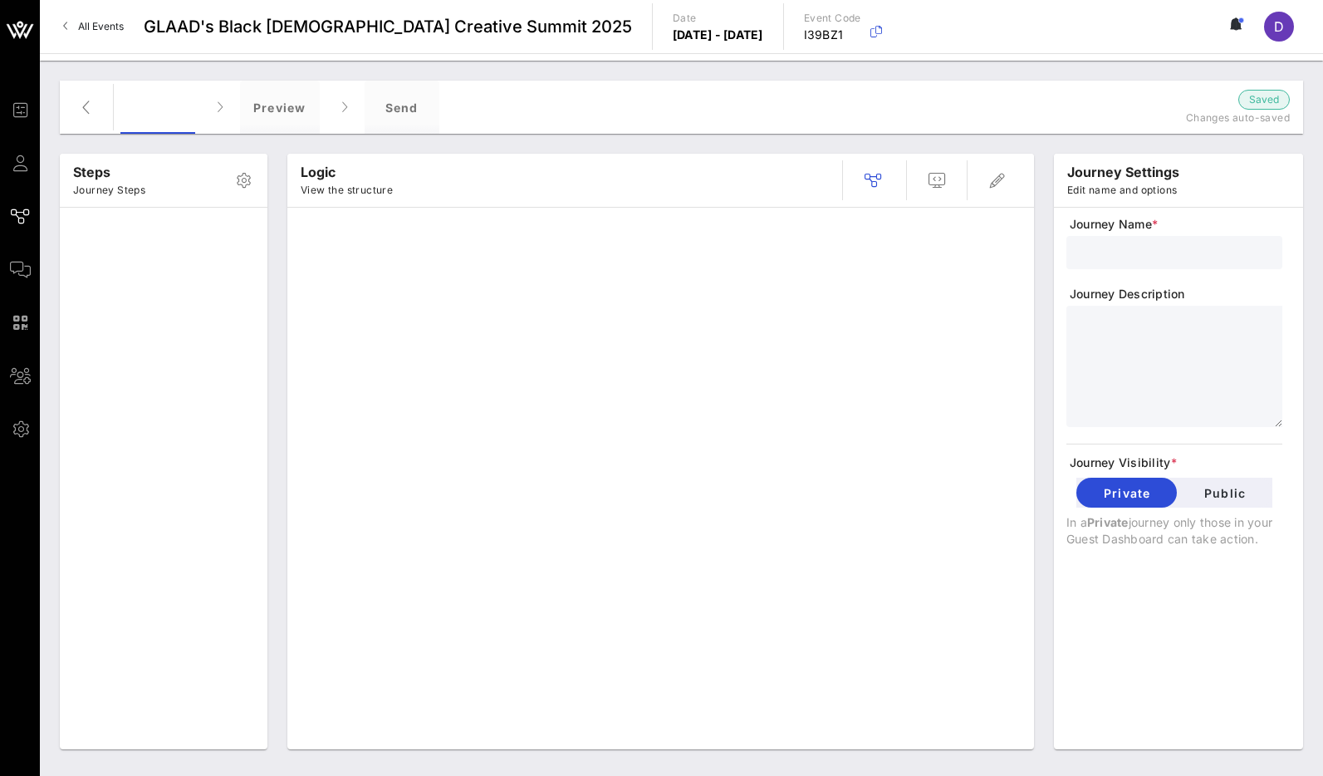
type input "Black [DEMOGRAPHIC_DATA] Creative Summit - Secure your Spot"
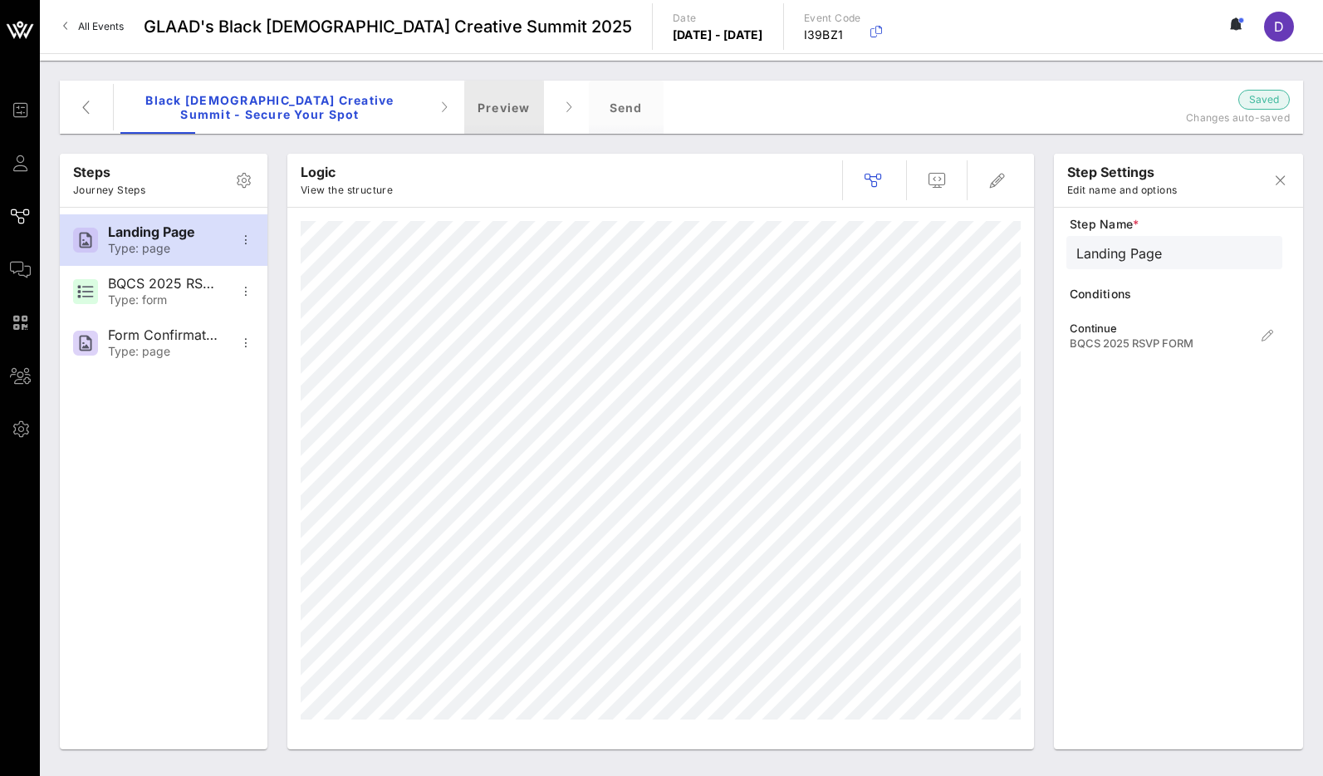
click at [517, 118] on div "Preview" at bounding box center [504, 107] width 80 height 53
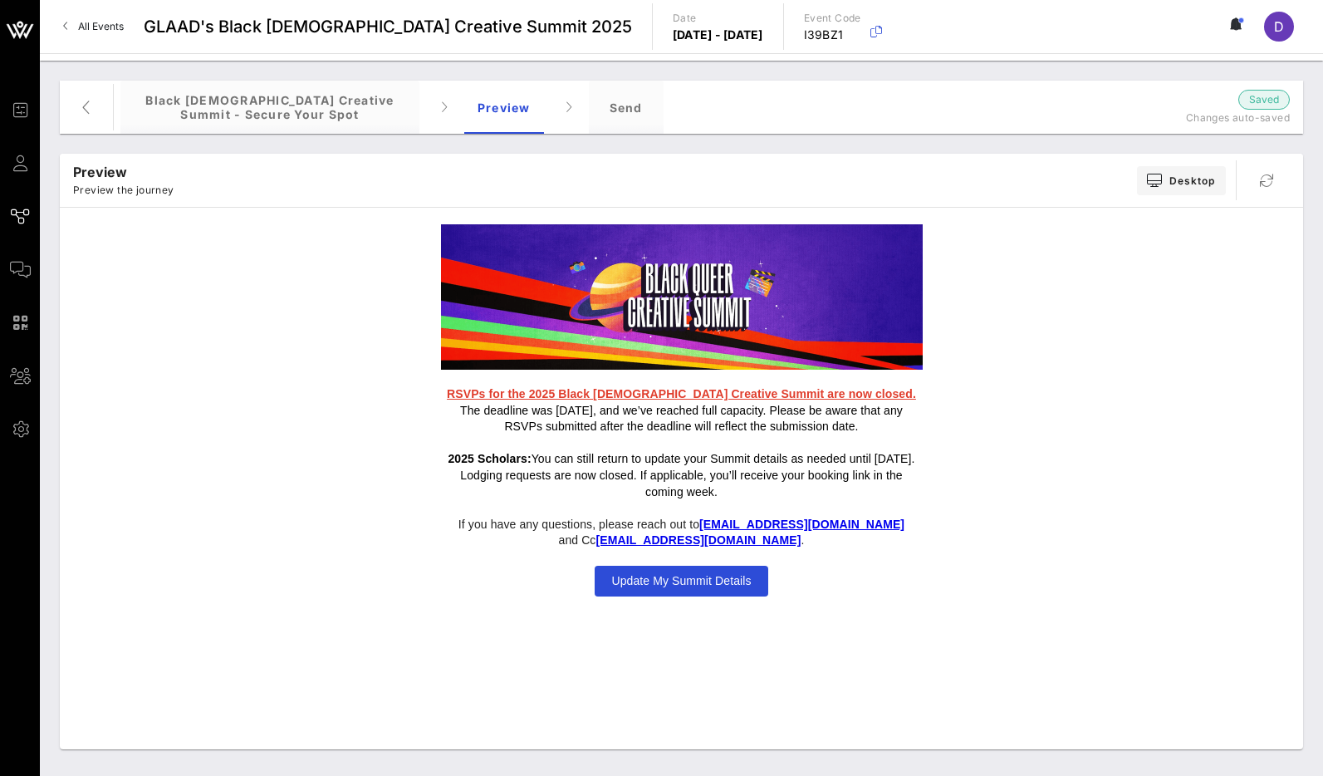
click at [572, 440] on p at bounding box center [682, 443] width 482 height 17
click at [91, 103] on icon "button" at bounding box center [86, 107] width 20 height 20
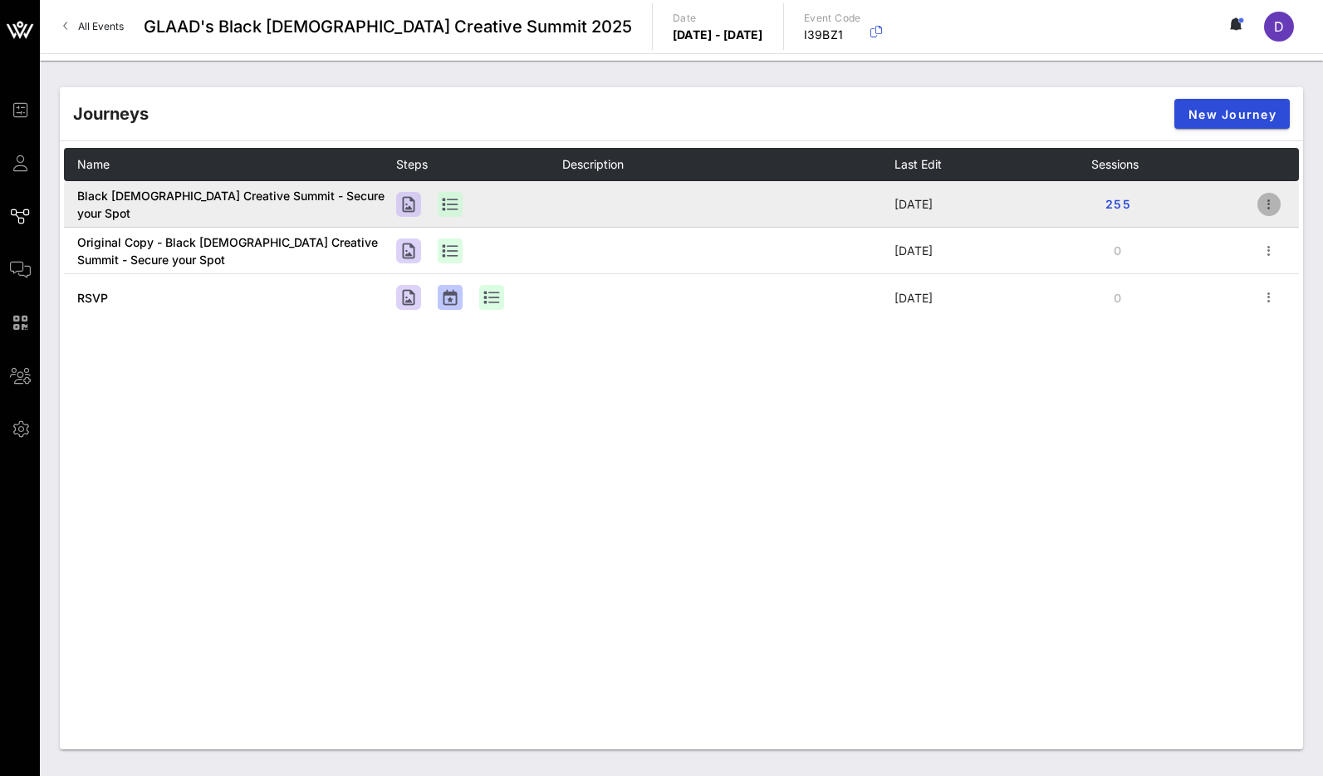
click at [1276, 197] on icon "button" at bounding box center [1269, 204] width 20 height 20
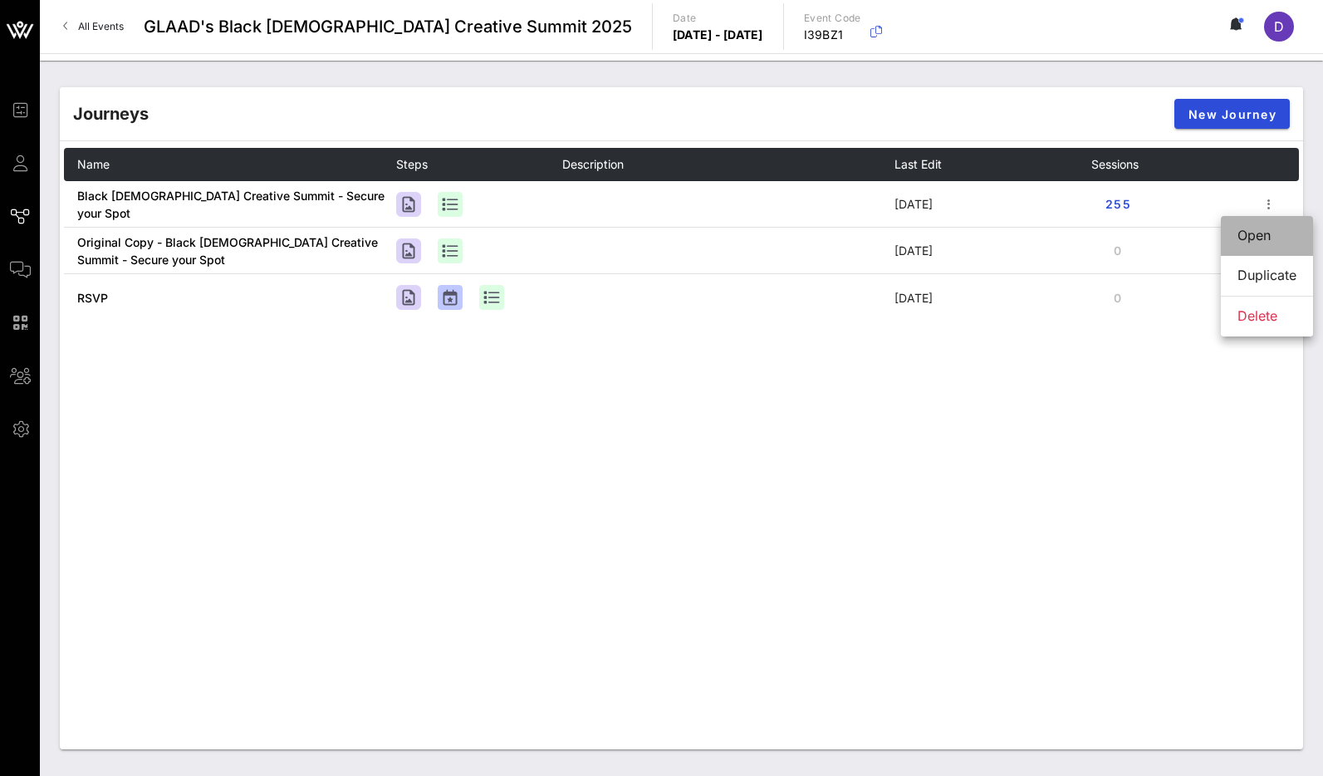
click at [1254, 237] on div "Open" at bounding box center [1266, 236] width 59 height 16
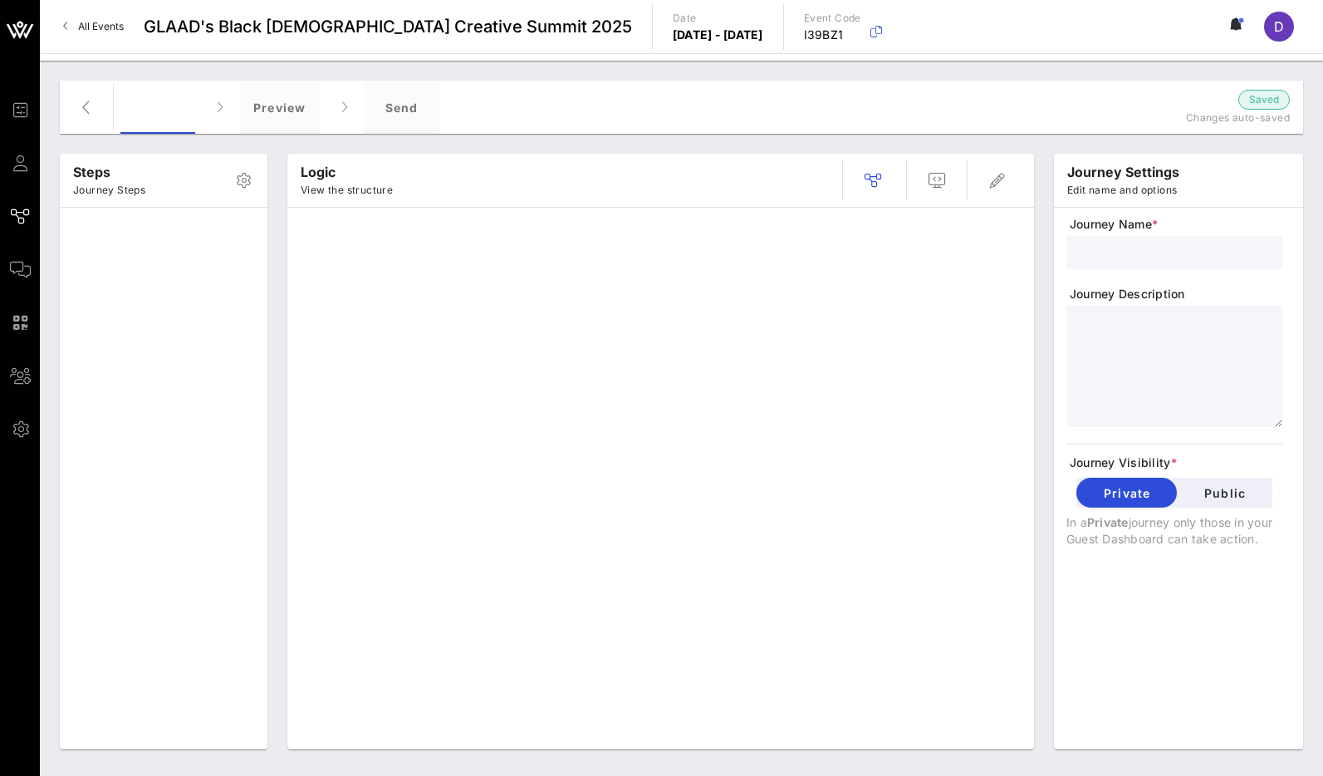
type input "Black [DEMOGRAPHIC_DATA] Creative Summit - Secure your Spot"
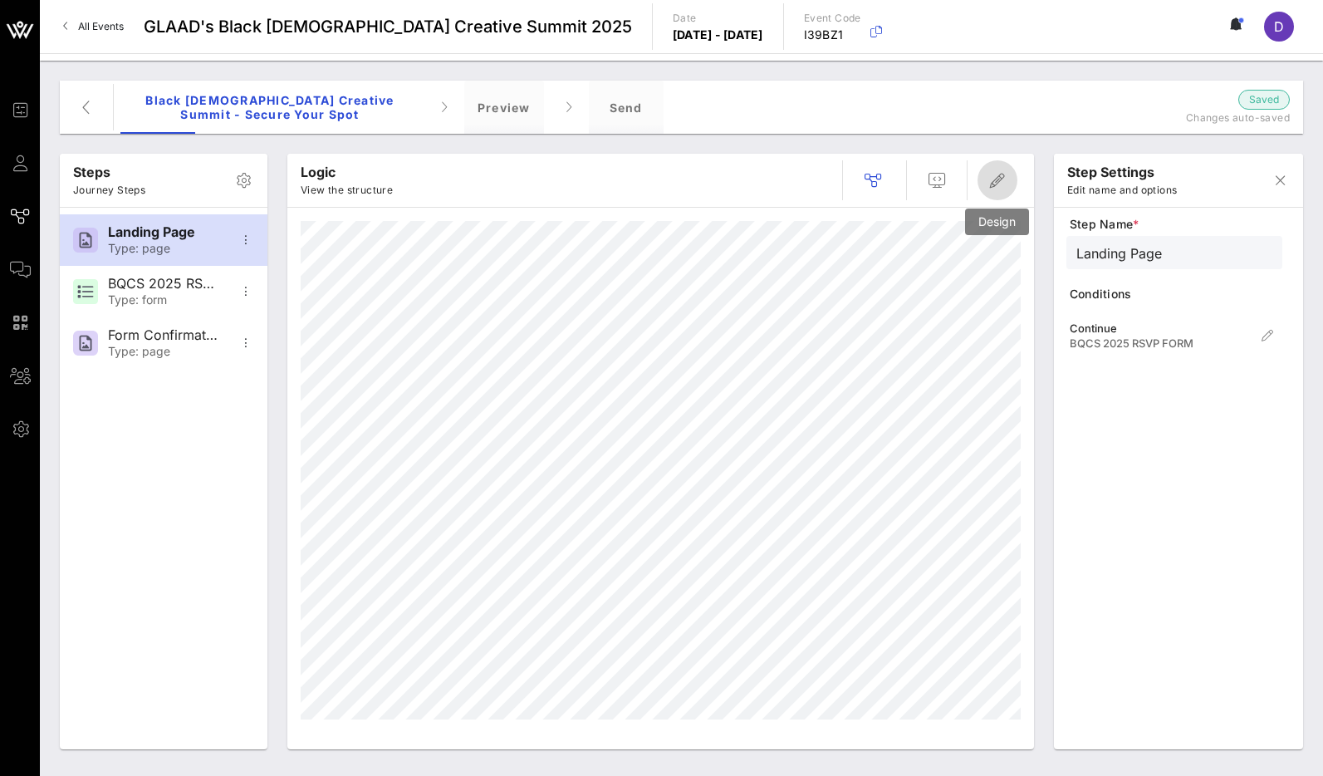
click at [993, 178] on icon "button" at bounding box center [997, 180] width 20 height 20
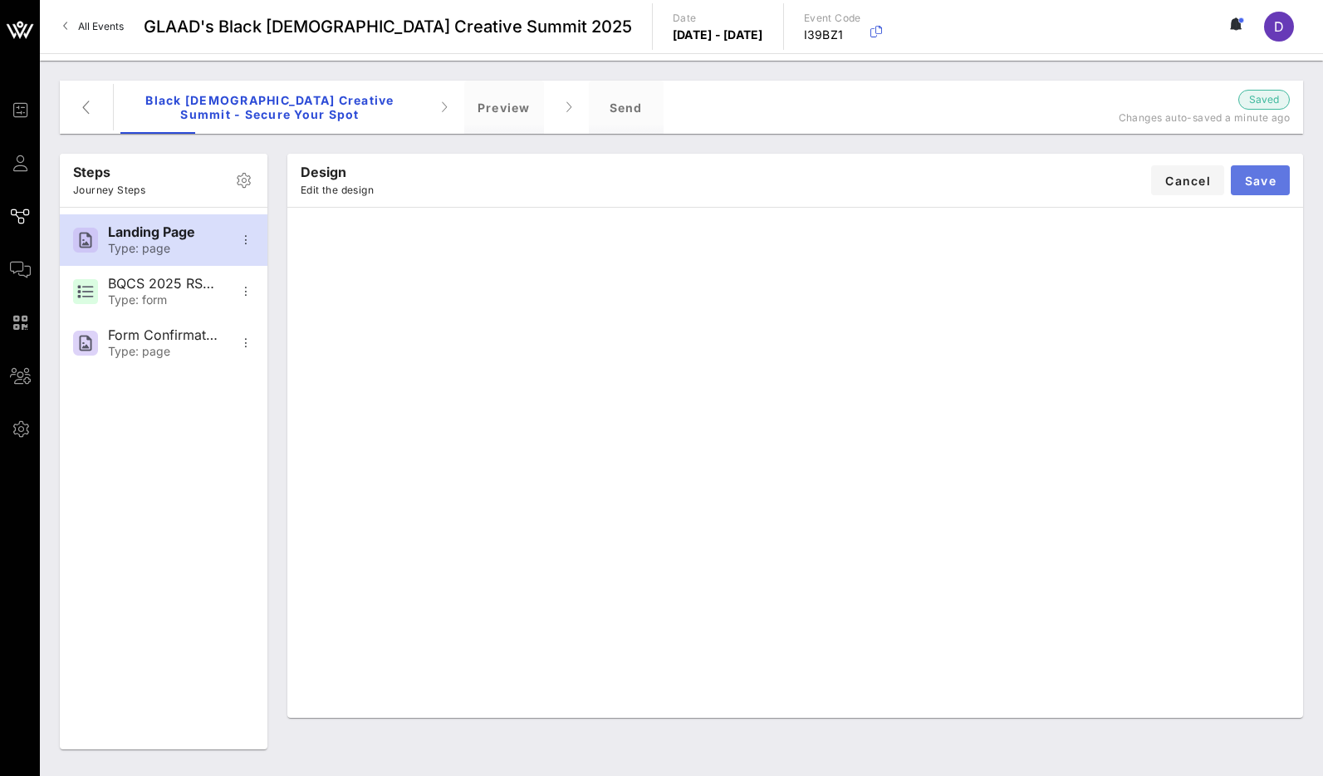
click at [1262, 176] on span "Save" at bounding box center [1260, 181] width 32 height 14
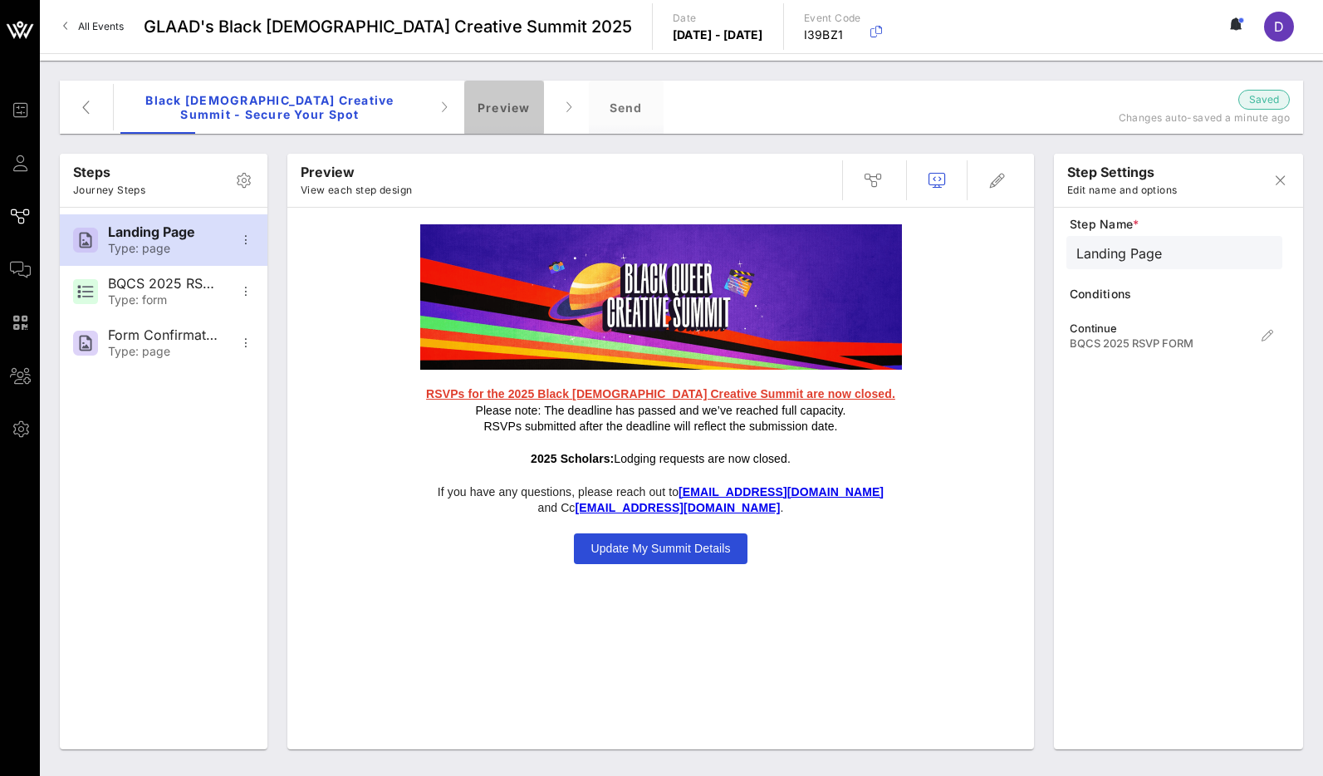
click at [481, 103] on div "Preview" at bounding box center [504, 107] width 80 height 53
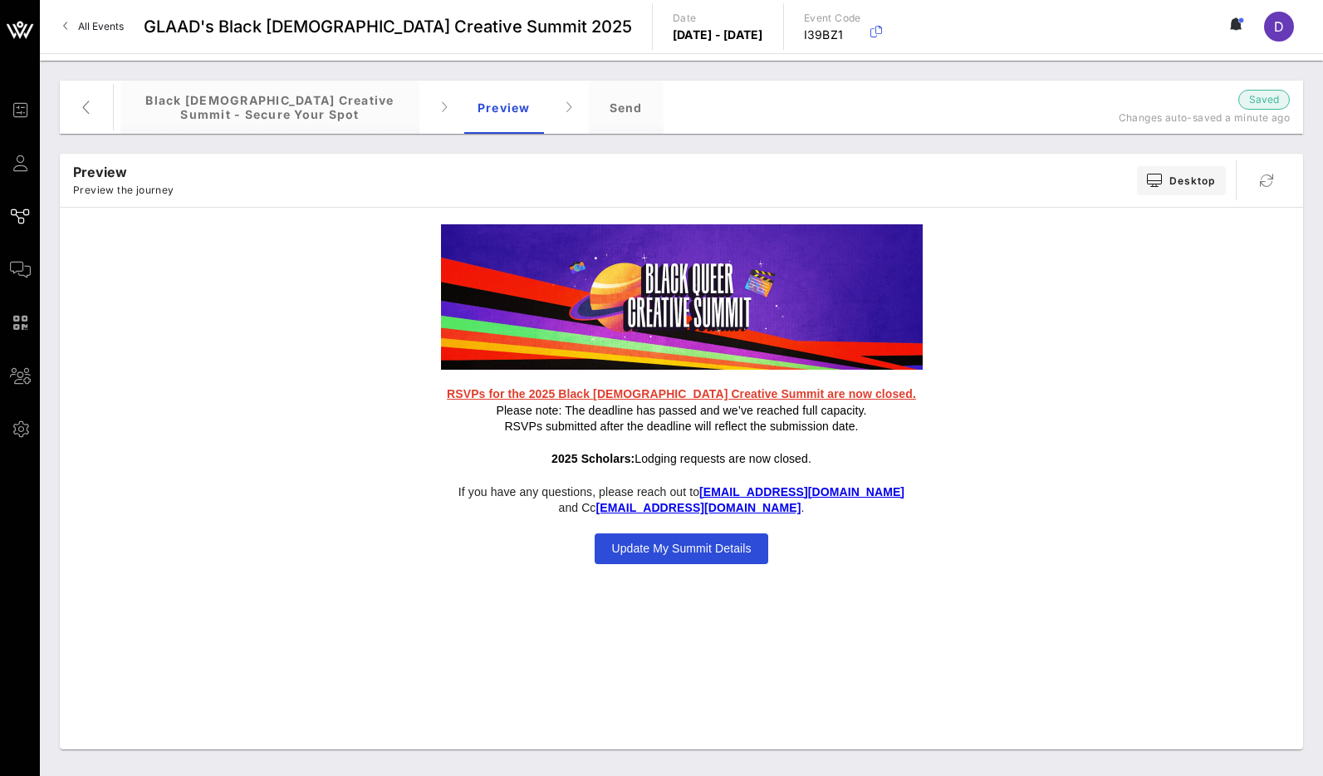
click at [721, 554] on span "Update My Summit Details" at bounding box center [681, 547] width 140 height 13
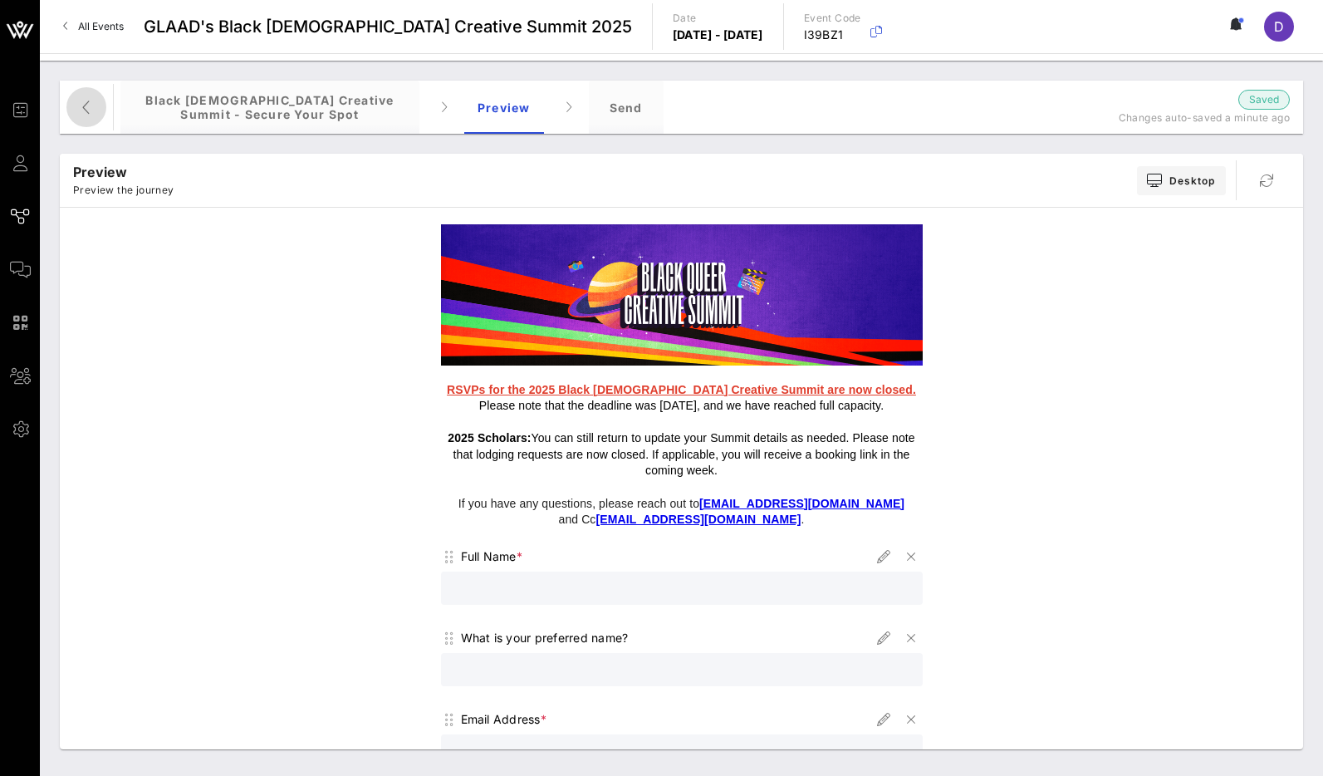
click at [102, 108] on span "button" at bounding box center [86, 107] width 40 height 20
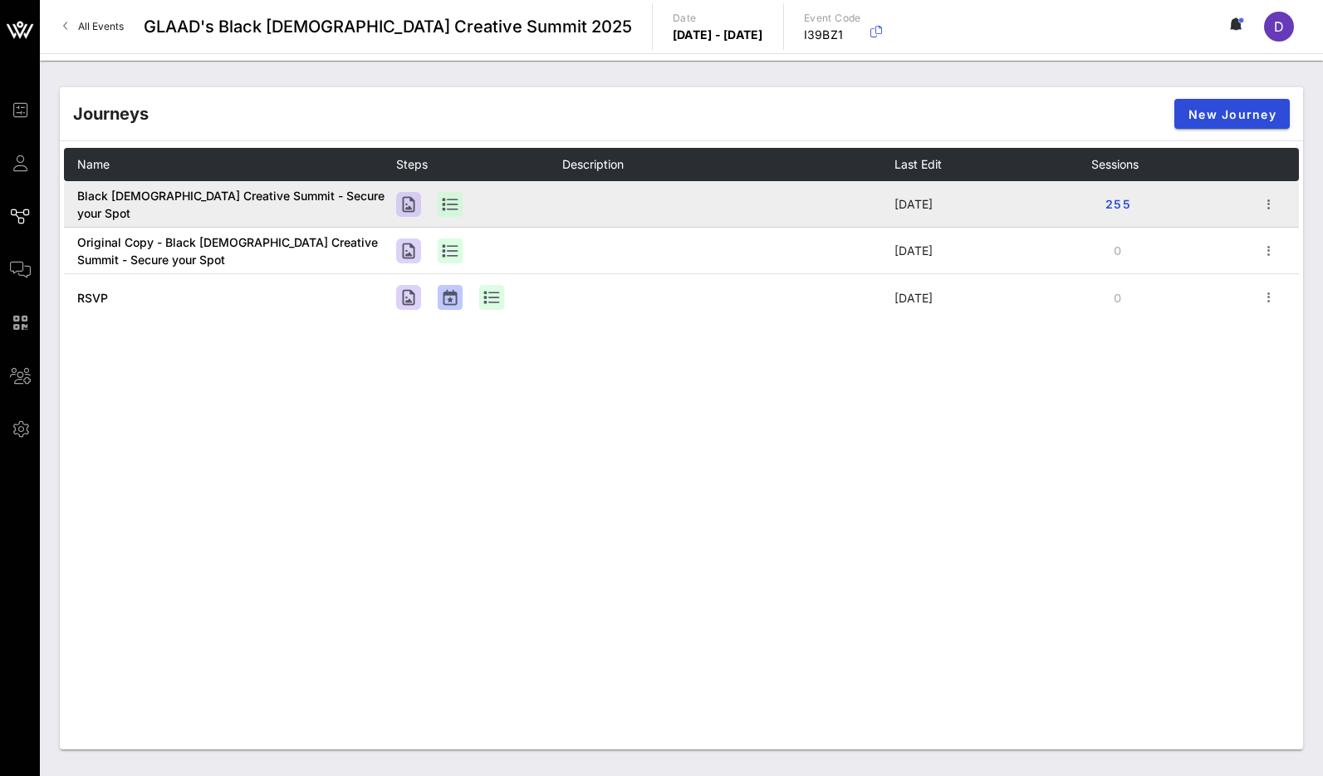
click at [666, 198] on td at bounding box center [728, 204] width 332 height 47
click at [1266, 207] on icon "button" at bounding box center [1269, 204] width 20 height 20
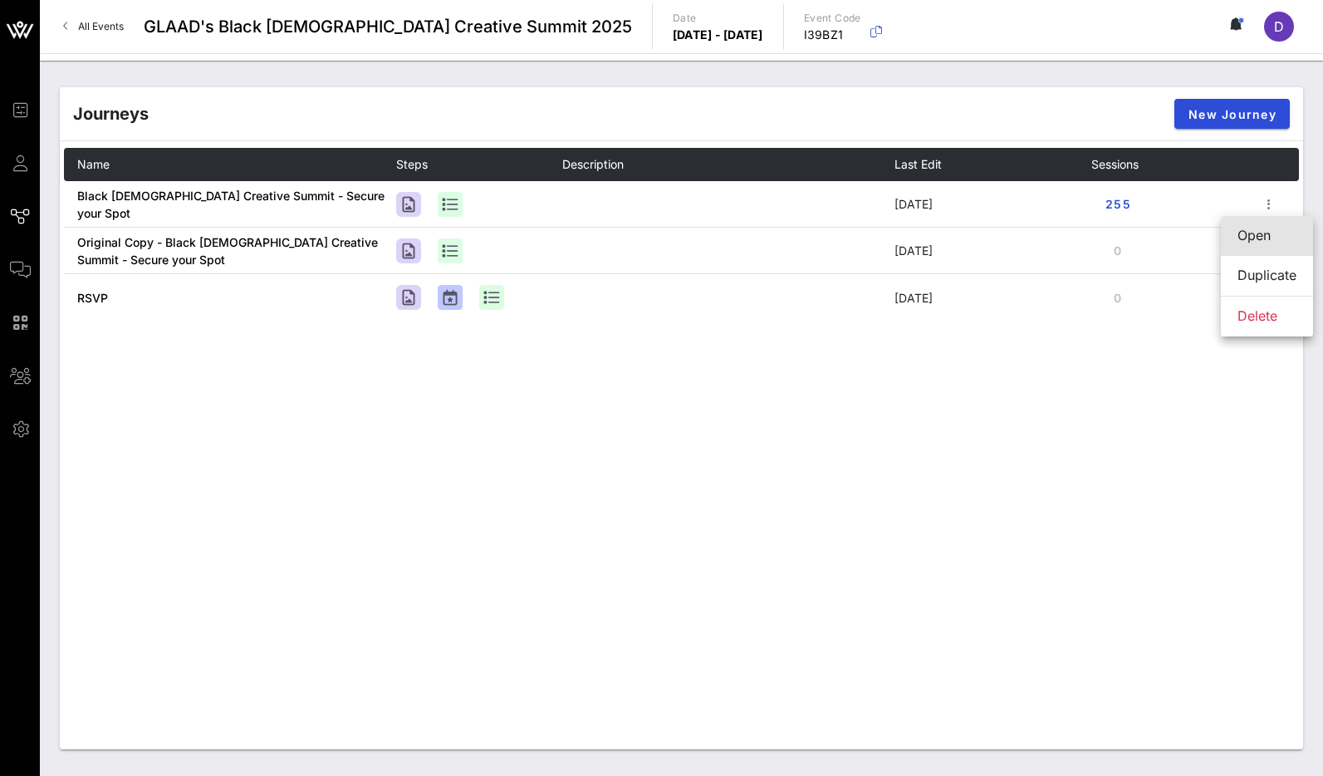
click at [1263, 233] on div "Open" at bounding box center [1266, 236] width 59 height 16
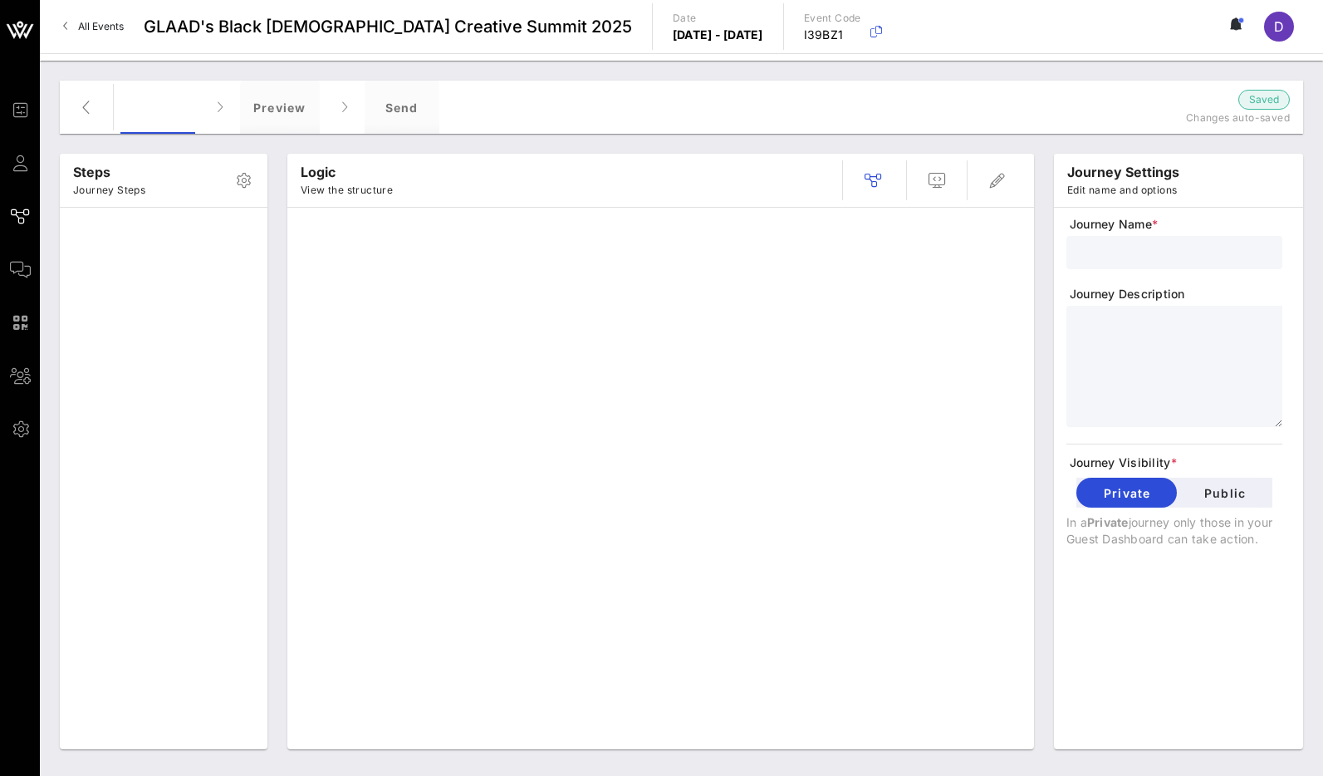
type input "Black [DEMOGRAPHIC_DATA] Creative Summit - Secure your Spot"
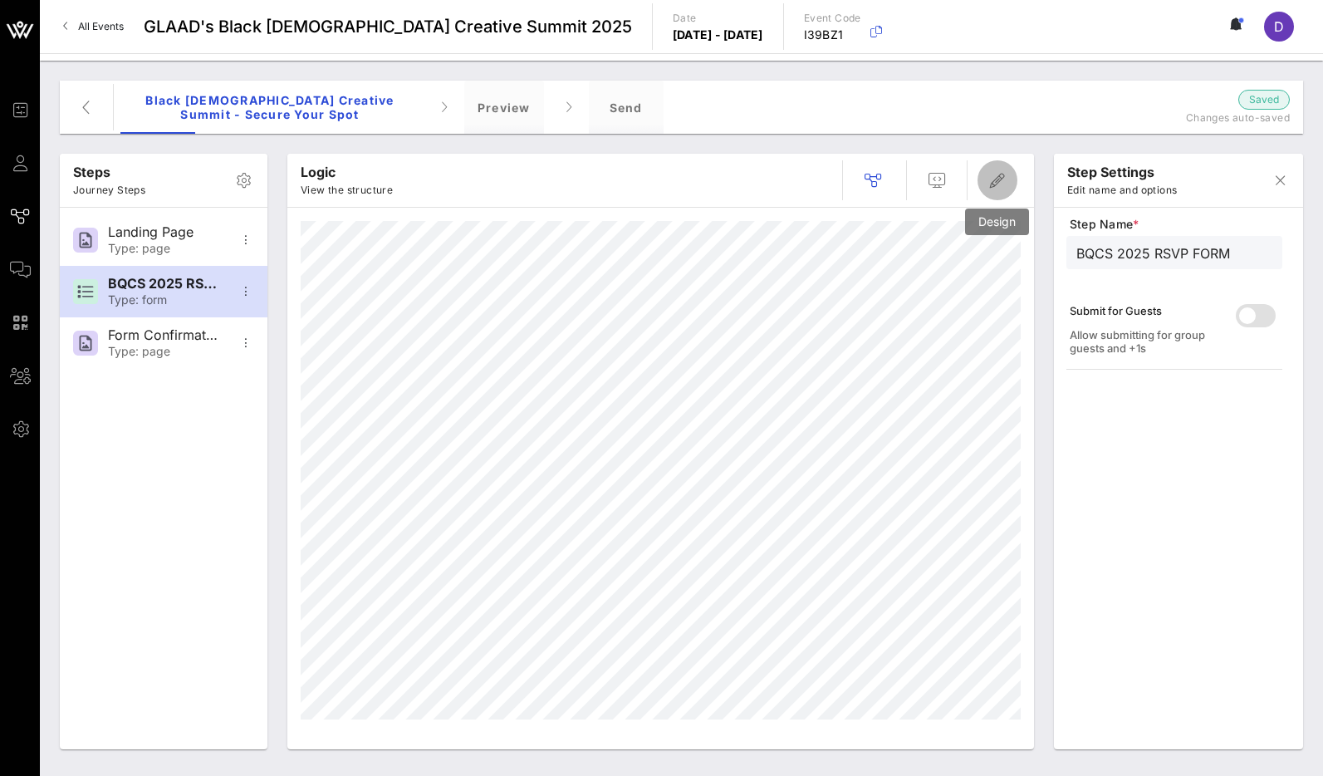
click at [1002, 183] on icon "button" at bounding box center [997, 180] width 20 height 20
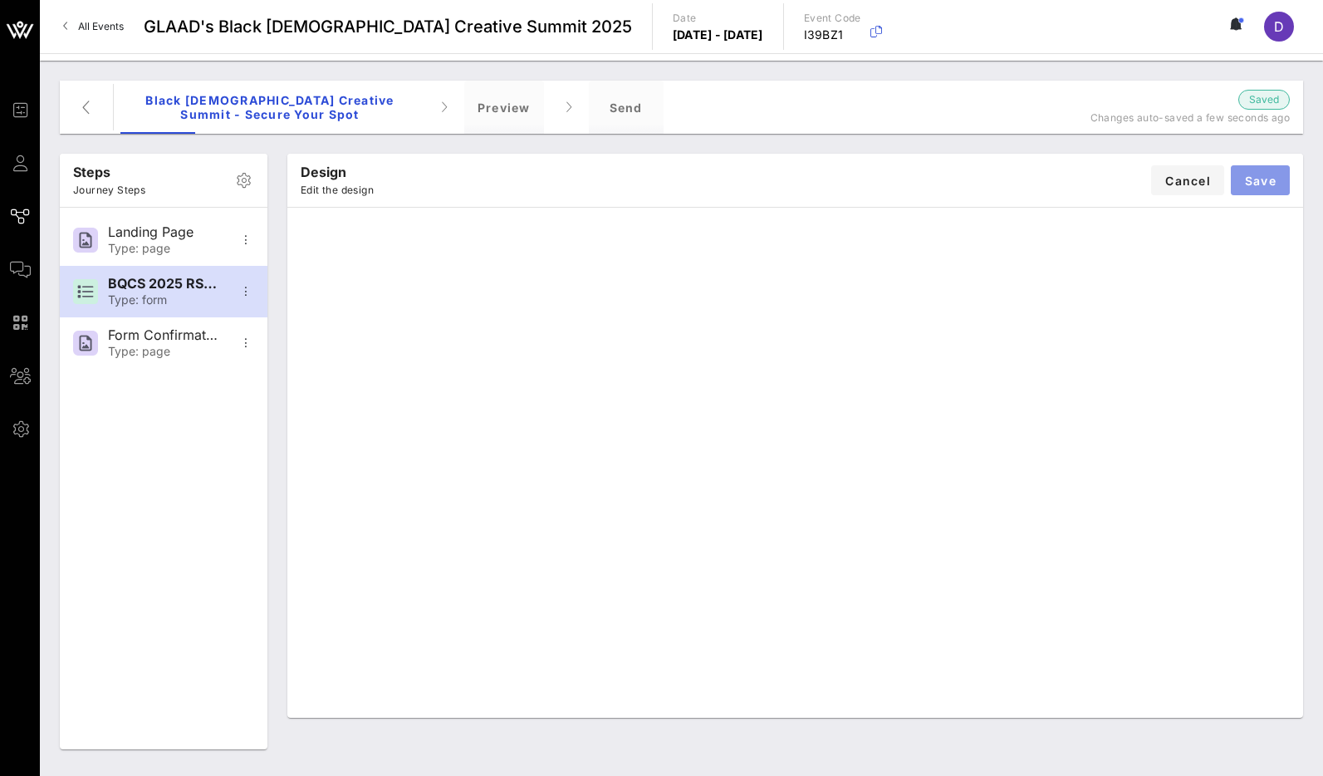
click at [1260, 174] on span "Save" at bounding box center [1260, 181] width 32 height 14
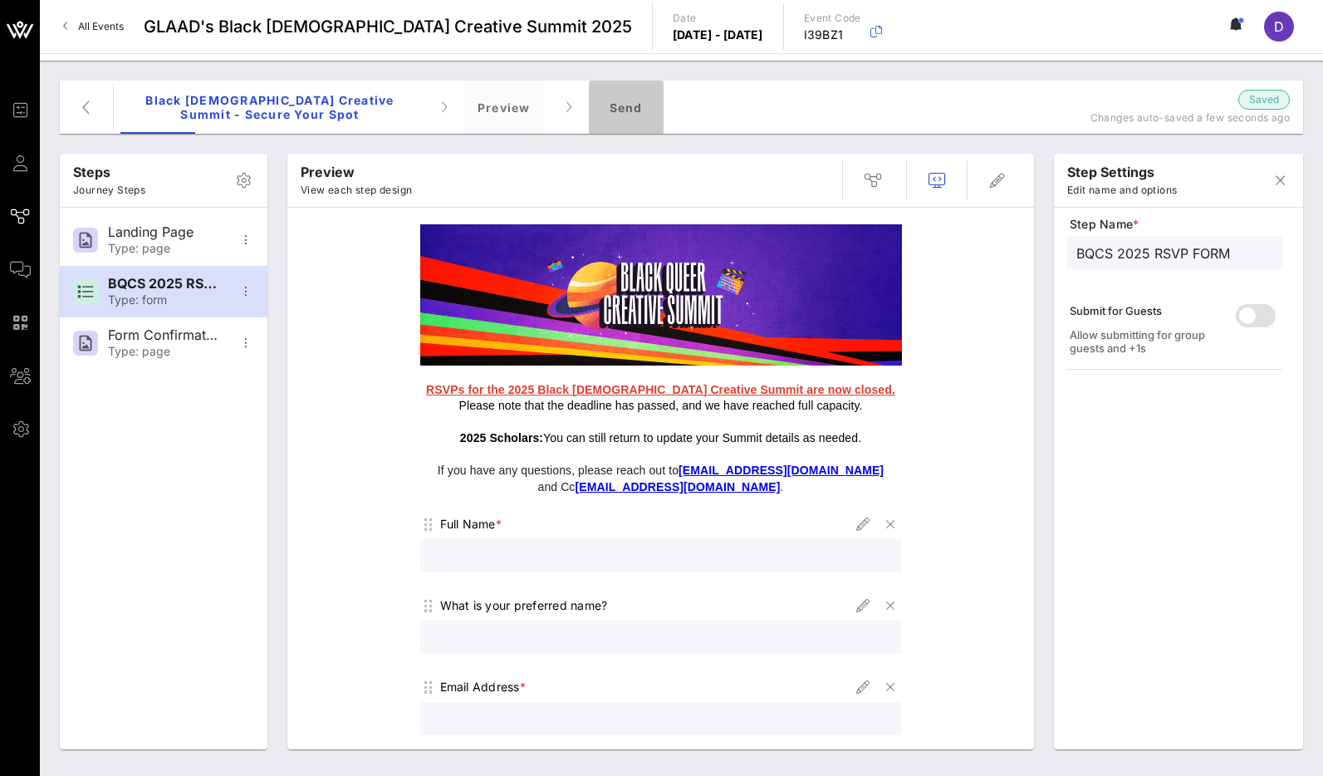
click at [609, 117] on div "Send" at bounding box center [626, 107] width 75 height 53
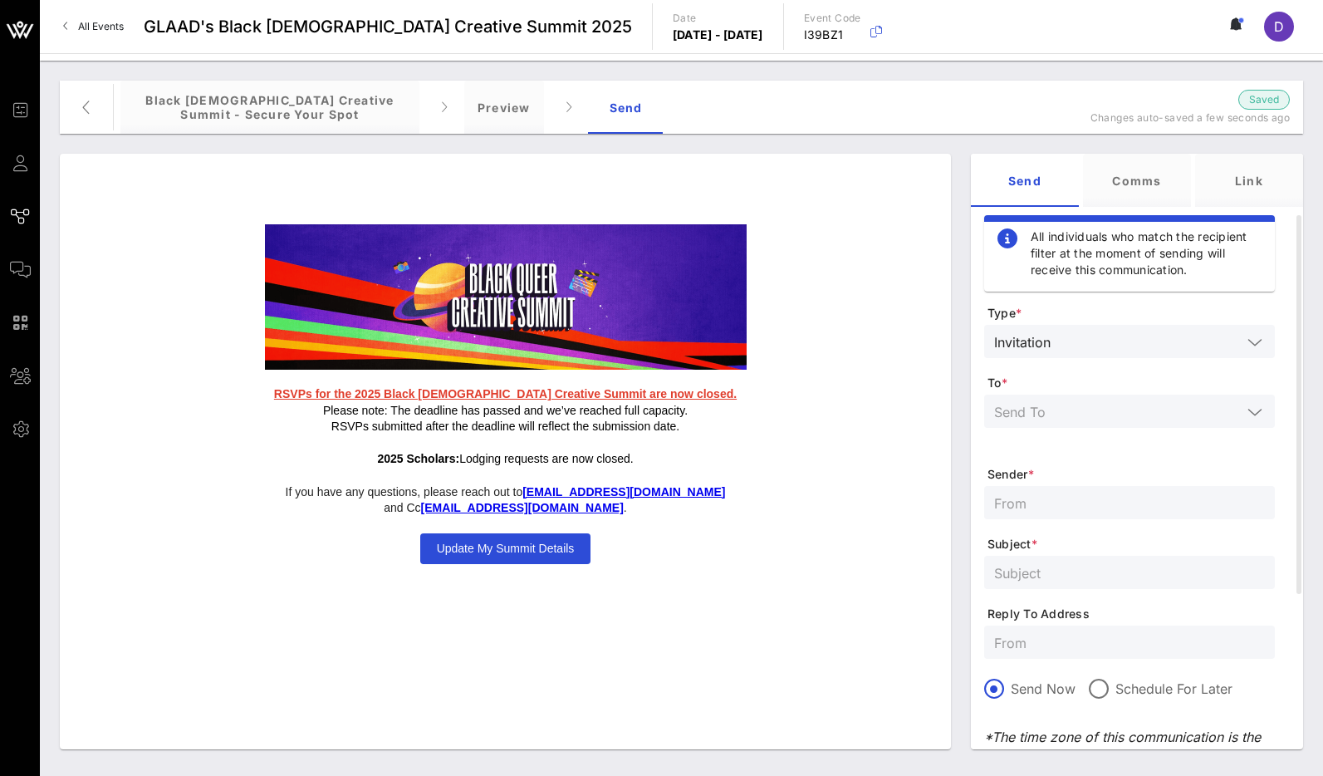
click at [558, 433] on p "RSVPs submitted after the deadline will reflect the submission date." at bounding box center [506, 427] width 482 height 17
click at [508, 115] on div "Preview" at bounding box center [504, 107] width 80 height 53
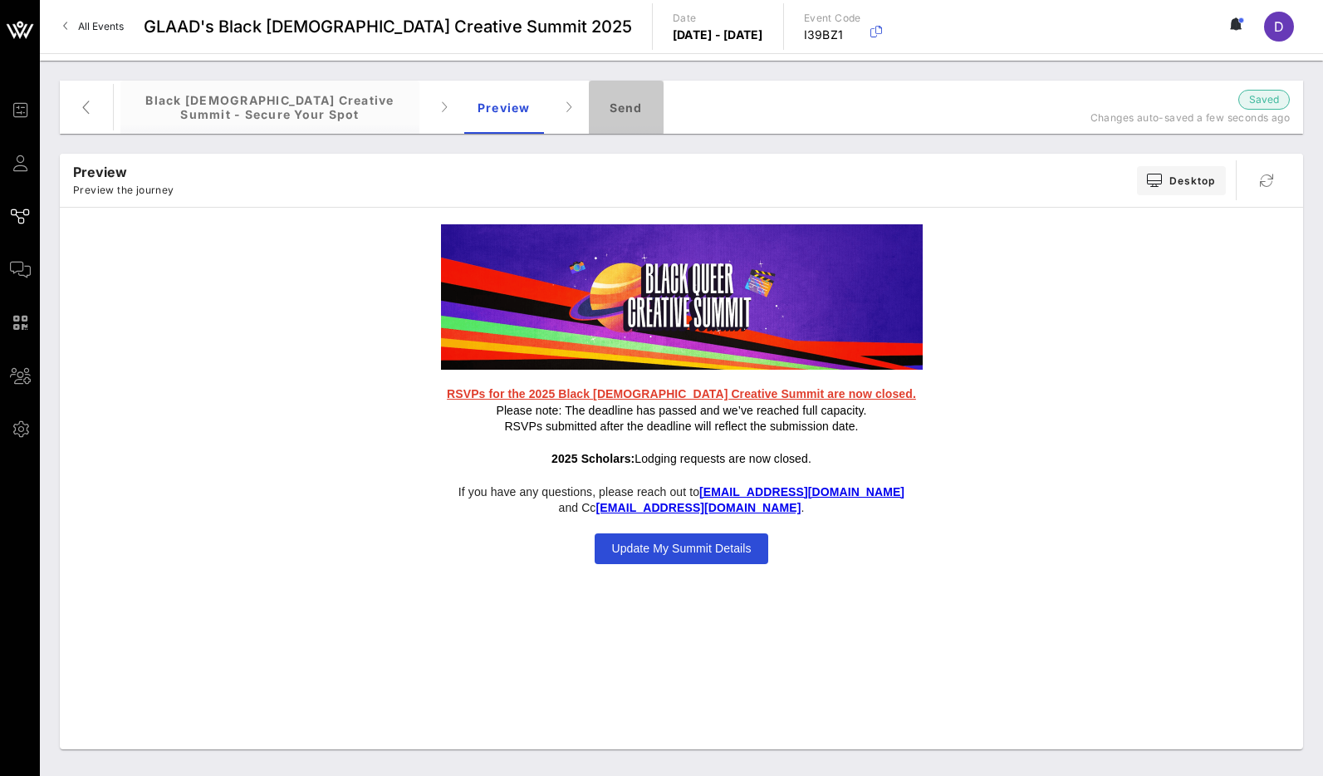
click at [599, 118] on div "Send" at bounding box center [626, 107] width 75 height 53
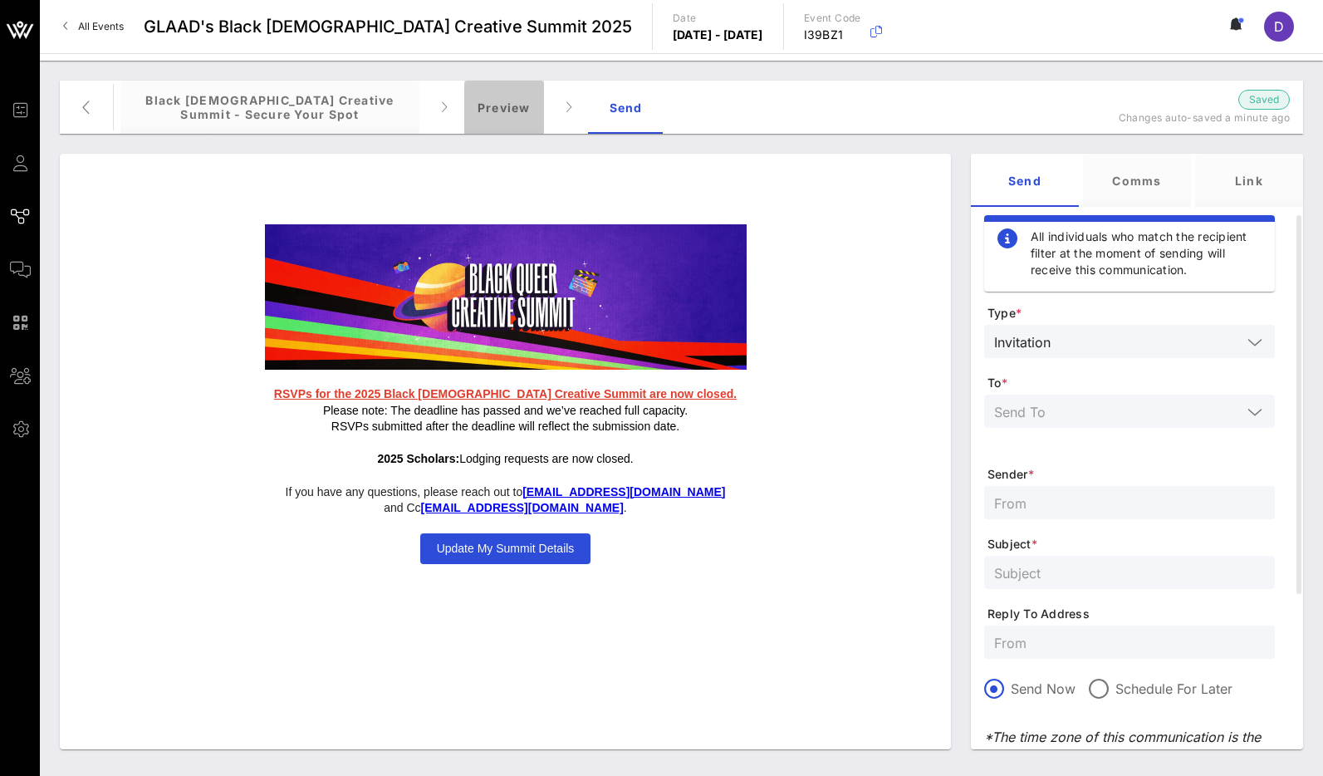
click at [497, 108] on div "Preview" at bounding box center [504, 107] width 80 height 53
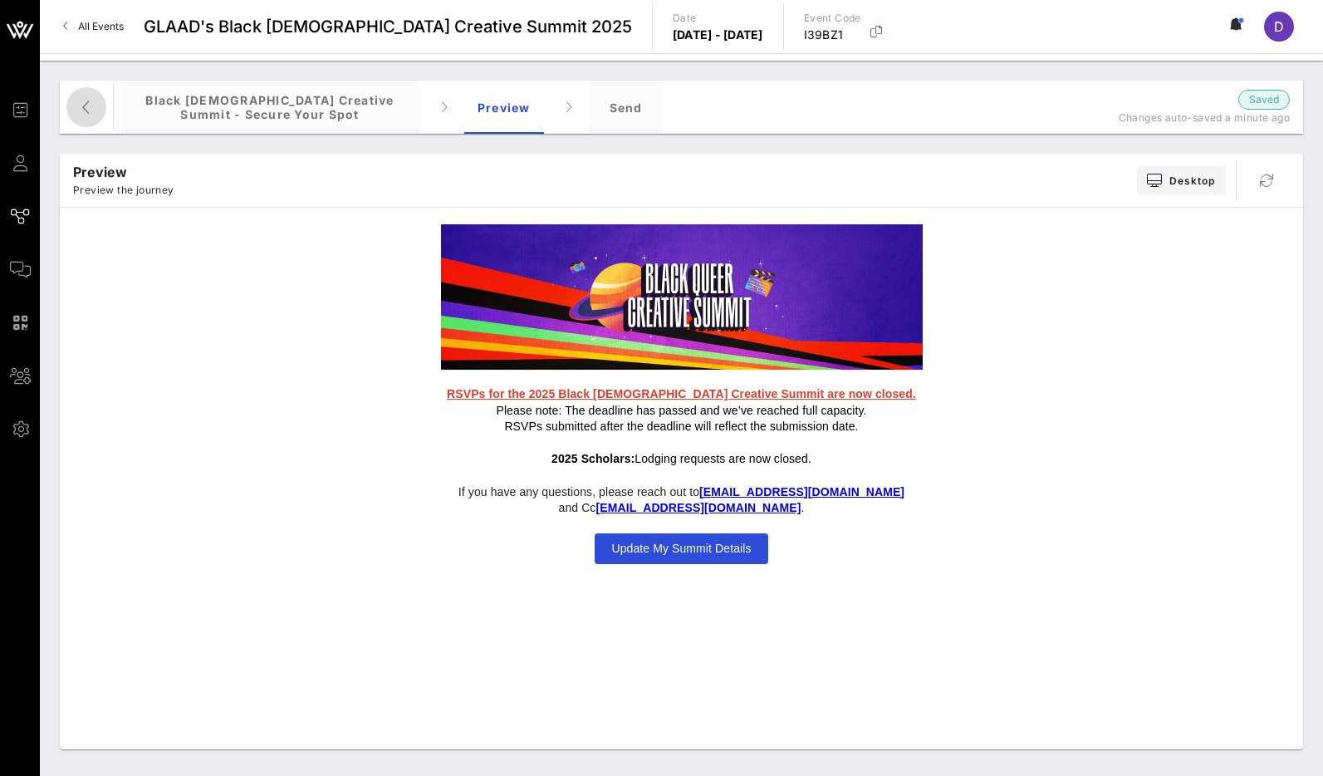
click at [97, 99] on span "button" at bounding box center [86, 107] width 40 height 20
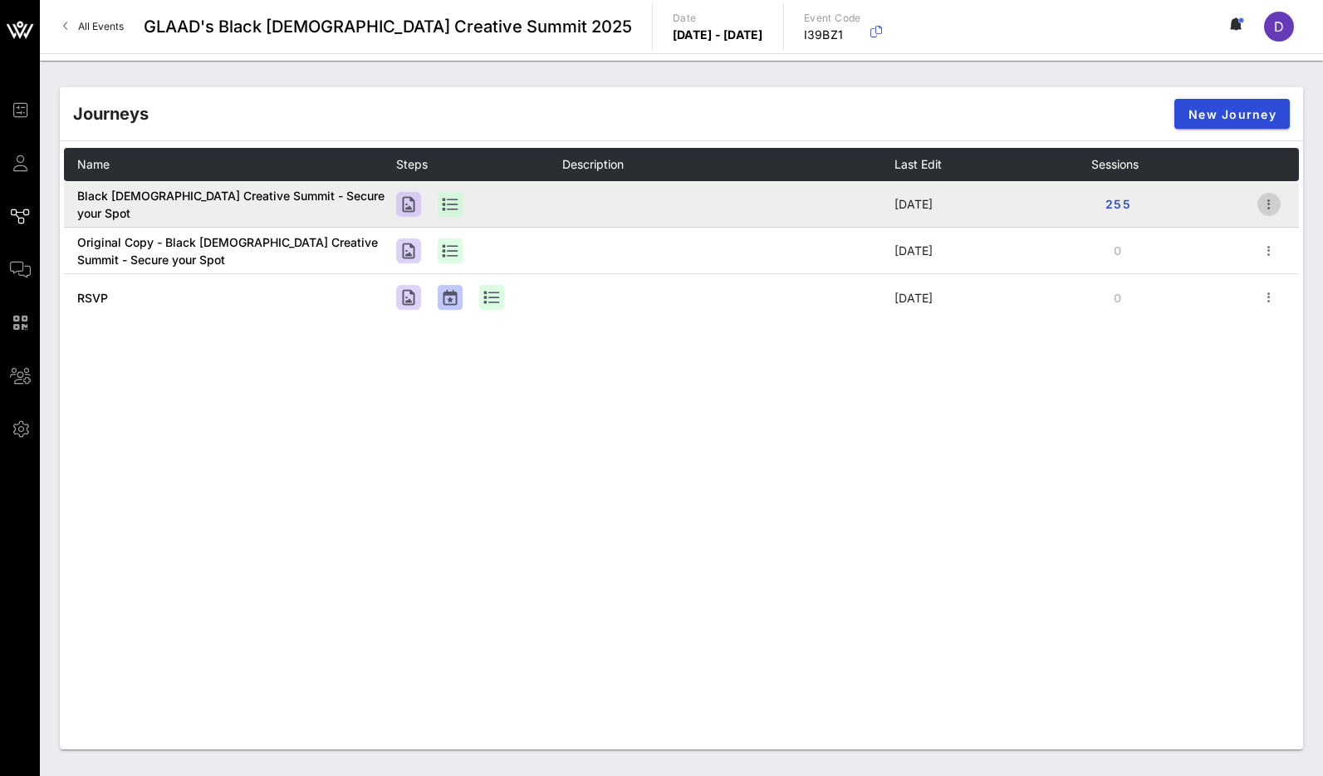
click at [1266, 203] on icon "button" at bounding box center [1269, 204] width 20 height 20
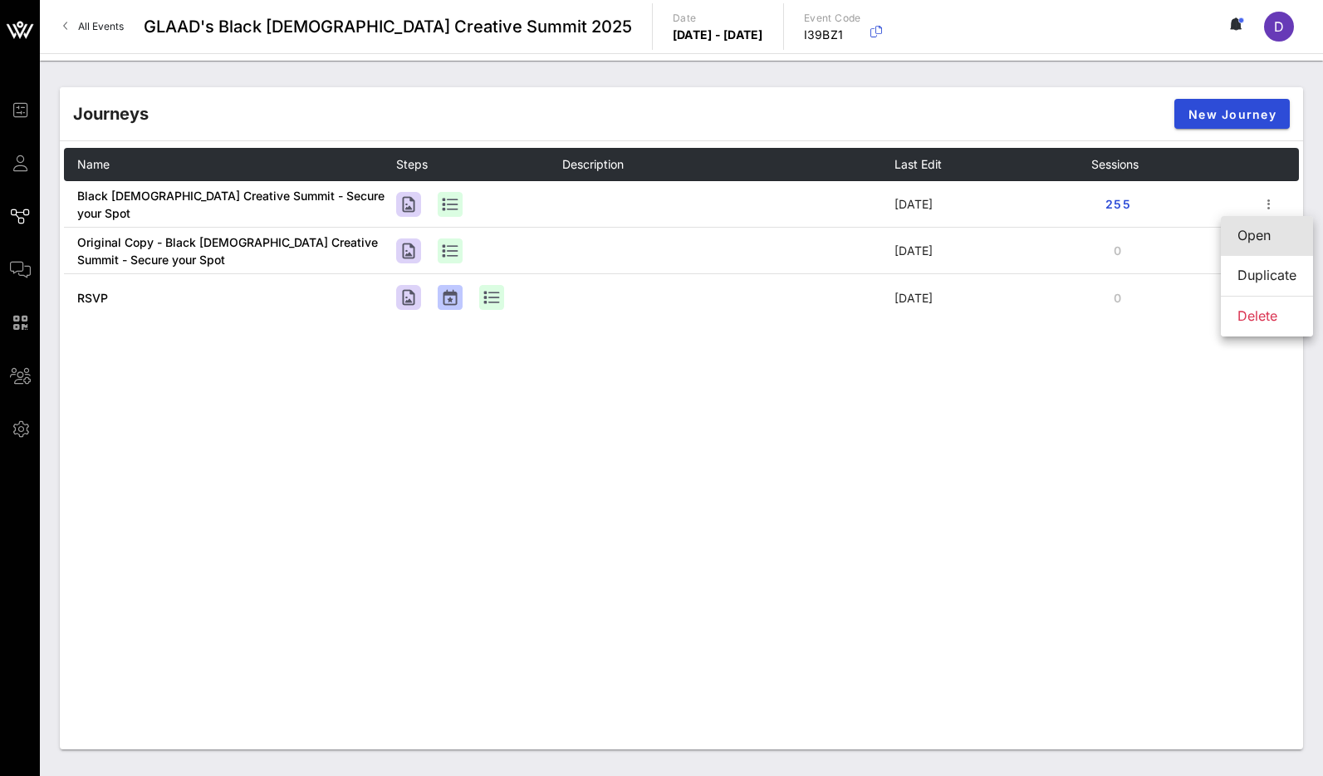
click at [1254, 243] on div "Open" at bounding box center [1266, 236] width 59 height 36
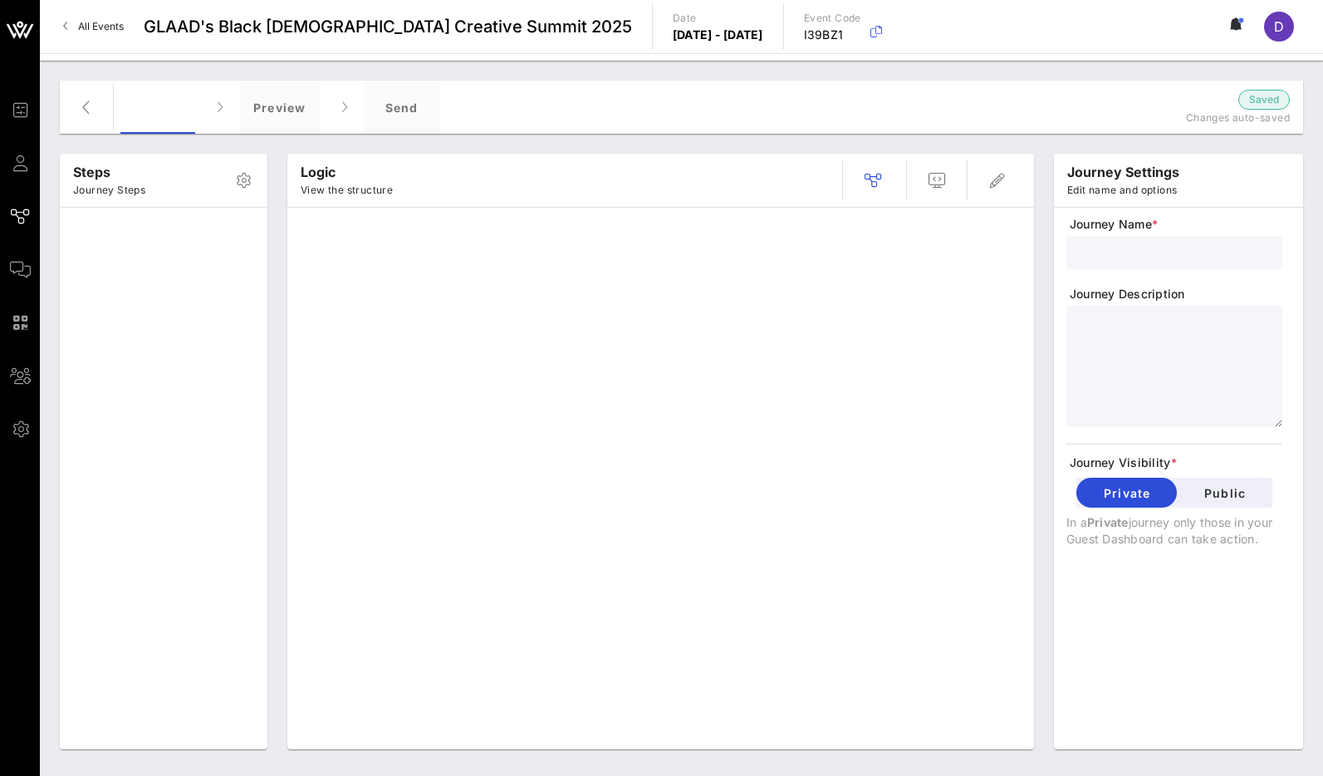
type input "Black [DEMOGRAPHIC_DATA] Creative Summit - Secure your Spot"
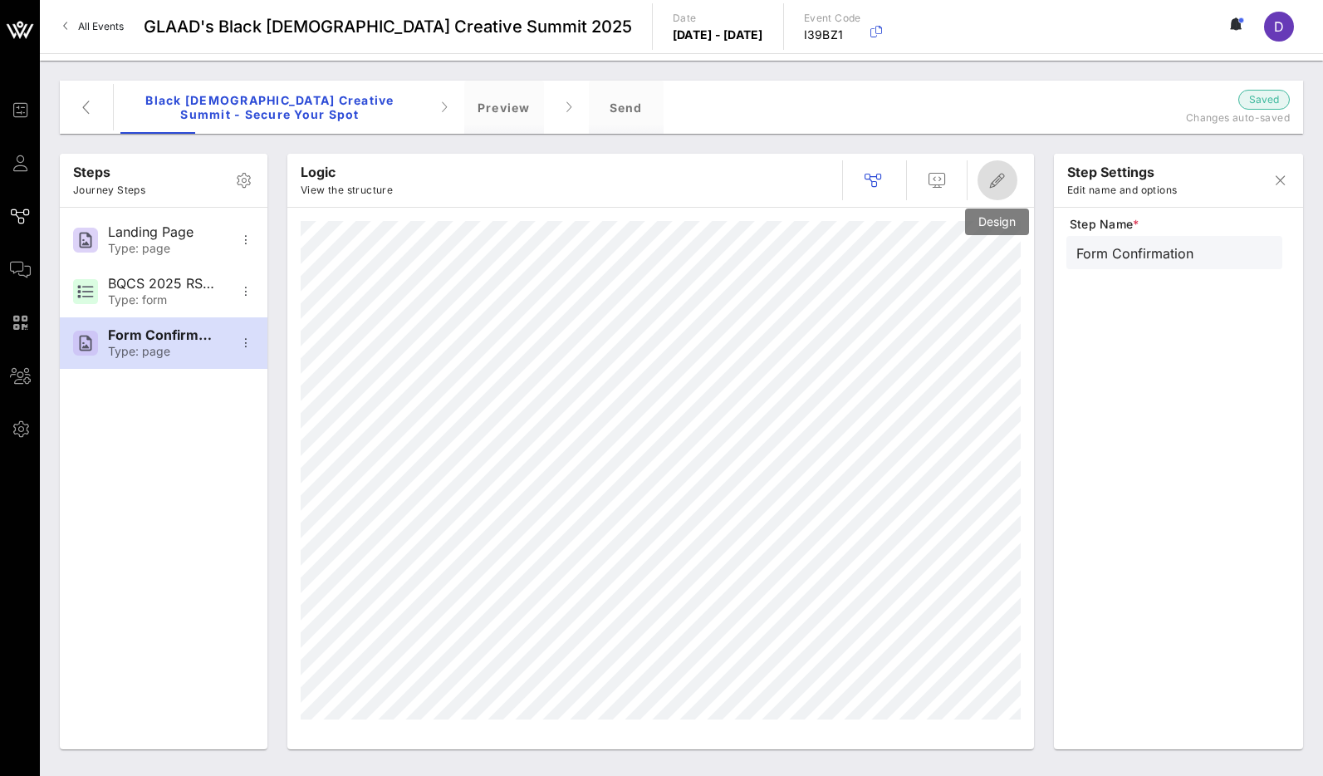
click at [1001, 175] on icon "button" at bounding box center [997, 180] width 20 height 20
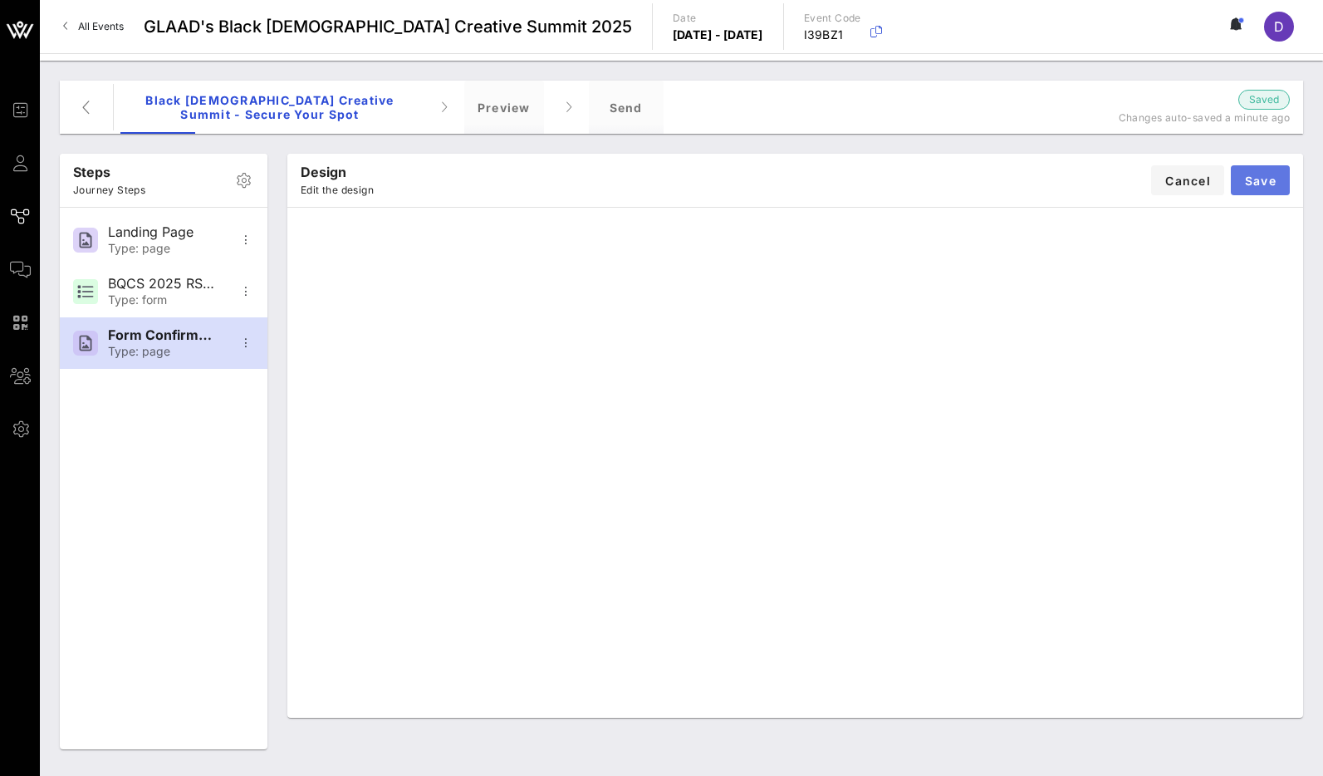
click at [1279, 179] on button "Save" at bounding box center [1260, 180] width 59 height 30
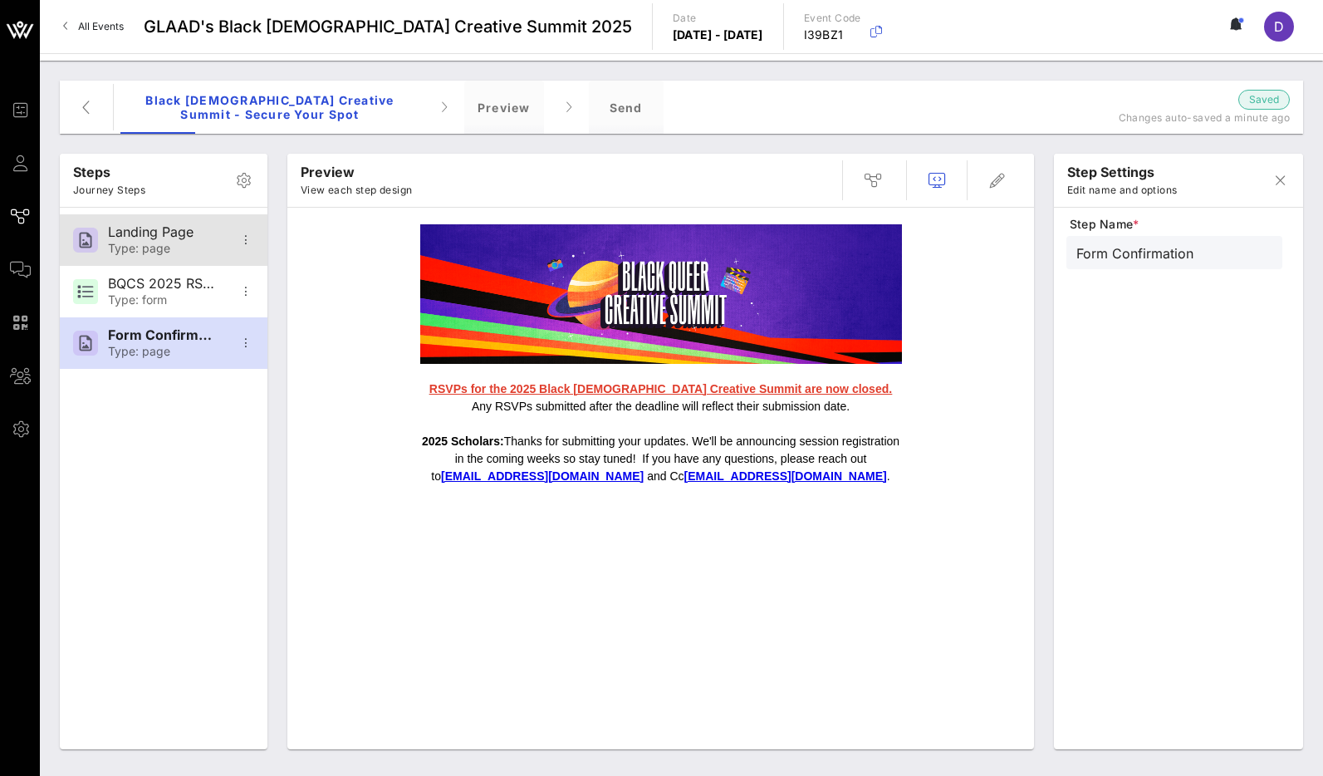
click at [173, 238] on div "Landing Page" at bounding box center [163, 232] width 110 height 16
type input "Landing Page"
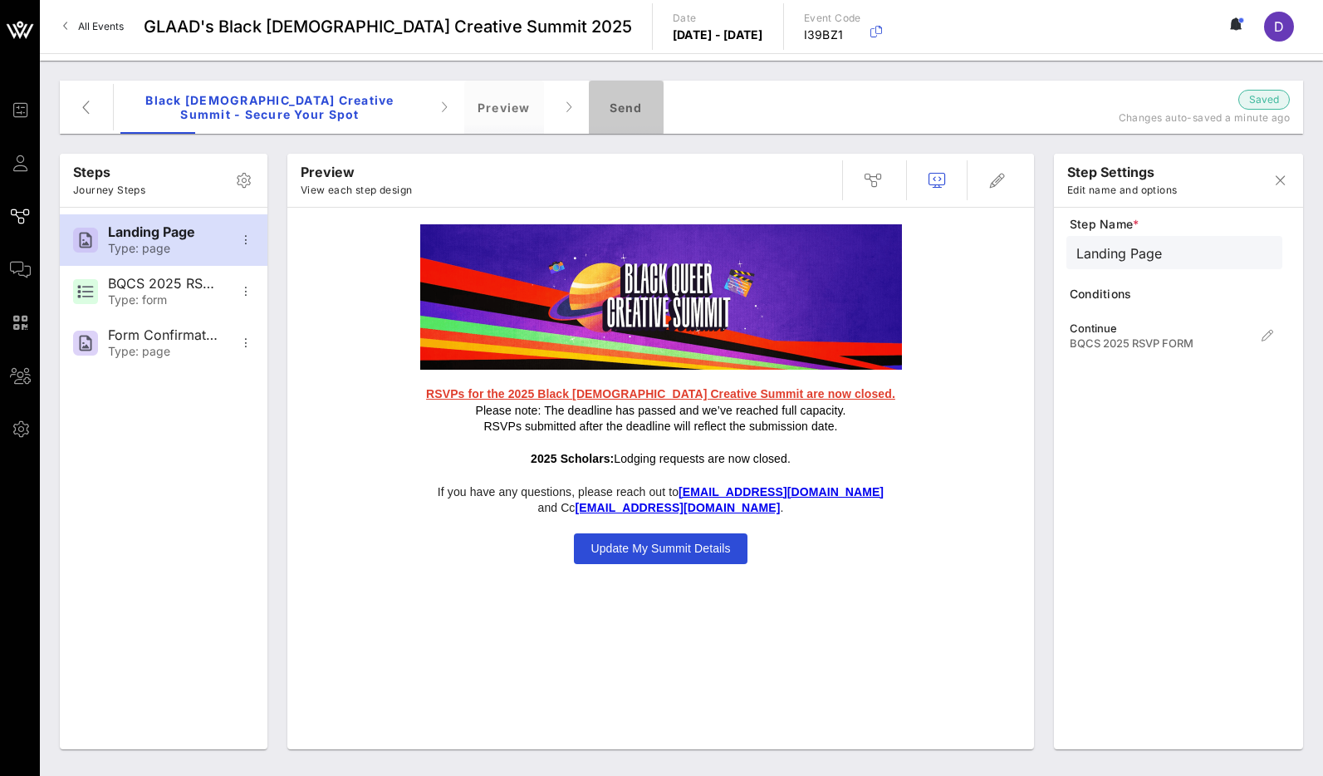
click at [649, 97] on div "Send" at bounding box center [626, 107] width 75 height 53
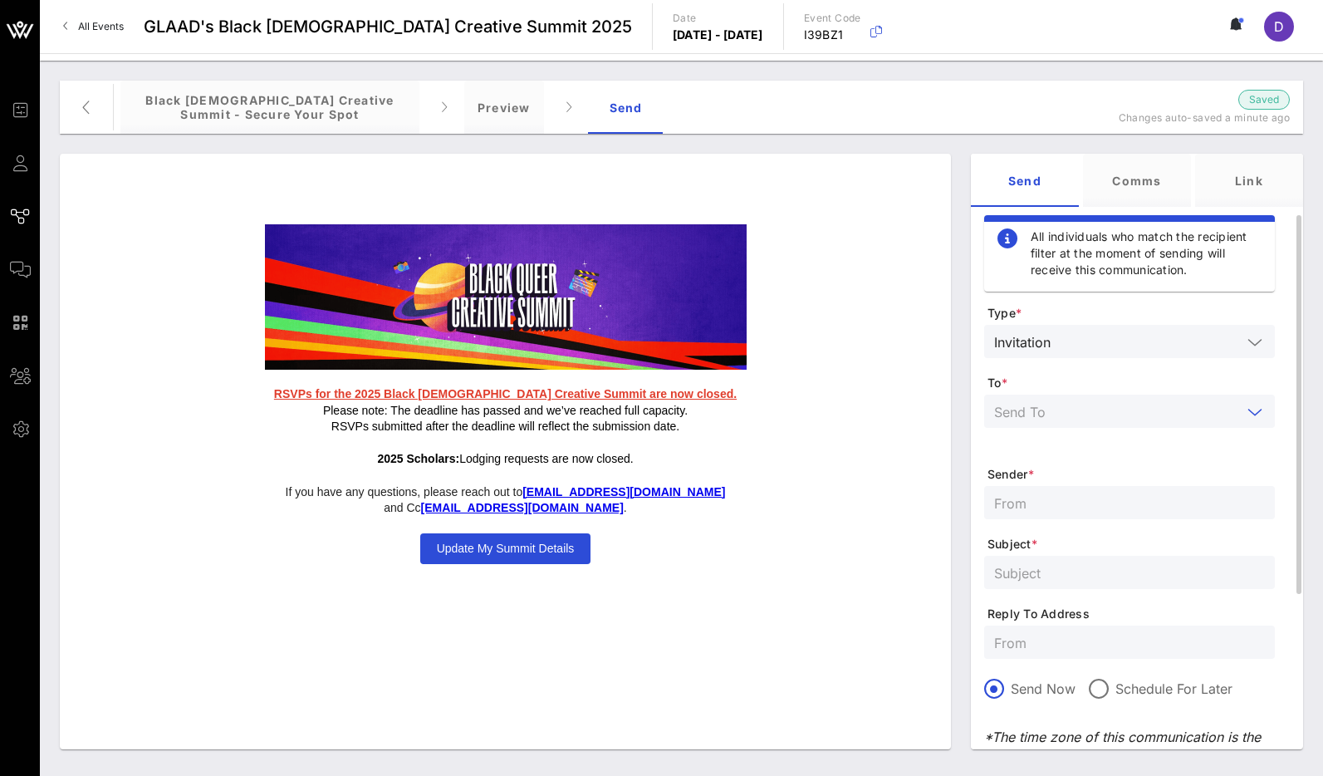
click at [1058, 404] on input "text" at bounding box center [1117, 411] width 247 height 22
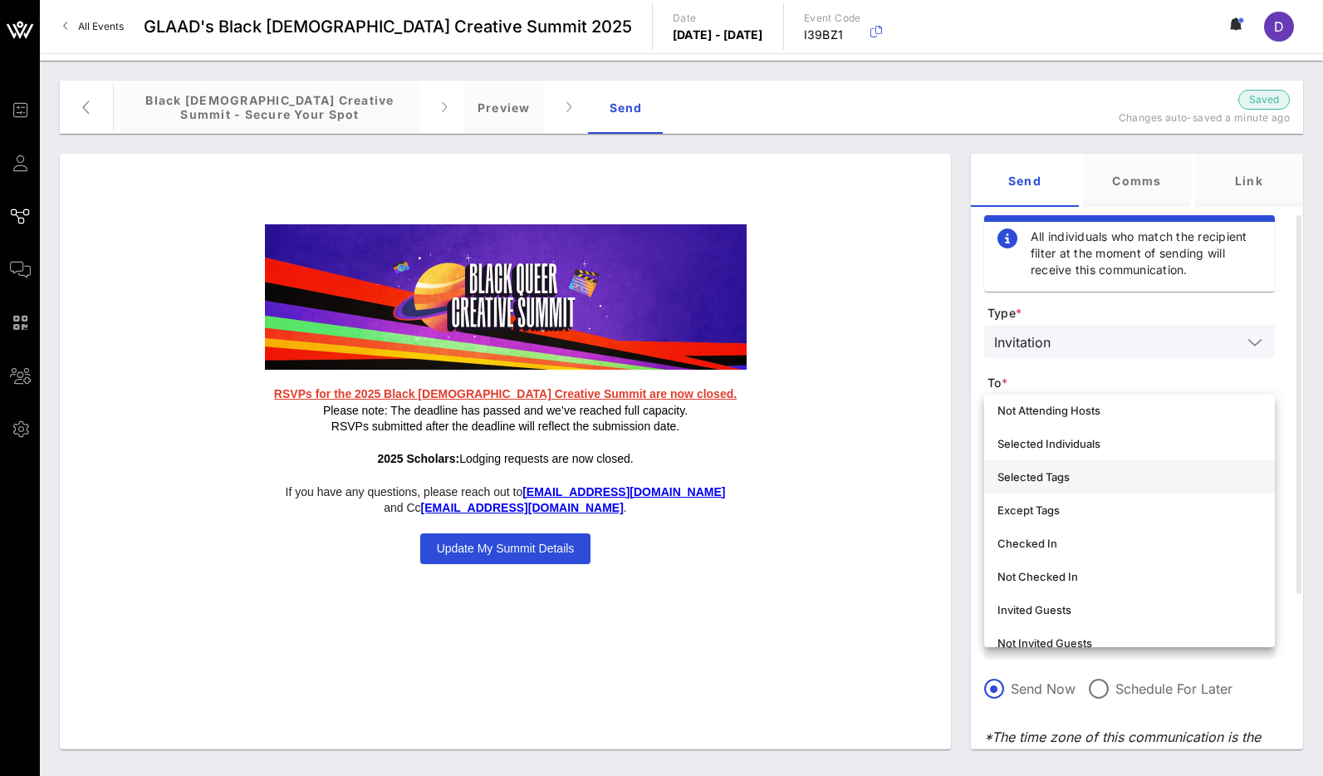
scroll to position [79, 0]
click at [1072, 466] on div "Selected Tags" at bounding box center [1129, 471] width 264 height 13
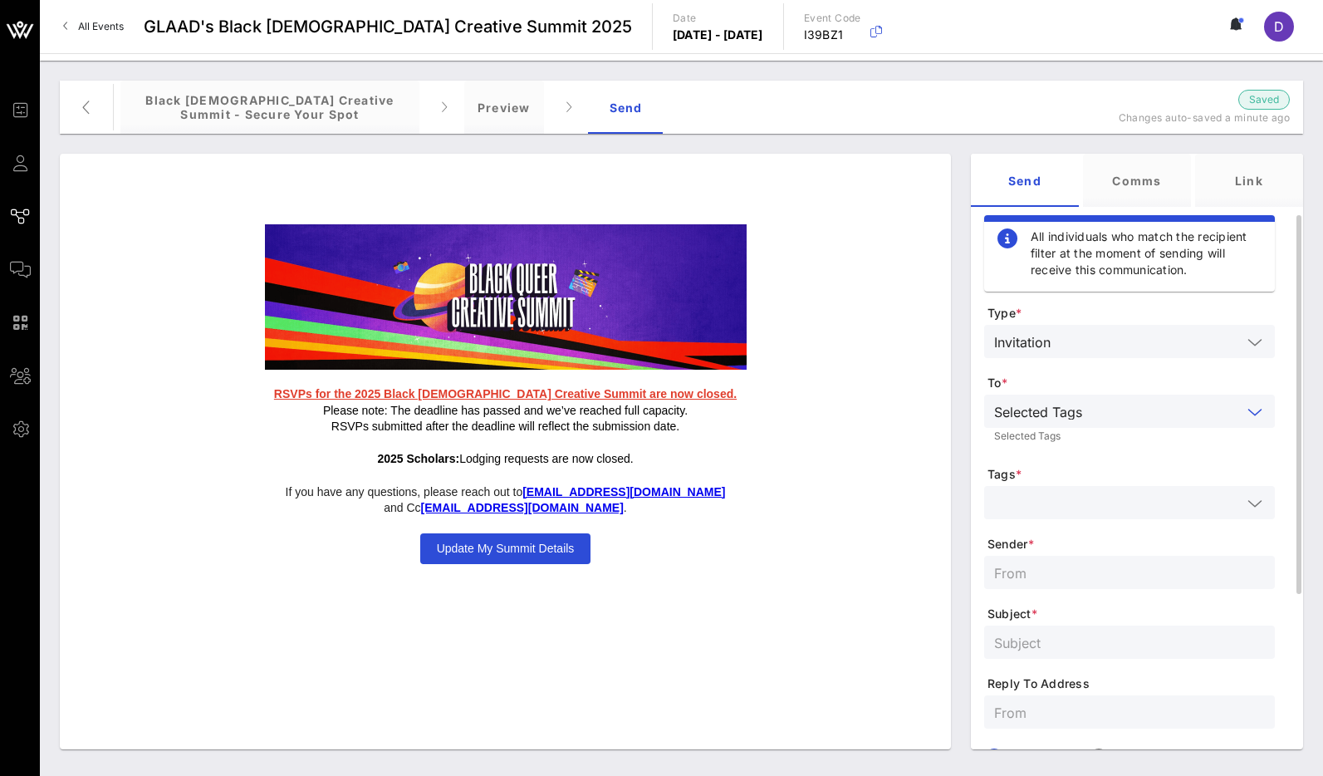
click at [1072, 502] on input "text" at bounding box center [1117, 503] width 247 height 22
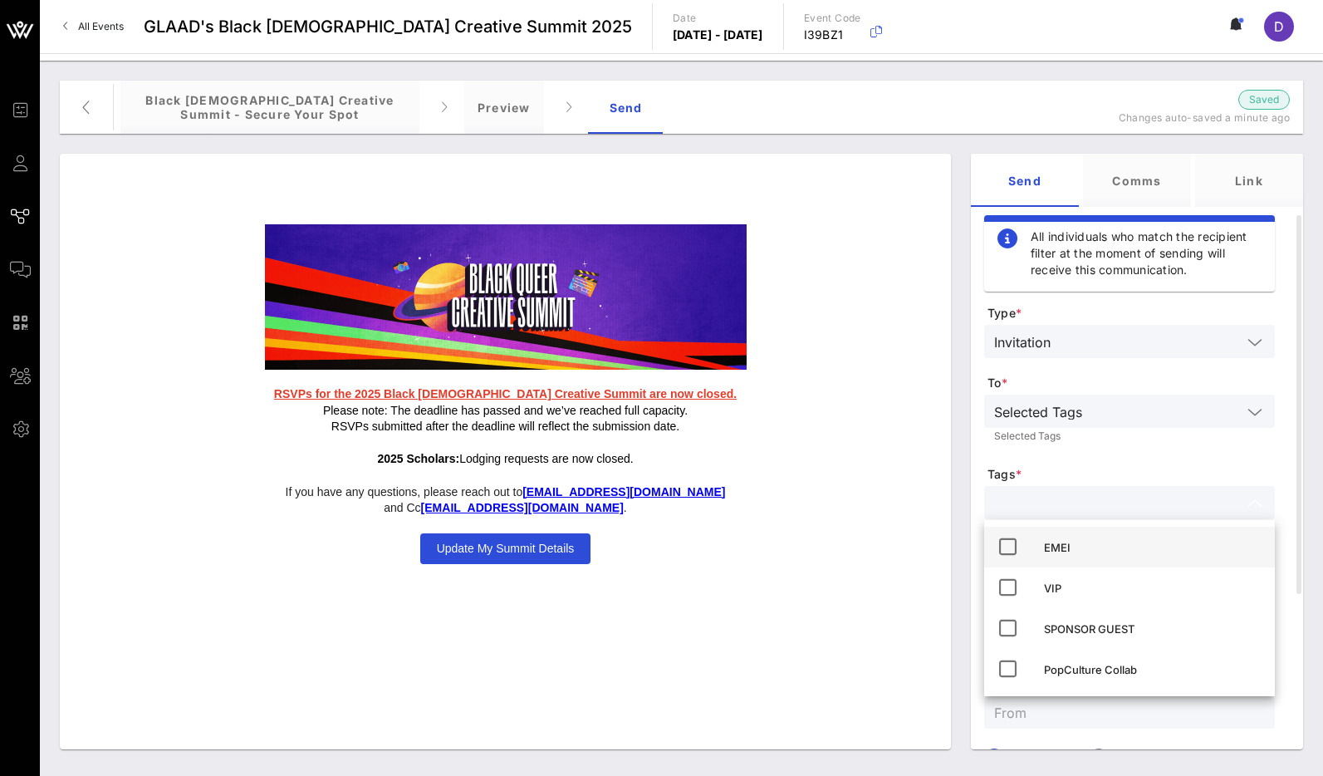
click at [1074, 547] on div "EMEI" at bounding box center [1153, 547] width 218 height 13
click at [1099, 462] on form "Type * Invitation To * Selected Tags Selected Tags Tags * EMEI Sender * Subject…" at bounding box center [1129, 632] width 291 height 654
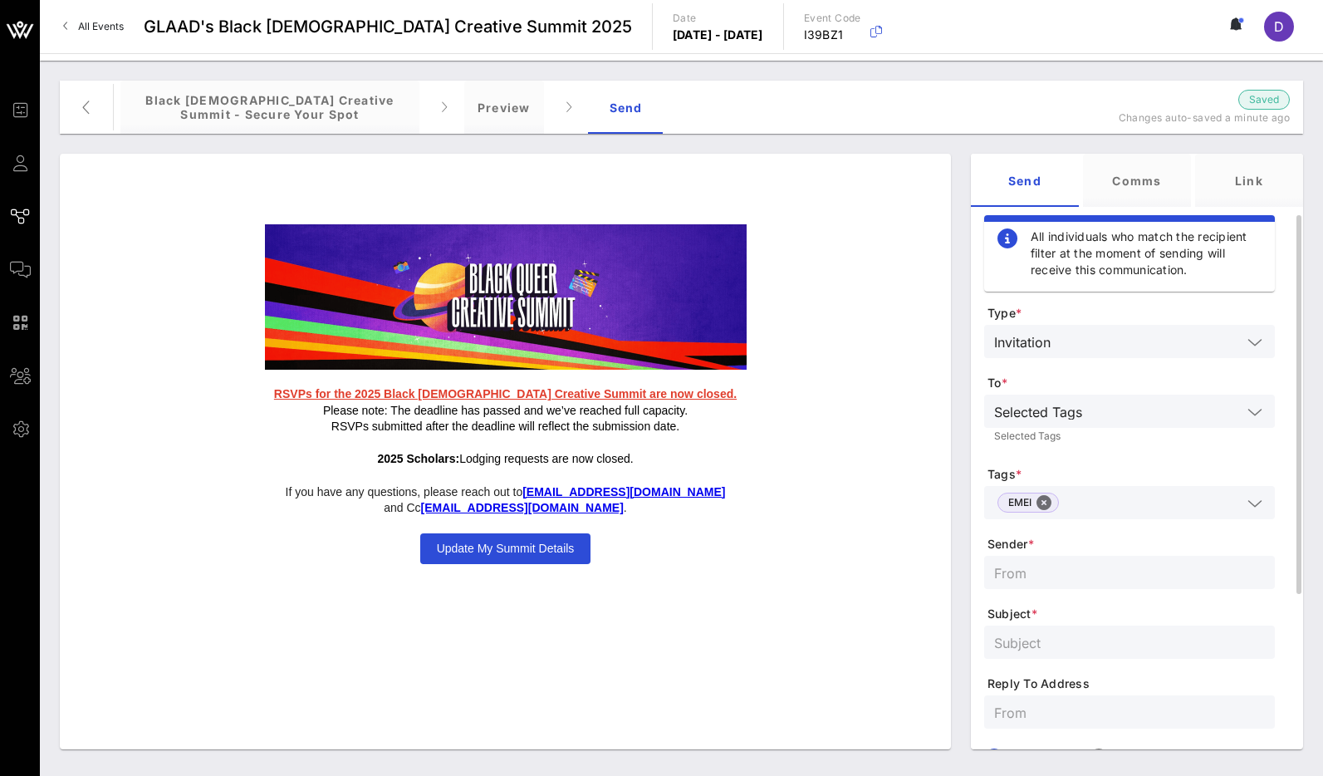
click at [1072, 575] on input "text" at bounding box center [1129, 572] width 271 height 22
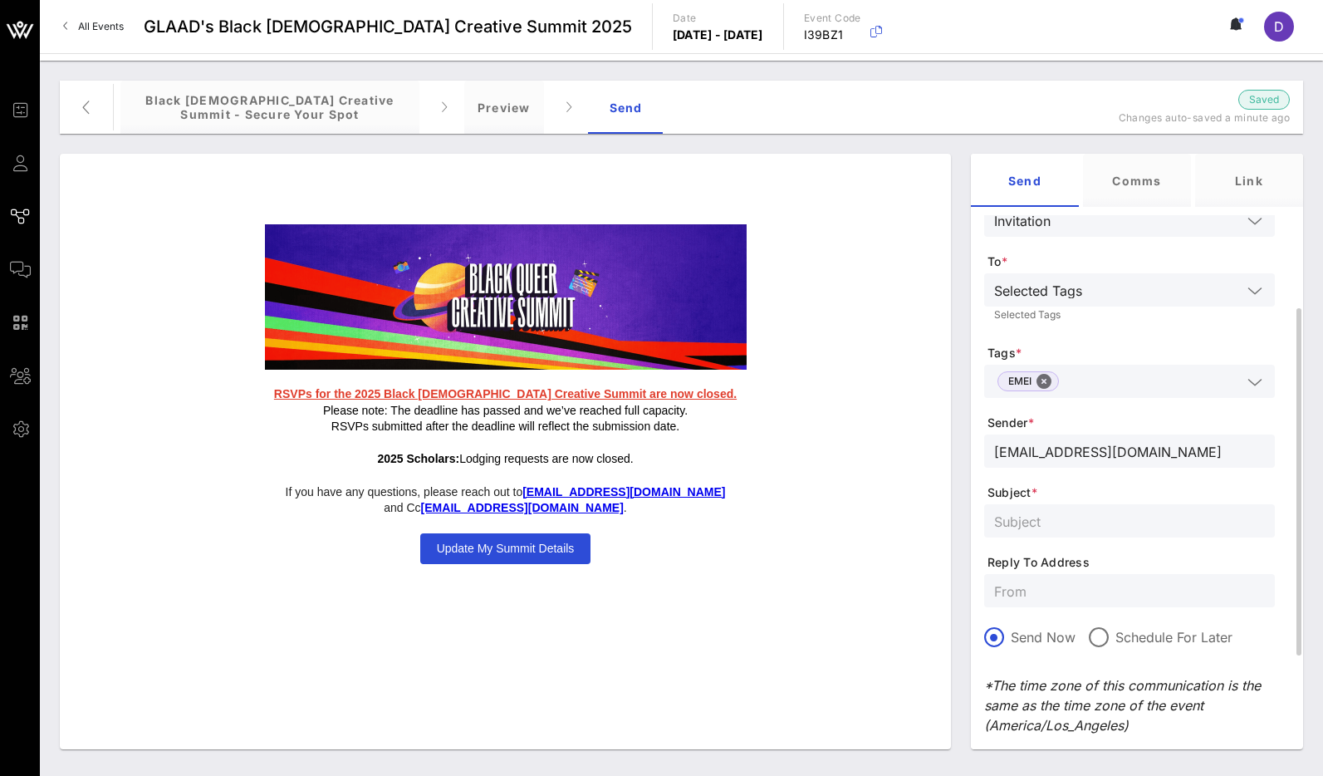
scroll to position [160, 0]
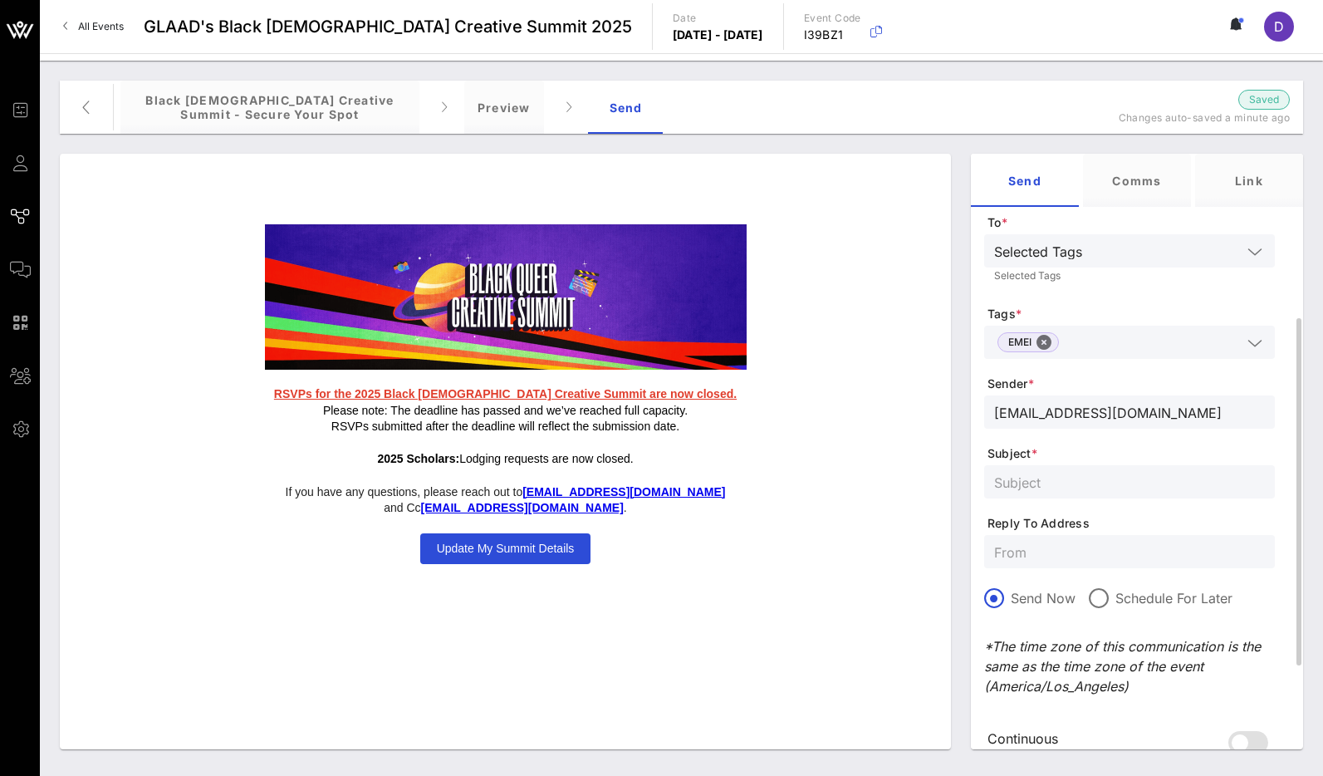
type input "[EMAIL_ADDRESS][DOMAIN_NAME]"
click at [1085, 502] on form "Type * Invitation To * Selected Tags Selected Tags Tags * EMEI Sender * [EMAIL_…" at bounding box center [1129, 471] width 291 height 654
click at [1082, 493] on div at bounding box center [1129, 481] width 271 height 33
paste input "RSVP to the Black [DEMOGRAPHIC_DATA] Creative Summit"
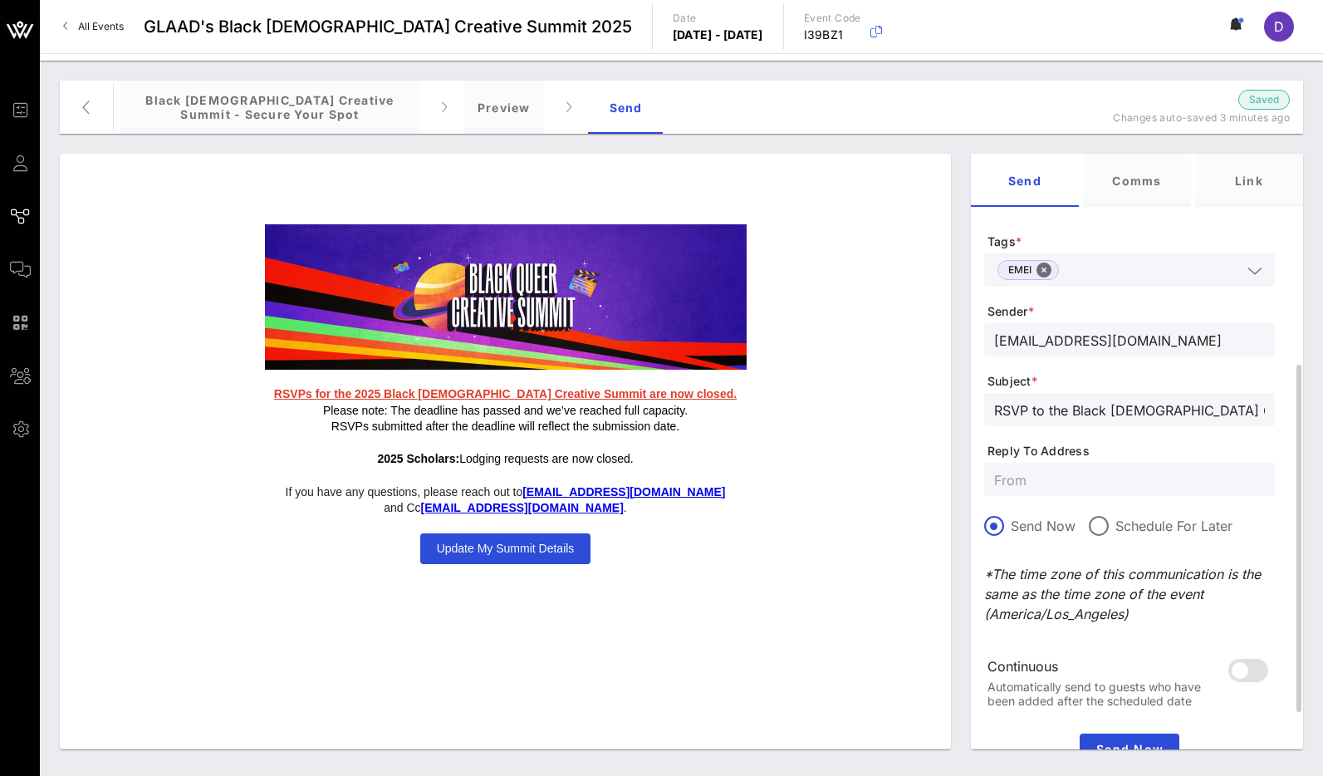
scroll to position [303, 0]
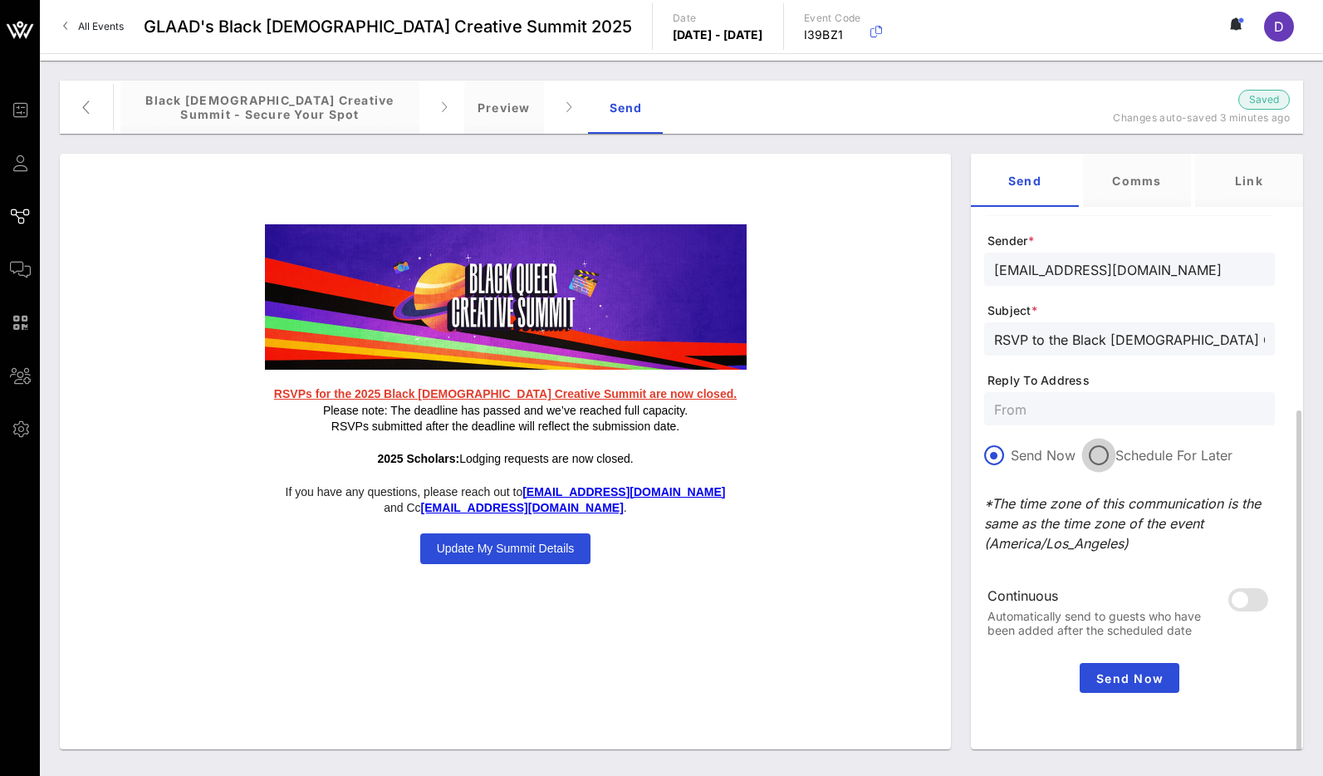
type input "RSVP to the Black [DEMOGRAPHIC_DATA] Creative Summit"
click at [1099, 448] on div at bounding box center [1099, 455] width 28 height 28
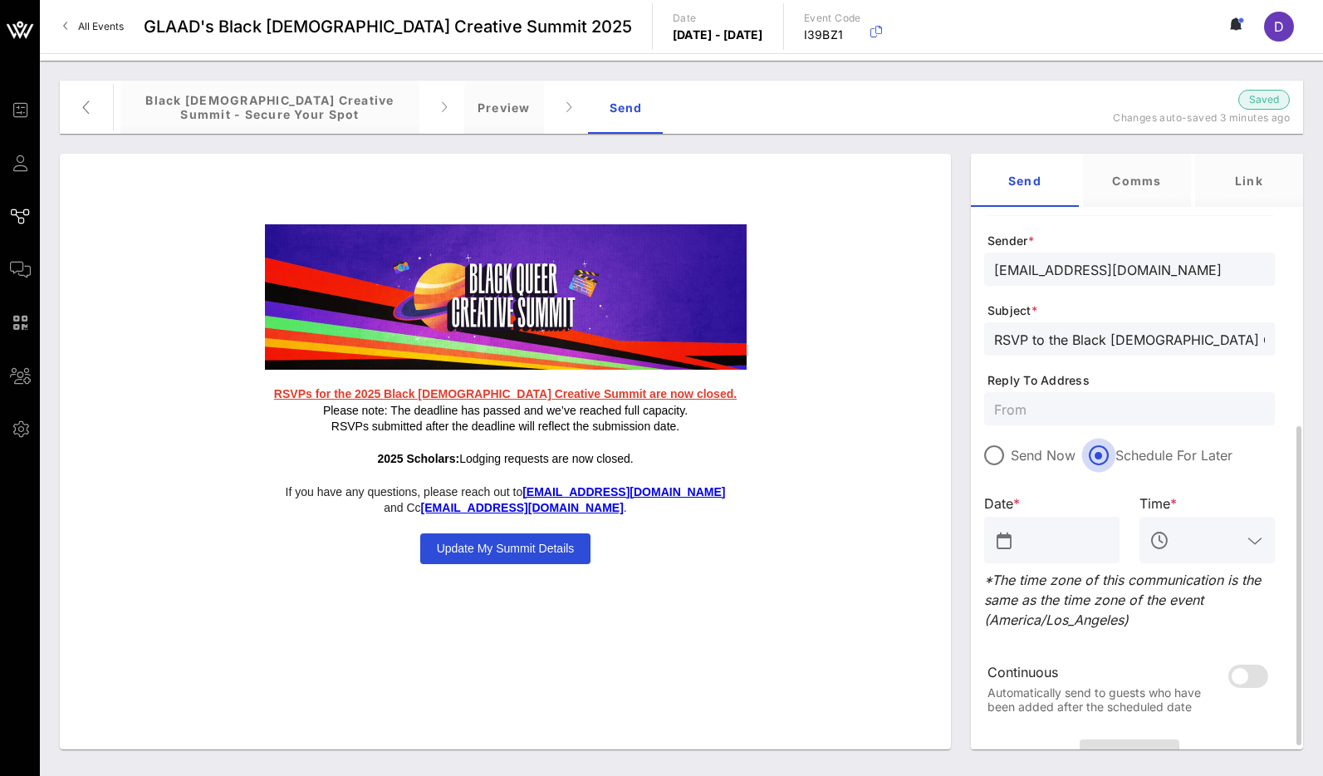
scroll to position [380, 0]
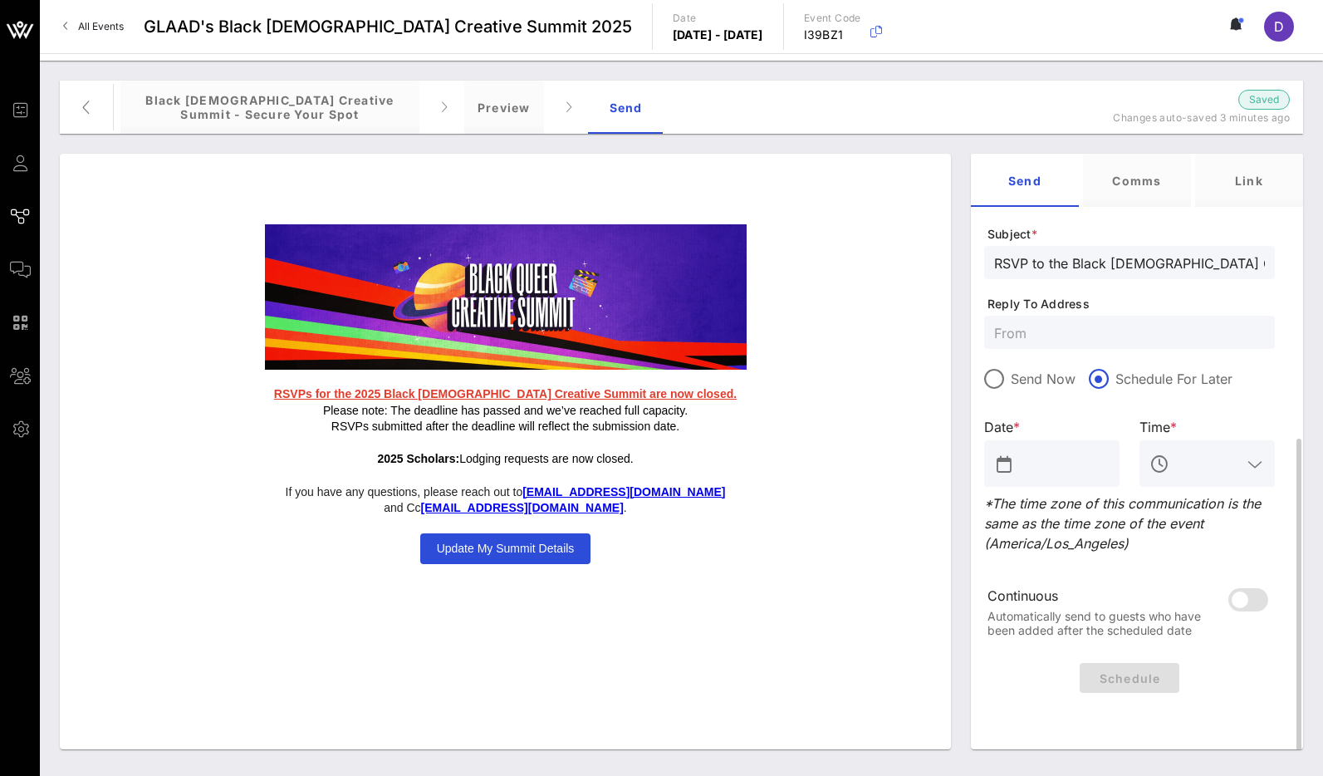
click at [1024, 468] on input "text" at bounding box center [1063, 463] width 92 height 27
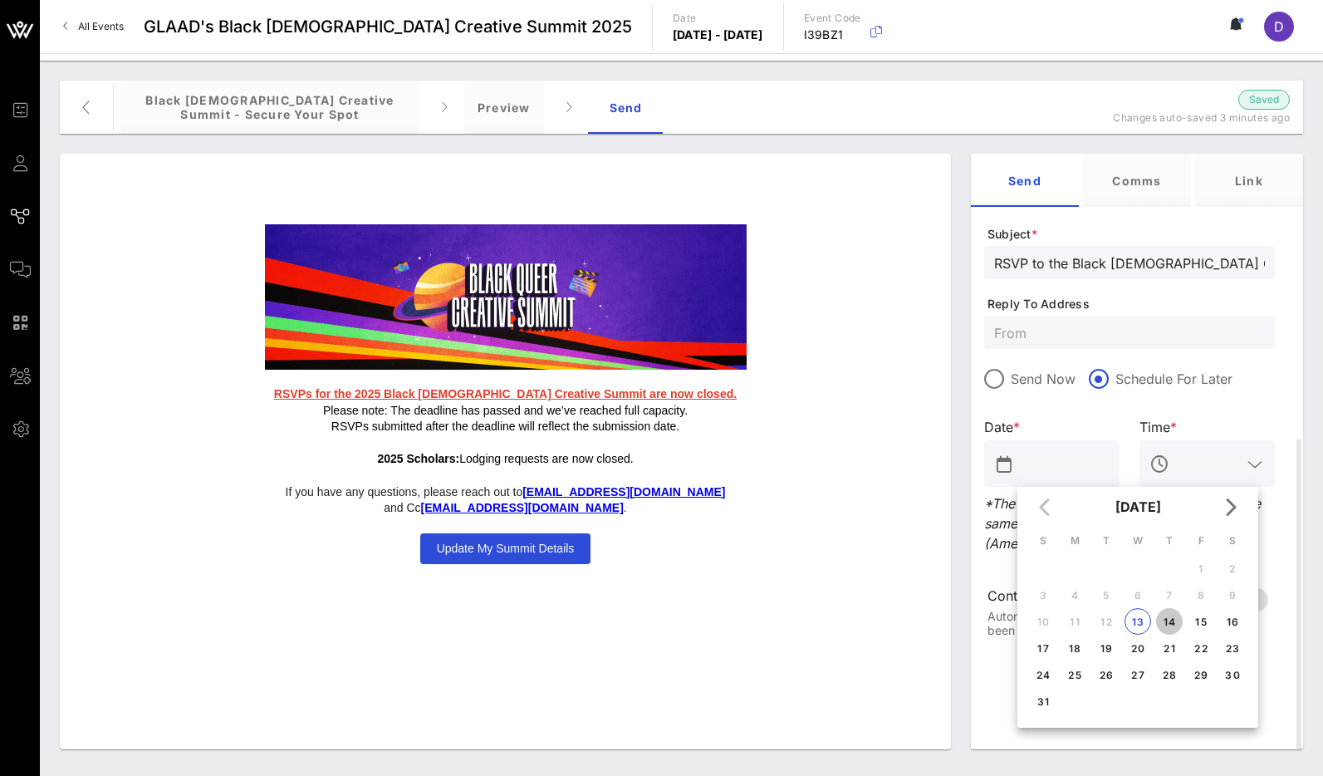
click at [1168, 622] on div "14" at bounding box center [1169, 621] width 27 height 12
type input "[DATE]"
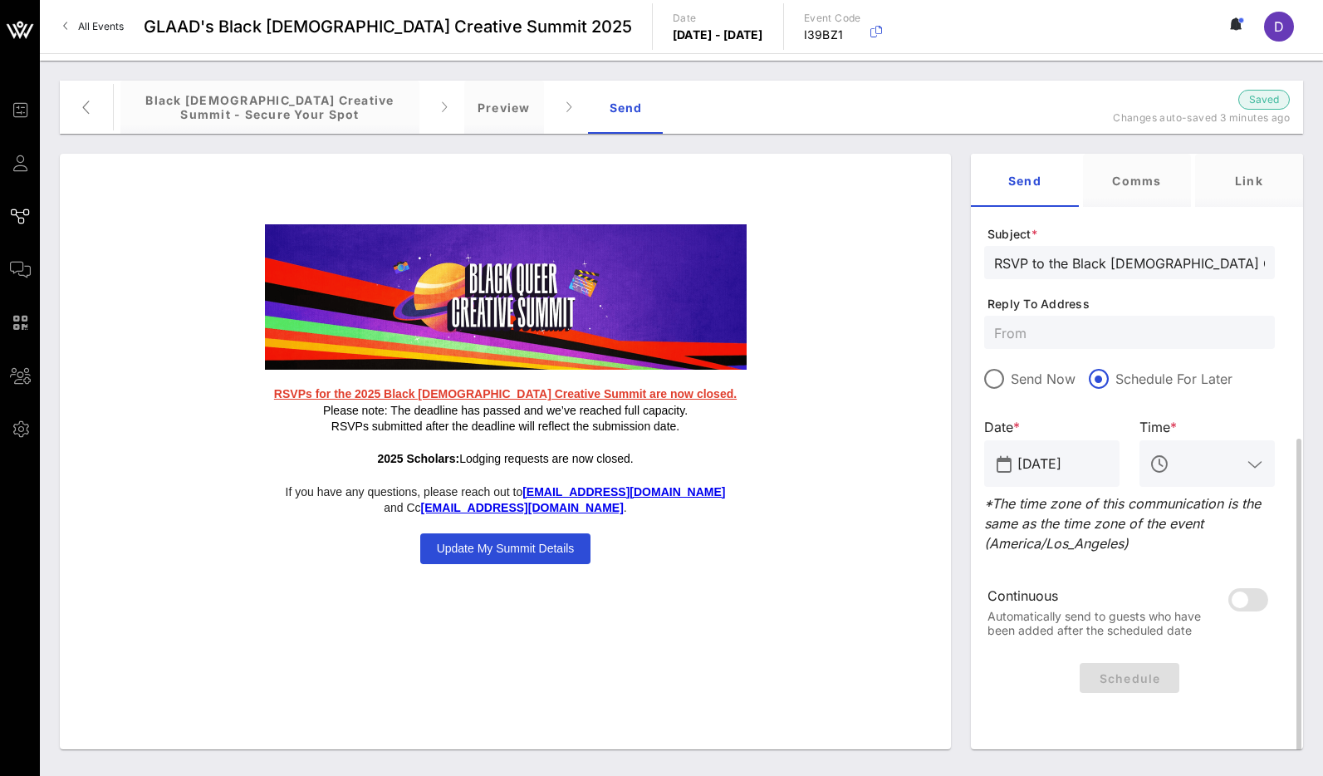
click at [1189, 461] on input "text" at bounding box center [1207, 463] width 69 height 27
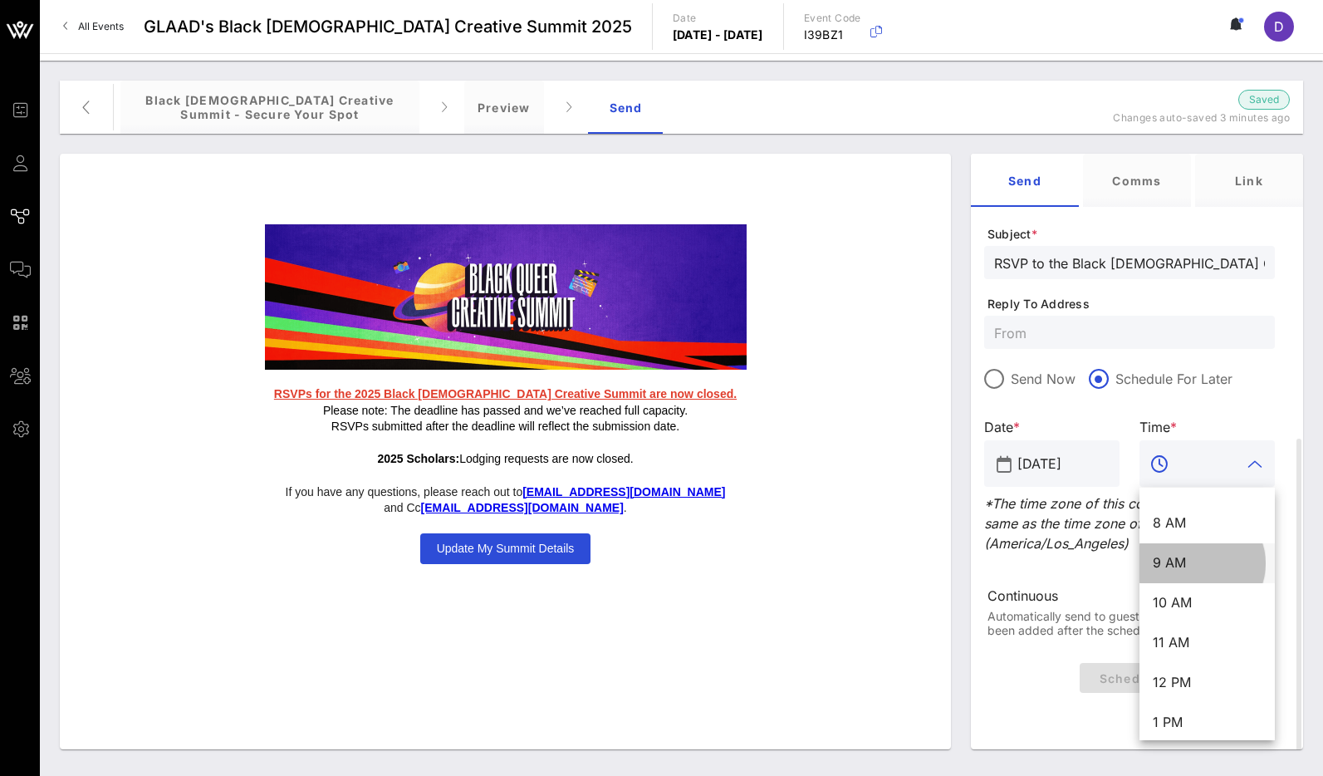
click at [1181, 556] on div "9 AM" at bounding box center [1207, 563] width 109 height 16
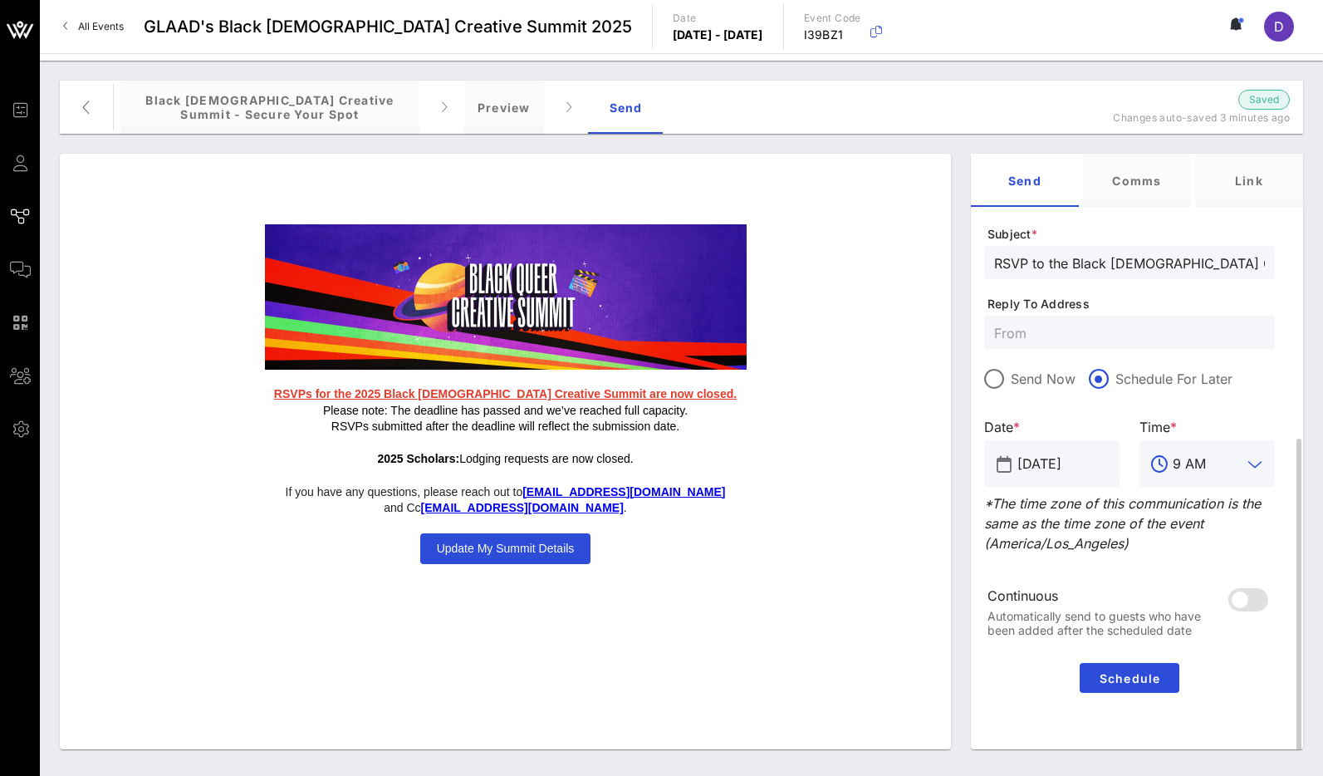
click at [1186, 461] on input "9 AM" at bounding box center [1207, 463] width 69 height 27
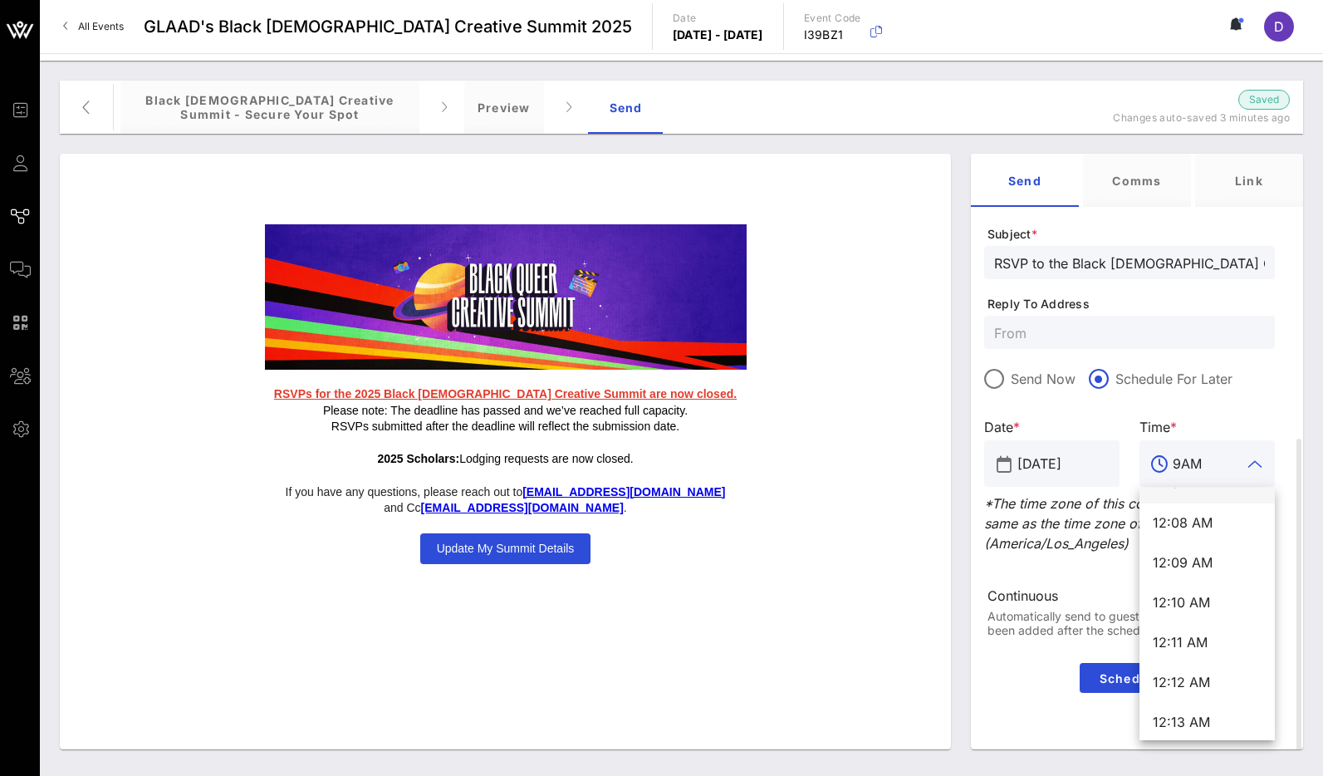
scroll to position [0, 0]
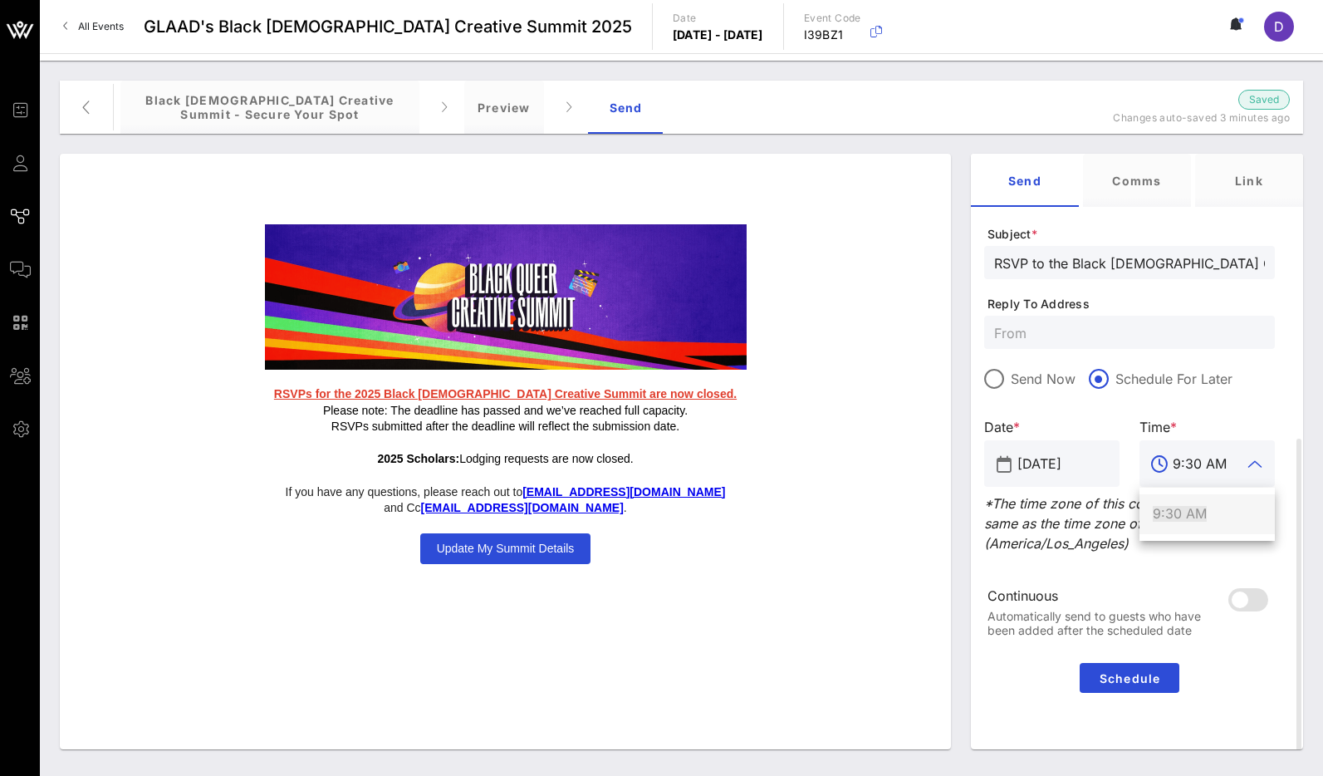
click at [1179, 522] on div "9:30 AM" at bounding box center [1207, 514] width 109 height 36
click at [1168, 544] on p "*The time zone of this communication is the same as the time zone of the event …" at bounding box center [1129, 523] width 291 height 60
click at [1181, 469] on input "9:30 AM" at bounding box center [1207, 463] width 69 height 27
click at [1222, 428] on div "Time *" at bounding box center [1206, 427] width 155 height 20
click at [1183, 463] on input "9:30 AM" at bounding box center [1207, 463] width 69 height 27
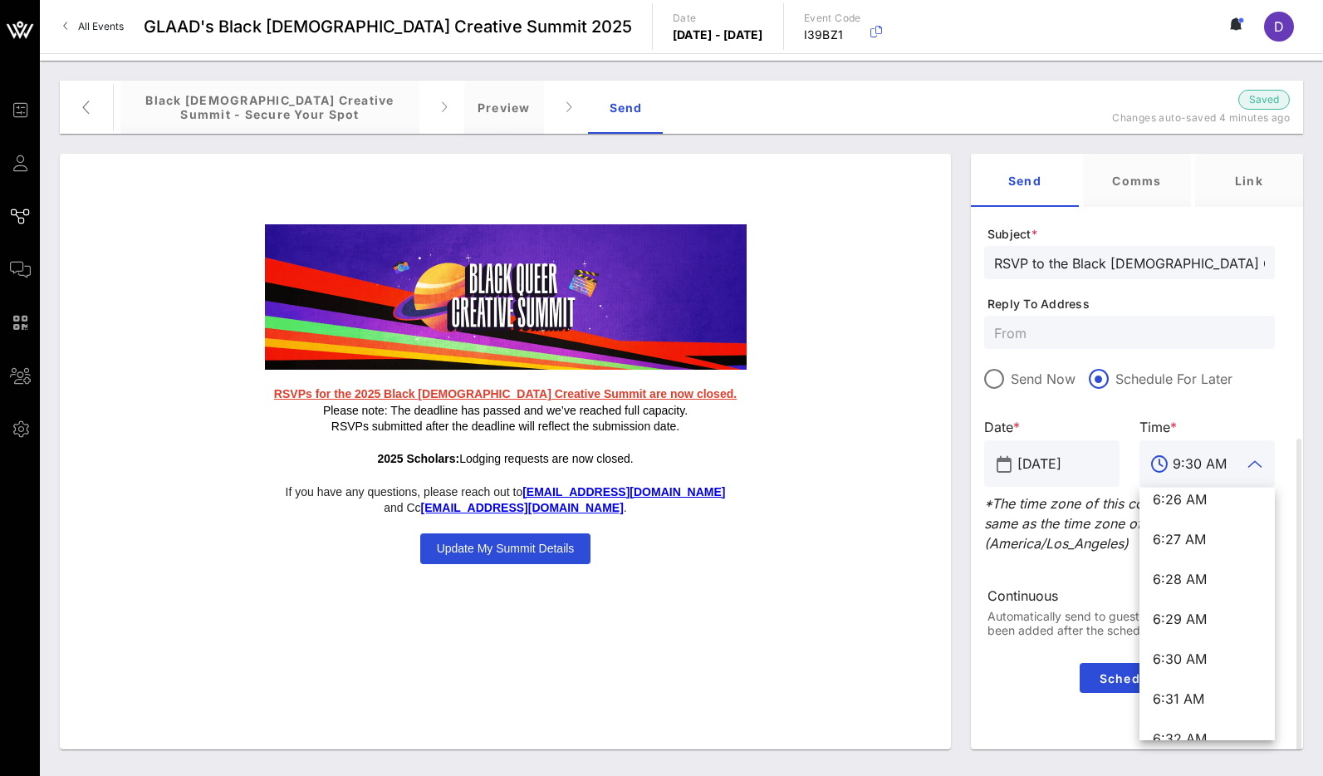
scroll to position [15424, 0]
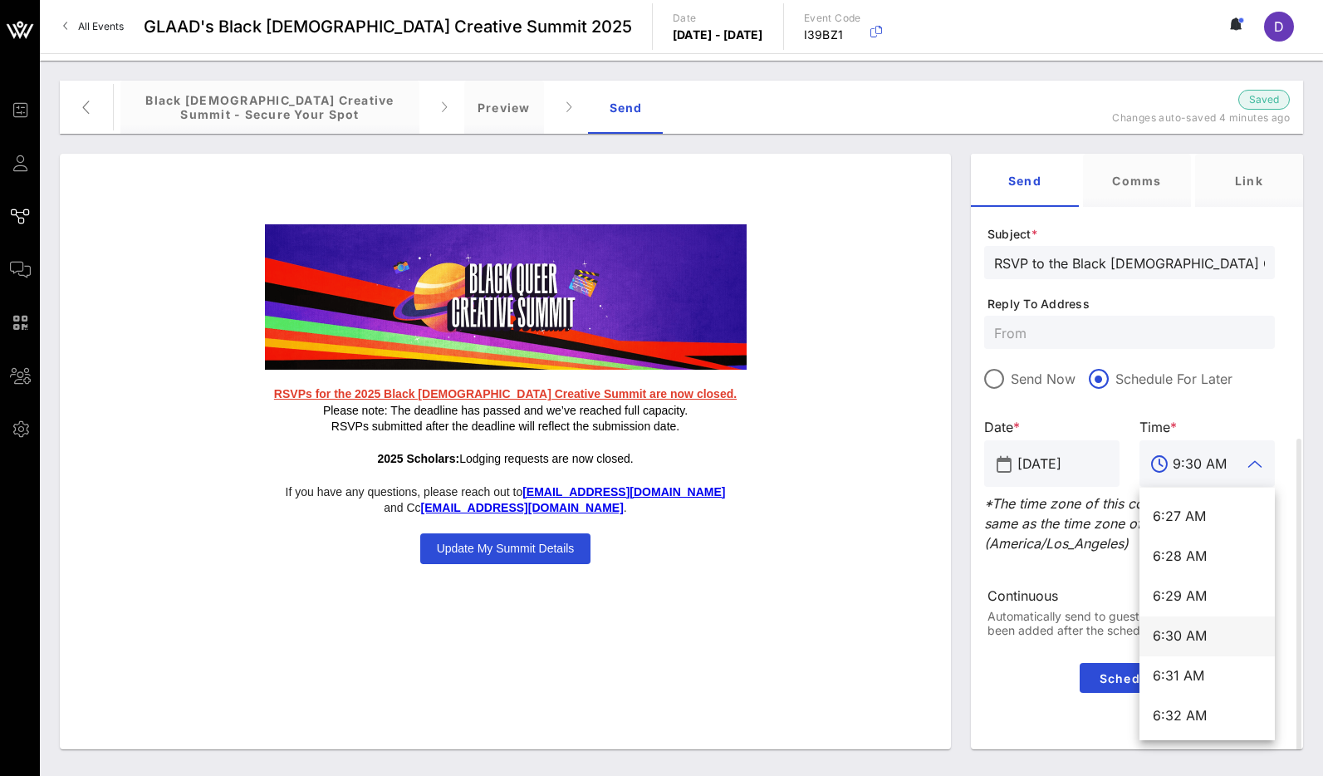
click at [1188, 637] on div "6:30 AM" at bounding box center [1207, 636] width 109 height 16
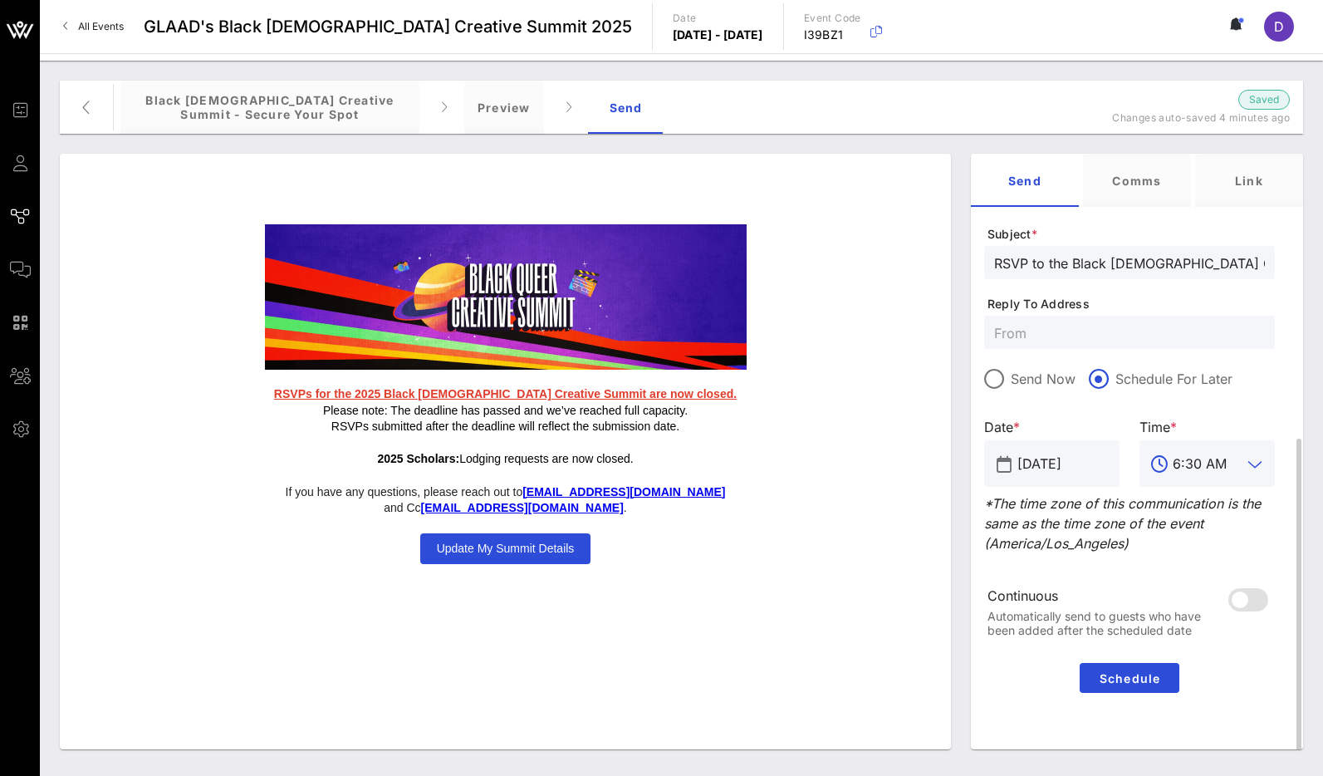
click at [1255, 463] on icon at bounding box center [1254, 464] width 15 height 20
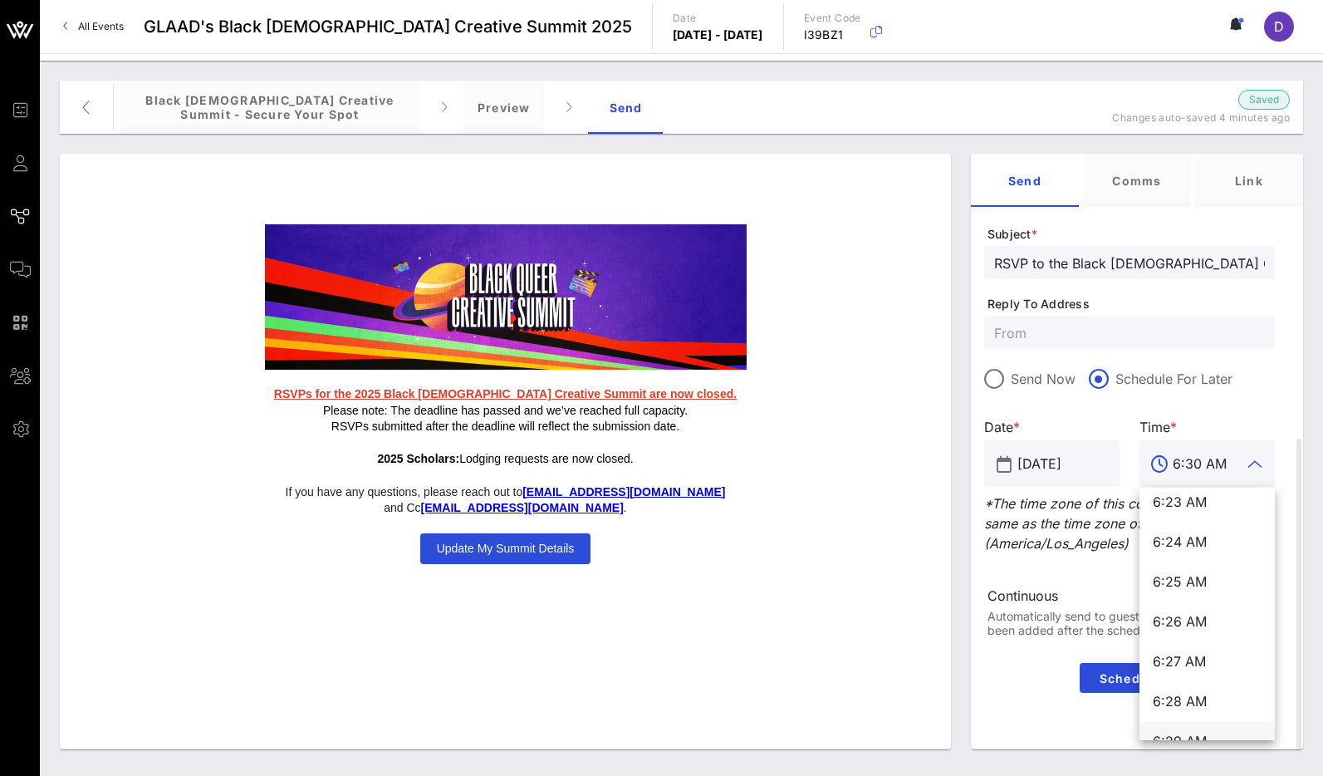
scroll to position [15276, 0]
click at [1202, 586] on div "6:25 AM" at bounding box center [1207, 584] width 109 height 16
type input "6:25 AM"
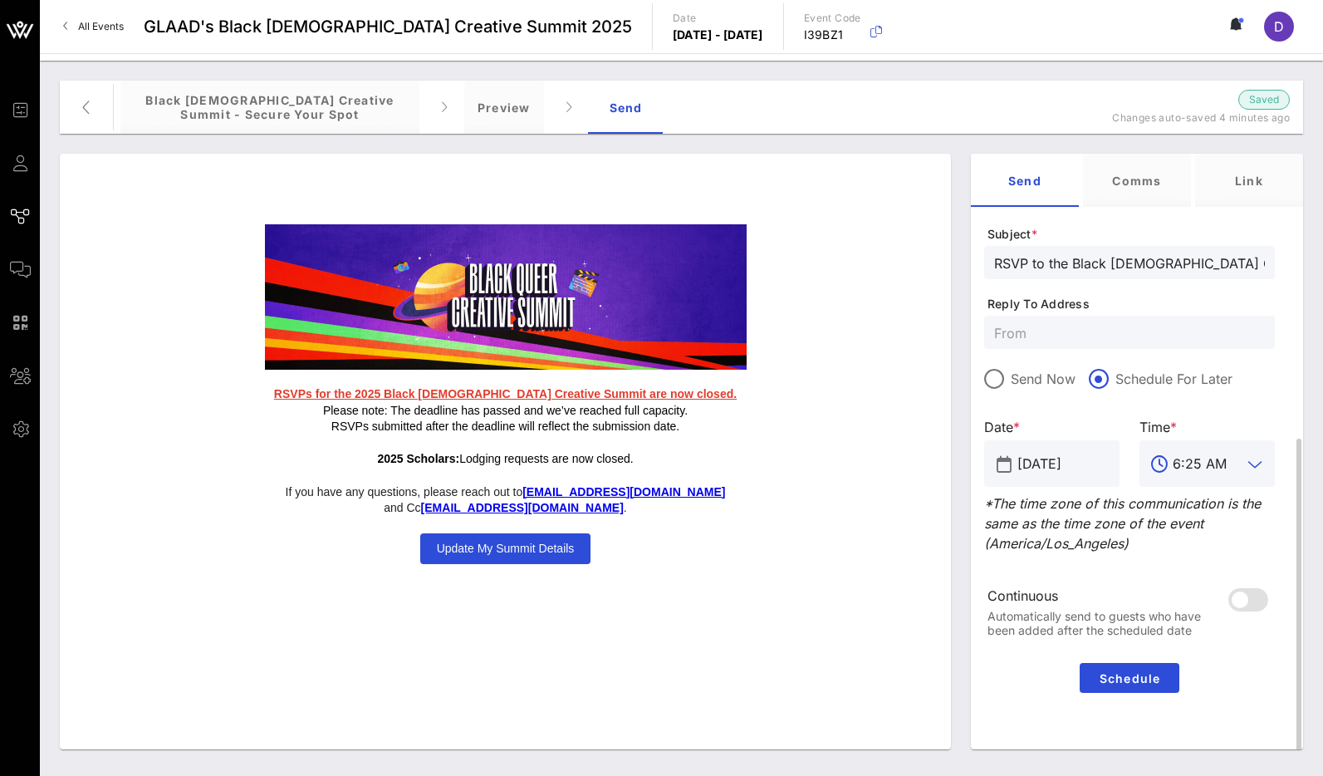
click at [1186, 542] on p "*The time zone of this communication is the same as the time zone of the event …" at bounding box center [1129, 523] width 291 height 60
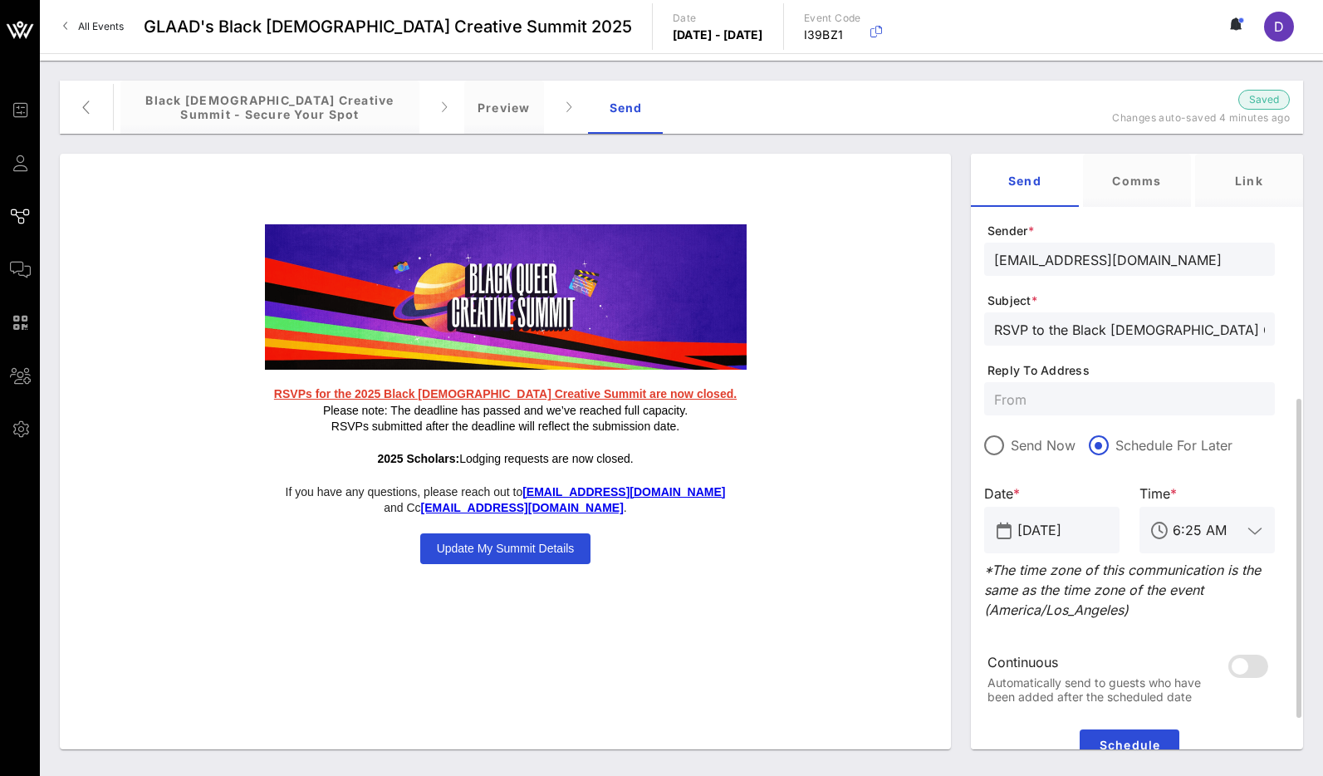
scroll to position [316, 0]
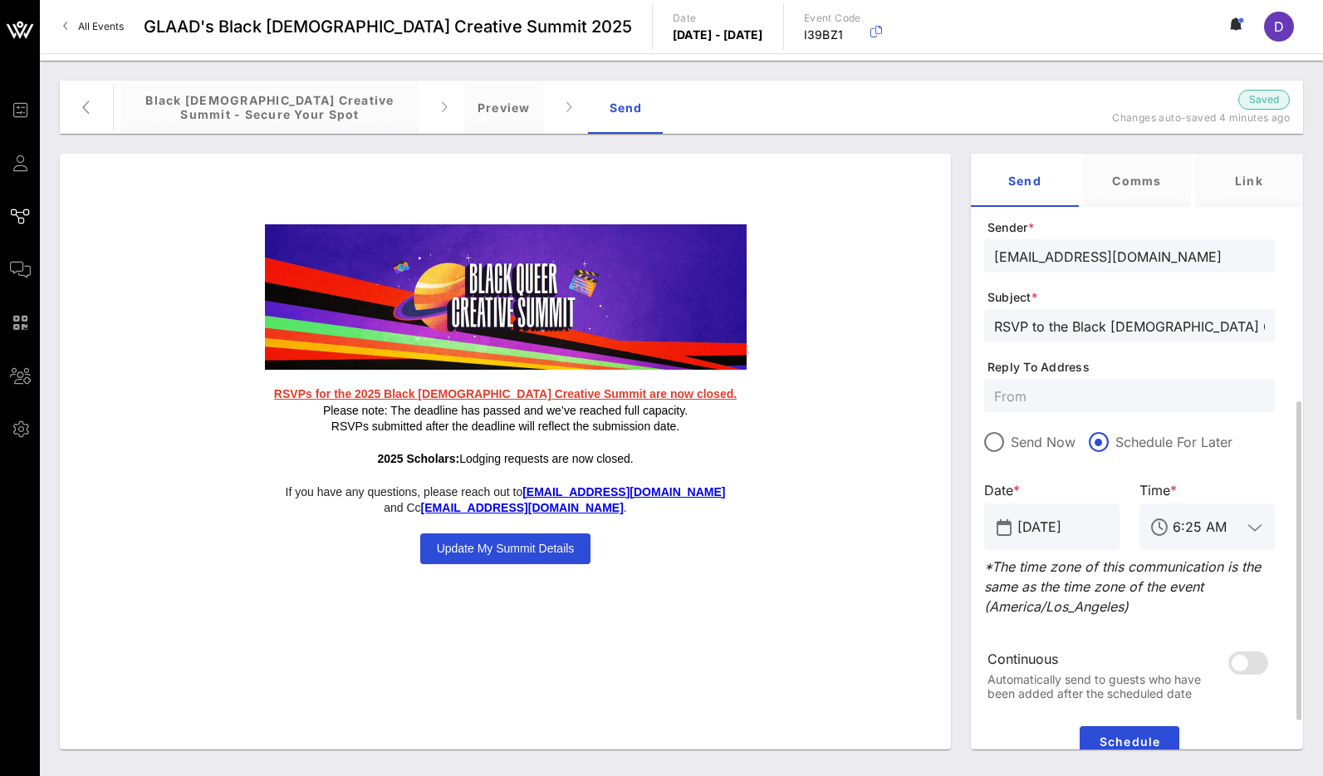
click at [1116, 400] on input "text" at bounding box center [1129, 395] width 271 height 22
type input "v"
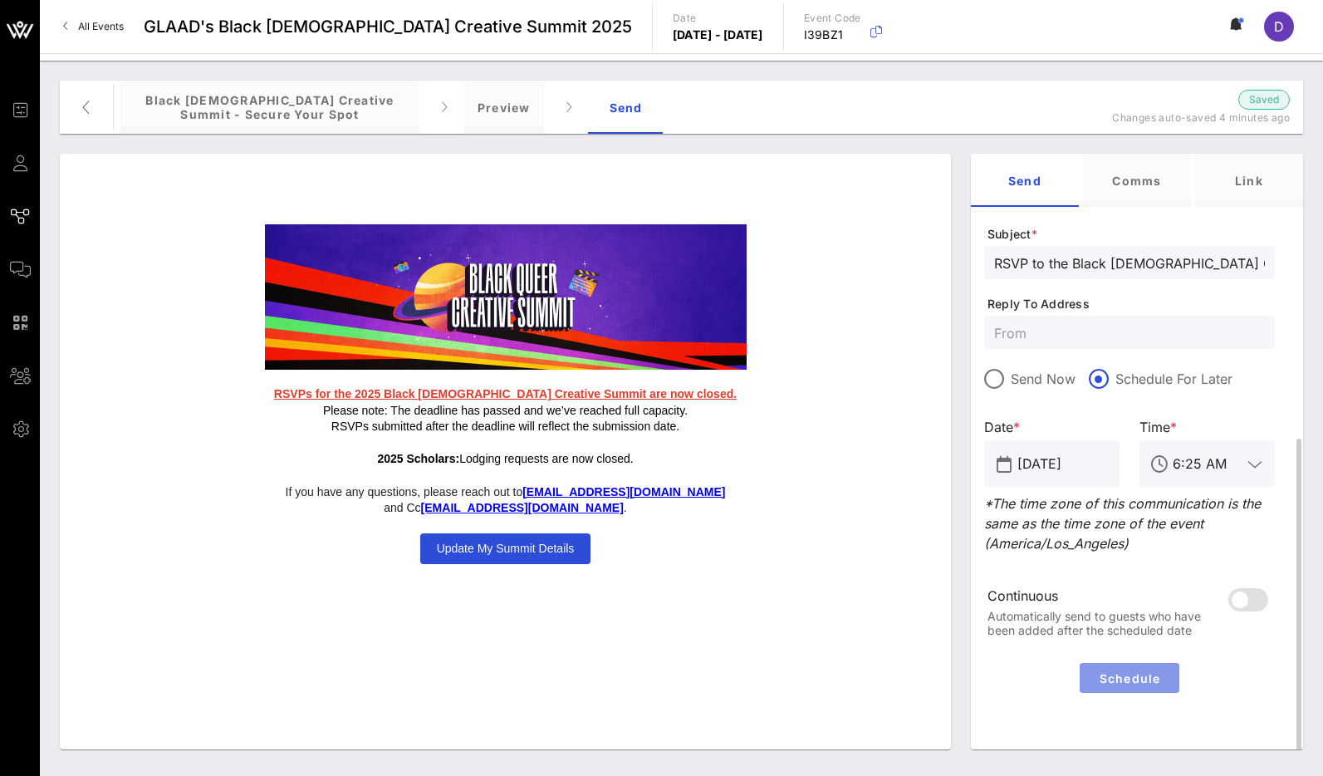
click at [1110, 672] on span "Schedule" at bounding box center [1129, 678] width 86 height 14
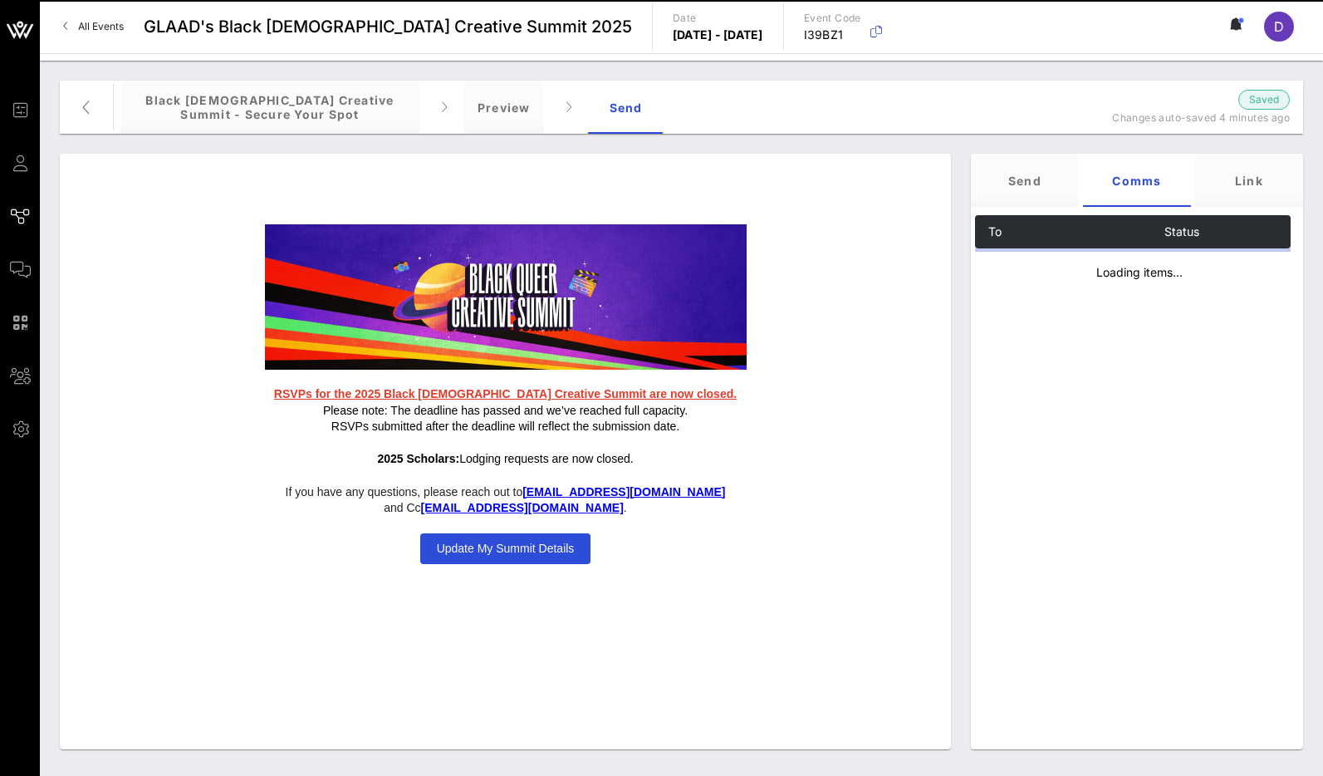
scroll to position [0, 0]
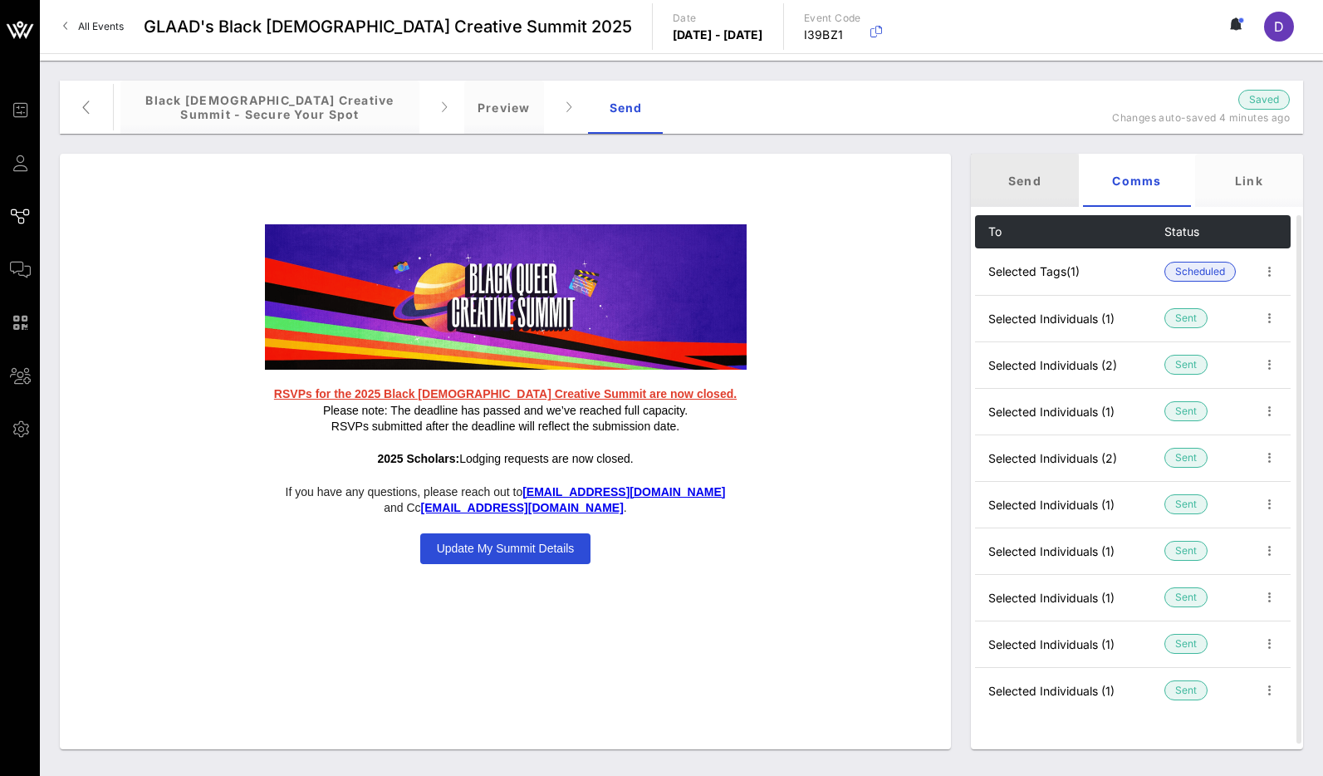
click at [1032, 167] on div "Send" at bounding box center [1025, 180] width 108 height 53
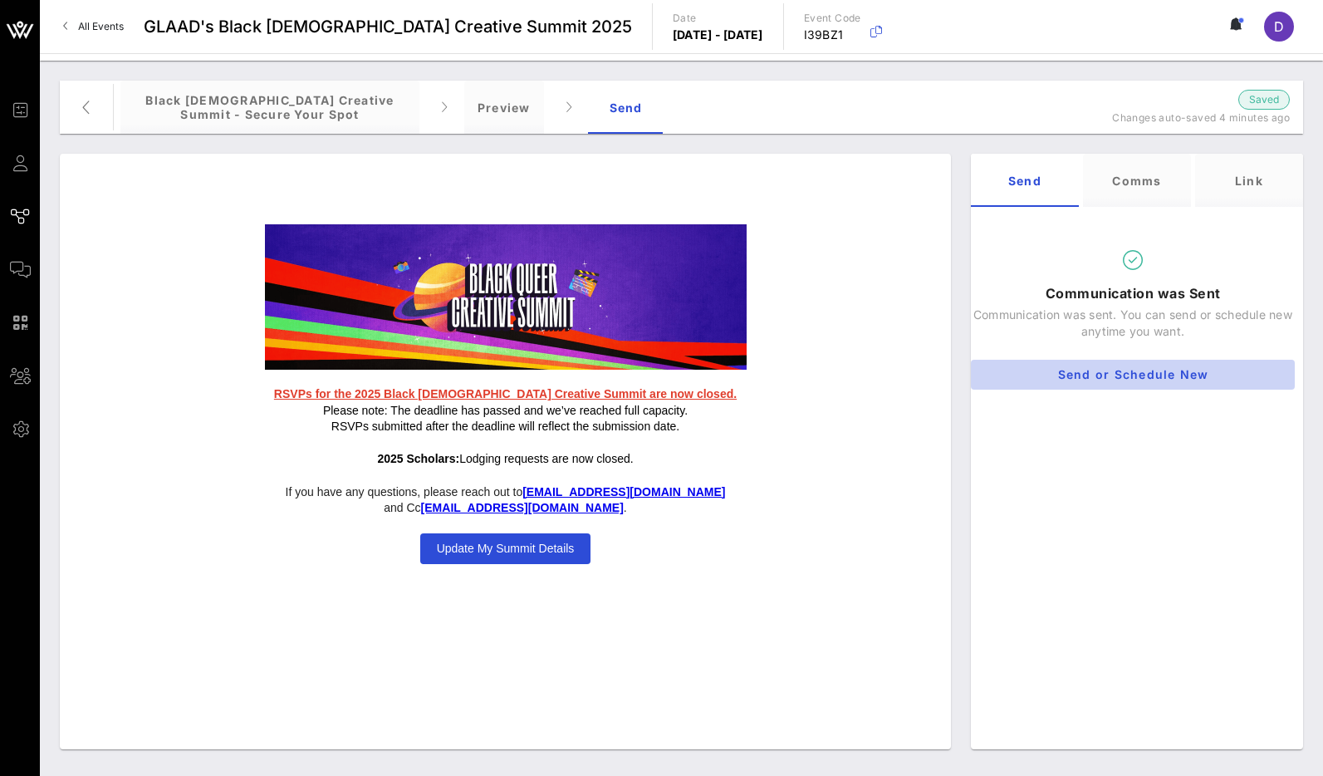
click at [1096, 374] on span "Send or Schedule New" at bounding box center [1132, 374] width 297 height 14
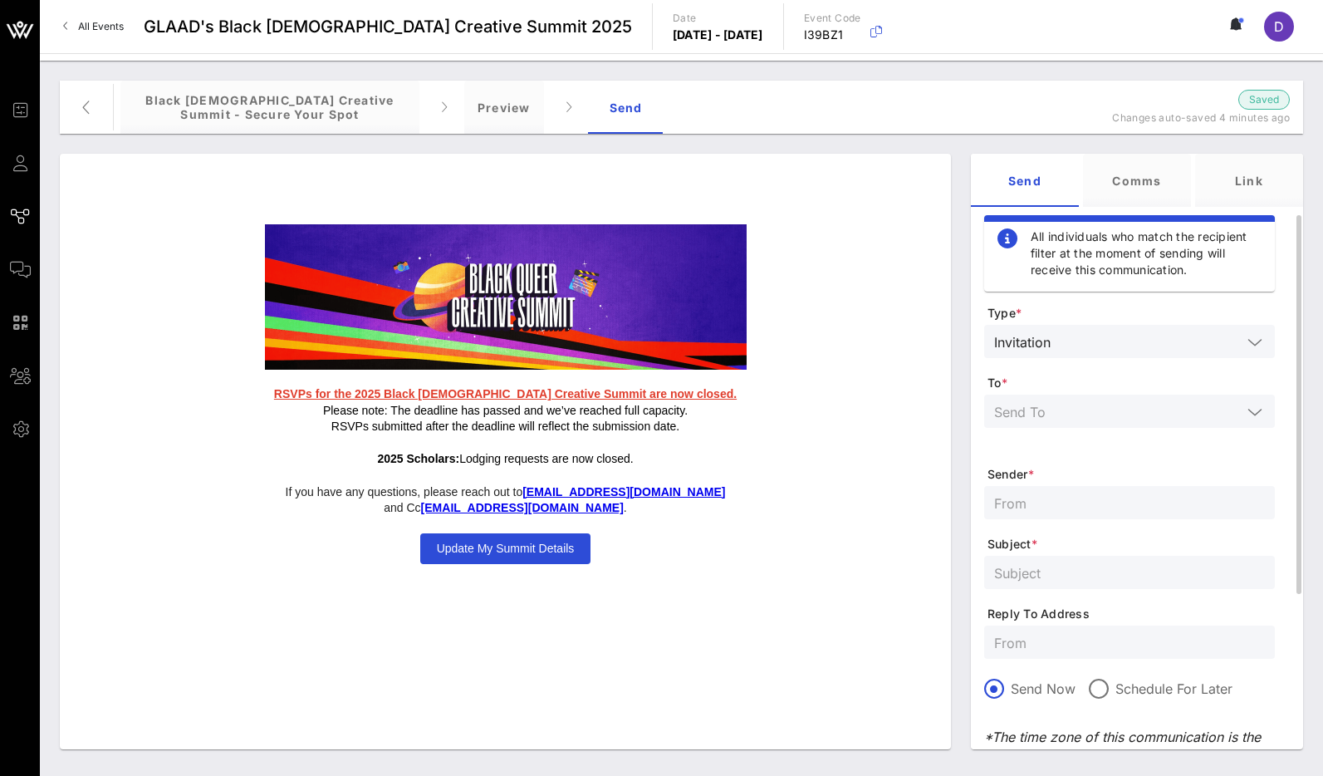
click at [1095, 345] on input "text" at bounding box center [1149, 342] width 184 height 22
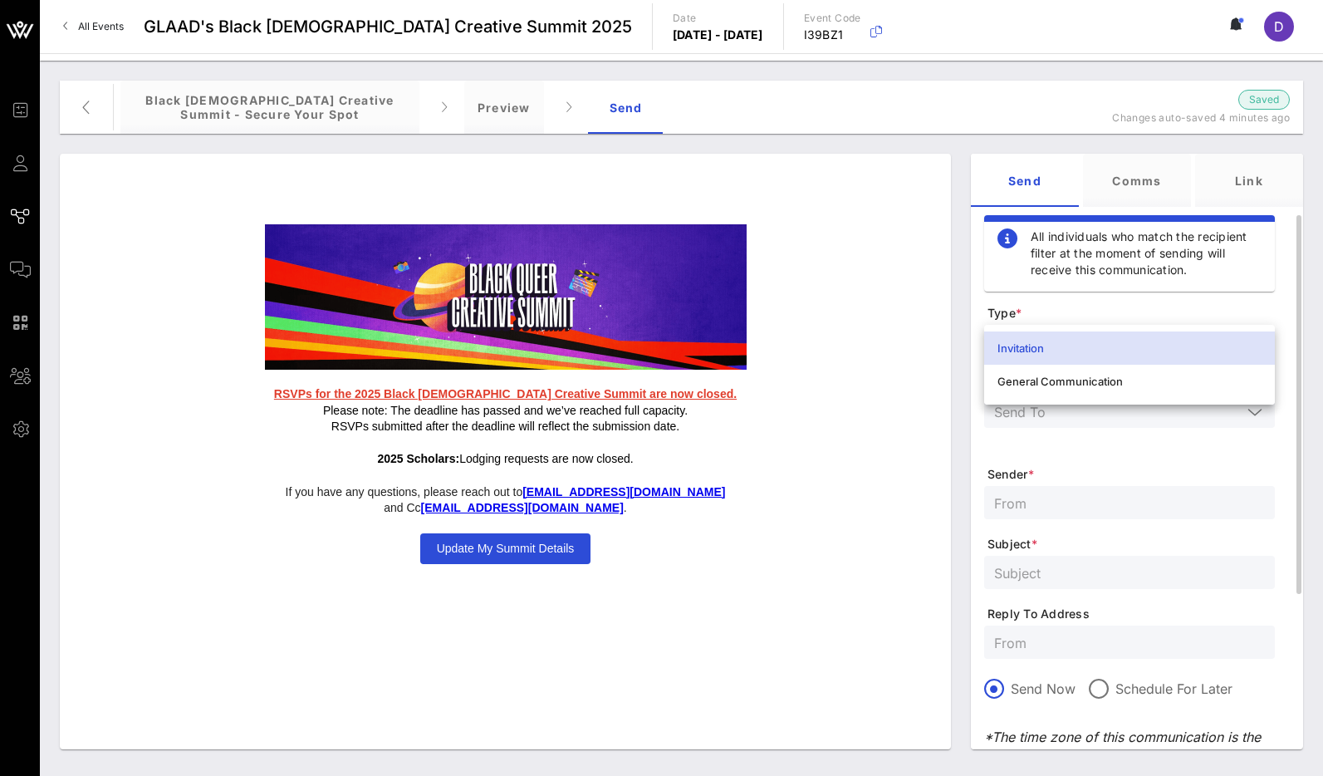
click at [1114, 305] on span "Type *" at bounding box center [1130, 313] width 287 height 17
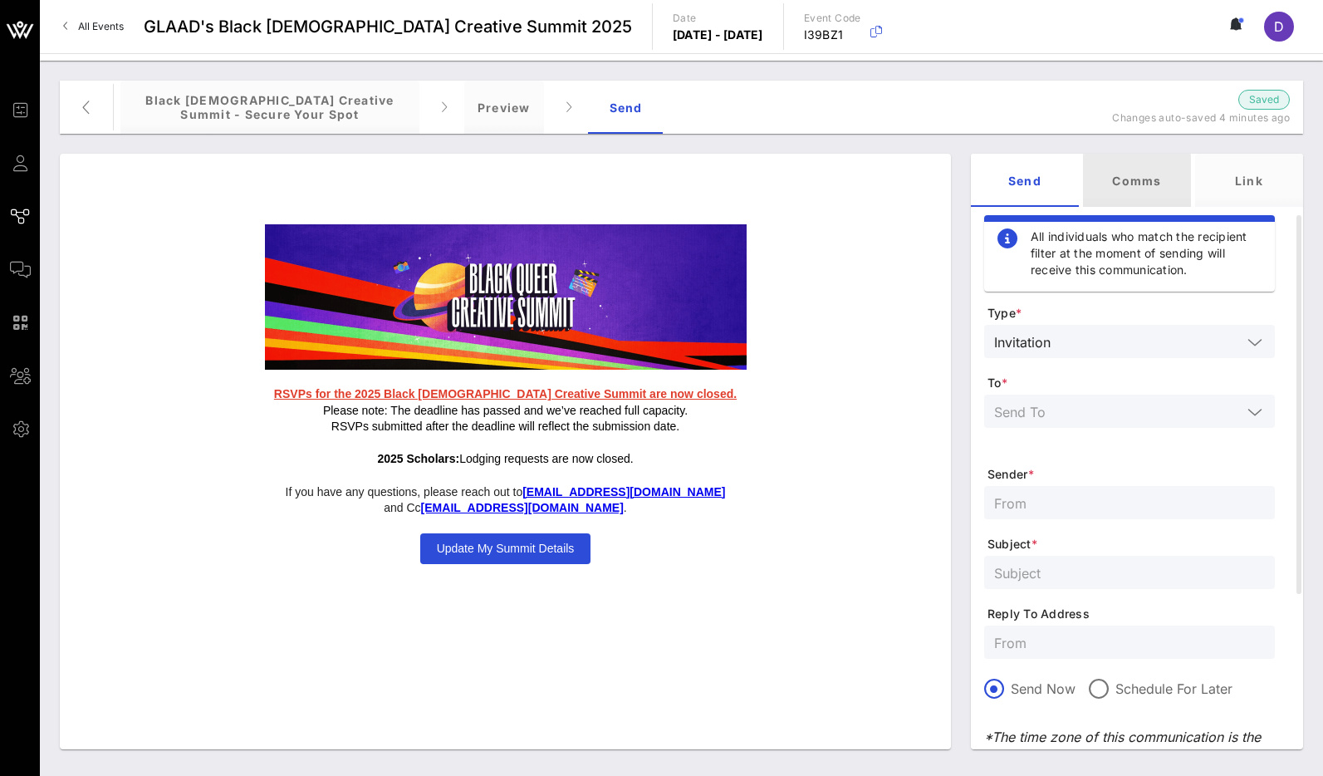
click at [1097, 180] on div "Comms" at bounding box center [1137, 180] width 108 height 53
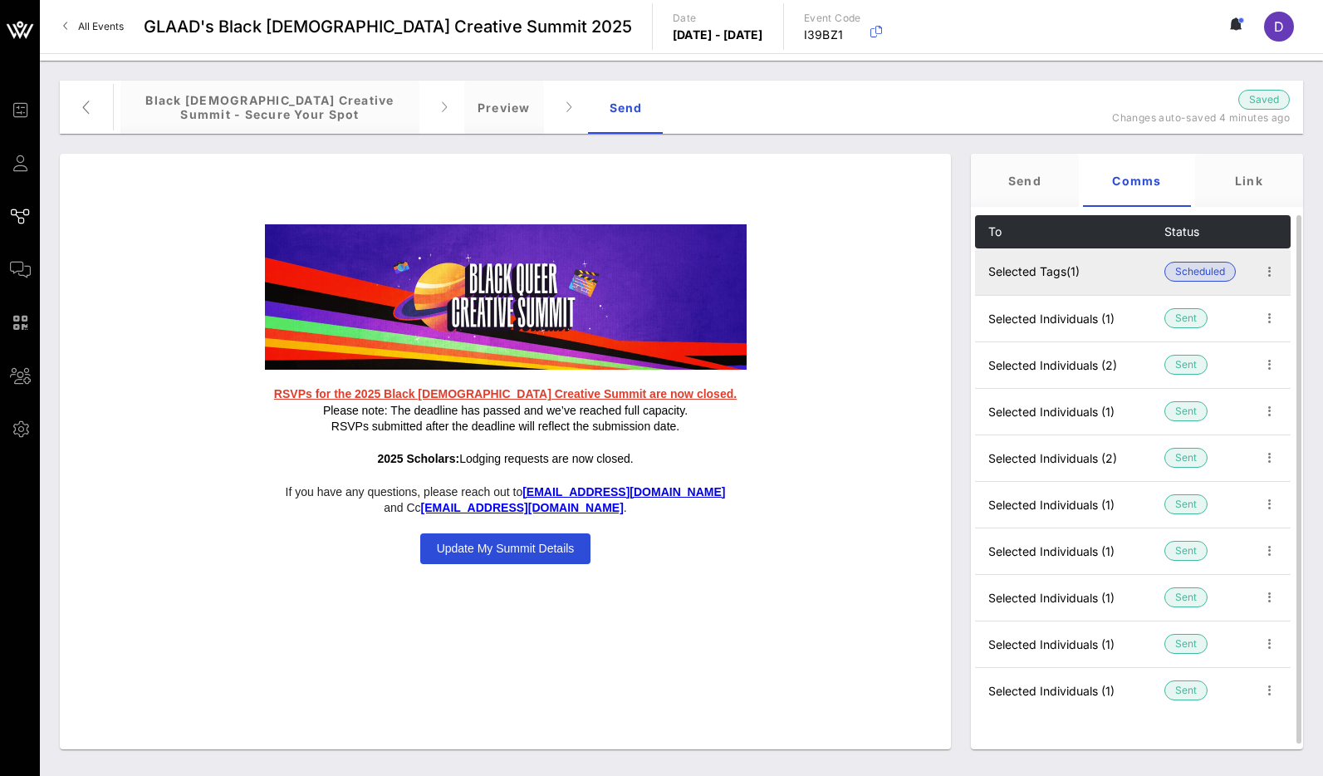
click at [1095, 272] on td "Selected Tags (1)" at bounding box center [1069, 271] width 189 height 47
click at [1262, 267] on icon "button" at bounding box center [1270, 272] width 20 height 20
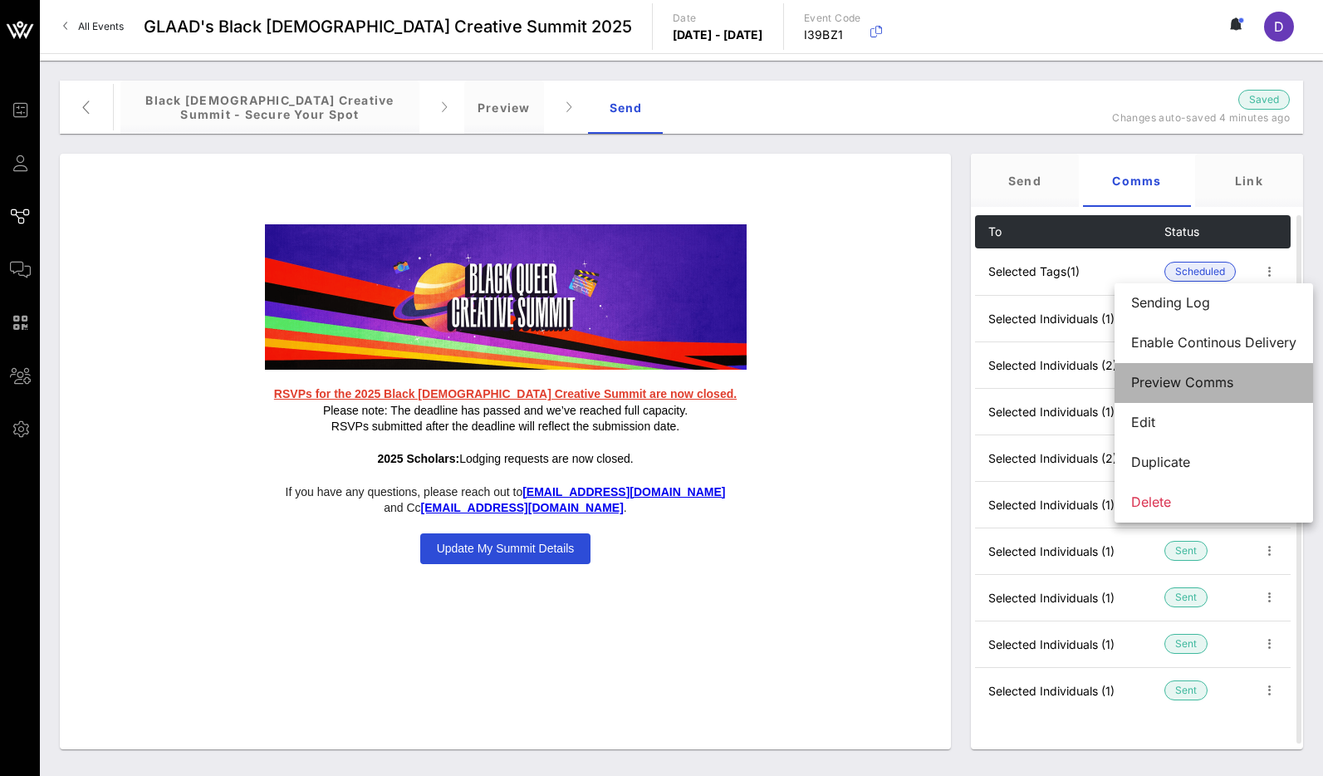
click at [1183, 381] on div "Preview Comms" at bounding box center [1213, 383] width 165 height 16
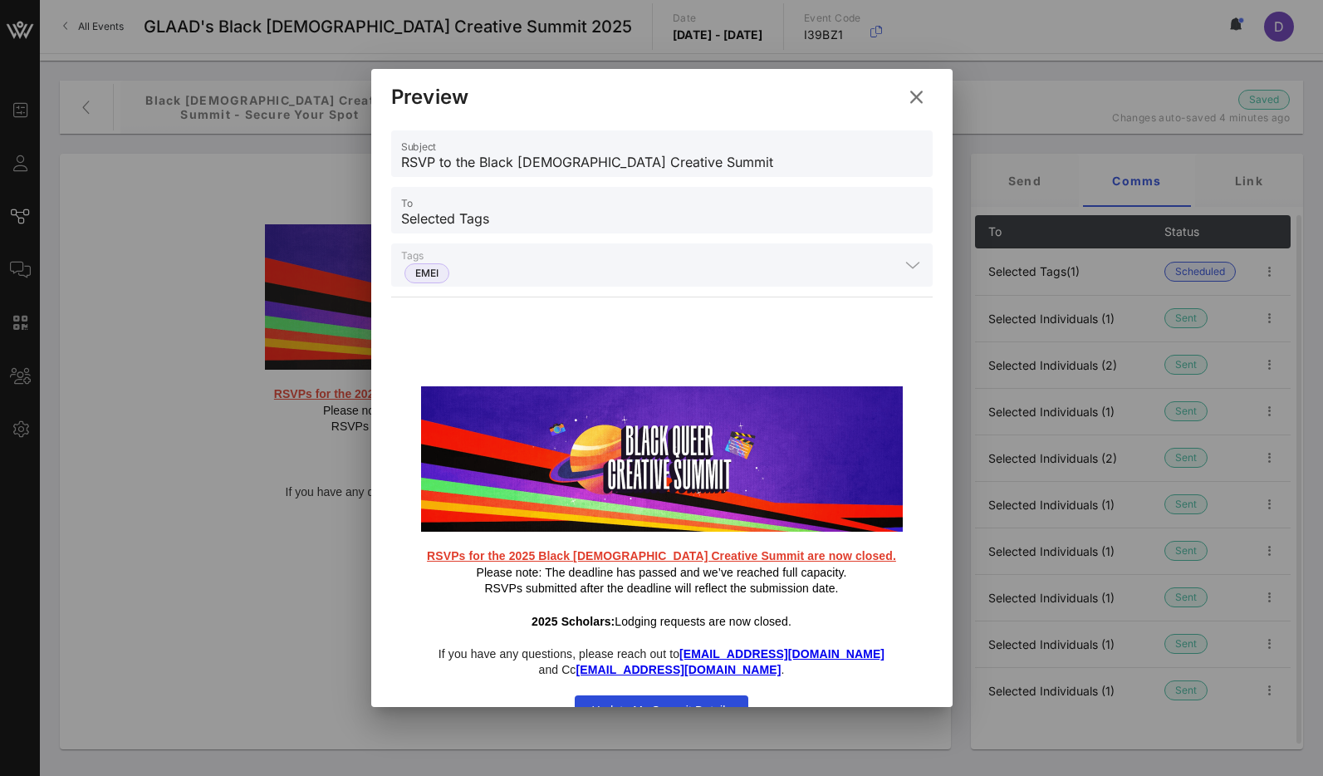
scroll to position [27, 0]
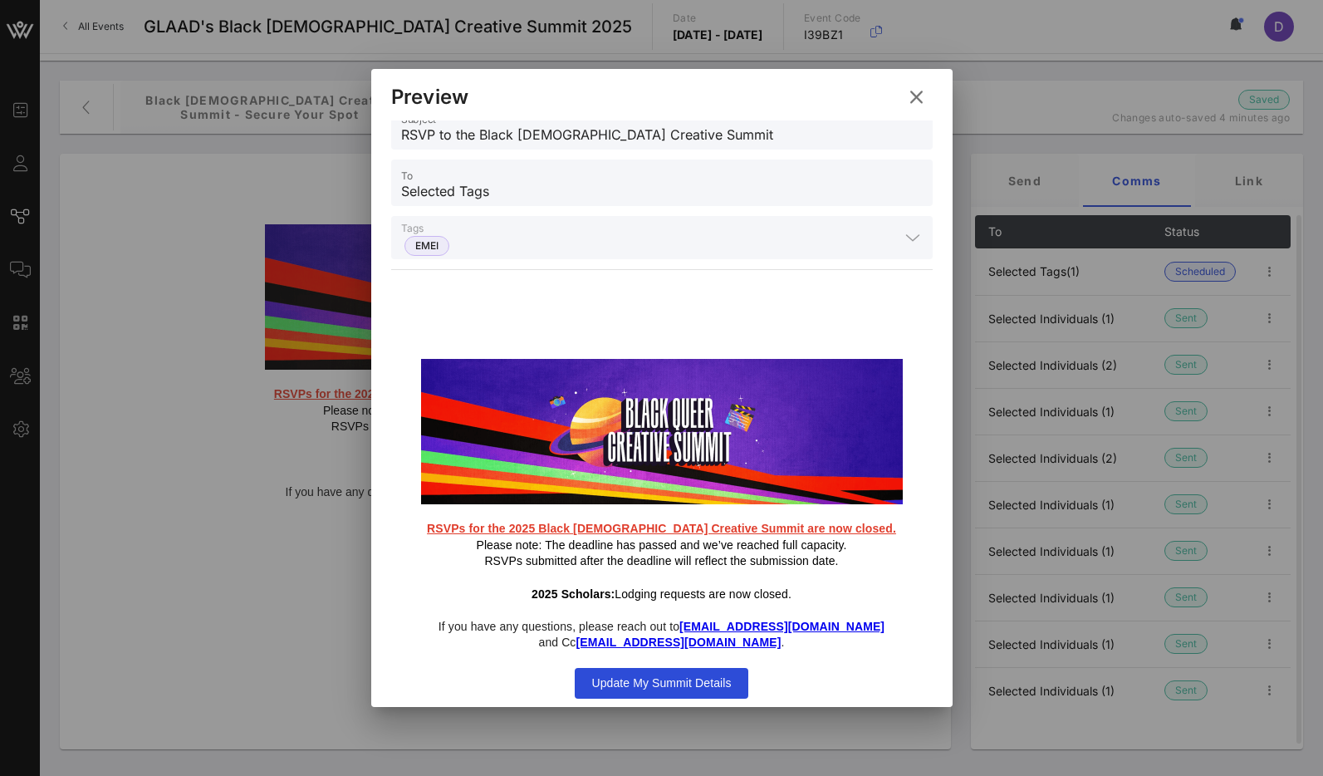
click at [913, 100] on icon at bounding box center [915, 97] width 23 height 21
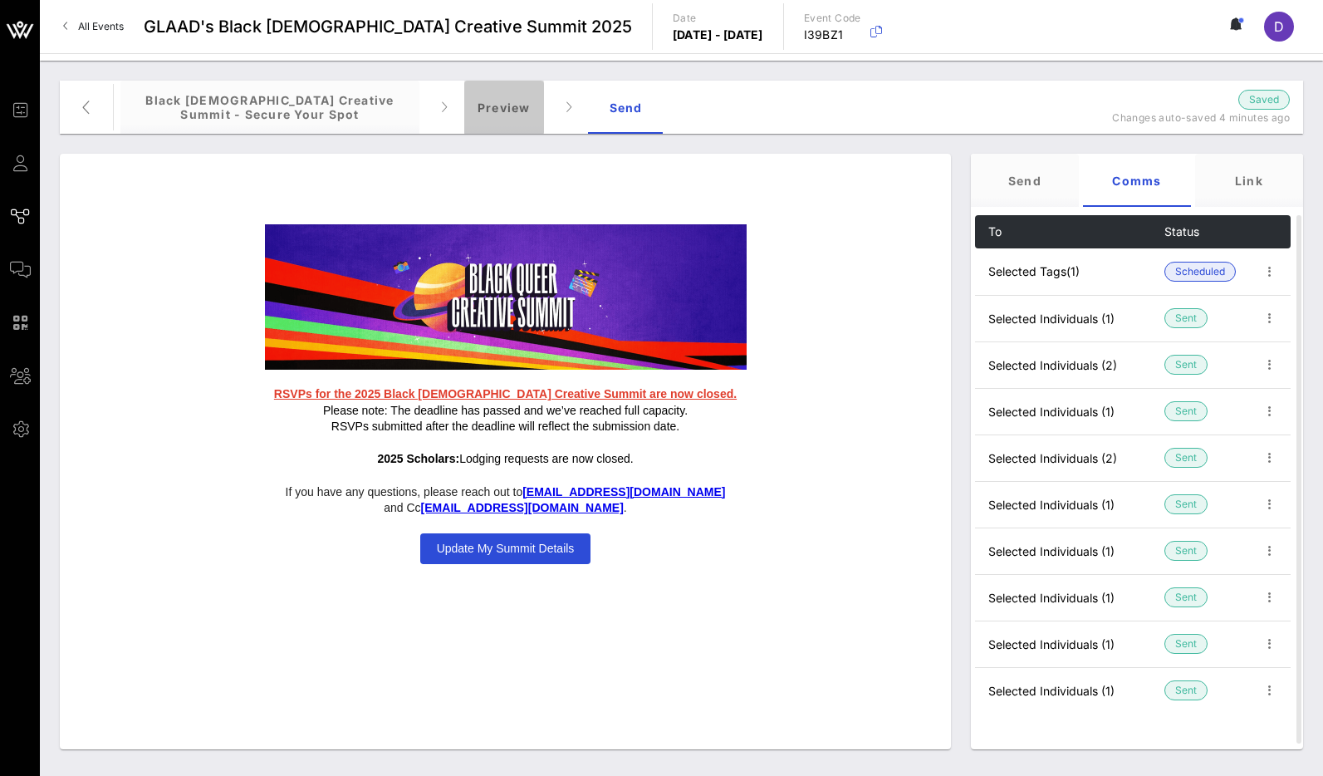
click at [488, 109] on div "Preview" at bounding box center [504, 107] width 80 height 53
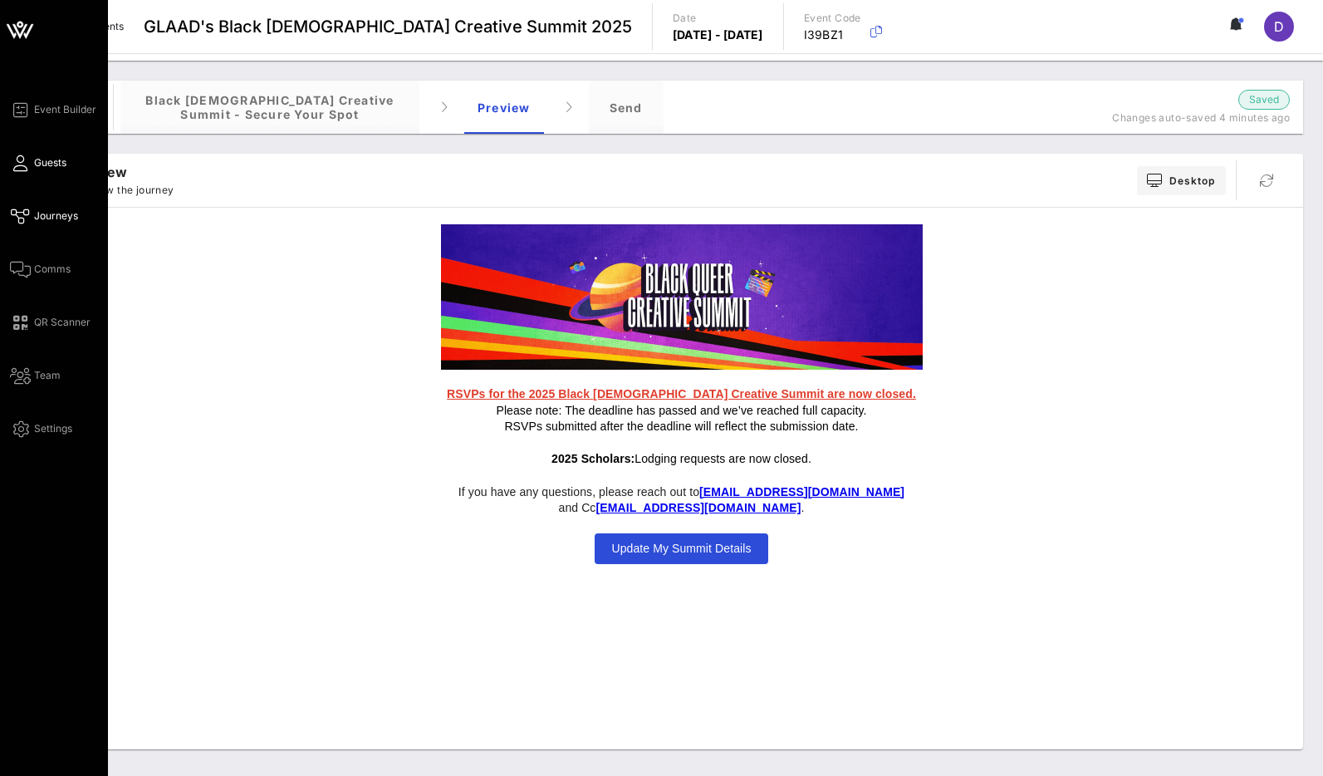
click at [34, 166] on span "Guests" at bounding box center [50, 162] width 32 height 15
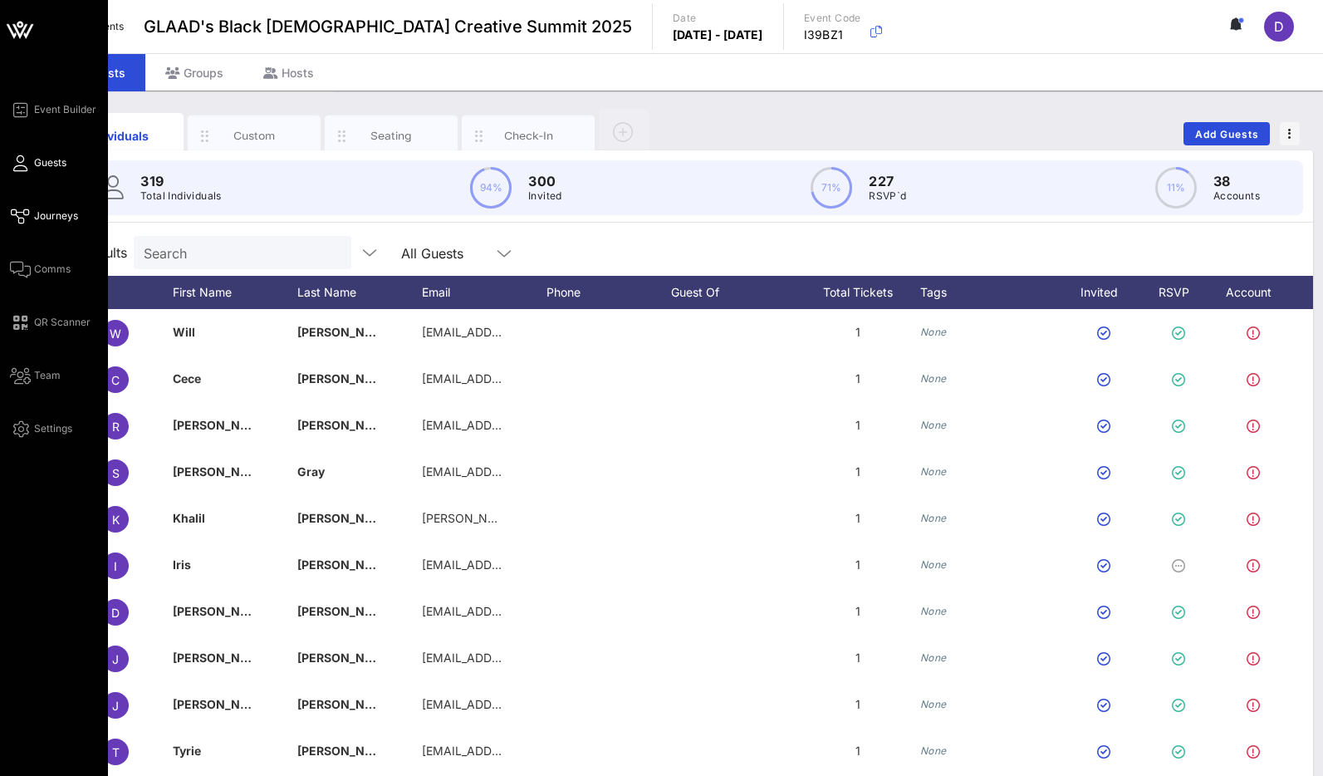
click at [22, 218] on icon at bounding box center [20, 216] width 21 height 2
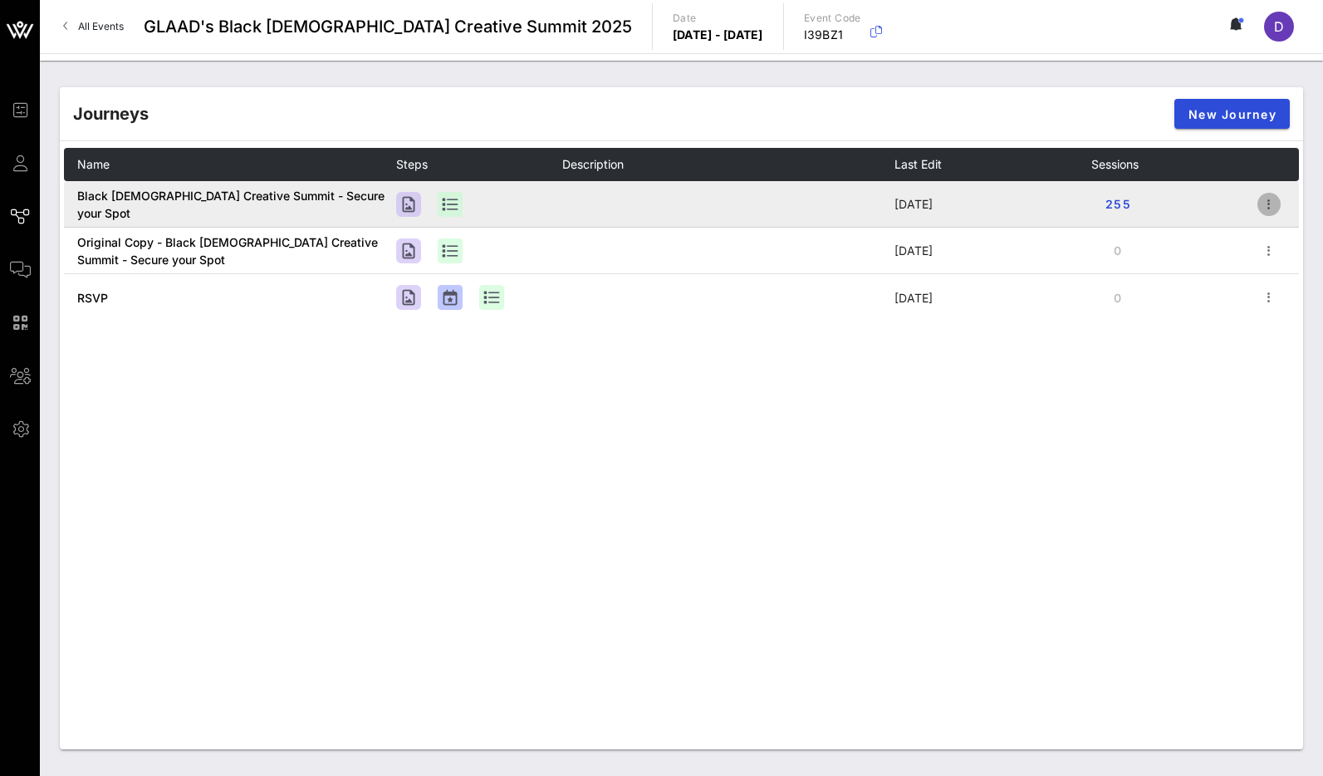
click at [1270, 212] on icon "button" at bounding box center [1269, 204] width 20 height 20
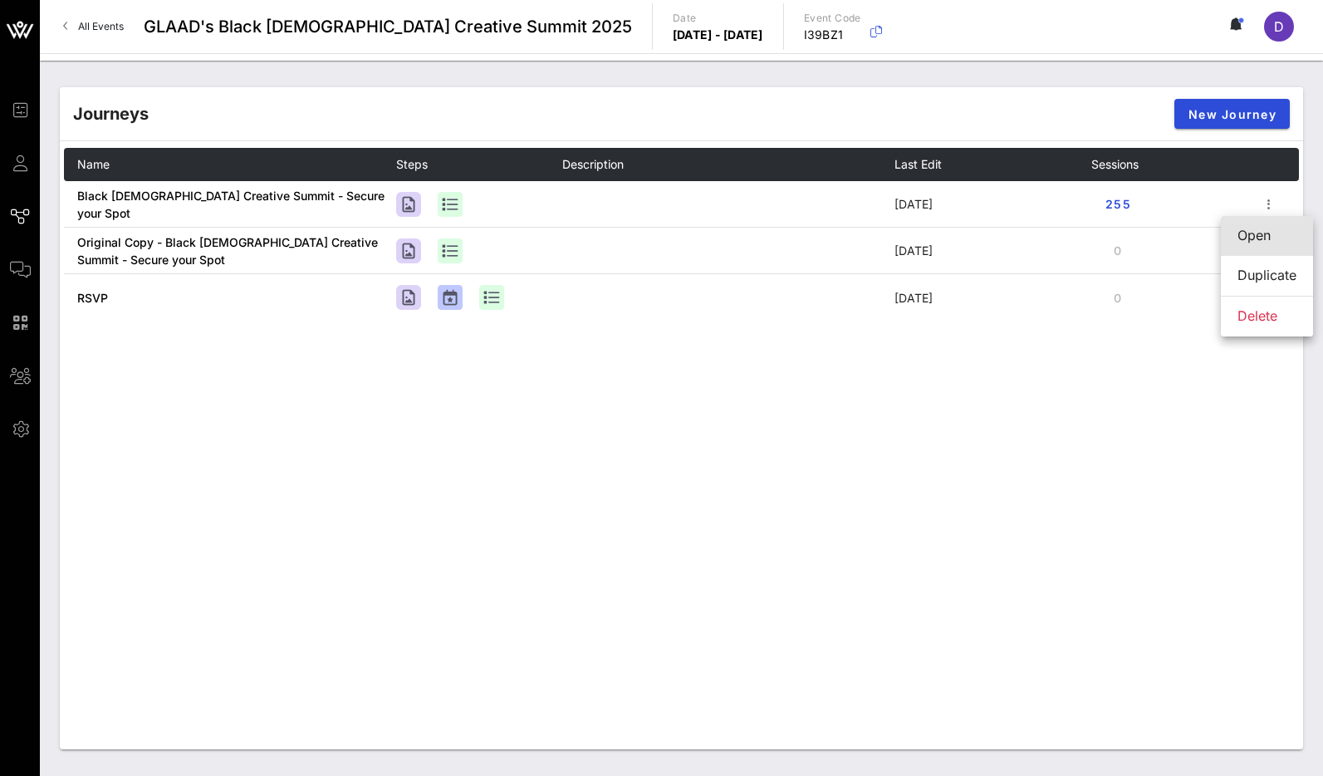
click at [1249, 237] on div "Open" at bounding box center [1266, 236] width 59 height 16
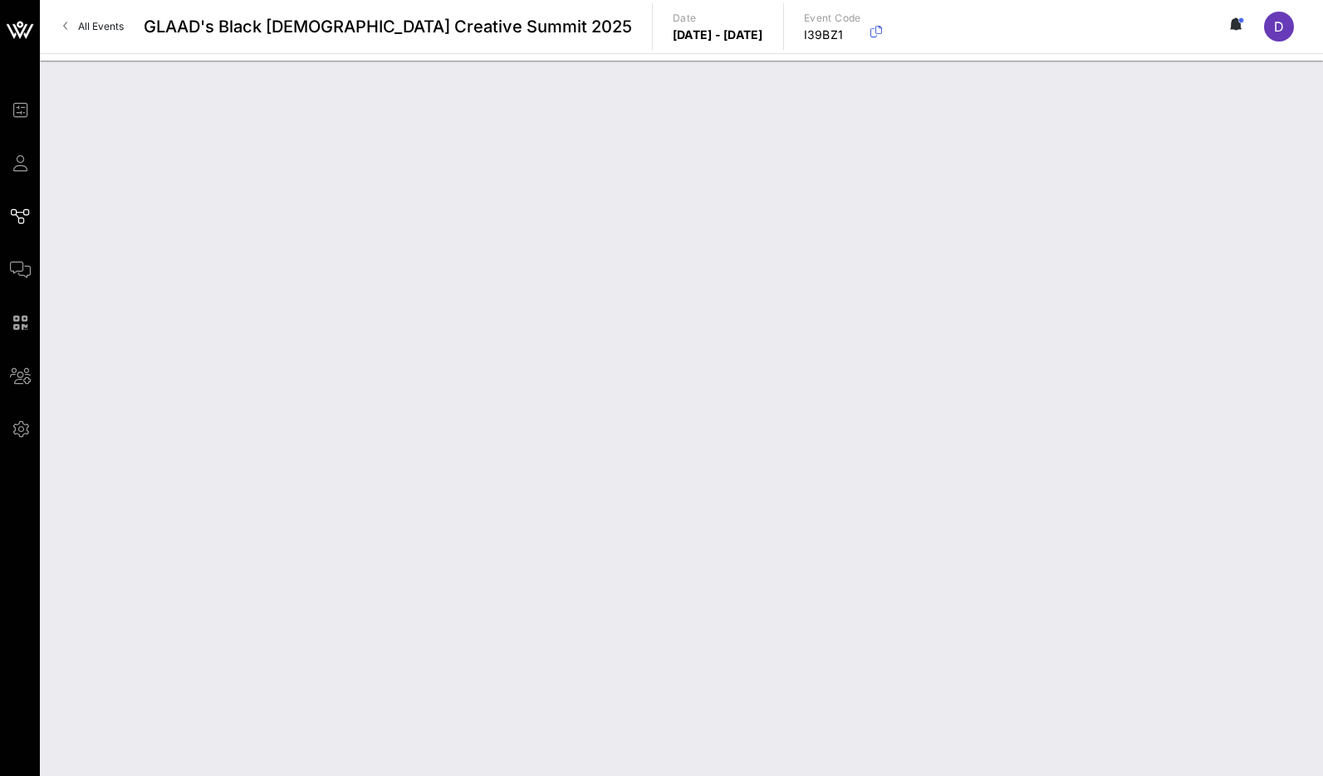
type input "Black [DEMOGRAPHIC_DATA] Creative Summit - Secure your Spot"
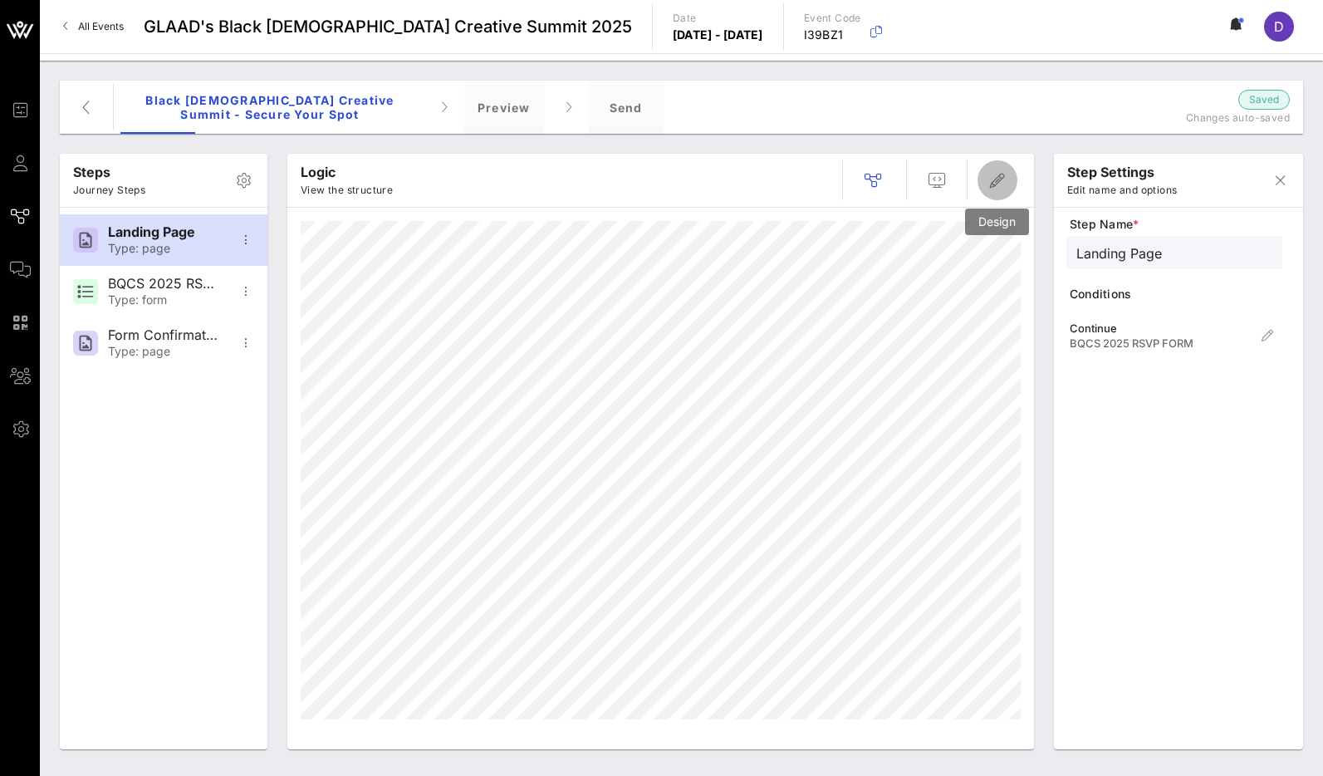
click at [992, 185] on icon "button" at bounding box center [997, 180] width 20 height 20
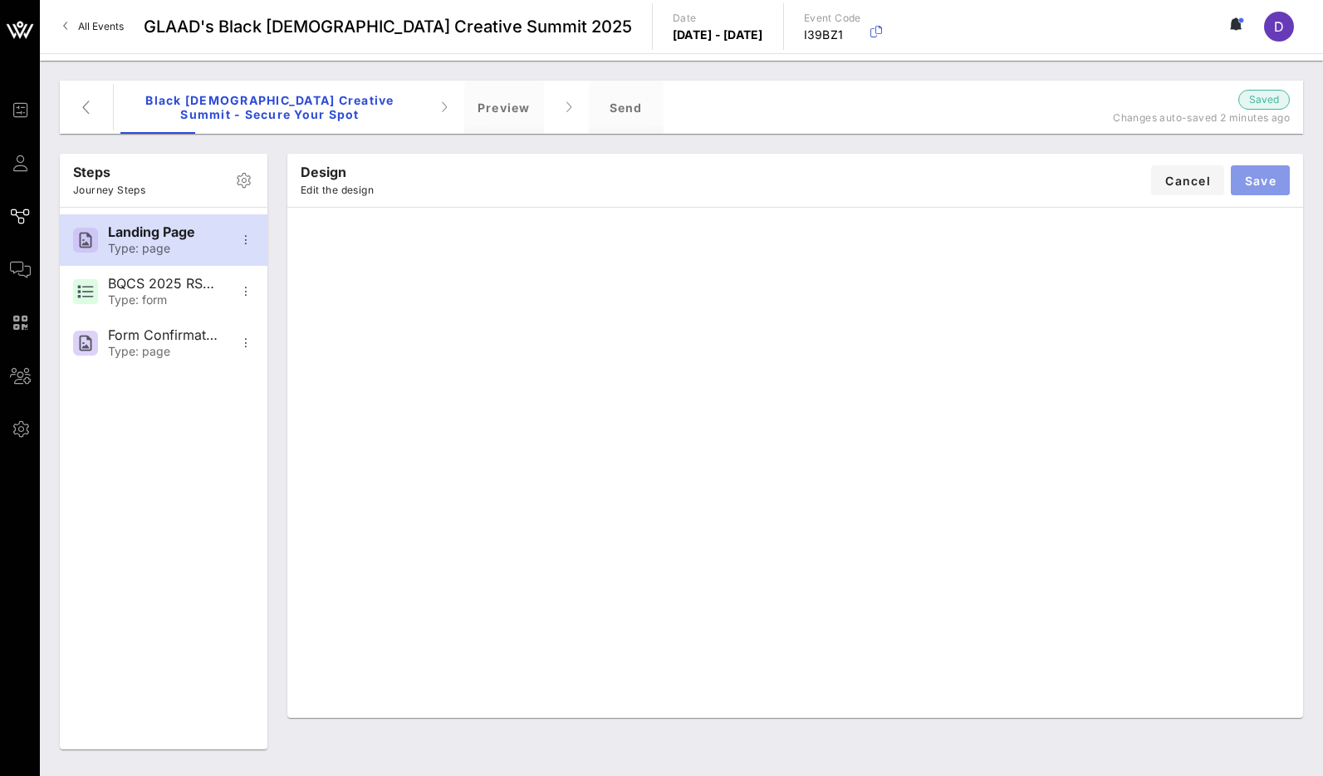
click at [1266, 186] on span "Save" at bounding box center [1260, 181] width 32 height 14
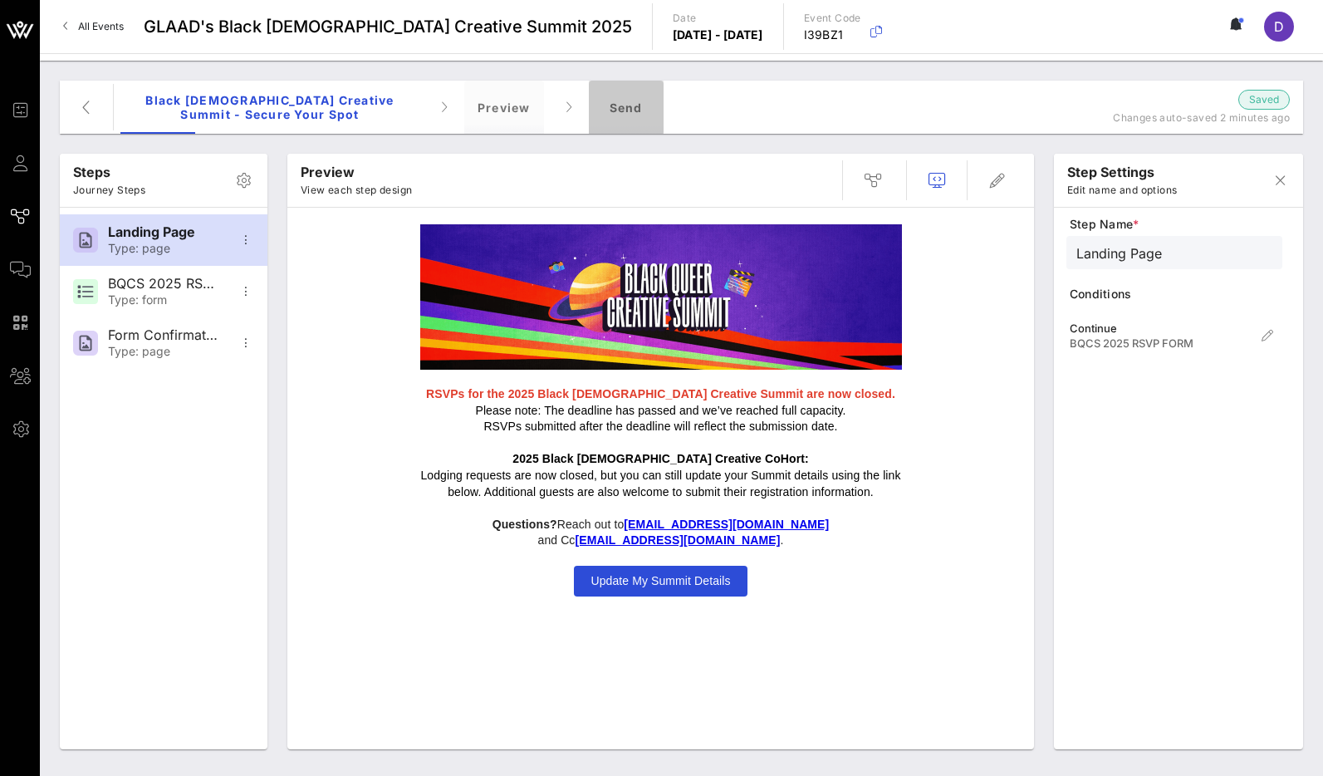
click at [624, 115] on div "Send" at bounding box center [626, 107] width 75 height 53
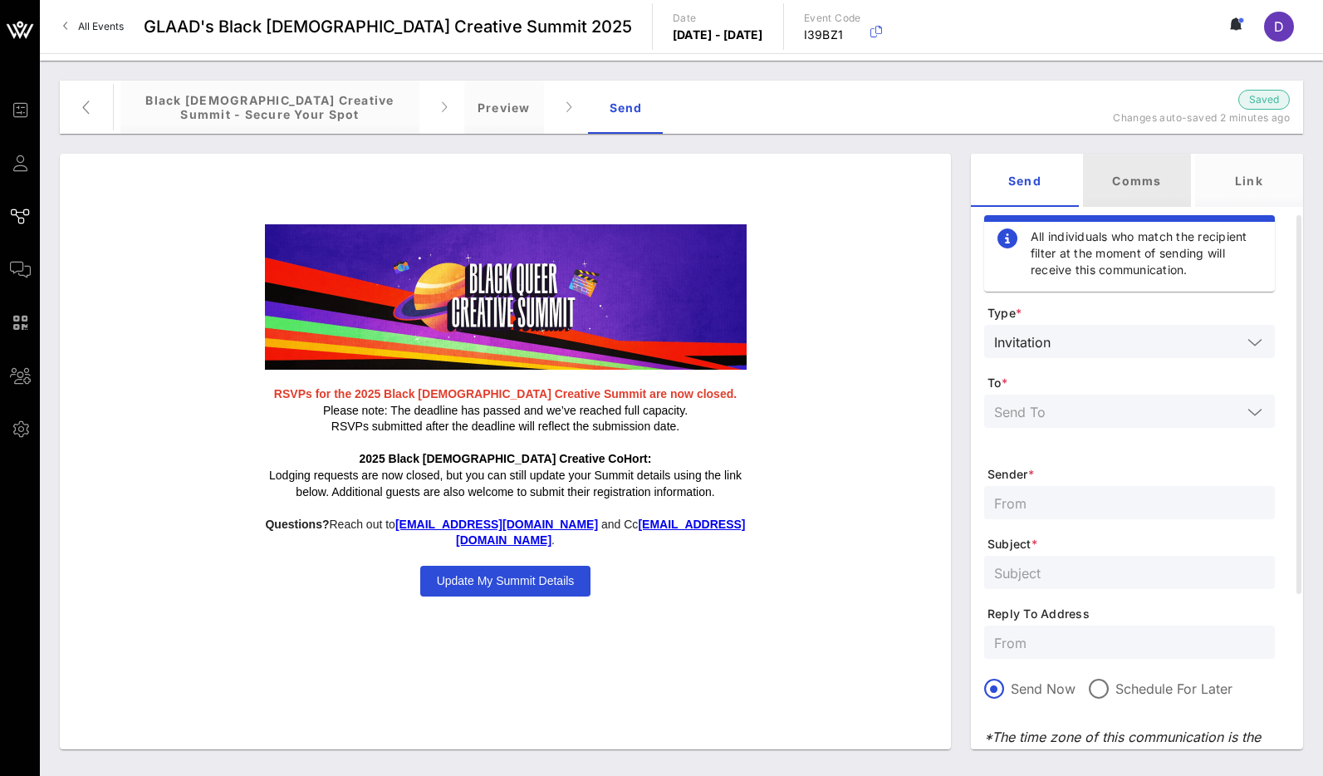
click at [1153, 183] on div "Comms" at bounding box center [1137, 180] width 108 height 53
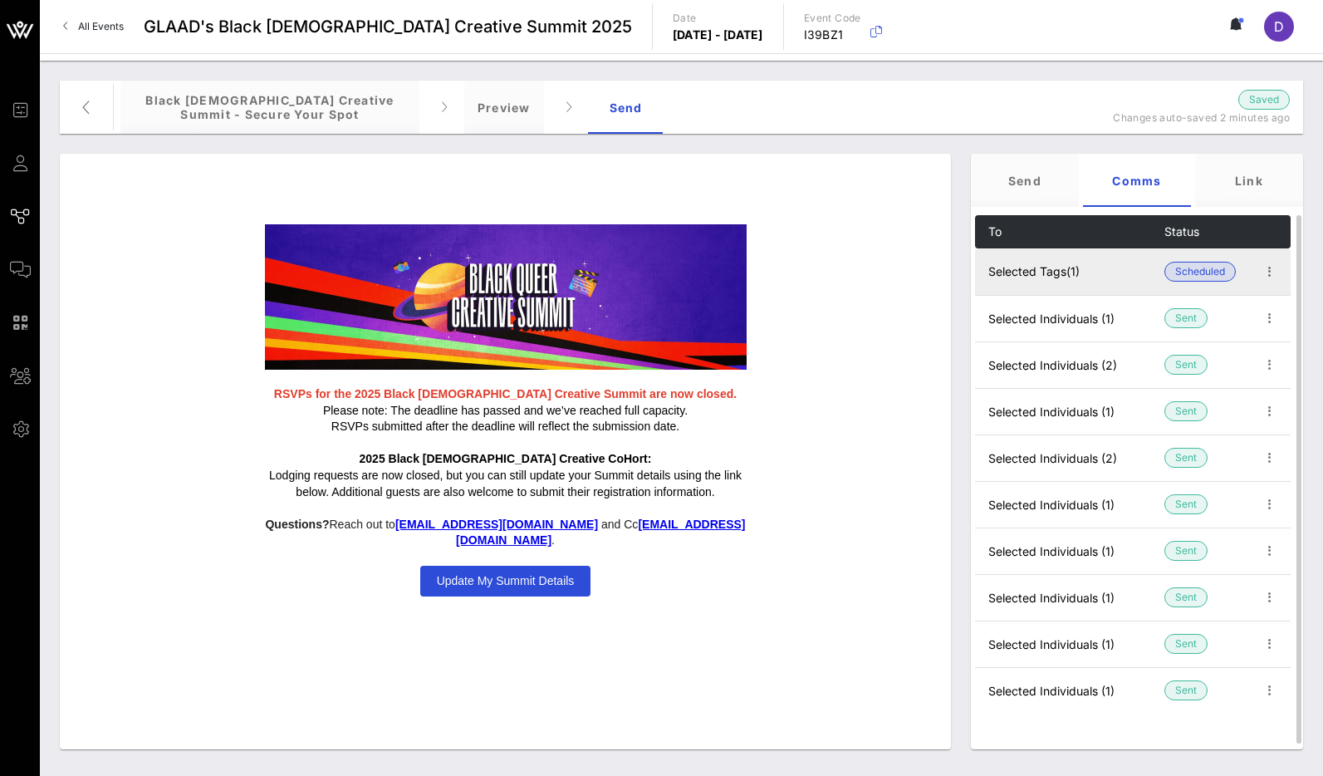
click at [1122, 273] on td "Selected Tags (1)" at bounding box center [1069, 271] width 189 height 47
click at [1276, 272] on span "button" at bounding box center [1269, 272] width 23 height 20
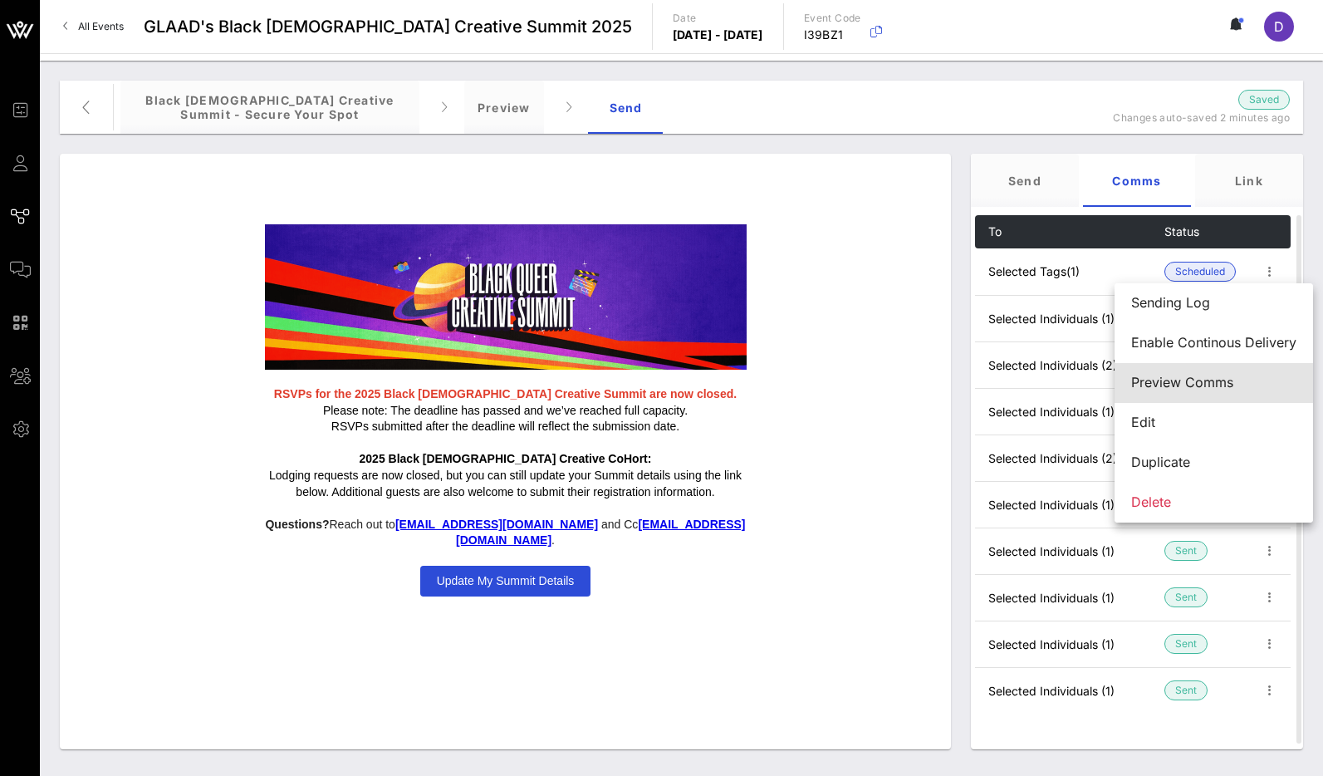
click at [1205, 379] on div "Preview Comms" at bounding box center [1213, 383] width 165 height 16
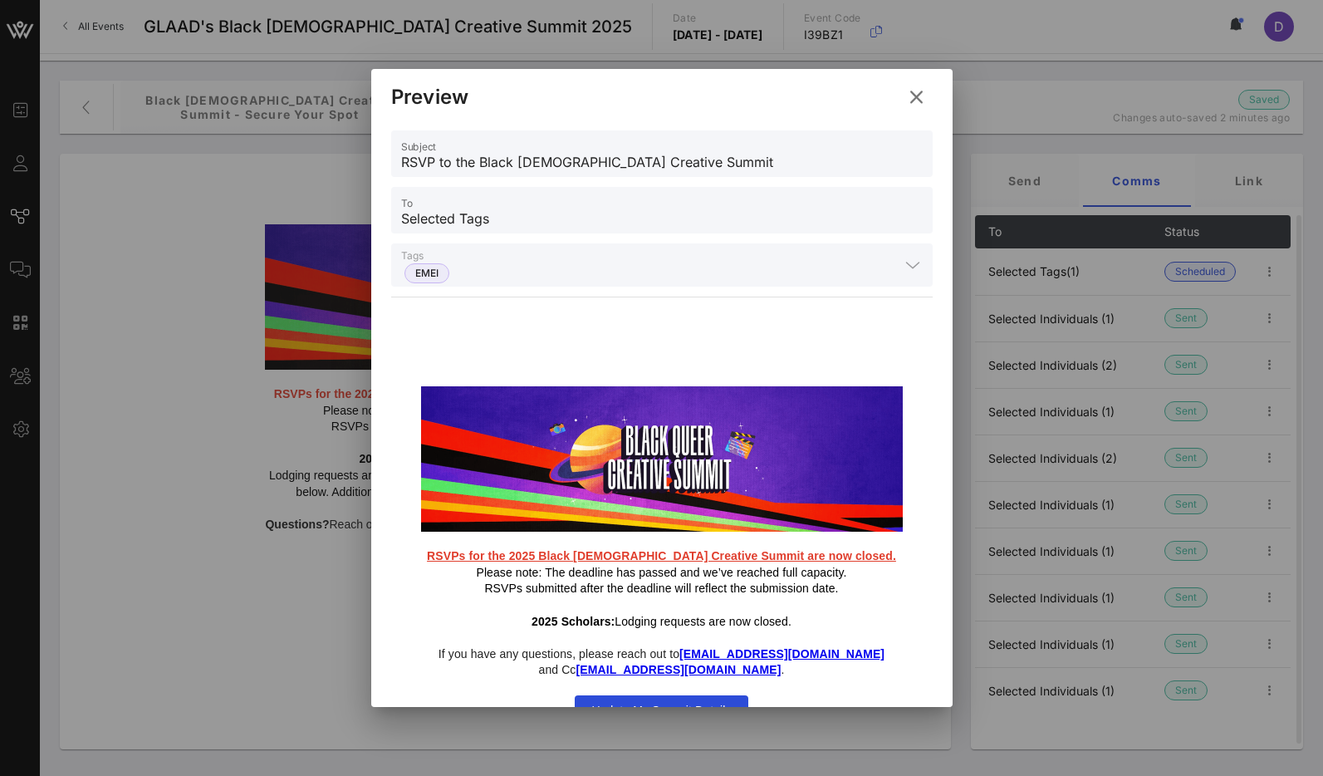
scroll to position [27, 0]
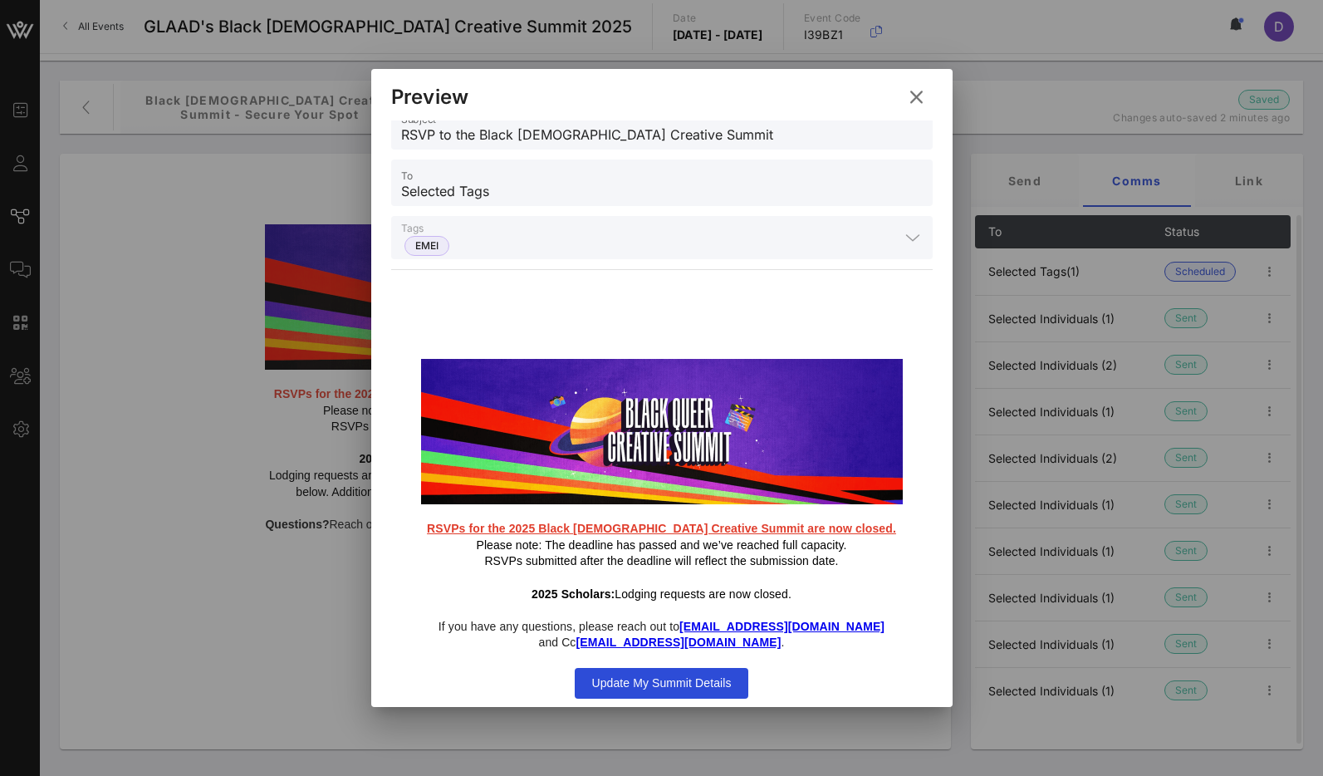
click at [917, 97] on icon at bounding box center [915, 97] width 23 height 21
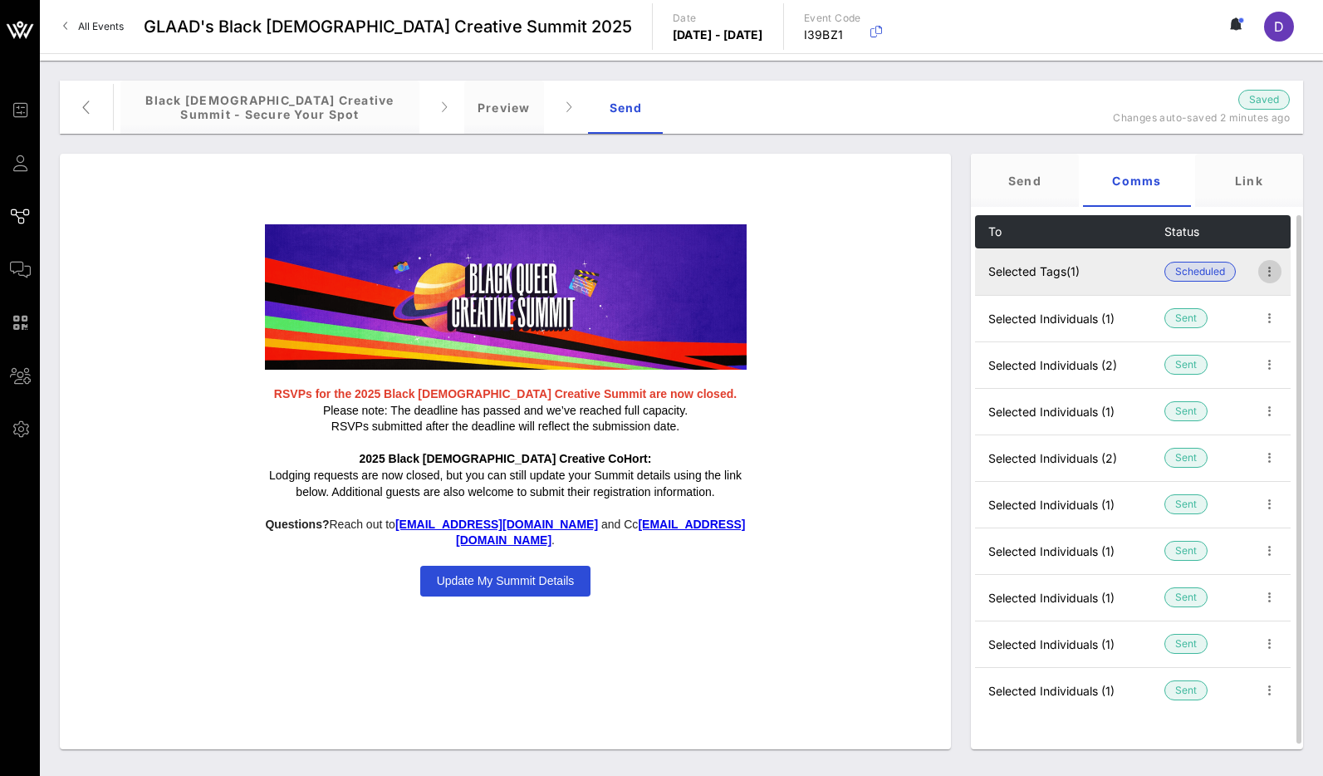
click at [1261, 274] on icon "button" at bounding box center [1270, 272] width 20 height 20
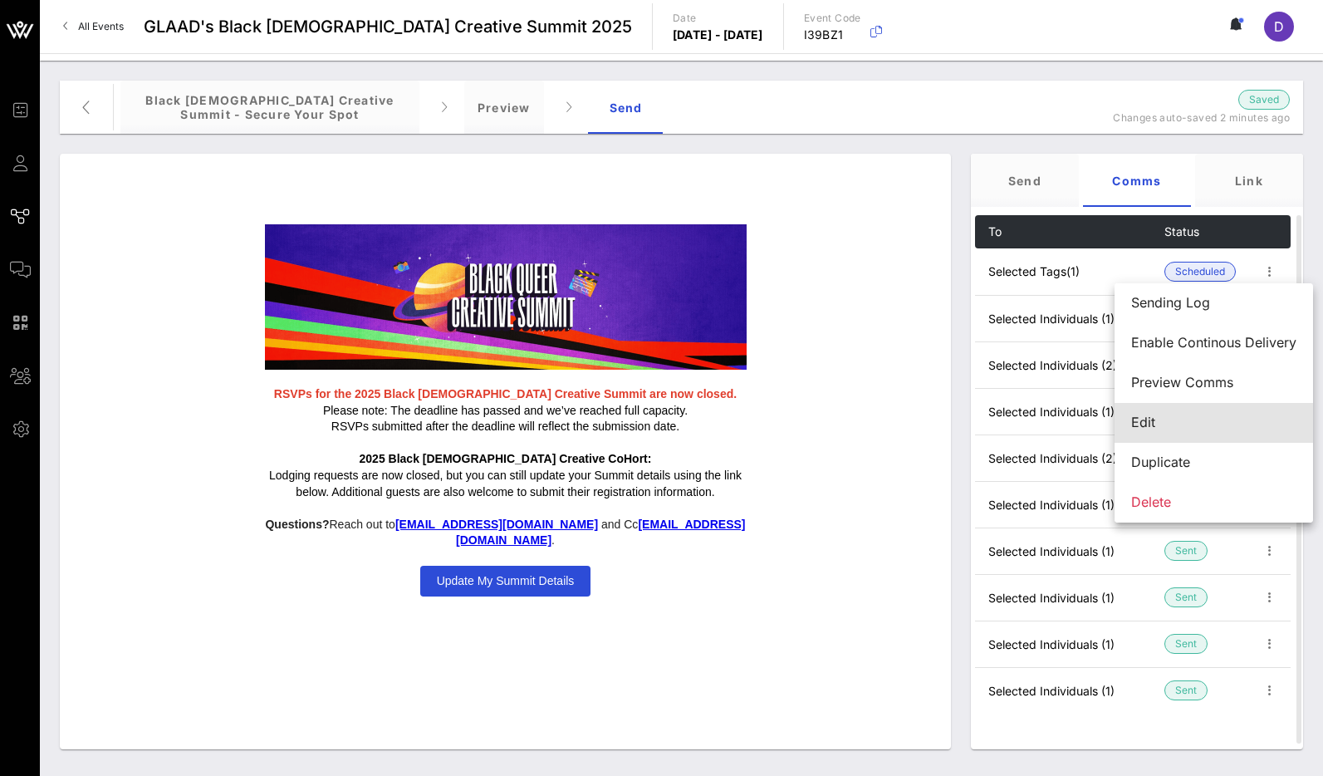
click at [1193, 425] on div "Edit" at bounding box center [1213, 422] width 165 height 16
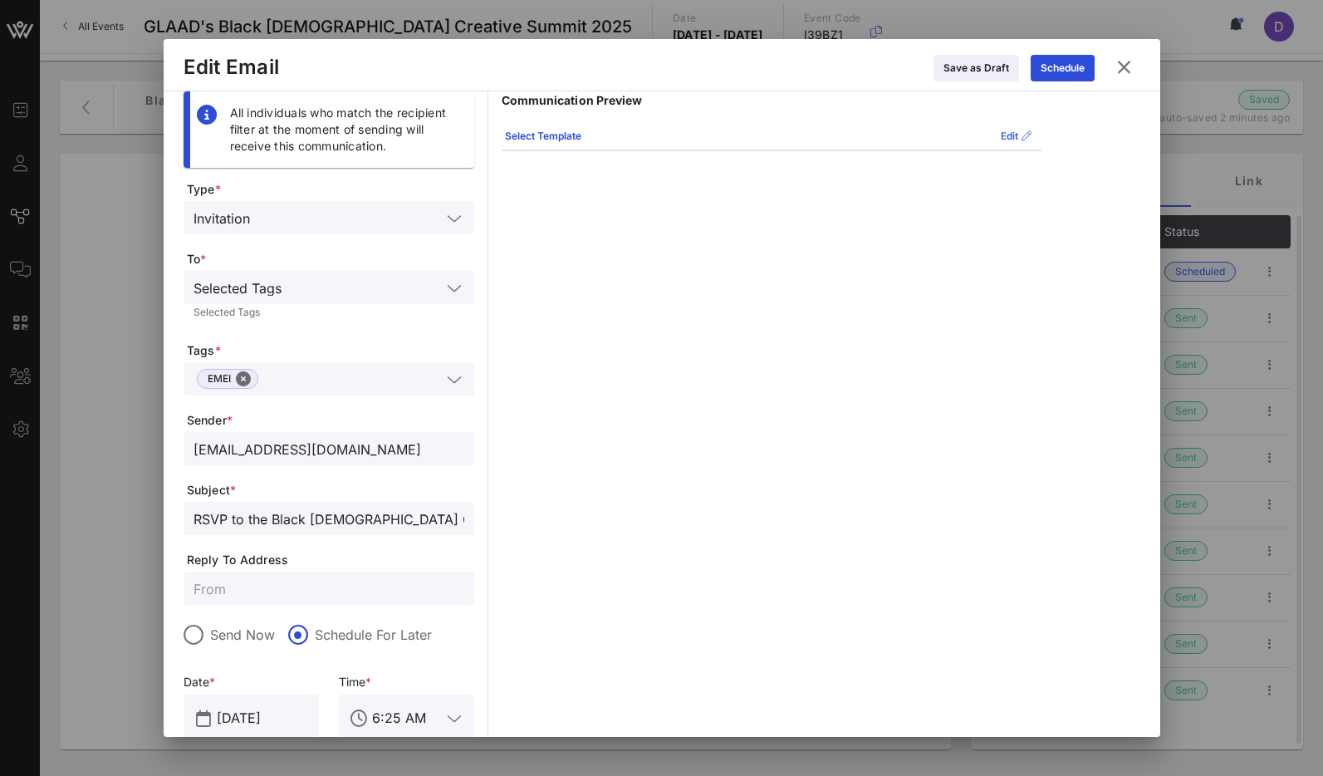
click at [1004, 137] on div "Edit" at bounding box center [1016, 136] width 31 height 17
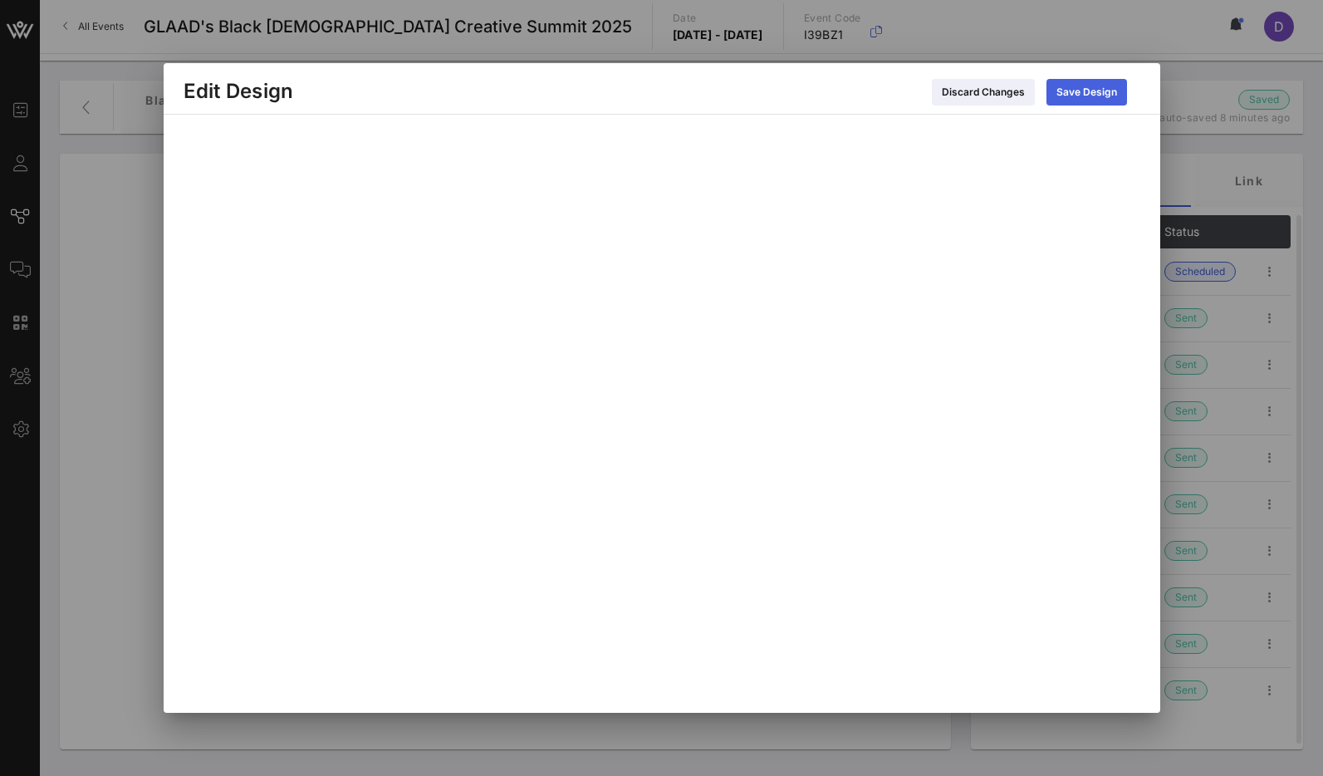
click at [1067, 94] on div "Save Design" at bounding box center [1086, 92] width 61 height 17
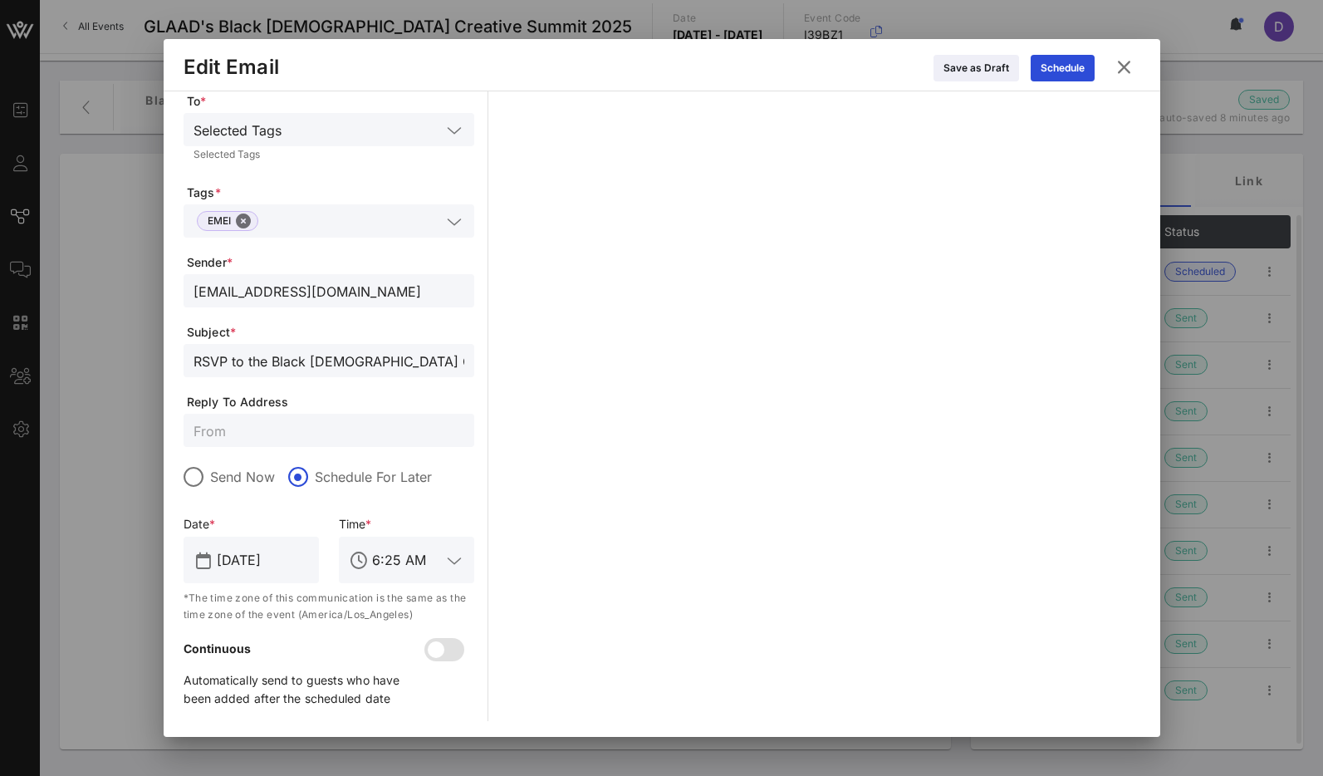
scroll to position [0, 0]
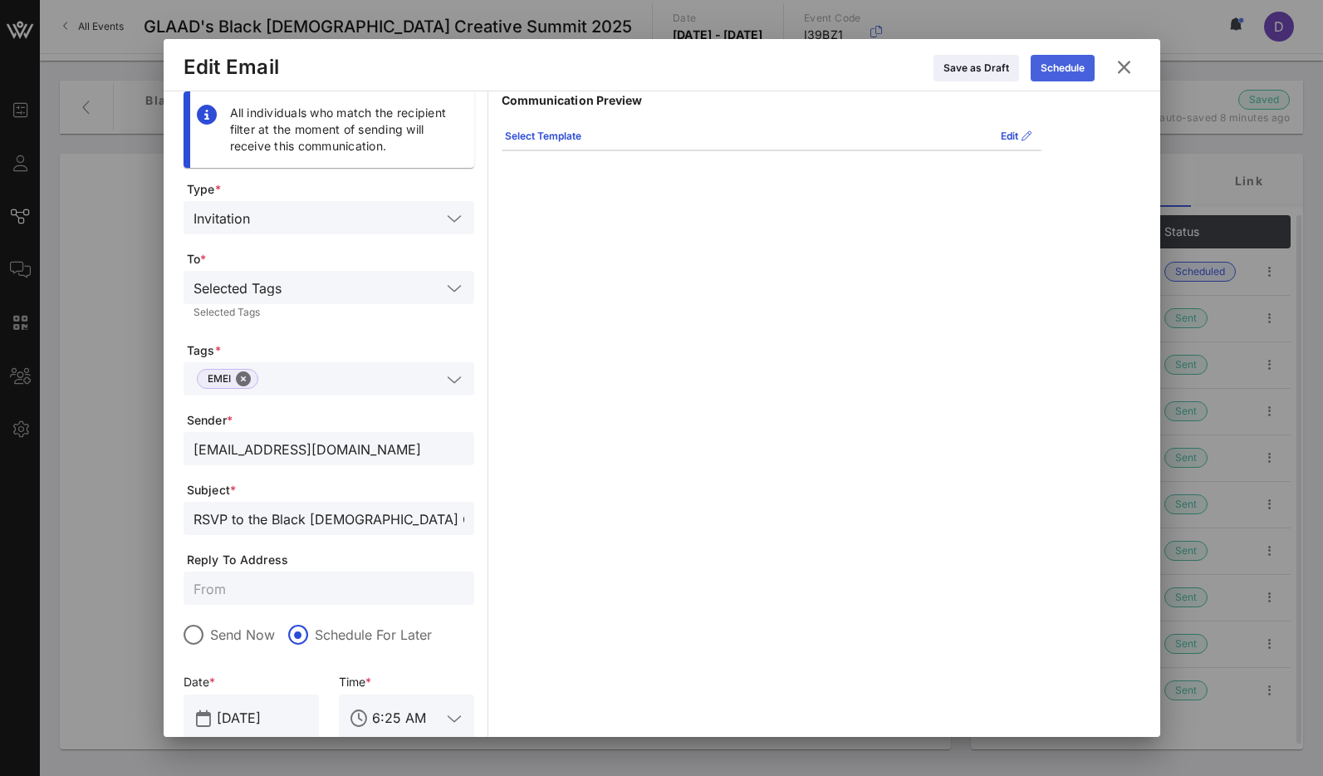
click at [1054, 75] on div "Schedule" at bounding box center [1063, 68] width 44 height 17
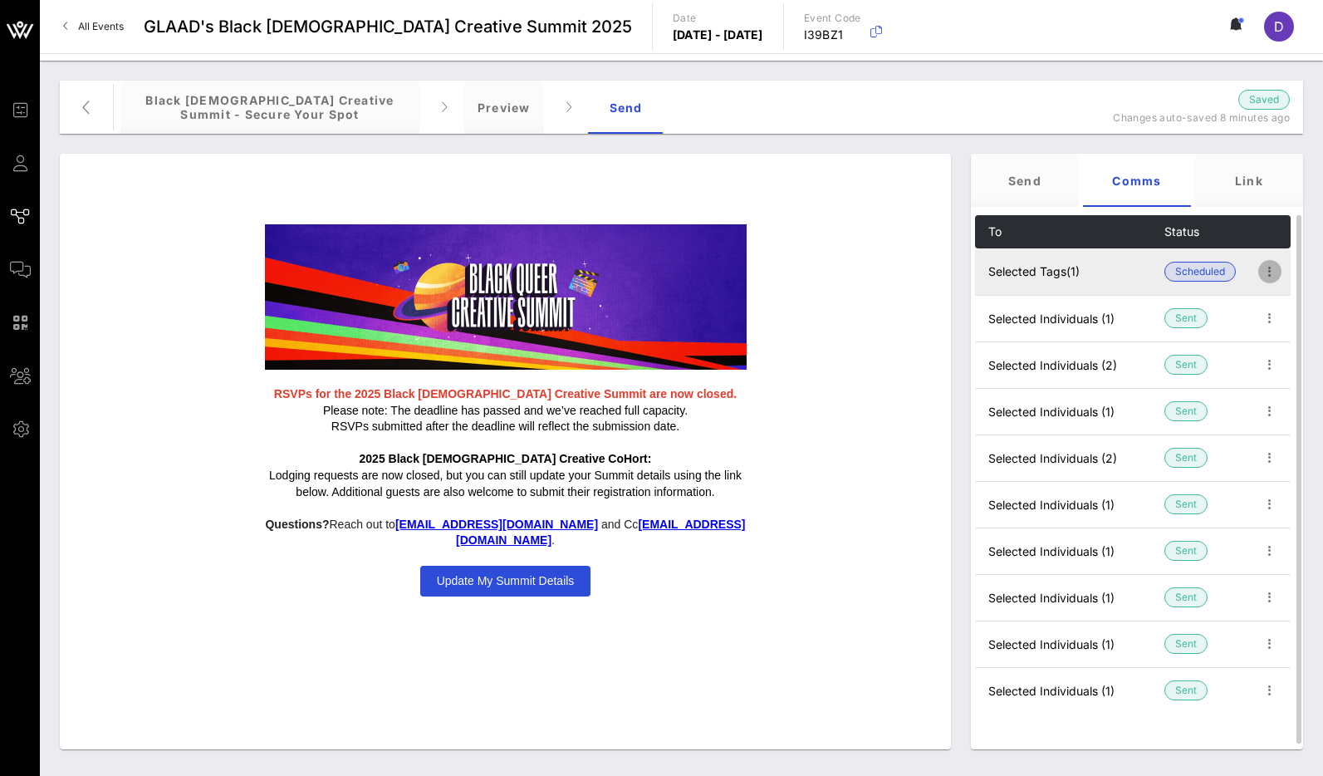
click at [1266, 270] on icon "button" at bounding box center [1270, 272] width 20 height 20
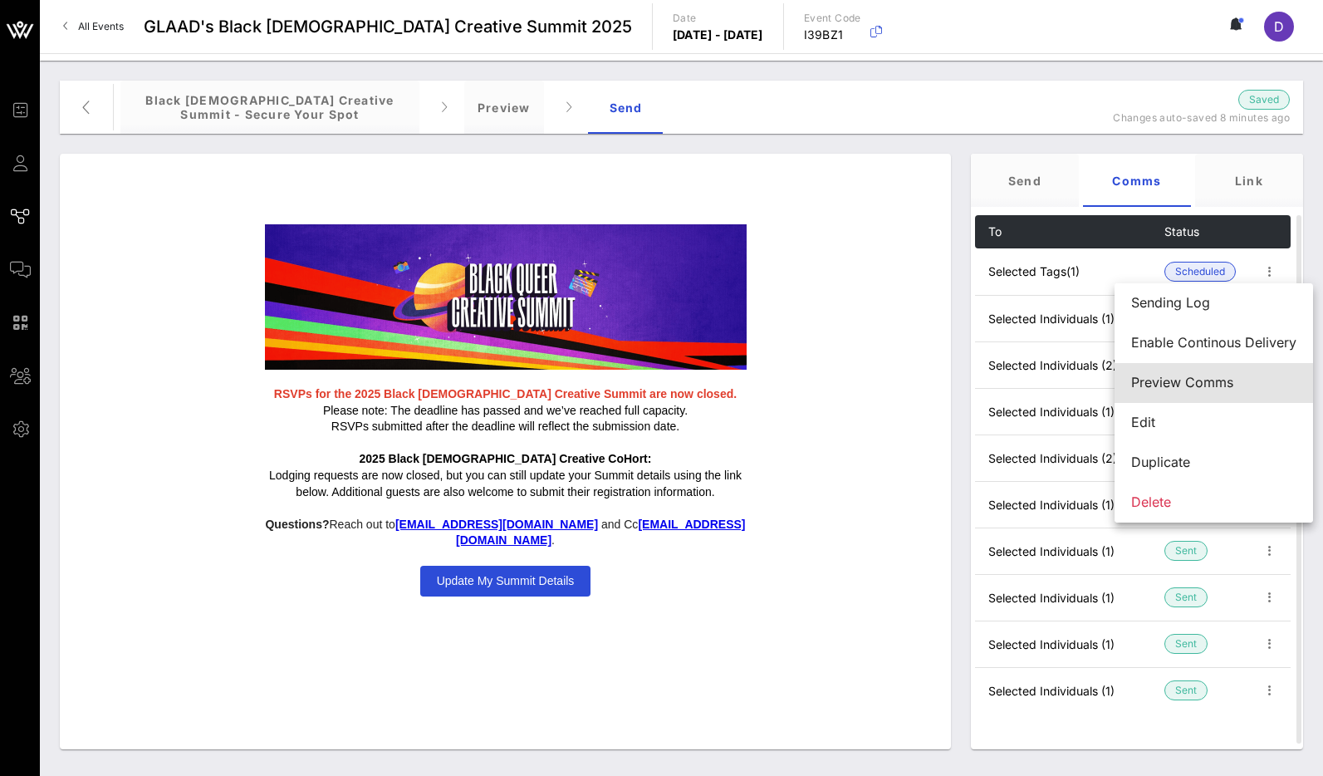
click at [1196, 378] on div "Preview Comms" at bounding box center [1213, 383] width 165 height 16
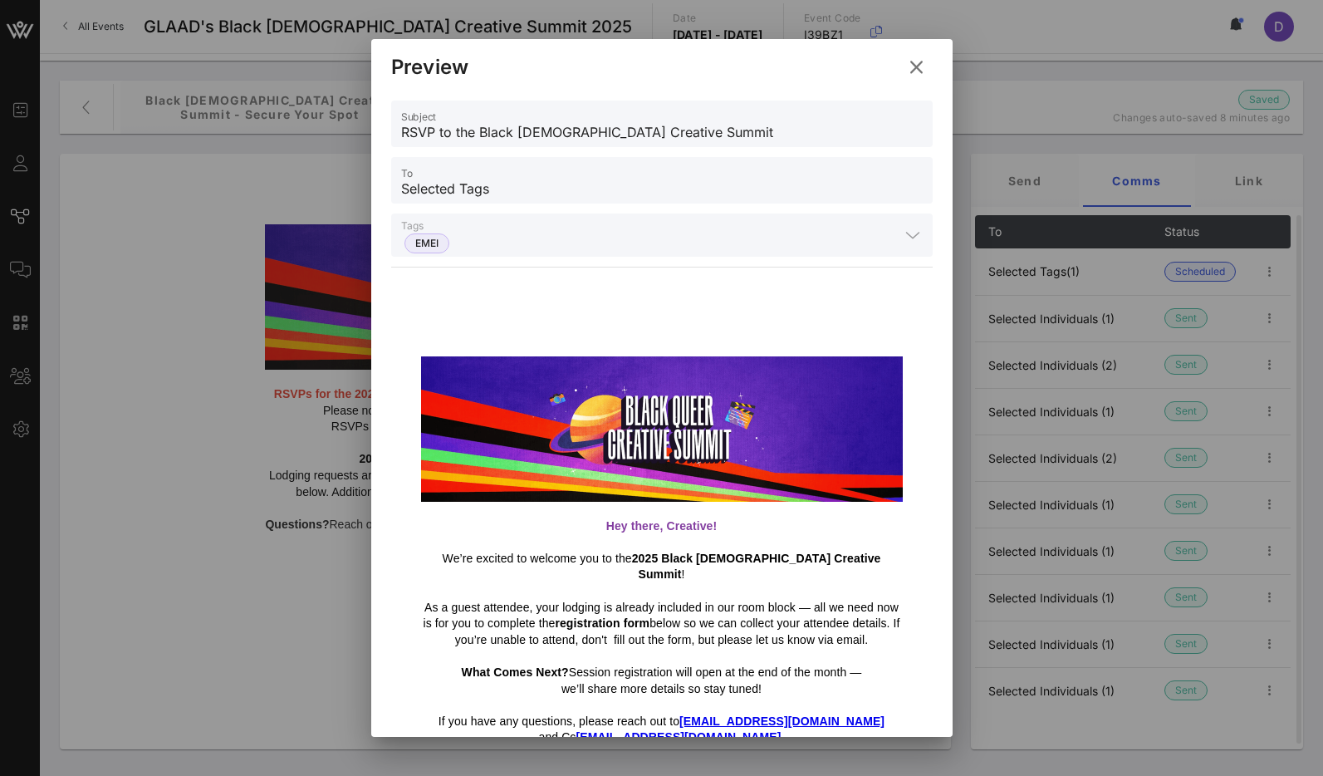
click at [922, 66] on icon at bounding box center [916, 67] width 22 height 20
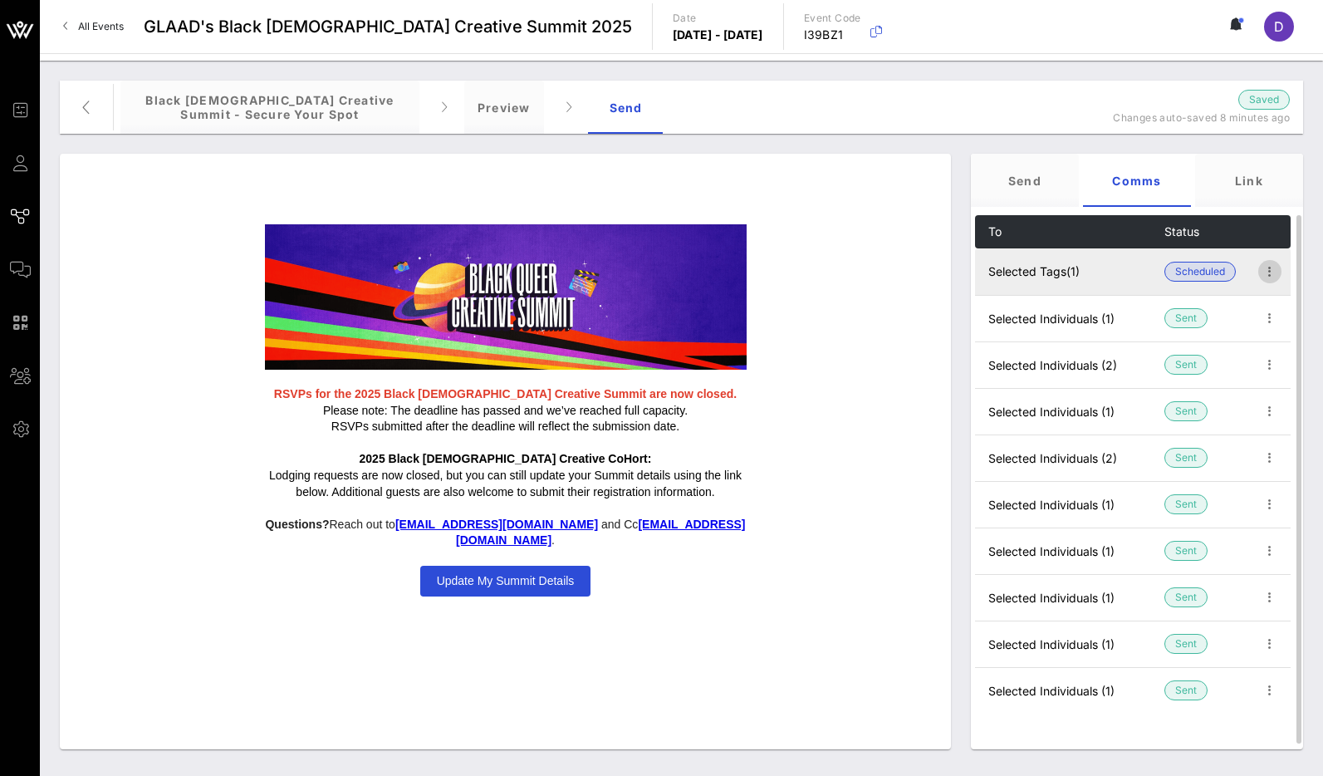
click at [1265, 269] on icon "button" at bounding box center [1270, 272] width 20 height 20
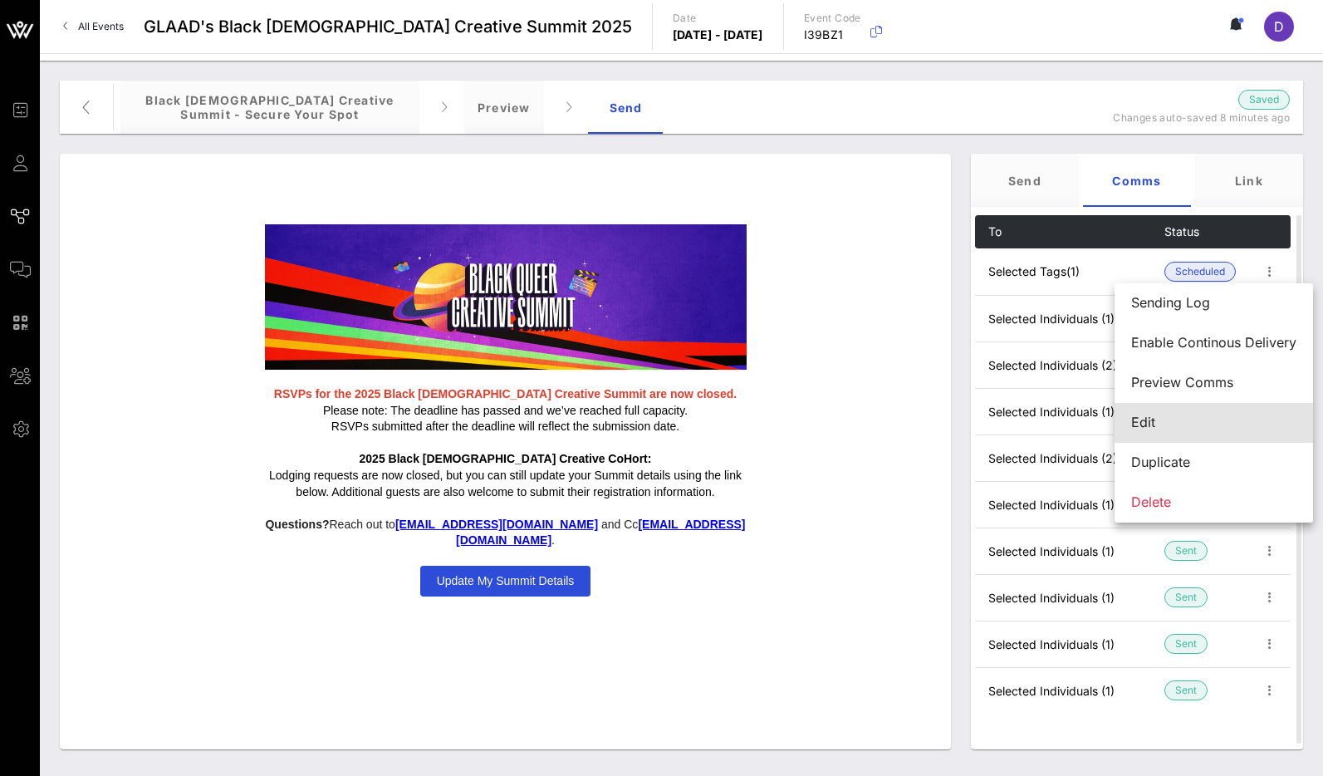
click at [1168, 424] on div "Edit" at bounding box center [1213, 422] width 165 height 16
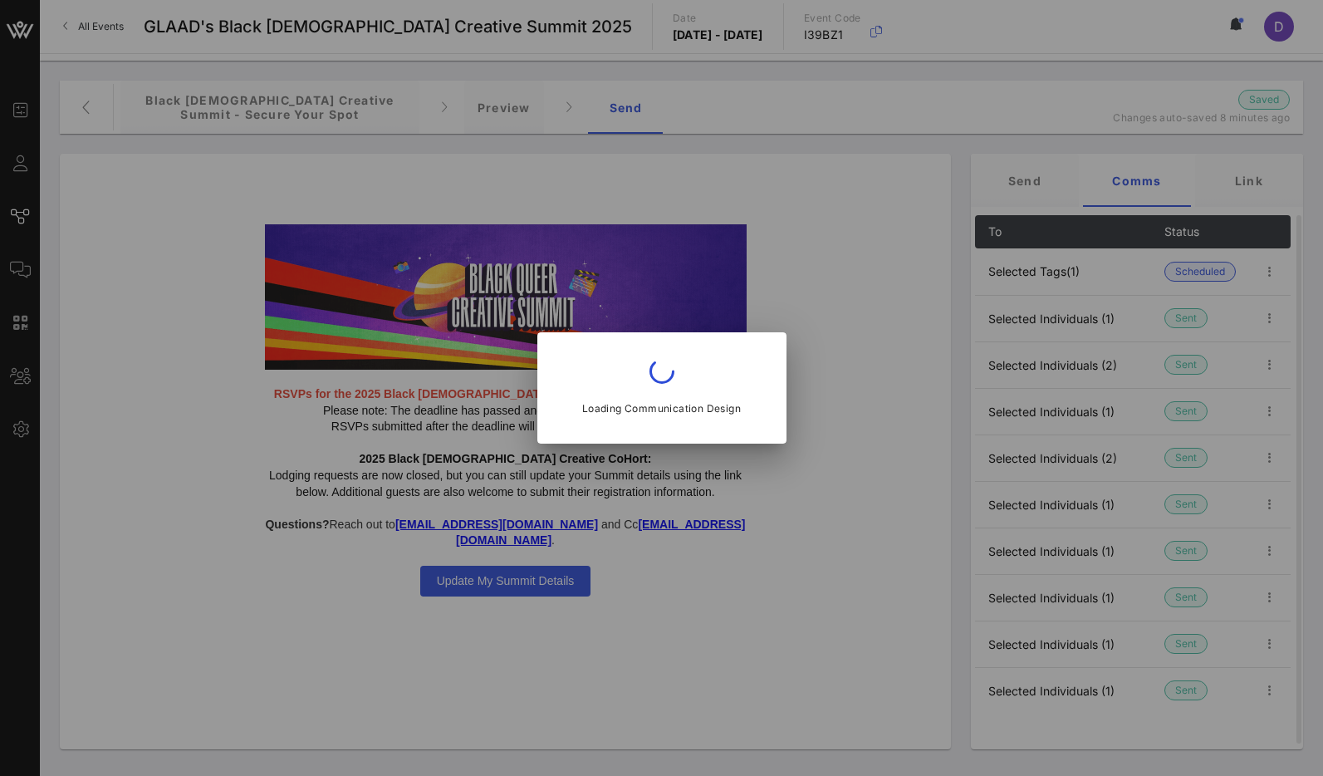
type input "[EMAIL_ADDRESS][DOMAIN_NAME]"
type input "RSVP to the Black [DEMOGRAPHIC_DATA] Creative Summit"
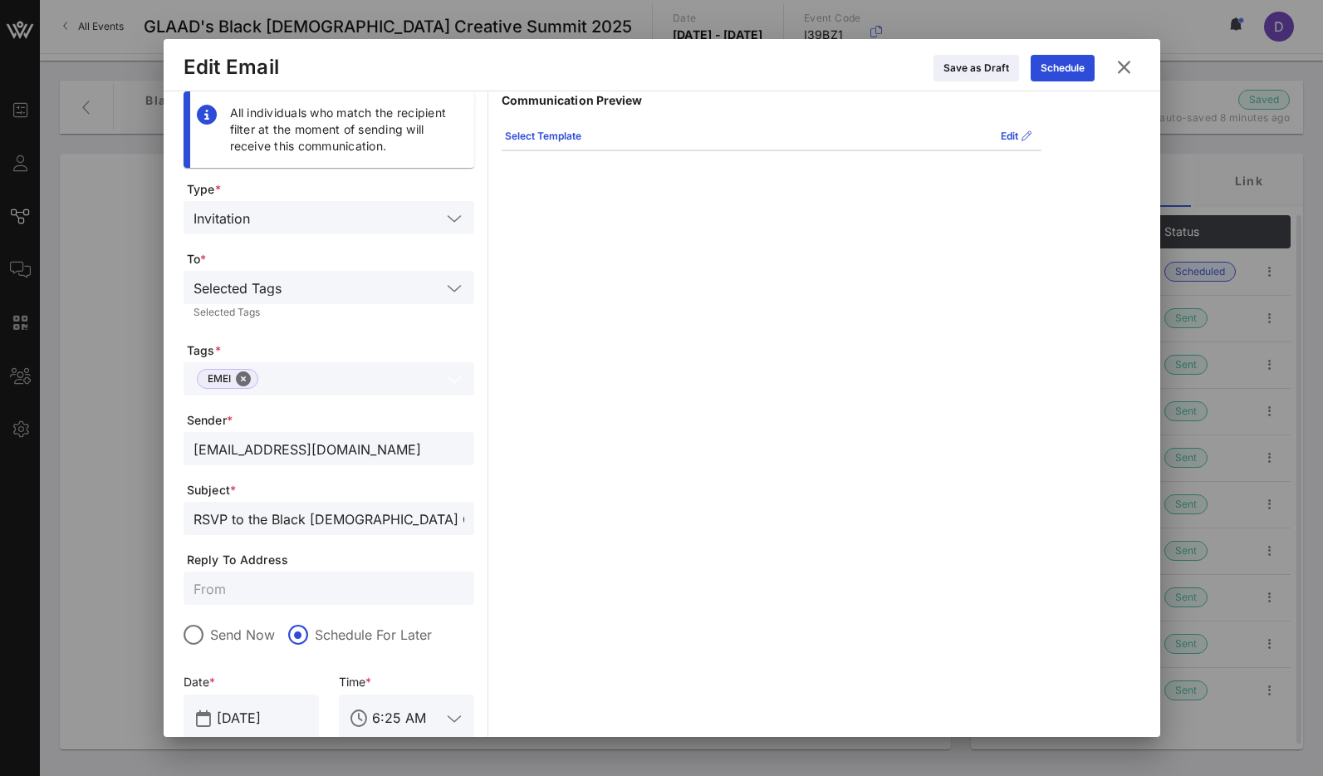
click at [364, 373] on input "text" at bounding box center [353, 379] width 176 height 22
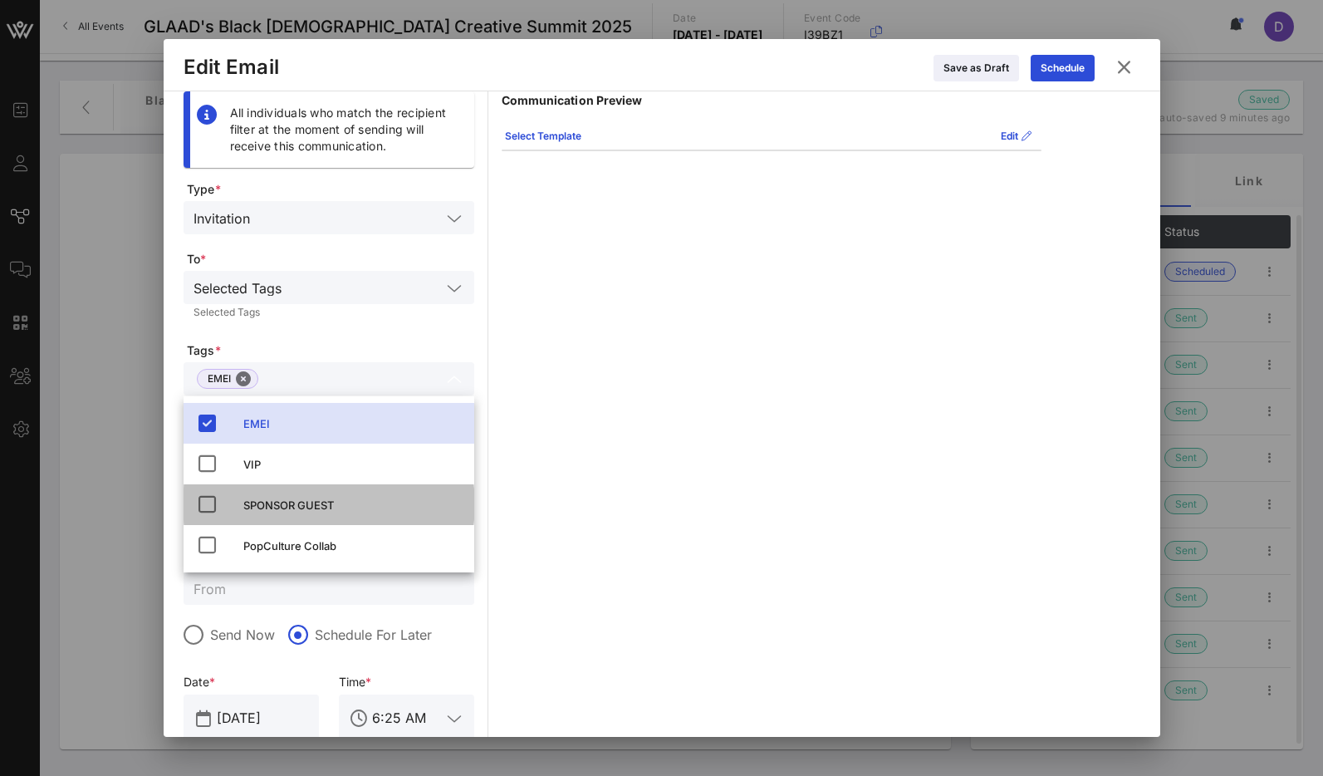
click at [321, 508] on div "SPONSOR GUEST" at bounding box center [352, 504] width 218 height 13
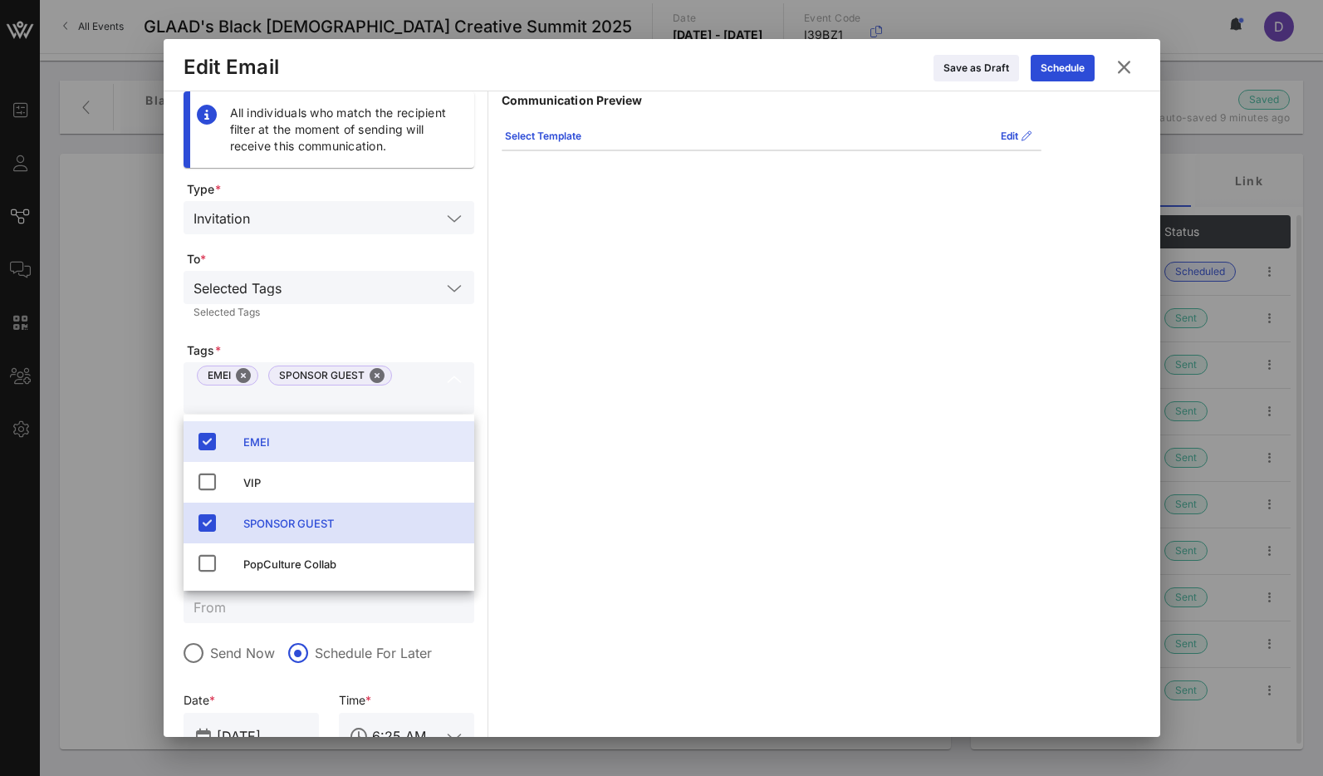
click at [394, 331] on form "Type * Invitation To * Selected Tags Selected Tags Tags * EMEI SPONSOR GUEST Se…" at bounding box center [329, 539] width 291 height 716
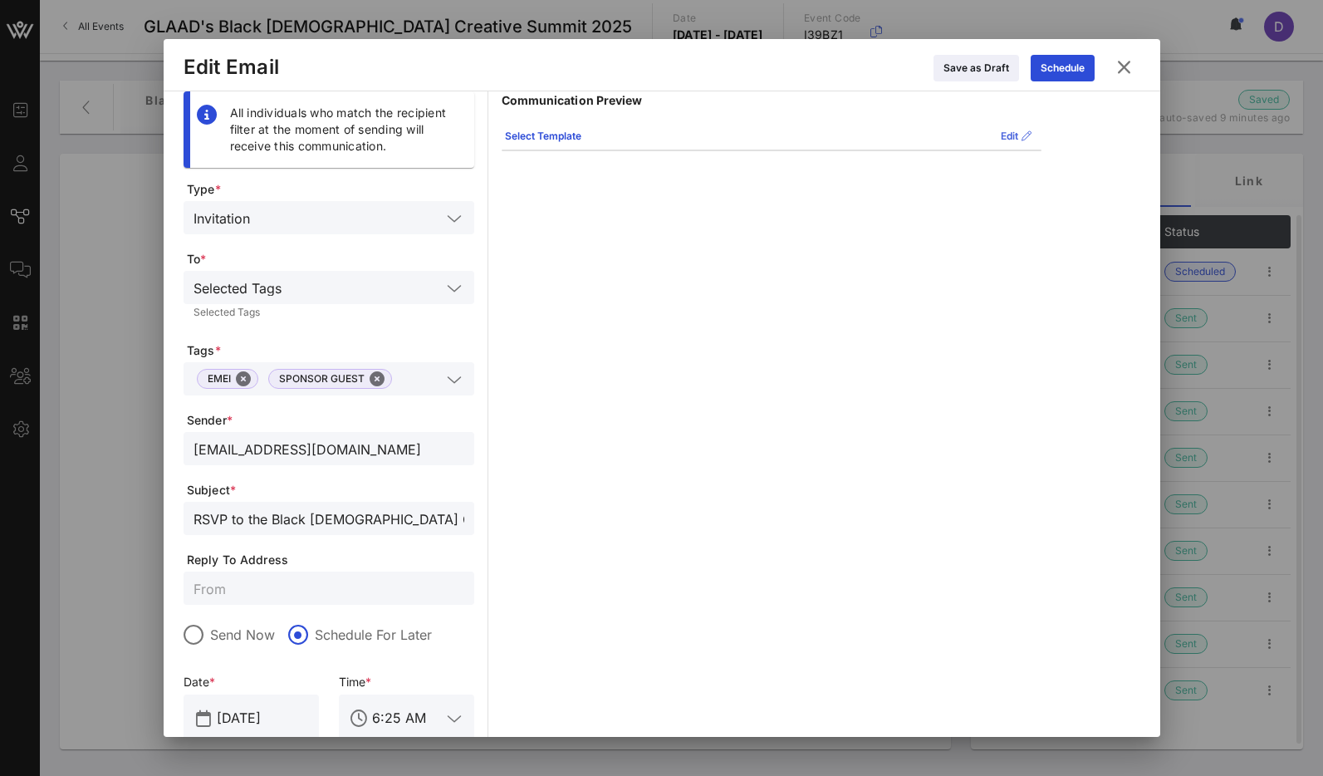
click at [1006, 135] on button "Edit" at bounding box center [1016, 136] width 51 height 27
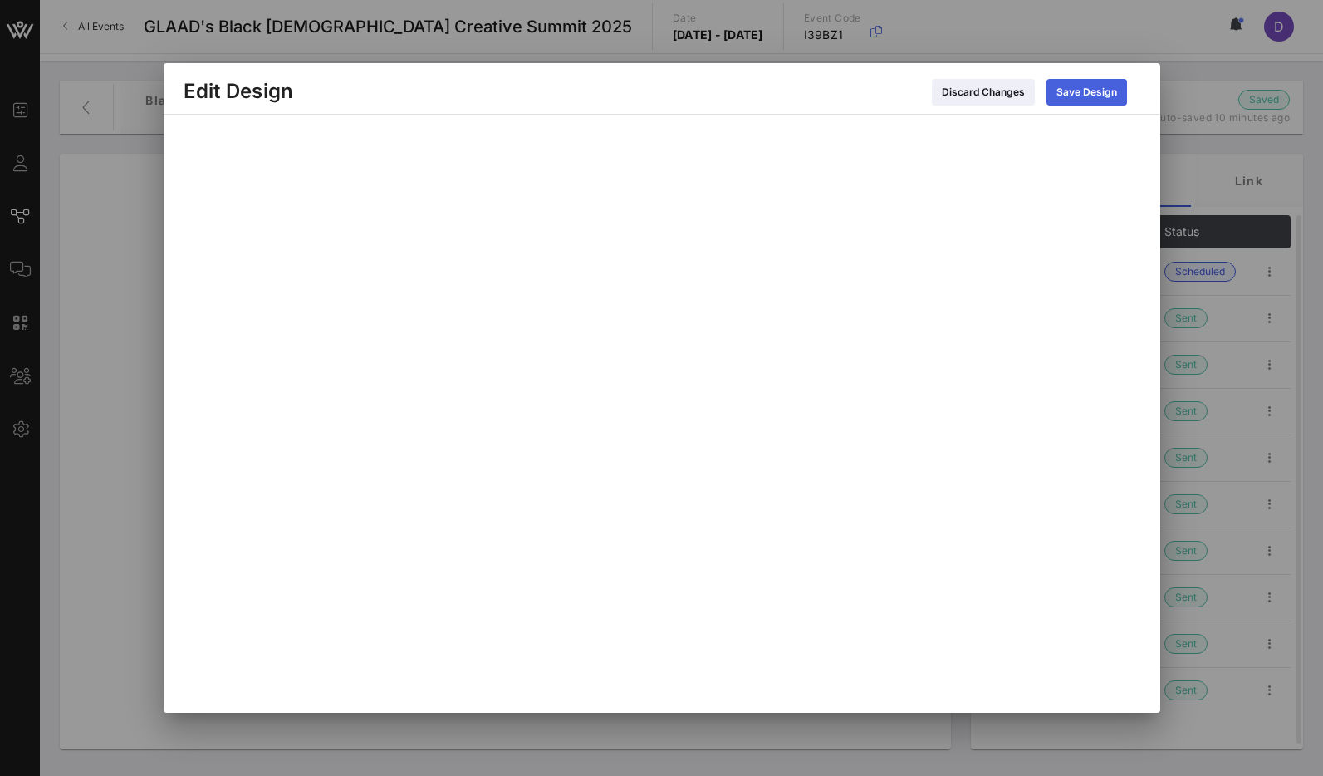
click at [1098, 90] on div "Save Design" at bounding box center [1086, 92] width 61 height 17
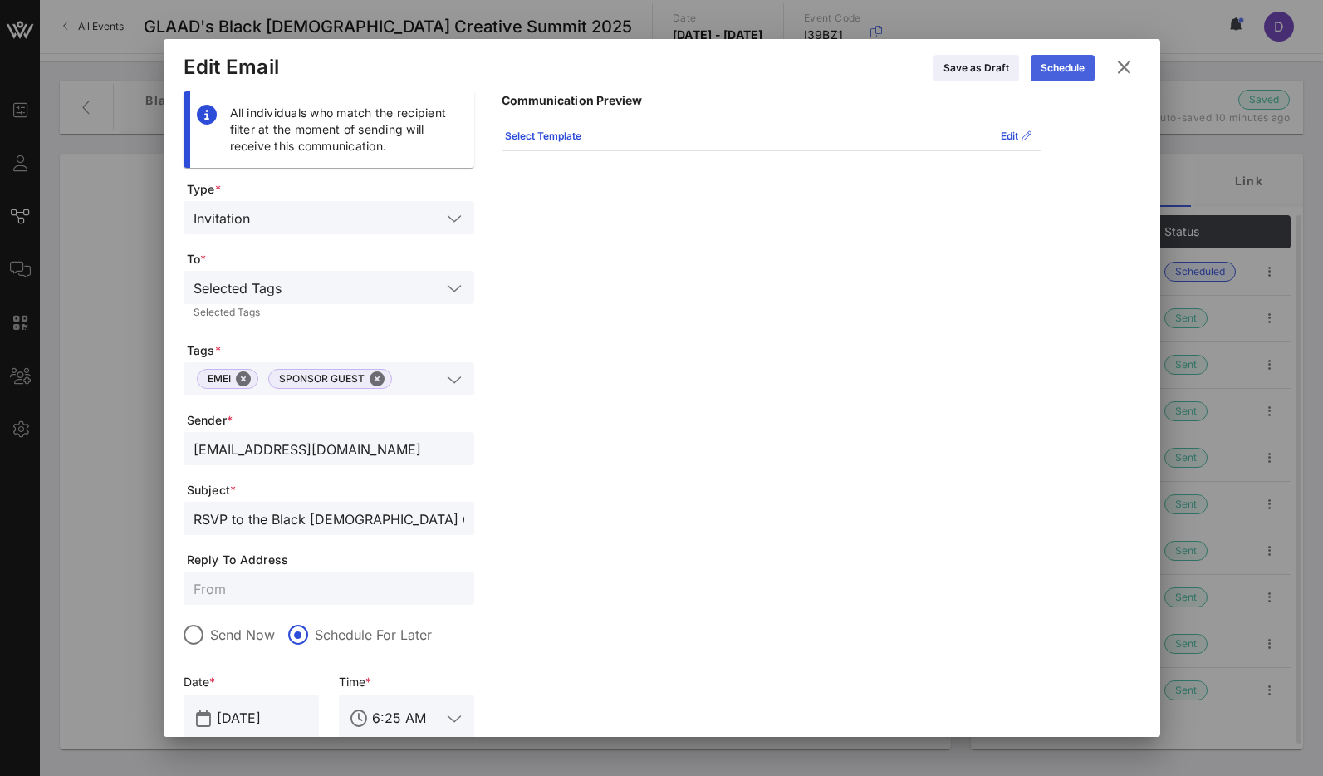
click at [1055, 72] on div "Schedule" at bounding box center [1063, 68] width 44 height 17
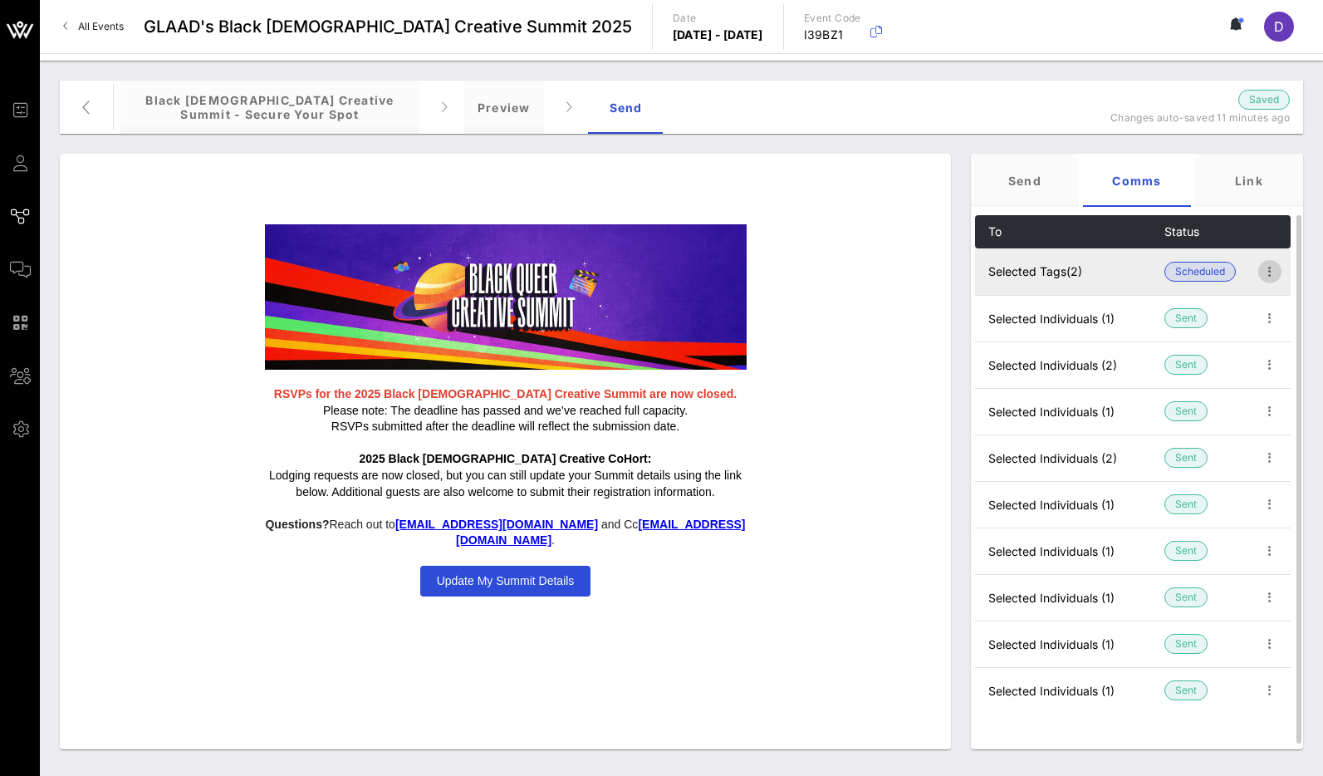
click at [1266, 274] on icon "button" at bounding box center [1270, 272] width 20 height 20
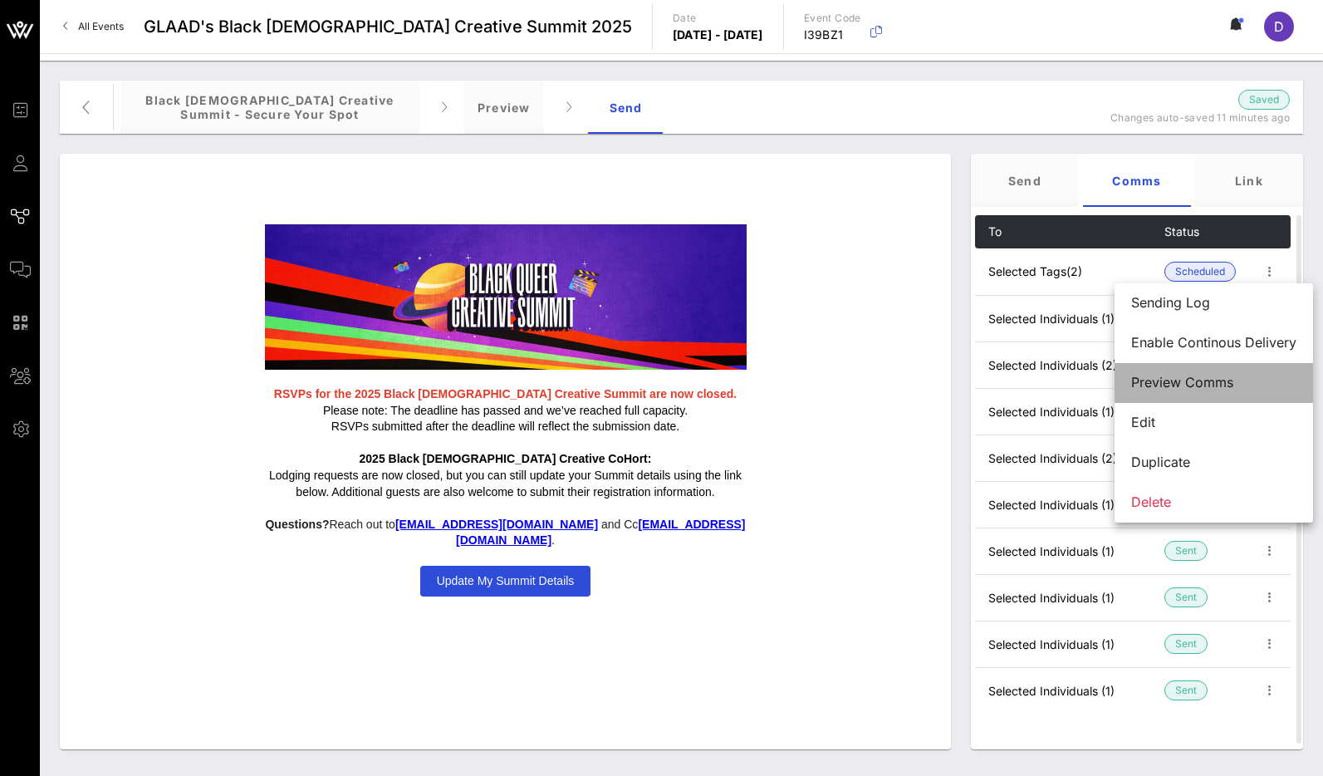
click at [1161, 381] on div "Preview Comms" at bounding box center [1213, 383] width 165 height 16
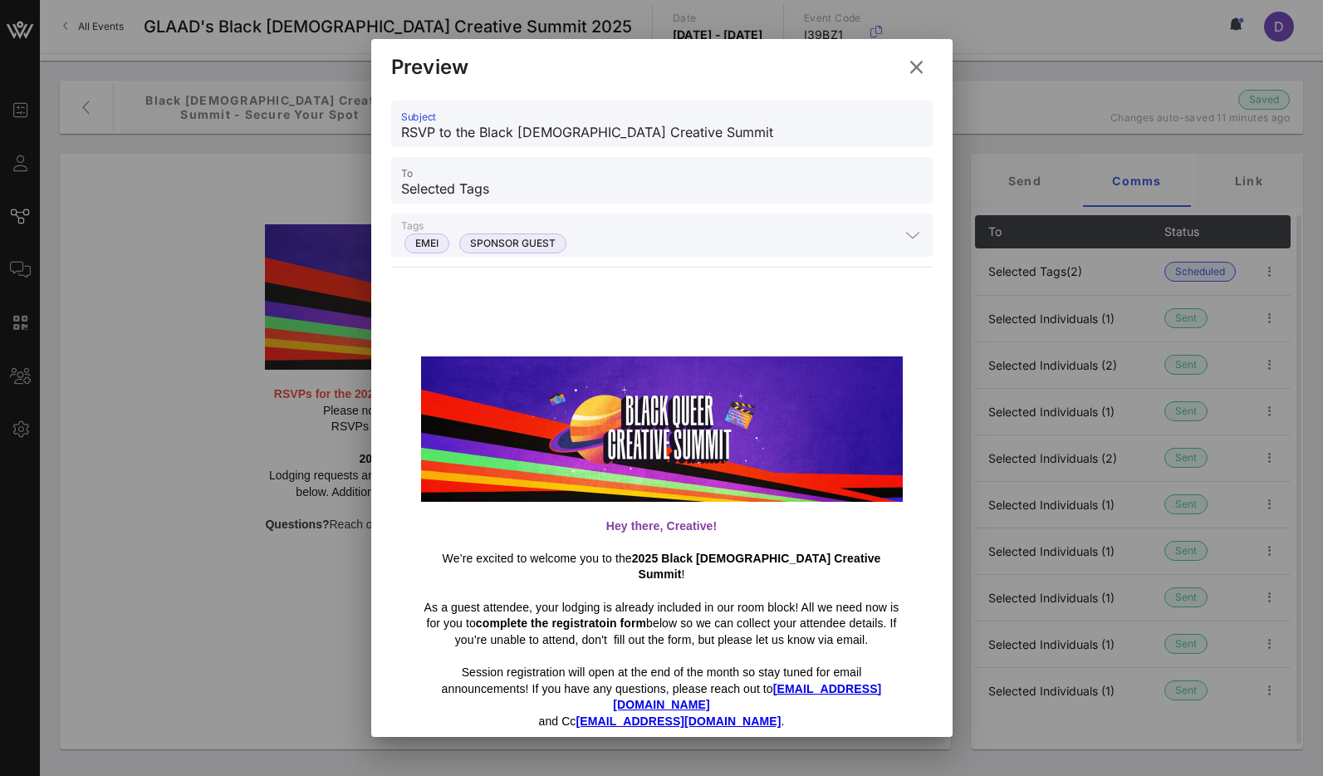
click at [553, 132] on input "RSVP to the Black [DEMOGRAPHIC_DATA] Creative Summit" at bounding box center [662, 132] width 522 height 27
click at [912, 69] on icon at bounding box center [916, 67] width 22 height 20
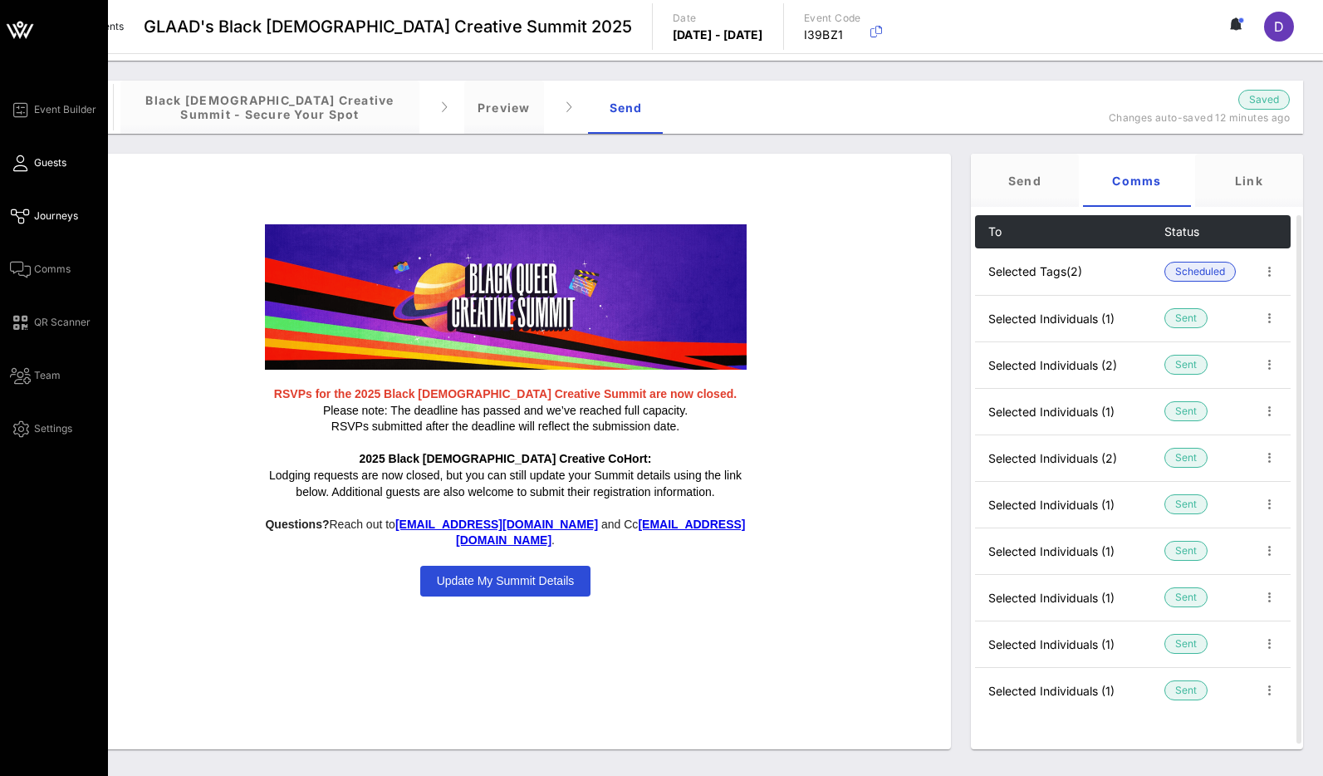
click at [65, 165] on span "Guests" at bounding box center [50, 162] width 32 height 15
